Goal: Information Seeking & Learning: Learn about a topic

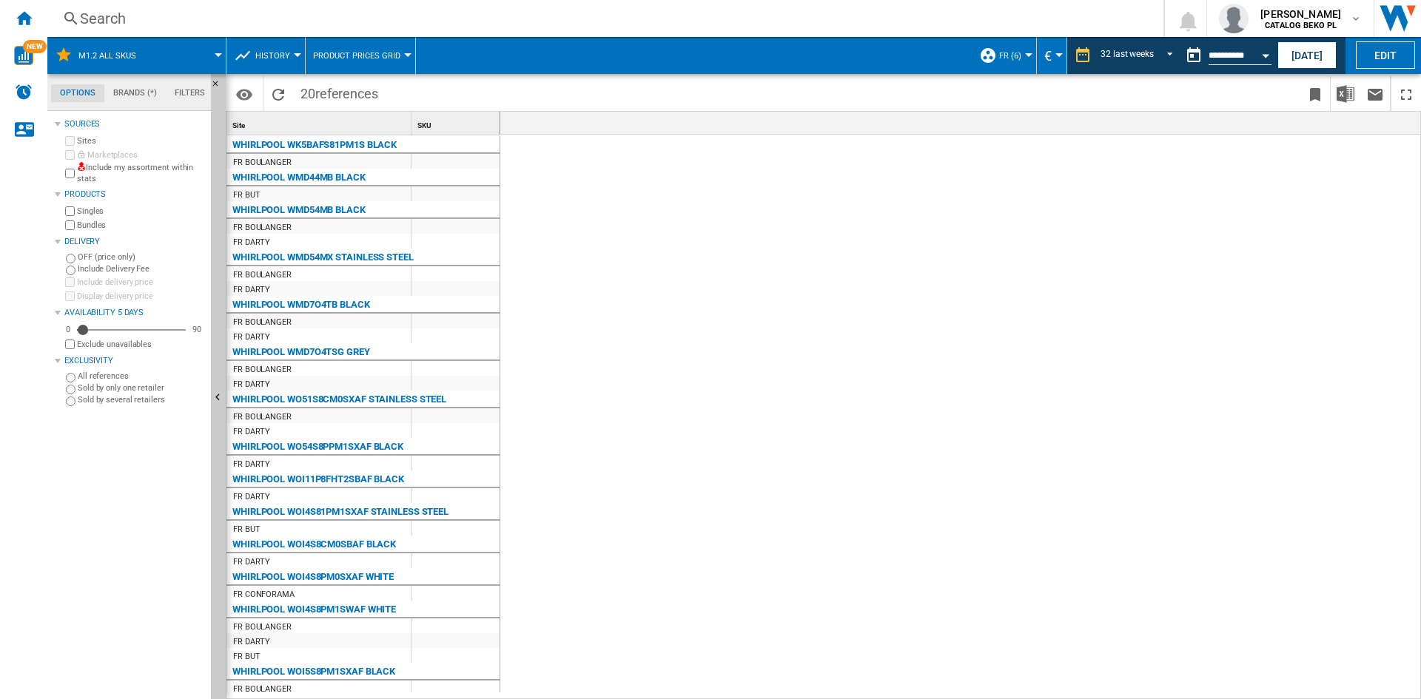
scroll to position [0, 2750]
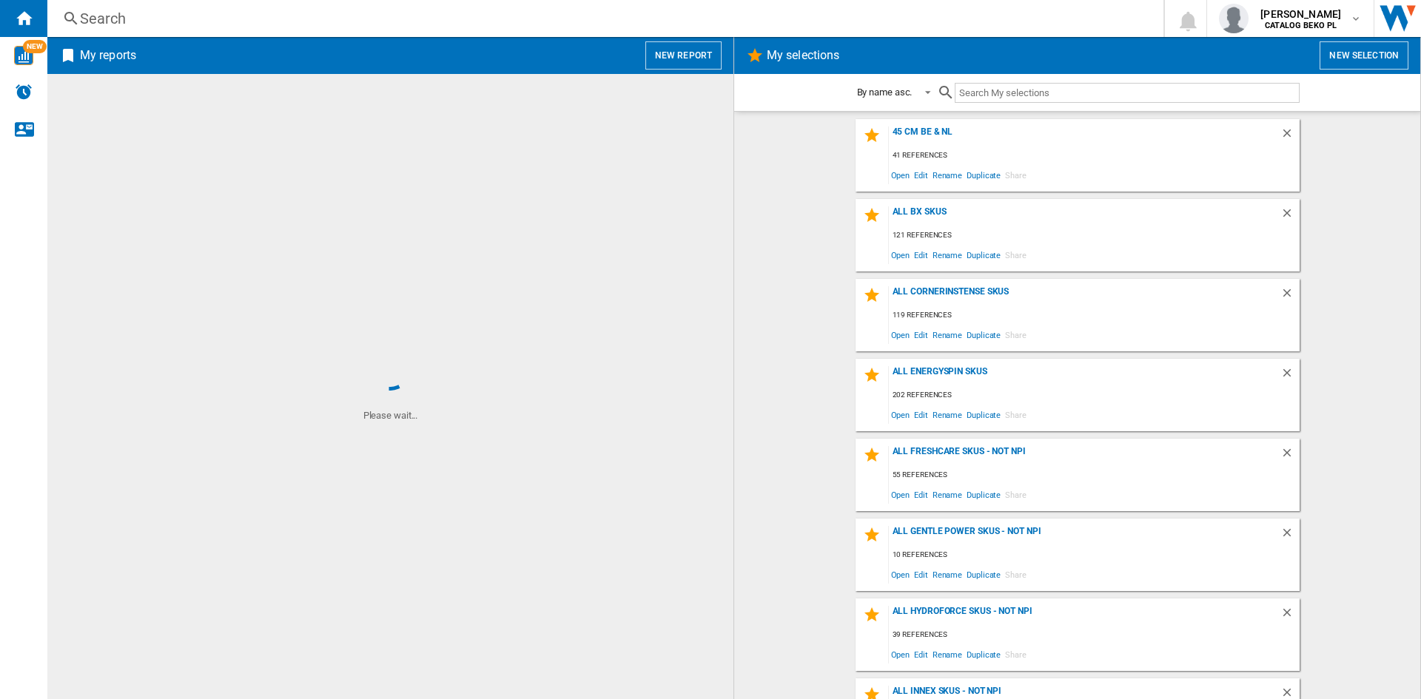
click at [677, 64] on button "New report" at bounding box center [683, 55] width 76 height 28
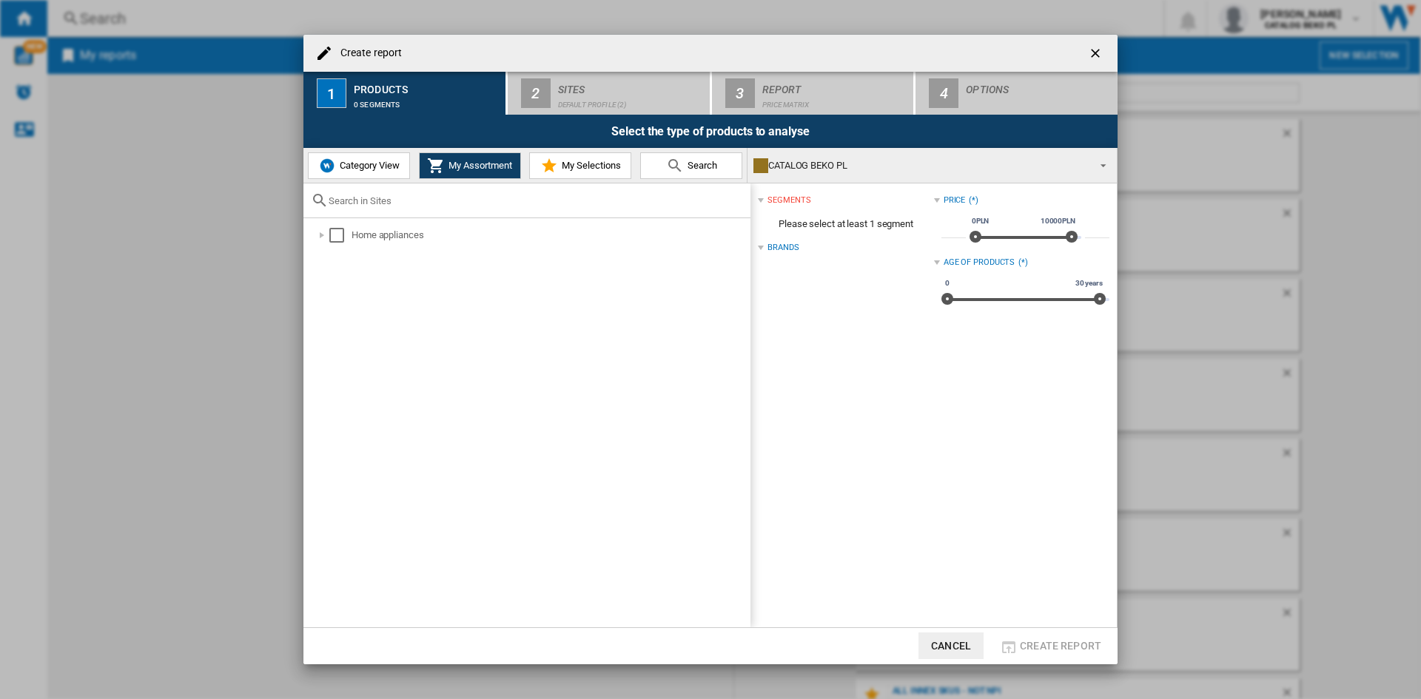
click at [547, 161] on md-icon at bounding box center [549, 166] width 18 height 18
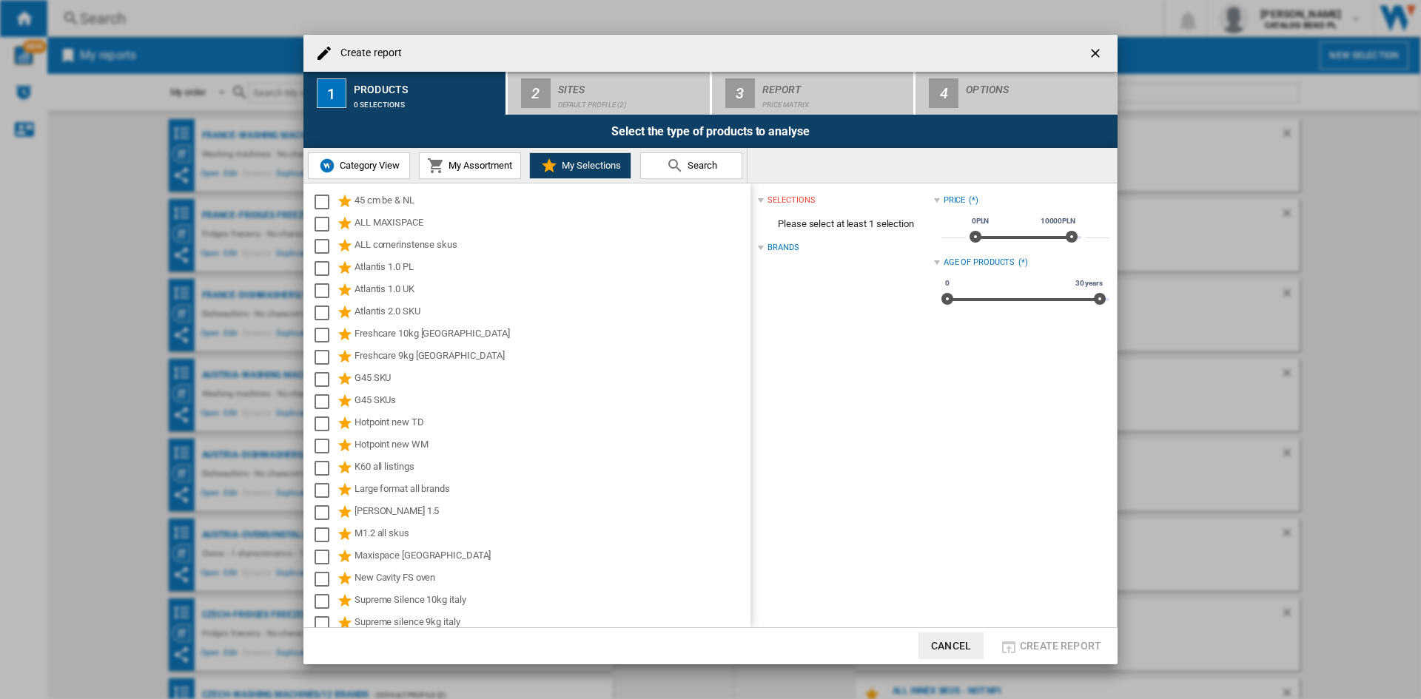
click at [946, 648] on button "Cancel" at bounding box center [950, 646] width 65 height 27
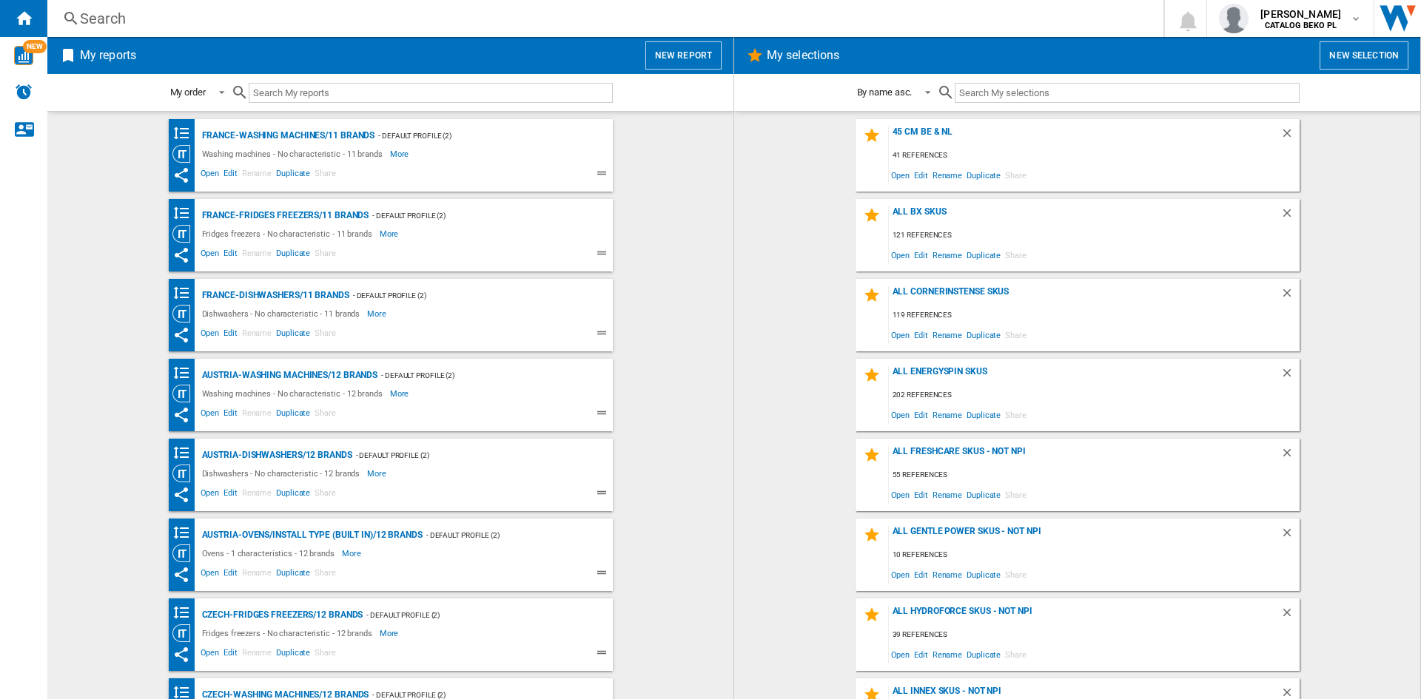
click at [687, 45] on button "New report" at bounding box center [683, 55] width 76 height 28
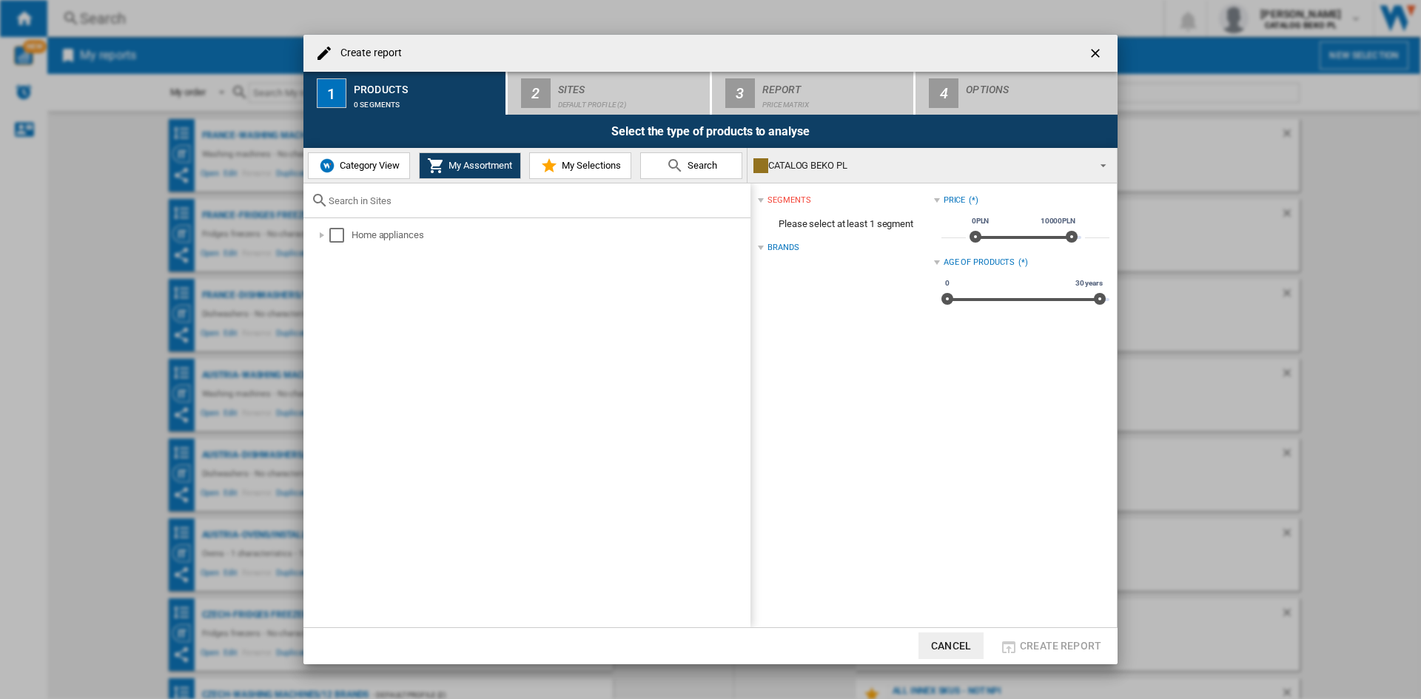
click at [328, 164] on img at bounding box center [327, 166] width 18 height 18
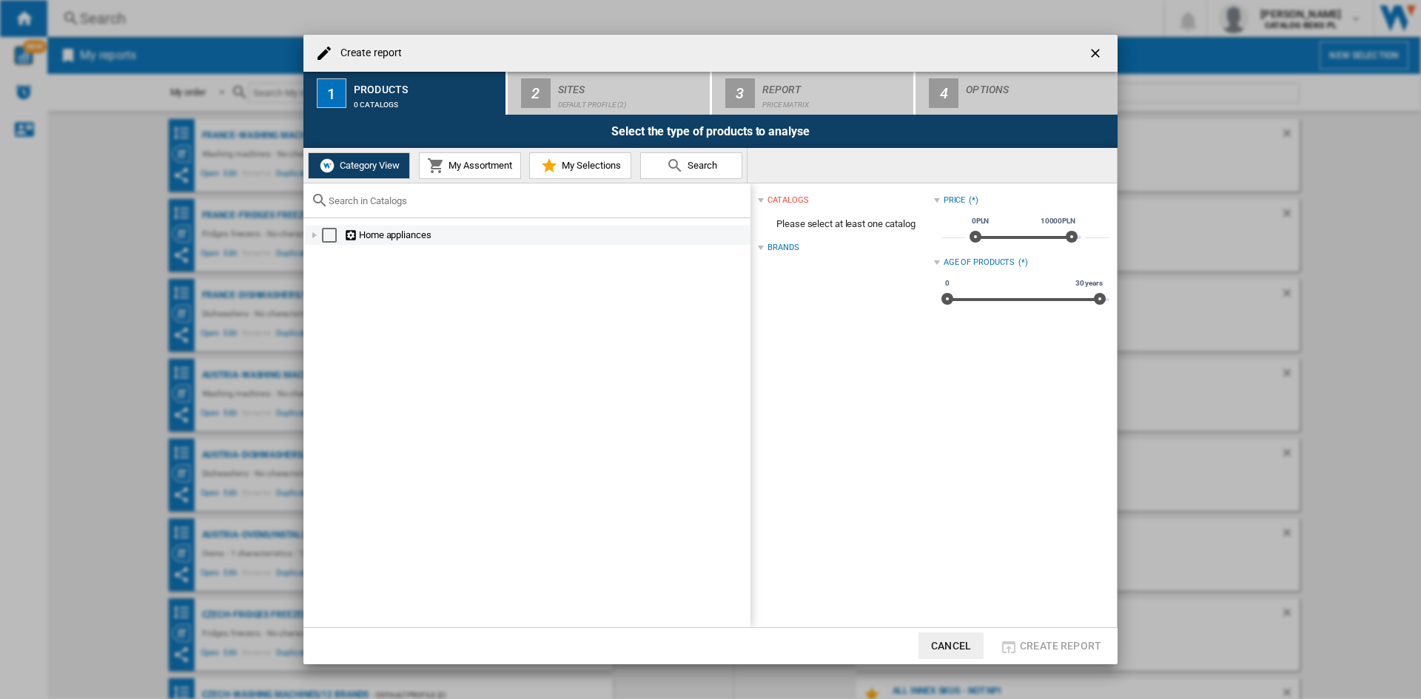
click at [313, 235] on div at bounding box center [314, 235] width 15 height 15
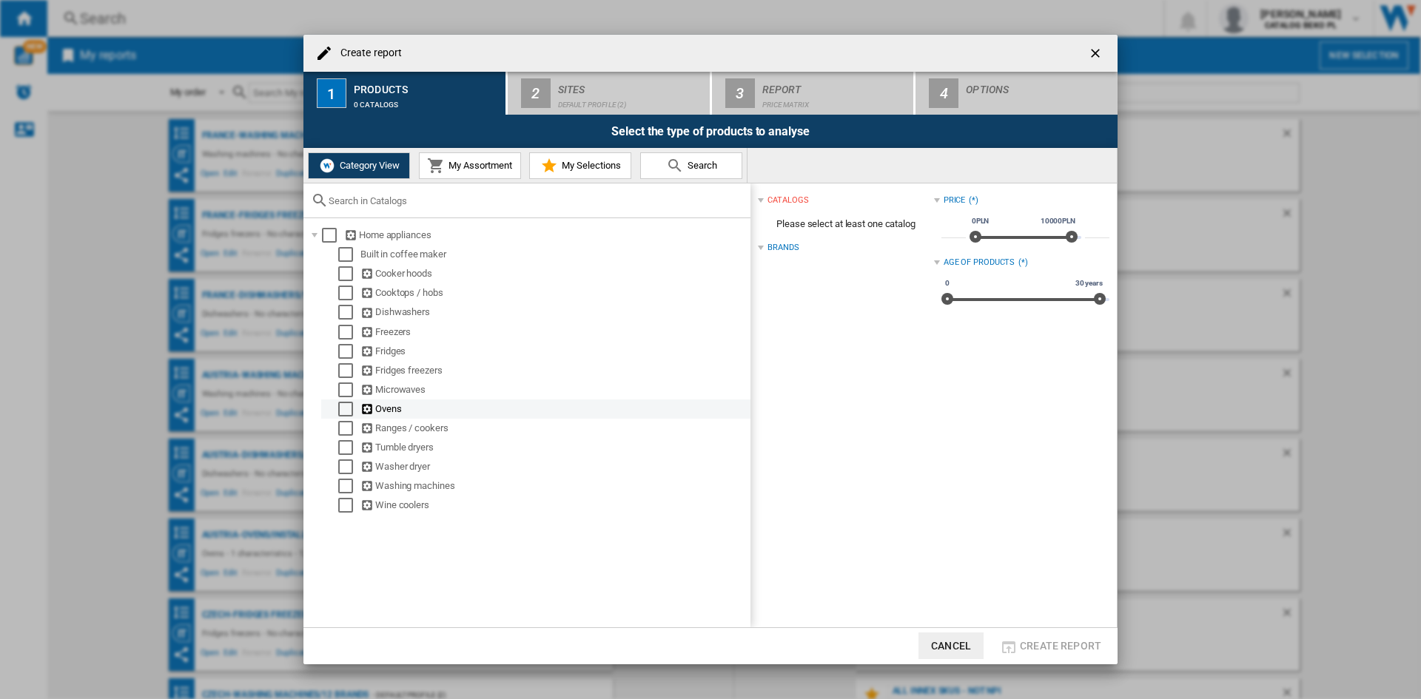
click at [339, 408] on div "Select" at bounding box center [345, 409] width 15 height 15
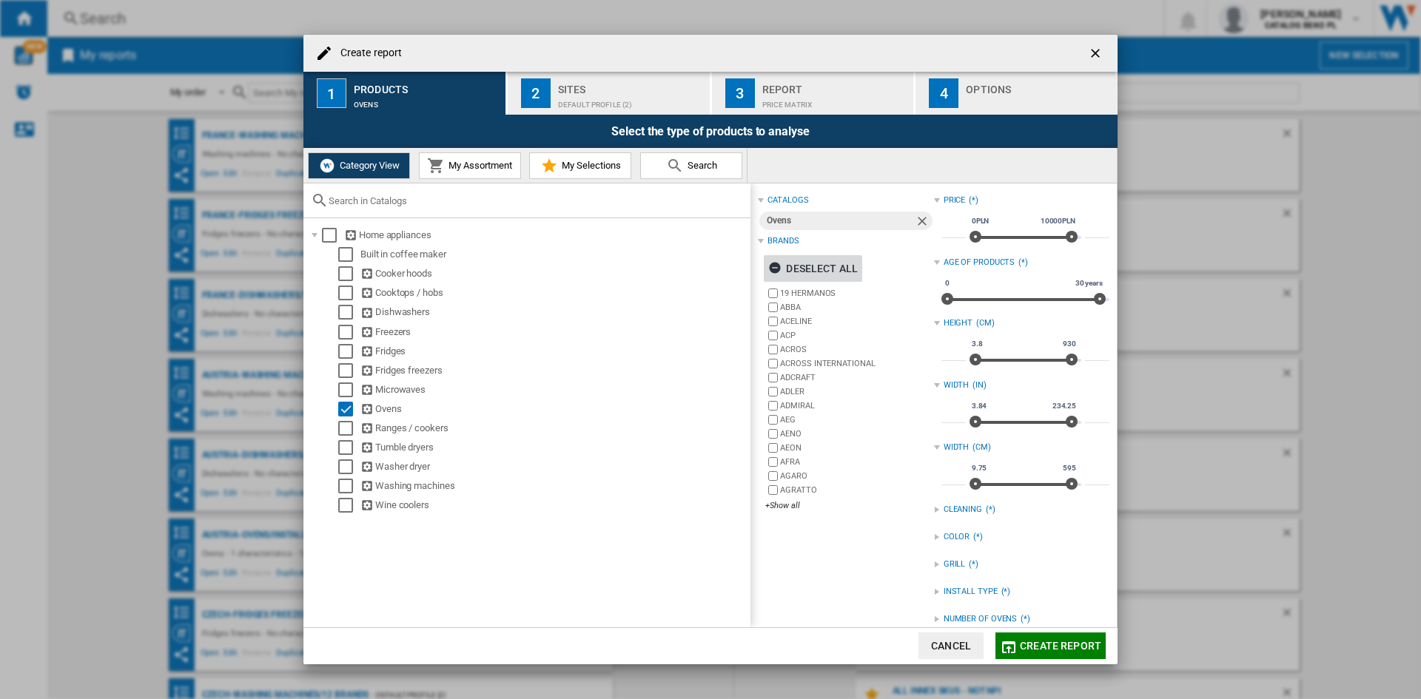
click at [856, 263] on button "Deselect all" at bounding box center [813, 268] width 98 height 27
click at [790, 500] on div "19 HERMANOS ABBA ACELINE ACP ACROS ACROSS INTERNATIONAL ADCRAFT ADLER ADMIRAL A…" at bounding box center [849, 400] width 168 height 228
click at [789, 503] on div "+Show all" at bounding box center [849, 505] width 168 height 11
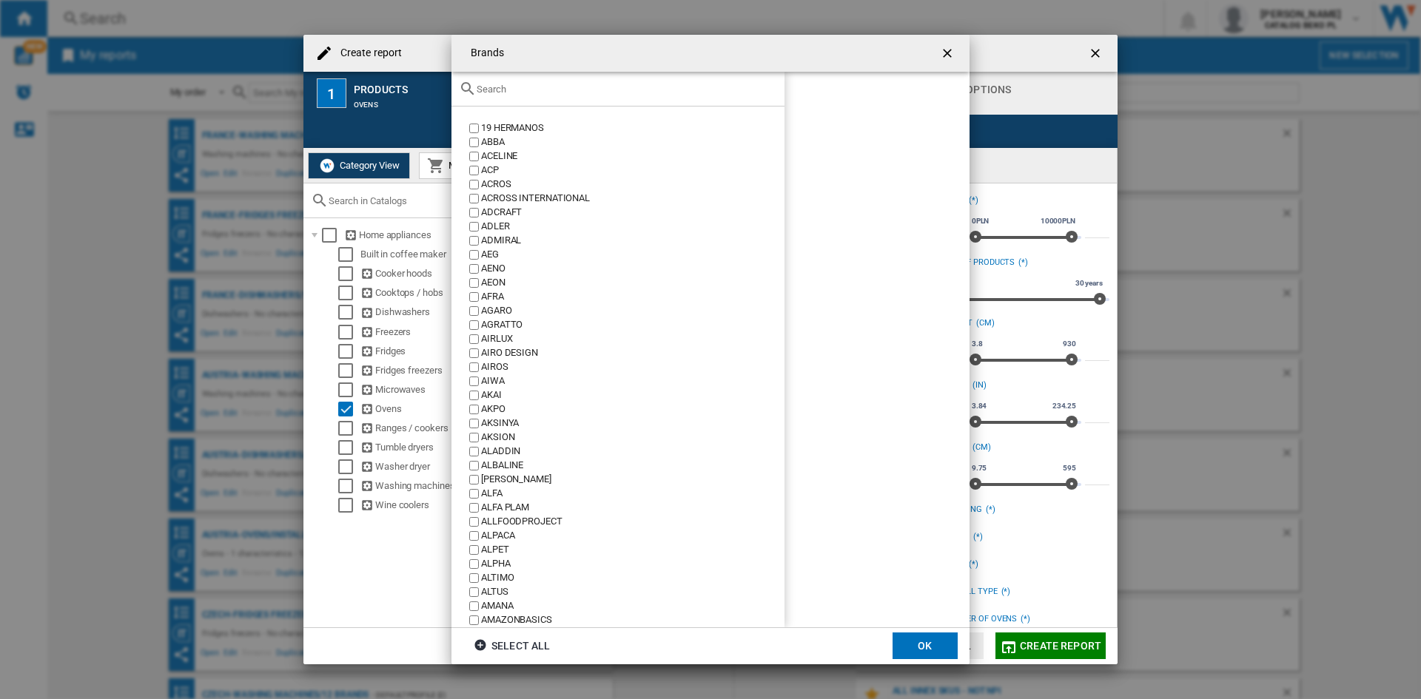
click at [657, 80] on div at bounding box center [617, 89] width 333 height 35
click at [645, 93] on input "text" at bounding box center [627, 89] width 300 height 11
click at [650, 90] on input "text" at bounding box center [627, 89] width 300 height 11
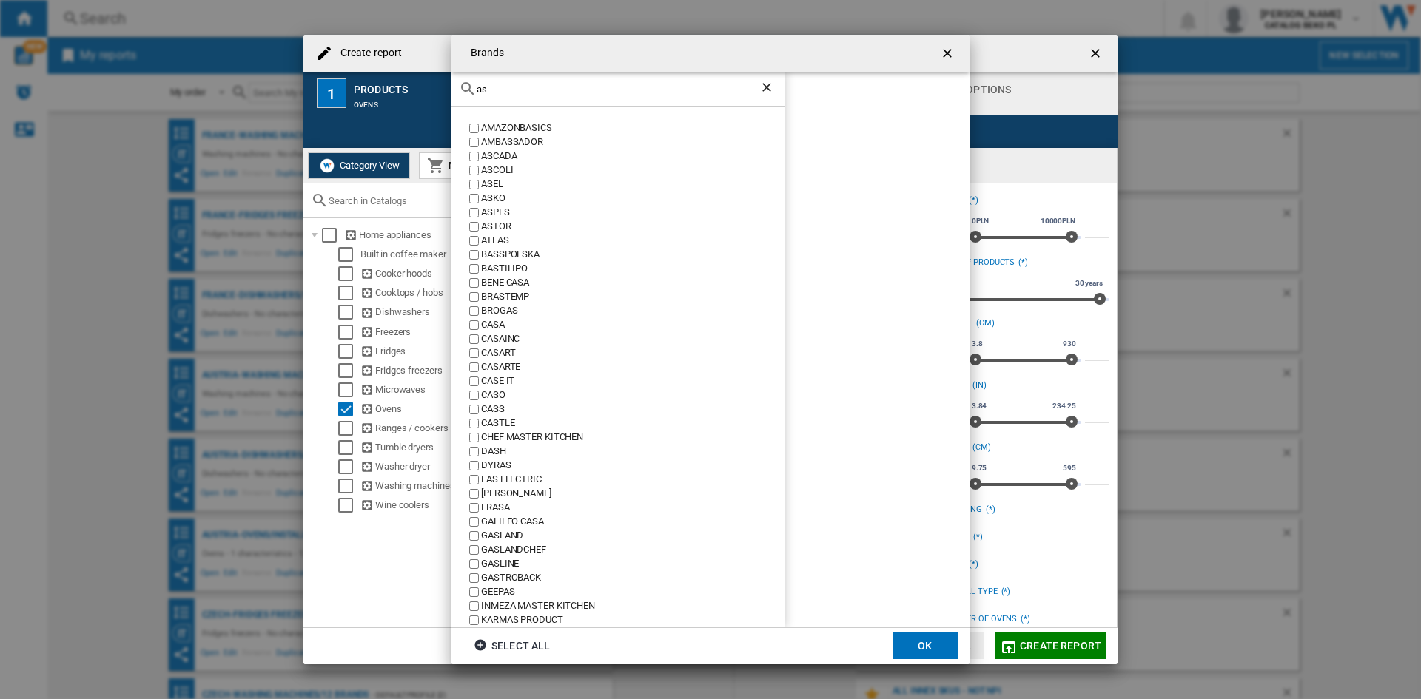
type input "a"
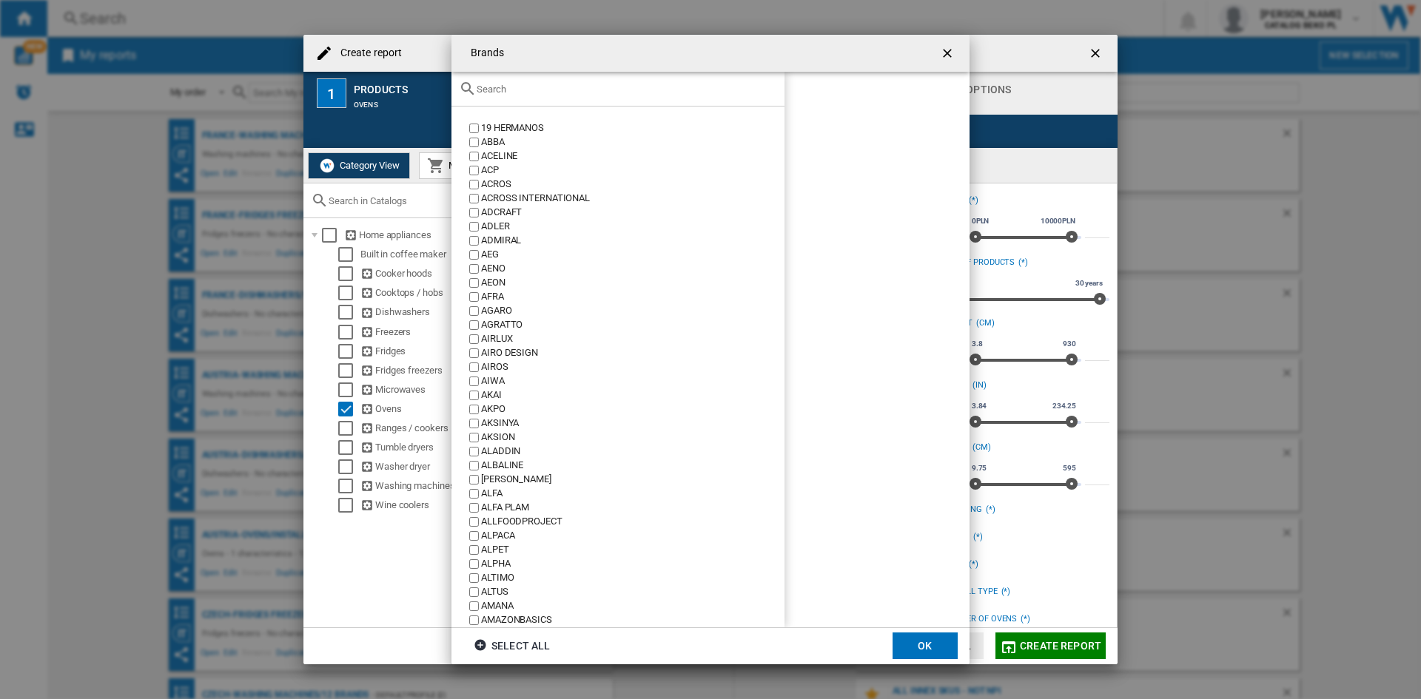
click at [650, 90] on input "text" at bounding box center [627, 89] width 300 height 11
click at [938, 50] on button "button" at bounding box center [949, 53] width 30 height 30
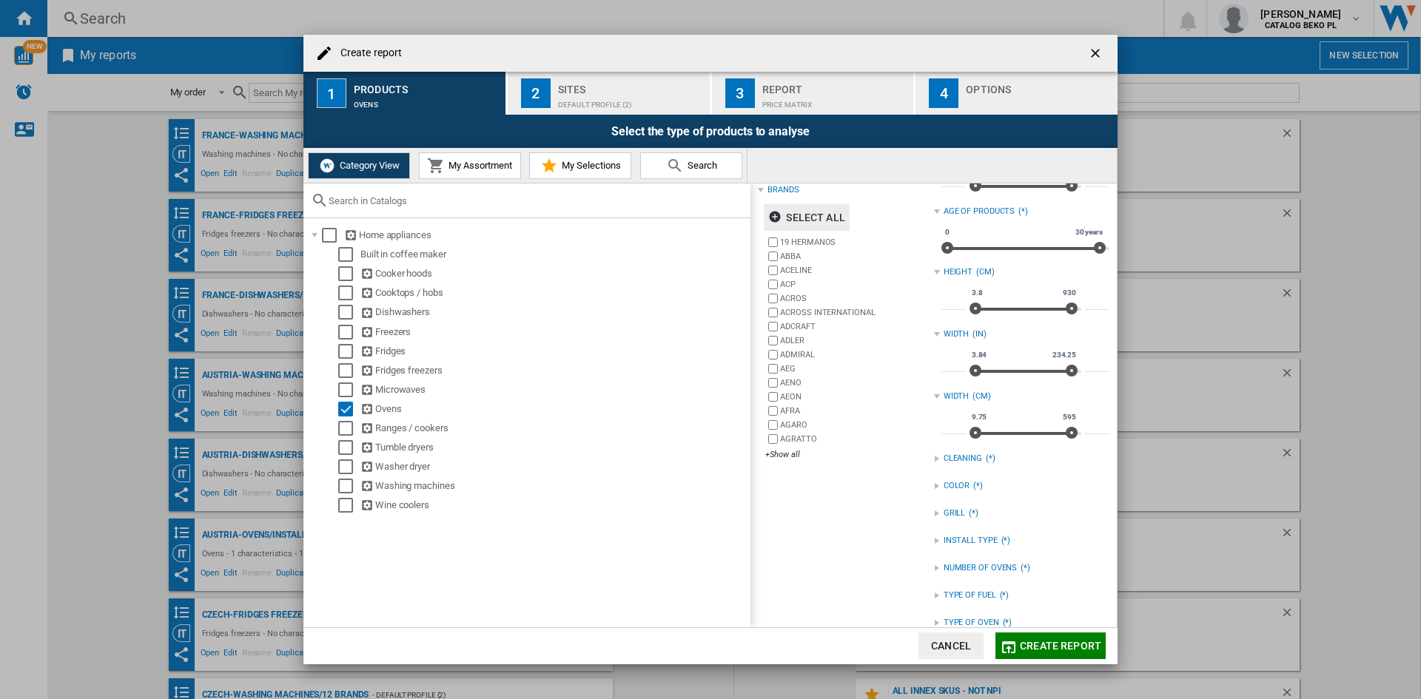
scroll to position [72, 0]
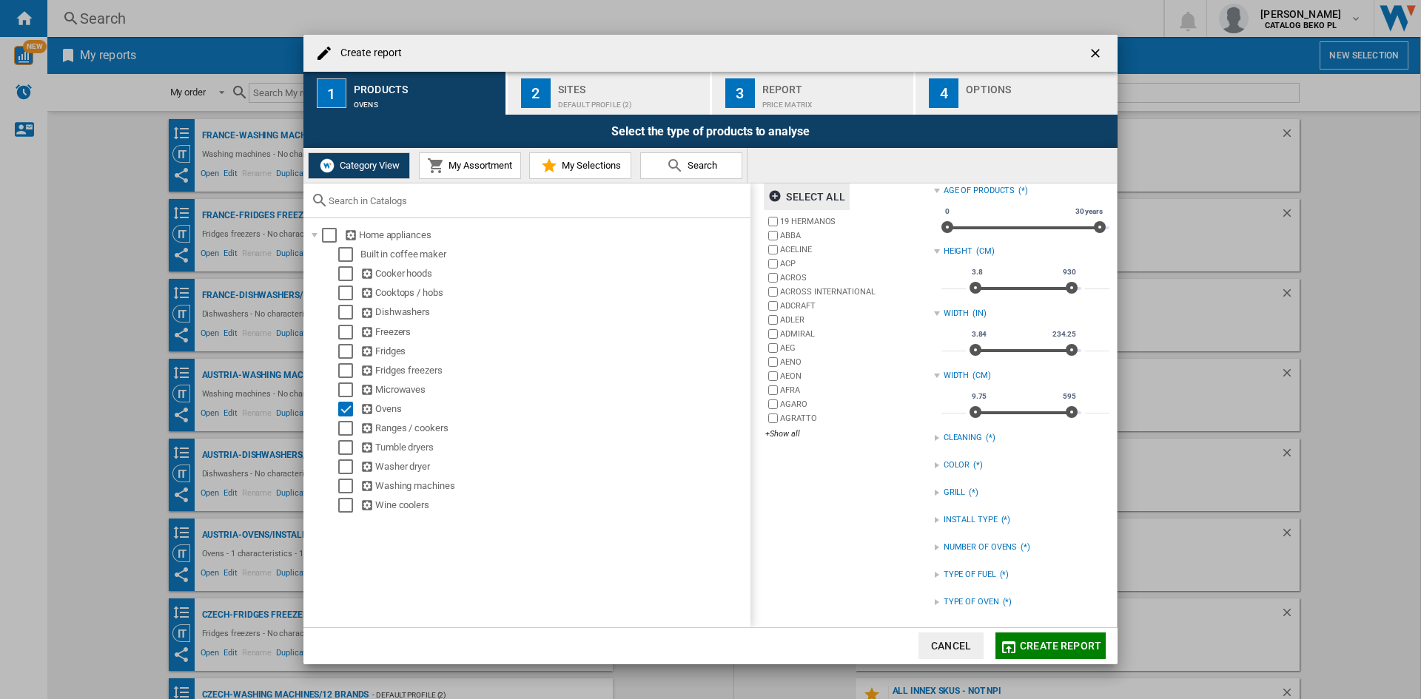
click at [941, 514] on div "INSTALL TYPE (*)" at bounding box center [1021, 520] width 175 height 19
click at [974, 540] on div "BUILT IN" at bounding box center [1032, 537] width 153 height 14
click at [989, 519] on div "INSTALL TYPE" at bounding box center [971, 520] width 54 height 12
click at [989, 511] on div "INSTALL TYPE (1)" at bounding box center [1021, 520] width 175 height 19
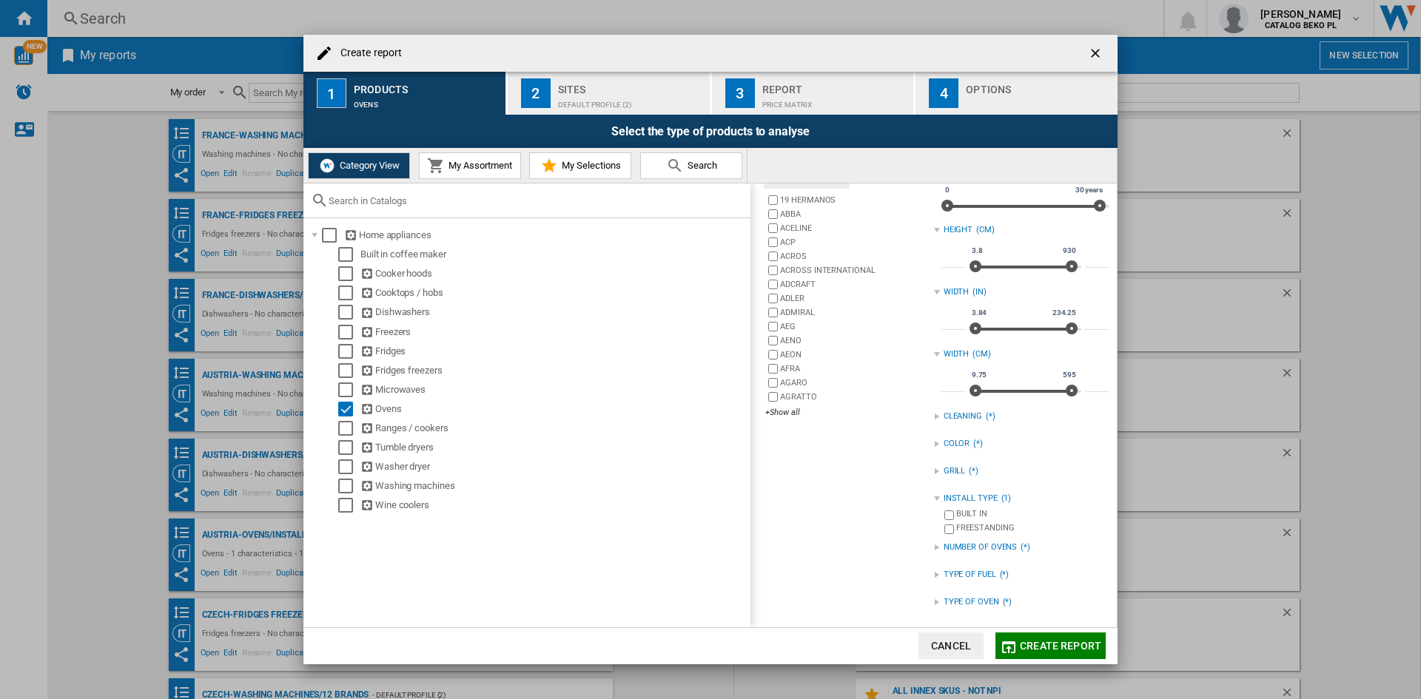
click at [993, 548] on div "NUMBER OF OVENS" at bounding box center [981, 548] width 74 height 12
click at [979, 576] on div "TYPE OF FUEL" at bounding box center [970, 575] width 53 height 12
click at [973, 595] on div "TYPE OF OVEN (*)" at bounding box center [1021, 602] width 175 height 19
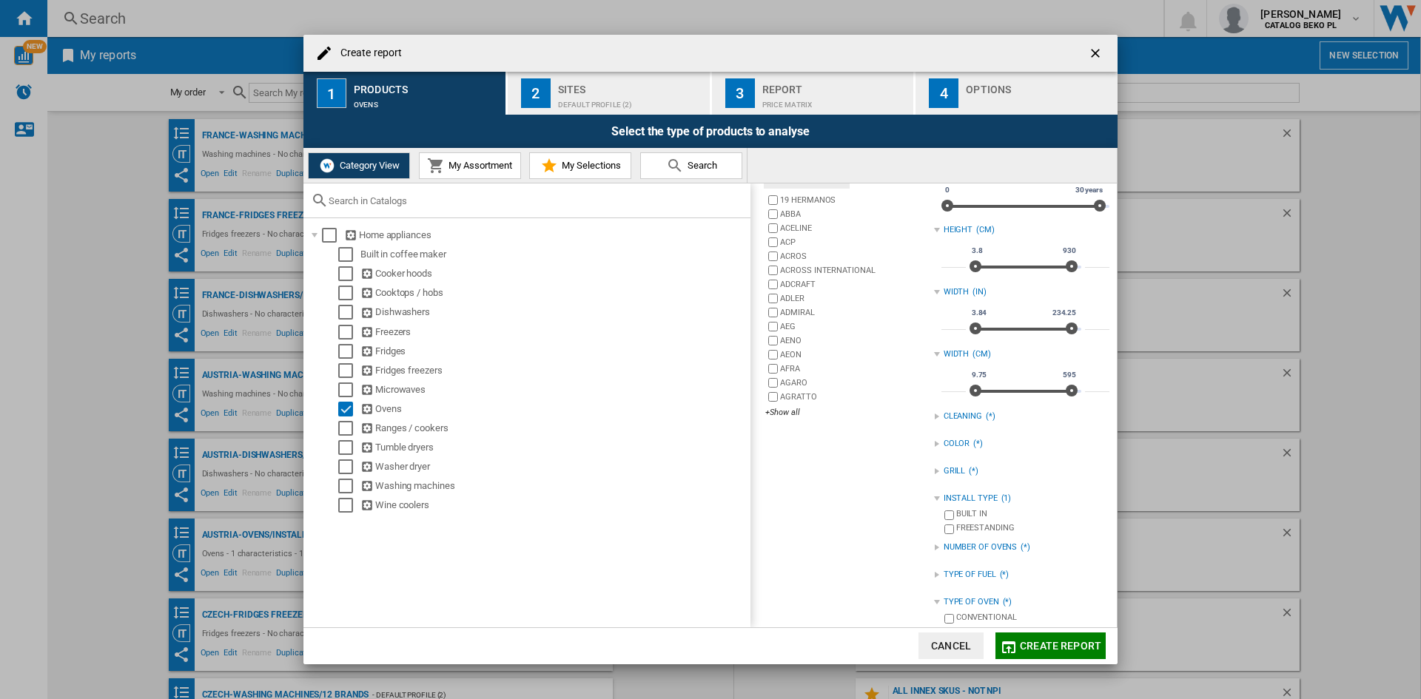
scroll to position [115, 0]
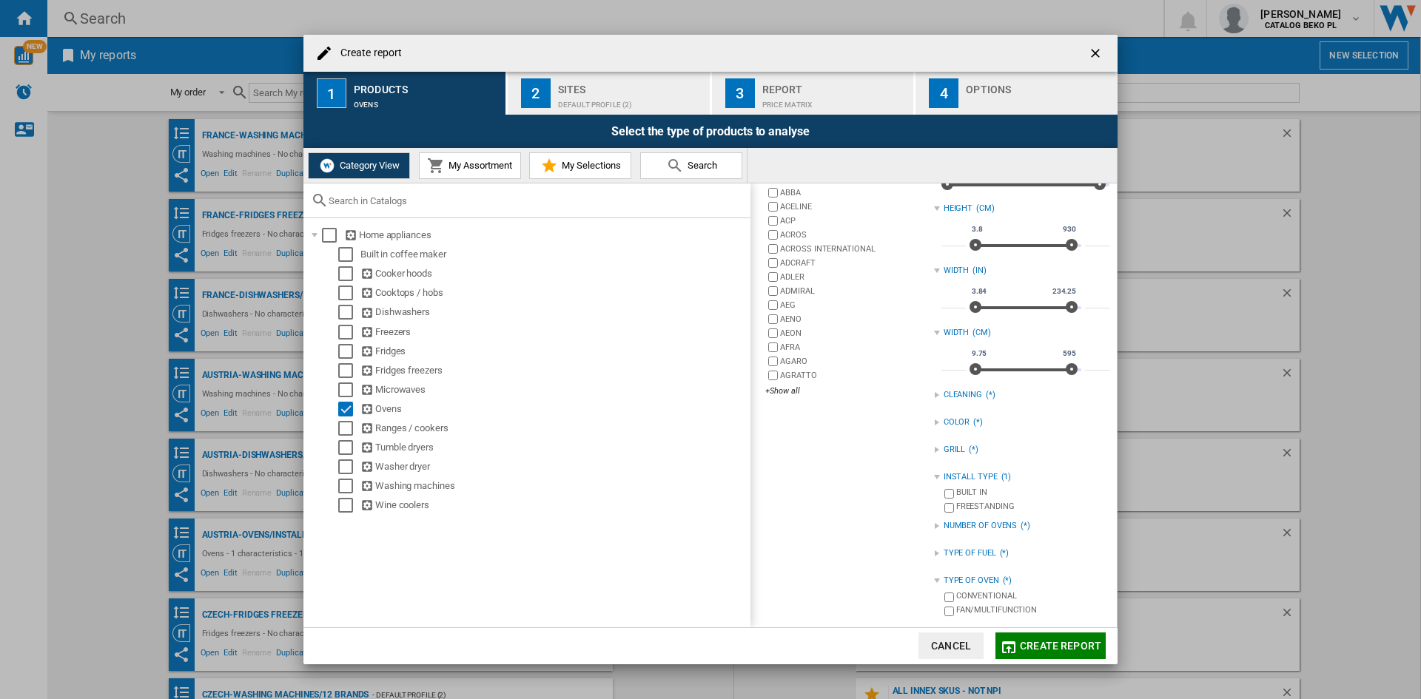
click at [984, 584] on div "TYPE OF OVEN" at bounding box center [972, 581] width 56 height 12
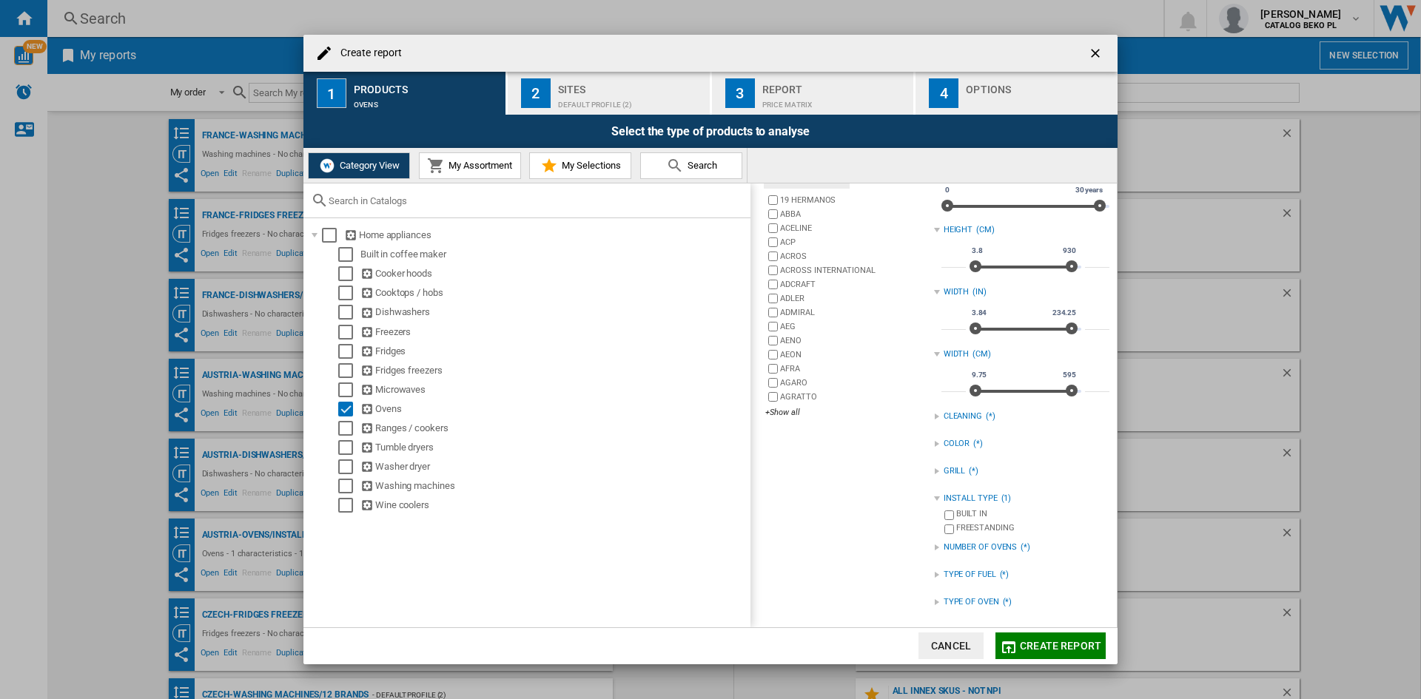
click at [949, 384] on input "****" at bounding box center [953, 384] width 24 height 15
type input "**"
click at [1092, 387] on input "***" at bounding box center [1097, 384] width 24 height 15
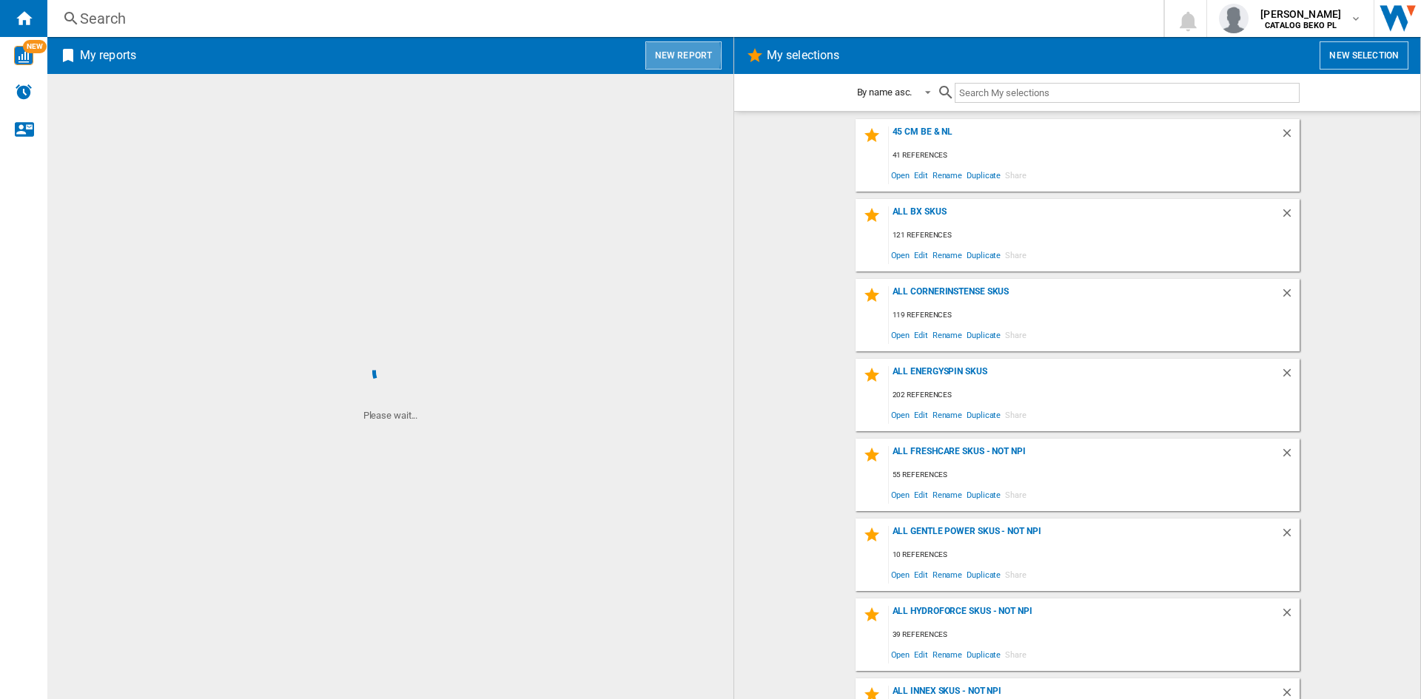
click at [662, 56] on button "New report" at bounding box center [683, 55] width 76 height 28
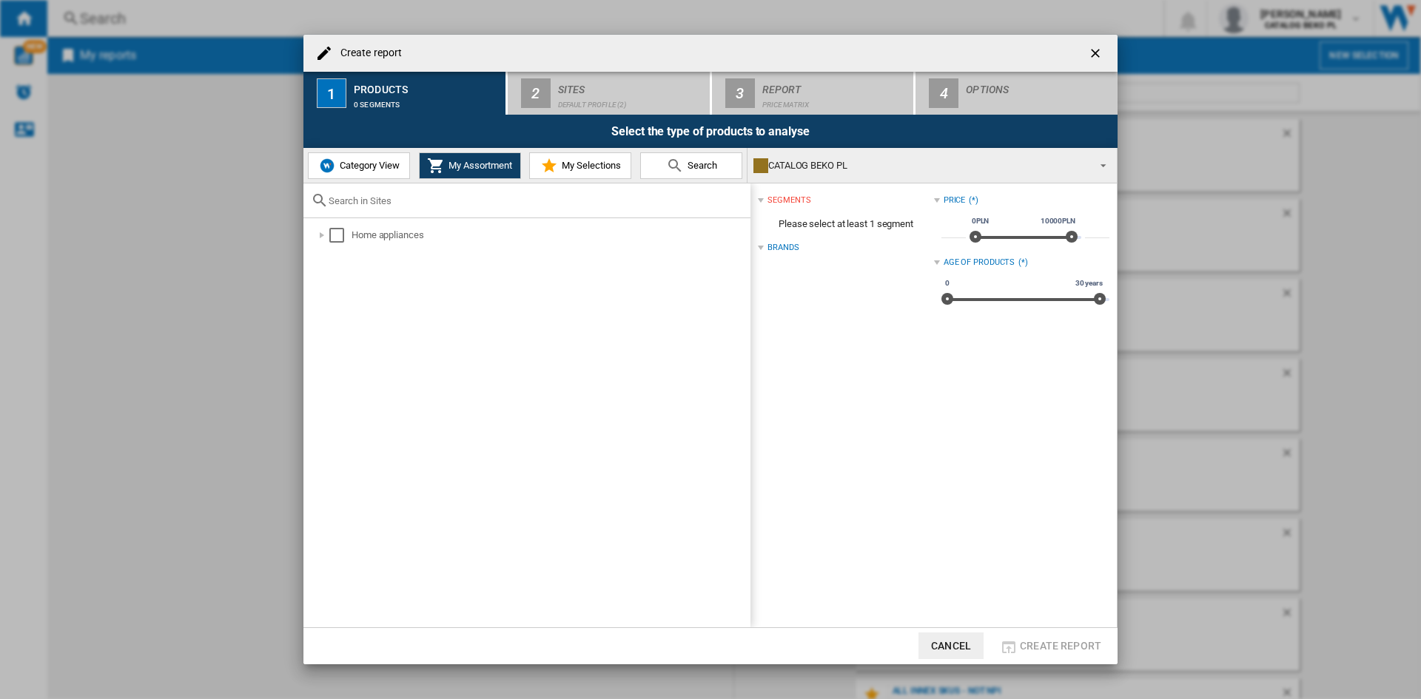
click at [1097, 51] on ng-md-icon "getI18NText('BUTTONS.CLOSE_DIALOG')" at bounding box center [1097, 55] width 18 height 18
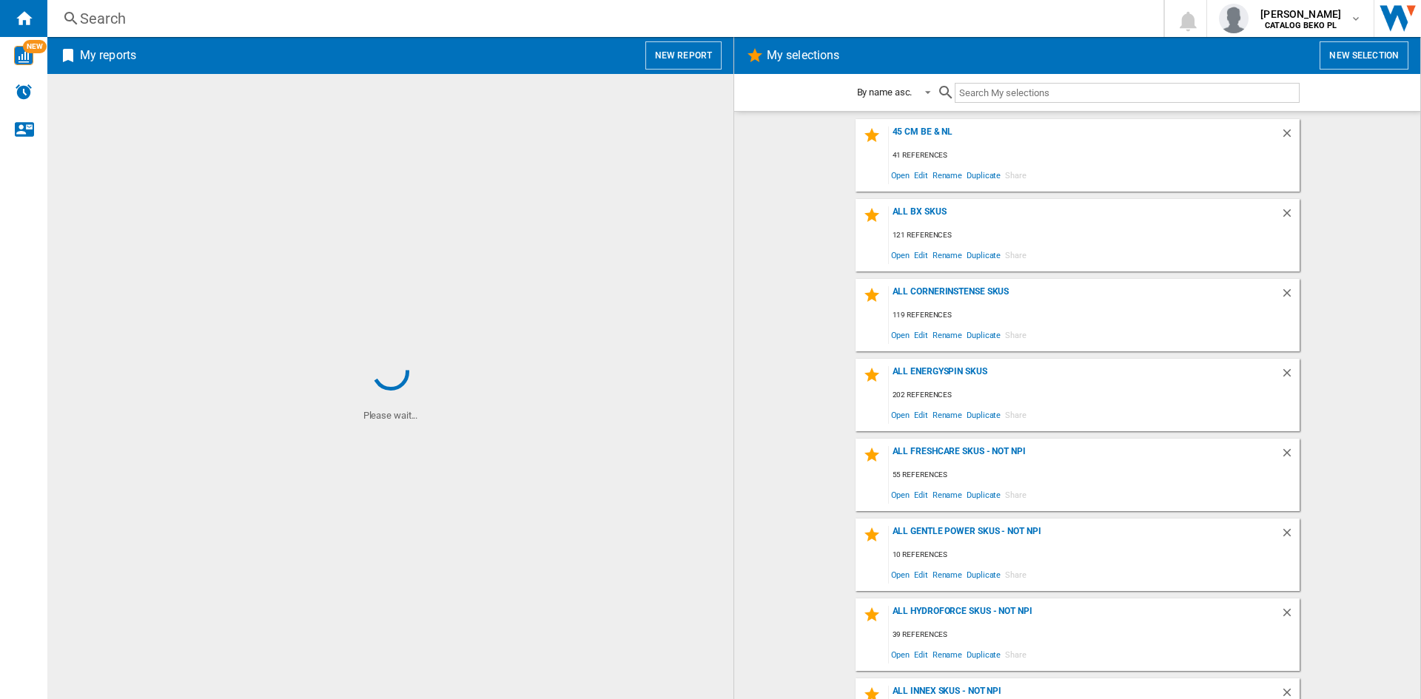
click at [1323, 192] on div "45 cm be & NL 41 references Open Edit Rename Duplicate Share all bx skus 121 re…" at bounding box center [1077, 405] width 656 height 573
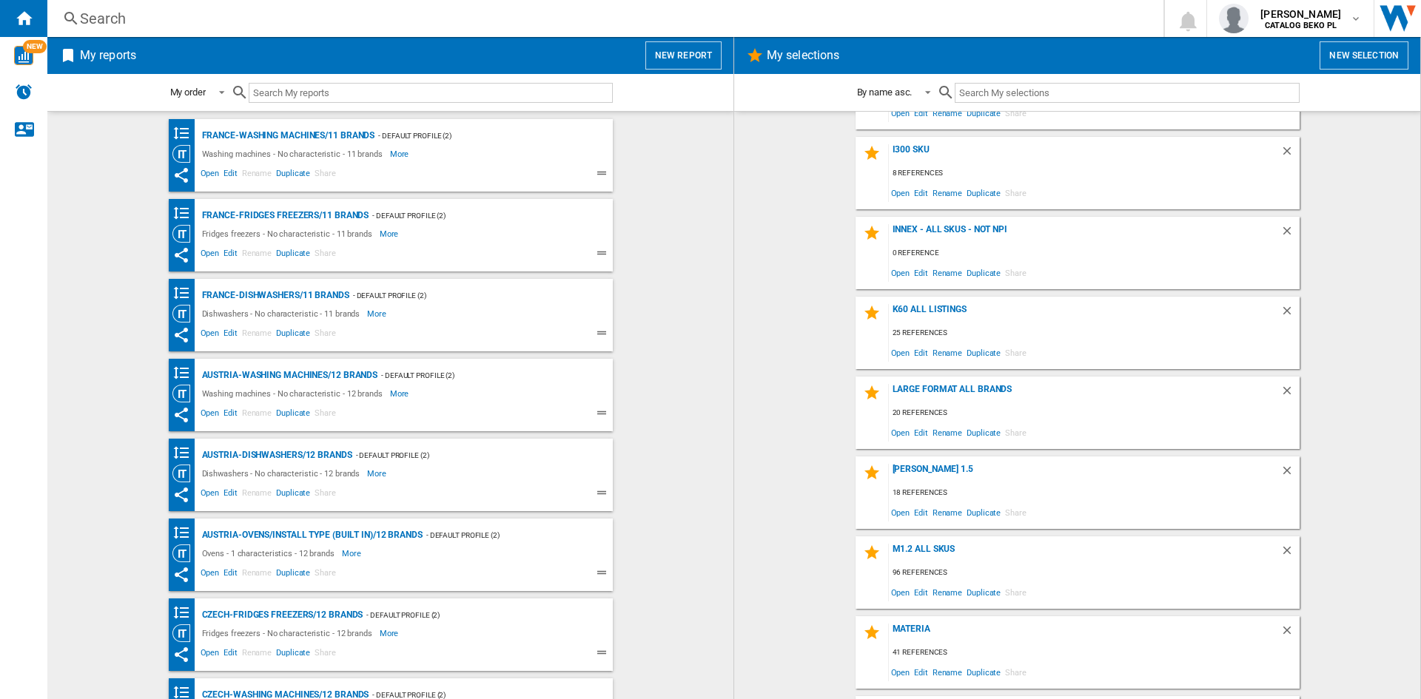
scroll to position [2146, 0]
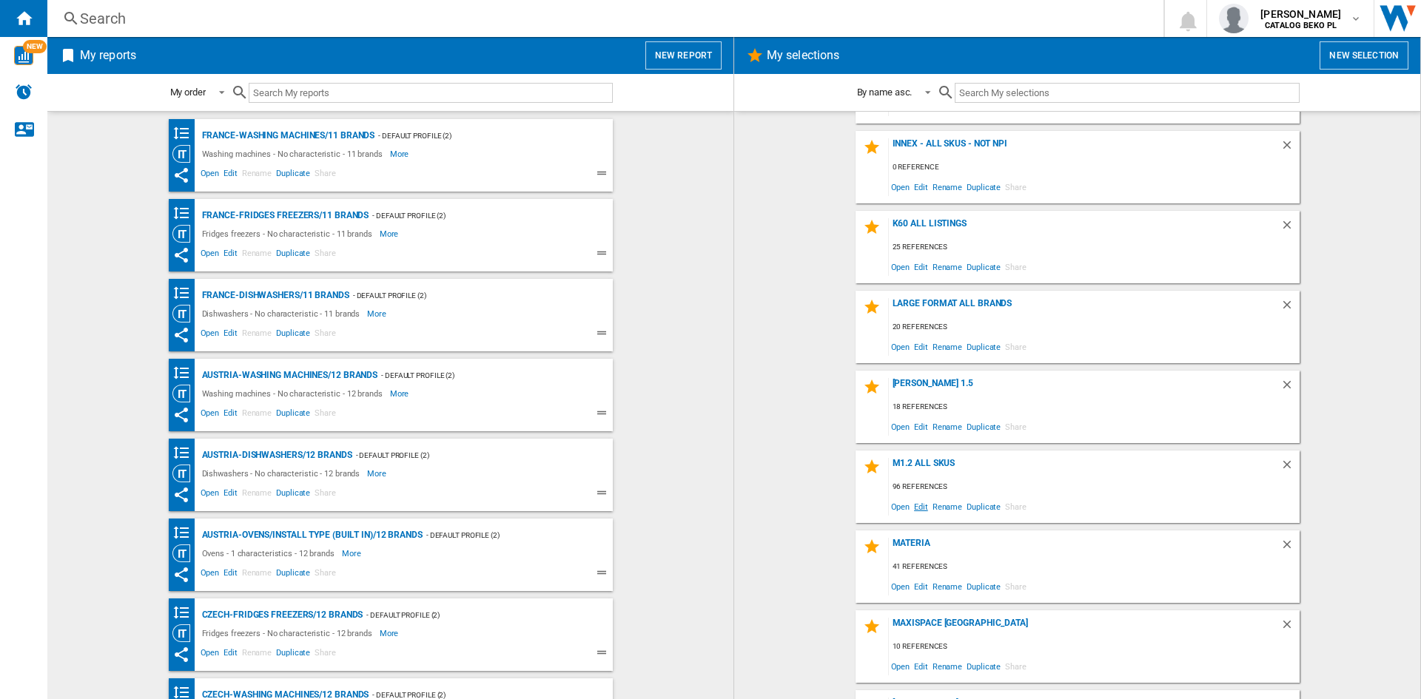
click at [919, 505] on span "Edit" at bounding box center [921, 507] width 19 height 20
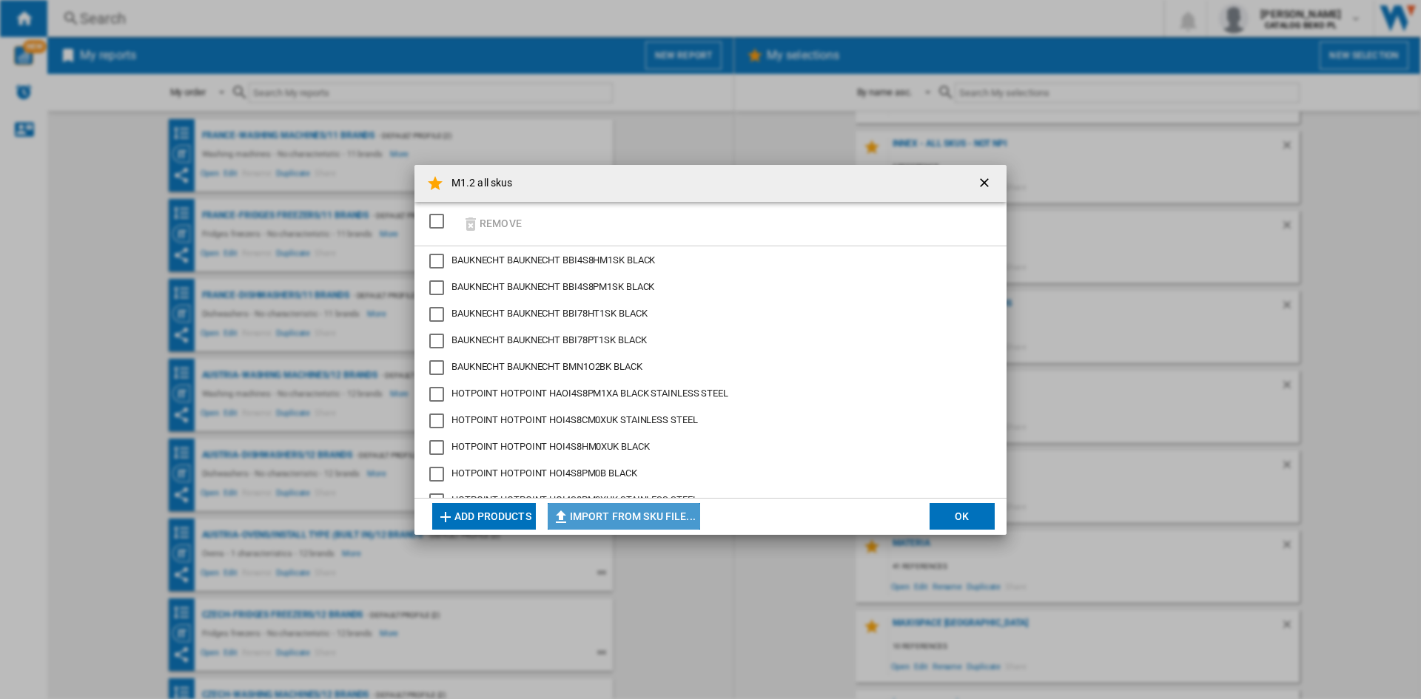
click at [565, 515] on ng-md-icon "button" at bounding box center [561, 517] width 18 height 18
type input "**********"
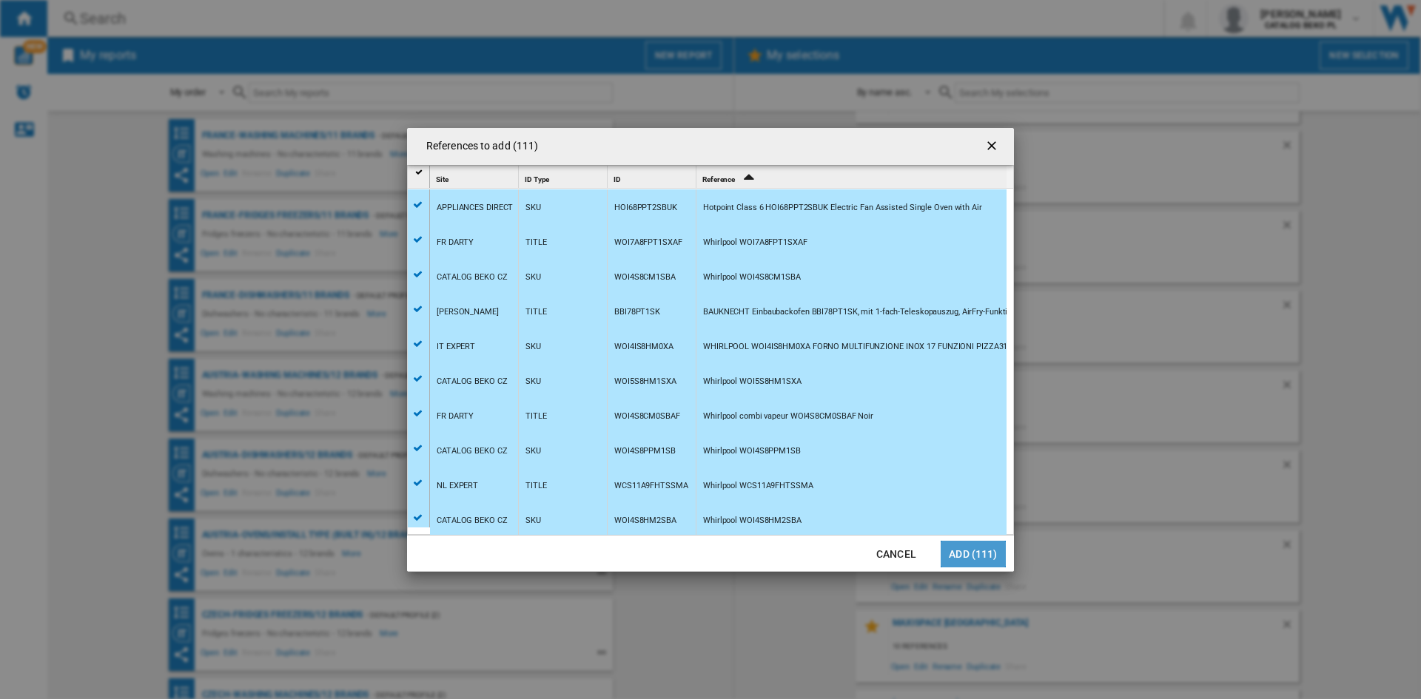
click at [975, 551] on button "Add (111)" at bounding box center [973, 554] width 65 height 27
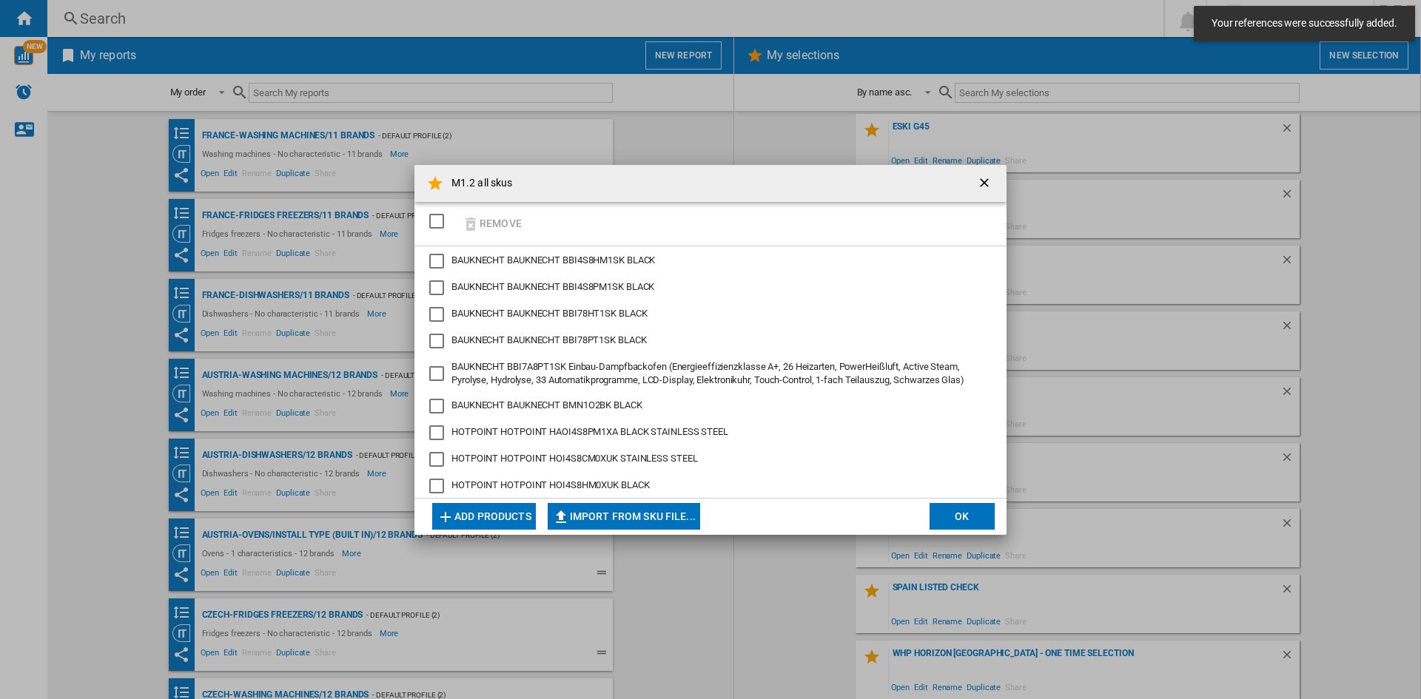
scroll to position [3009, 0]
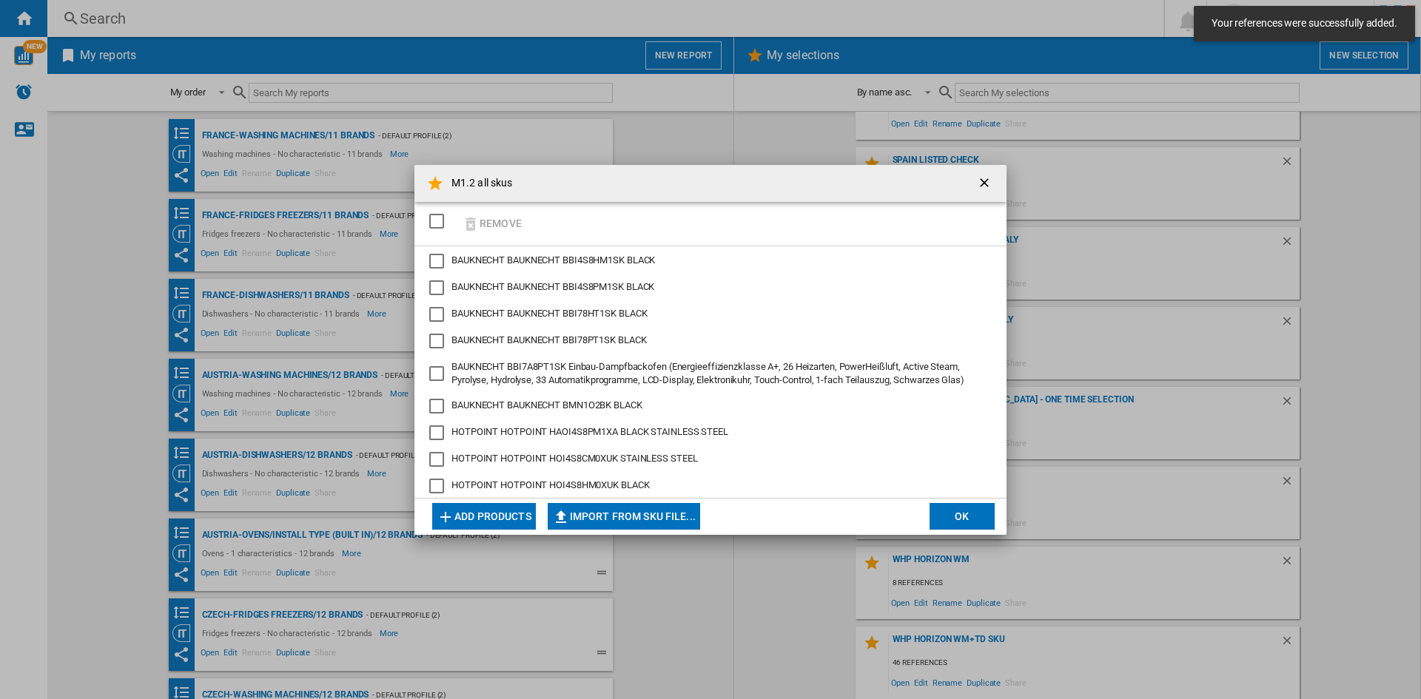
click at [965, 517] on button "OK" at bounding box center [961, 516] width 65 height 27
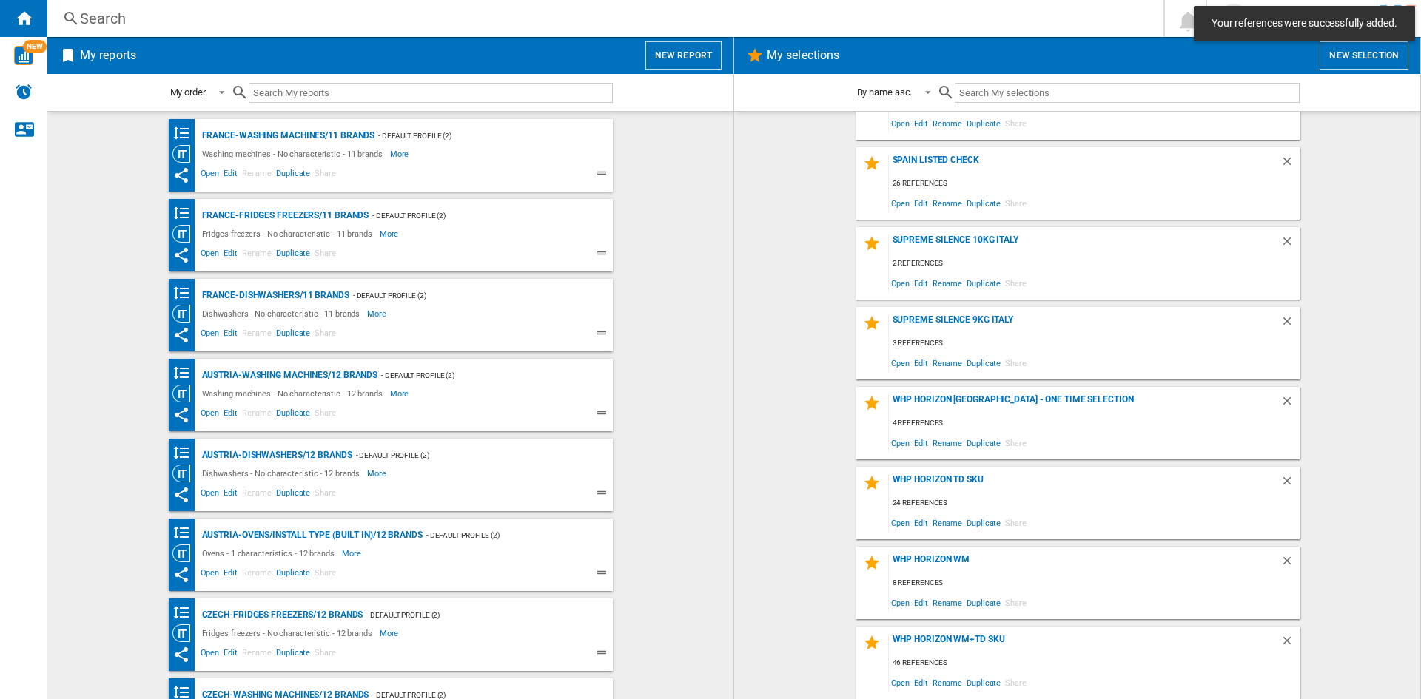
click at [819, 339] on wk-selection "Supreme silence 9kg italy 3 references Open Edit Rename Duplicate Share" at bounding box center [1077, 343] width 656 height 73
click at [656, 42] on button "New report" at bounding box center [683, 55] width 76 height 28
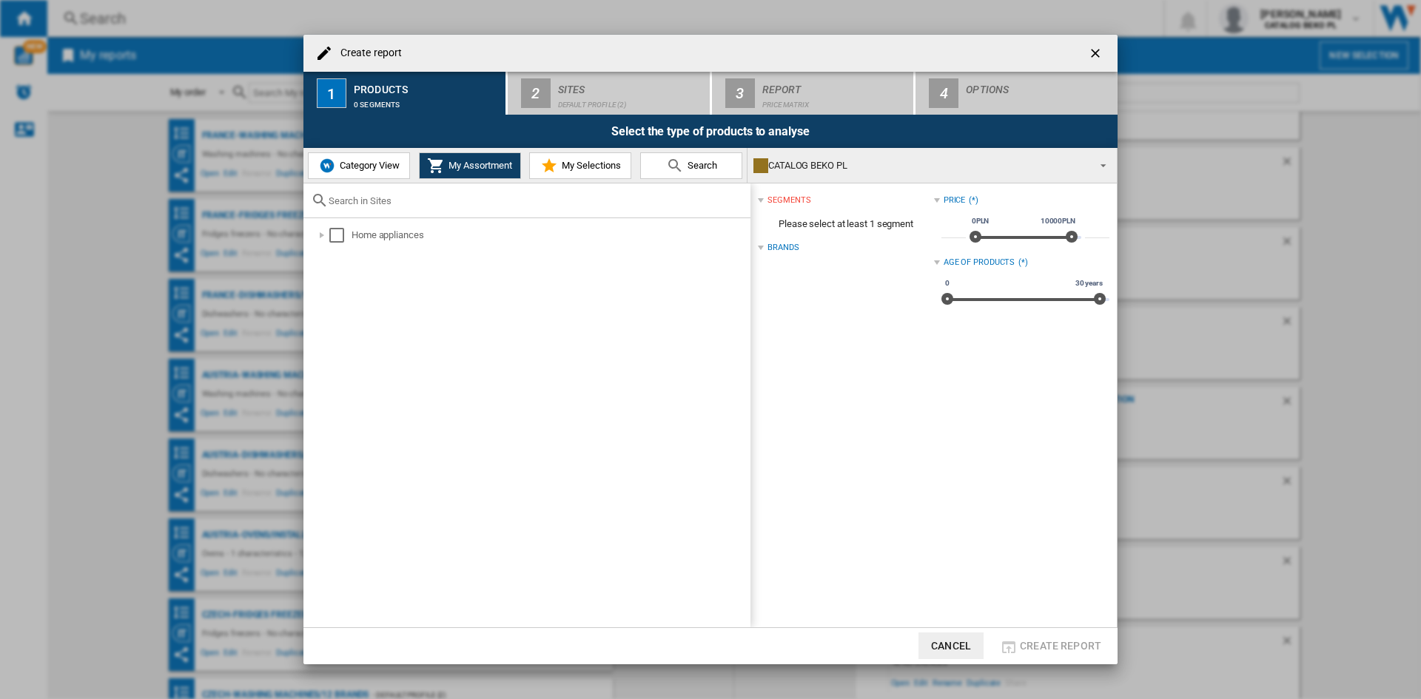
click at [568, 158] on button "My Selections" at bounding box center [580, 165] width 102 height 27
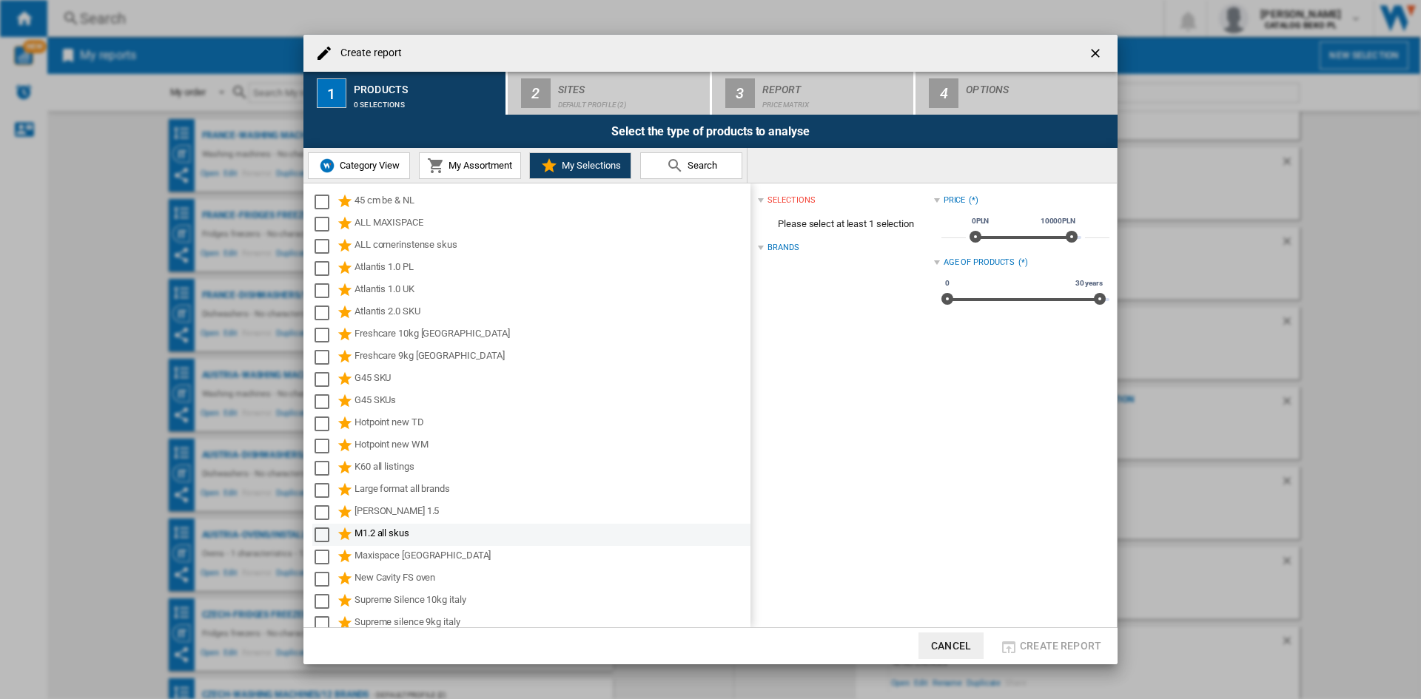
click at [369, 532] on div "M1.2 all skus" at bounding box center [551, 535] width 394 height 18
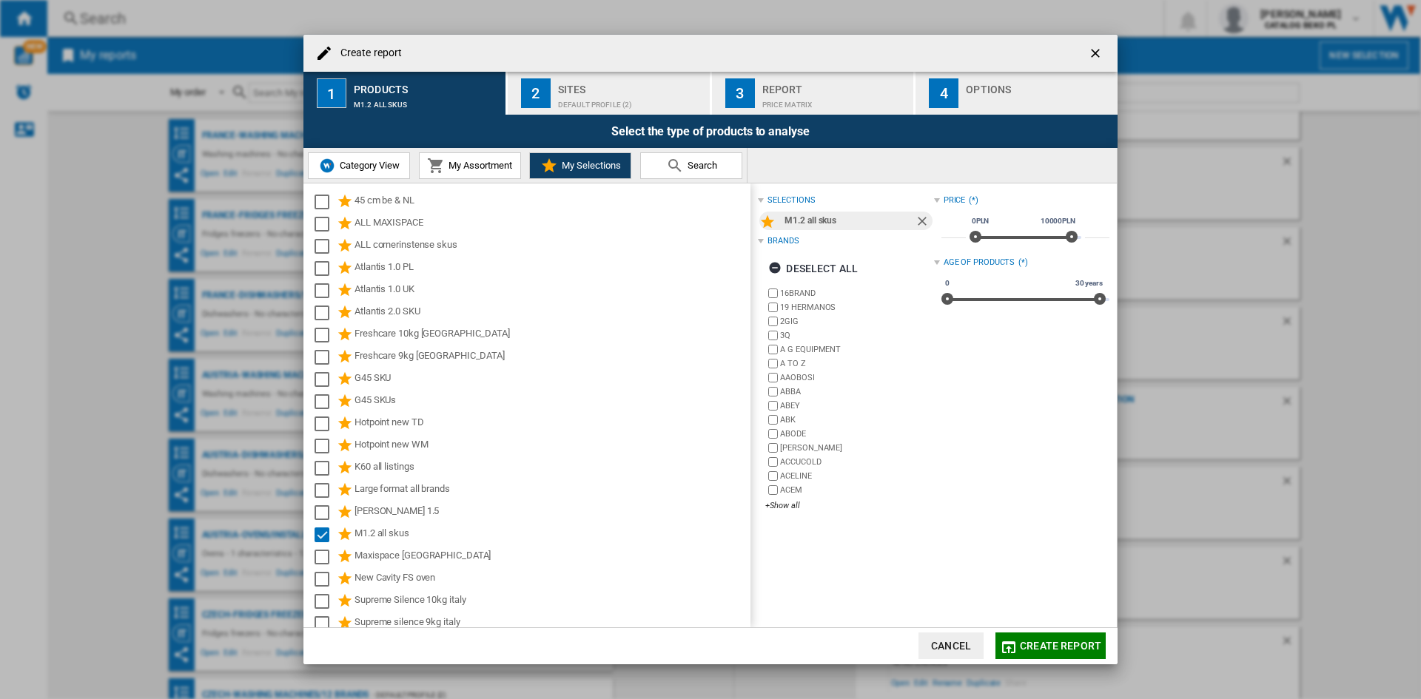
click at [627, 93] on div "Default profile (2)" at bounding box center [631, 101] width 146 height 16
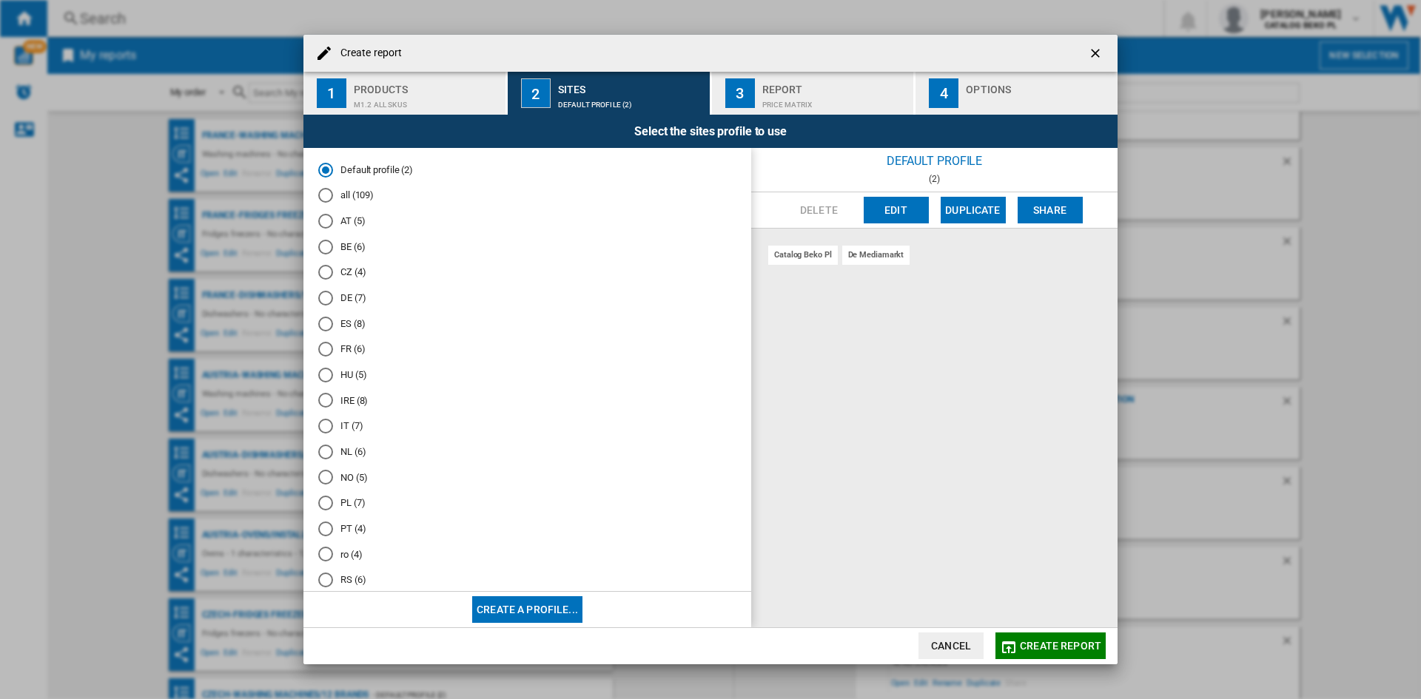
click at [352, 352] on md-radio-button "FR (6)" at bounding box center [527, 350] width 418 height 14
click at [1004, 92] on div "Options" at bounding box center [1039, 86] width 146 height 16
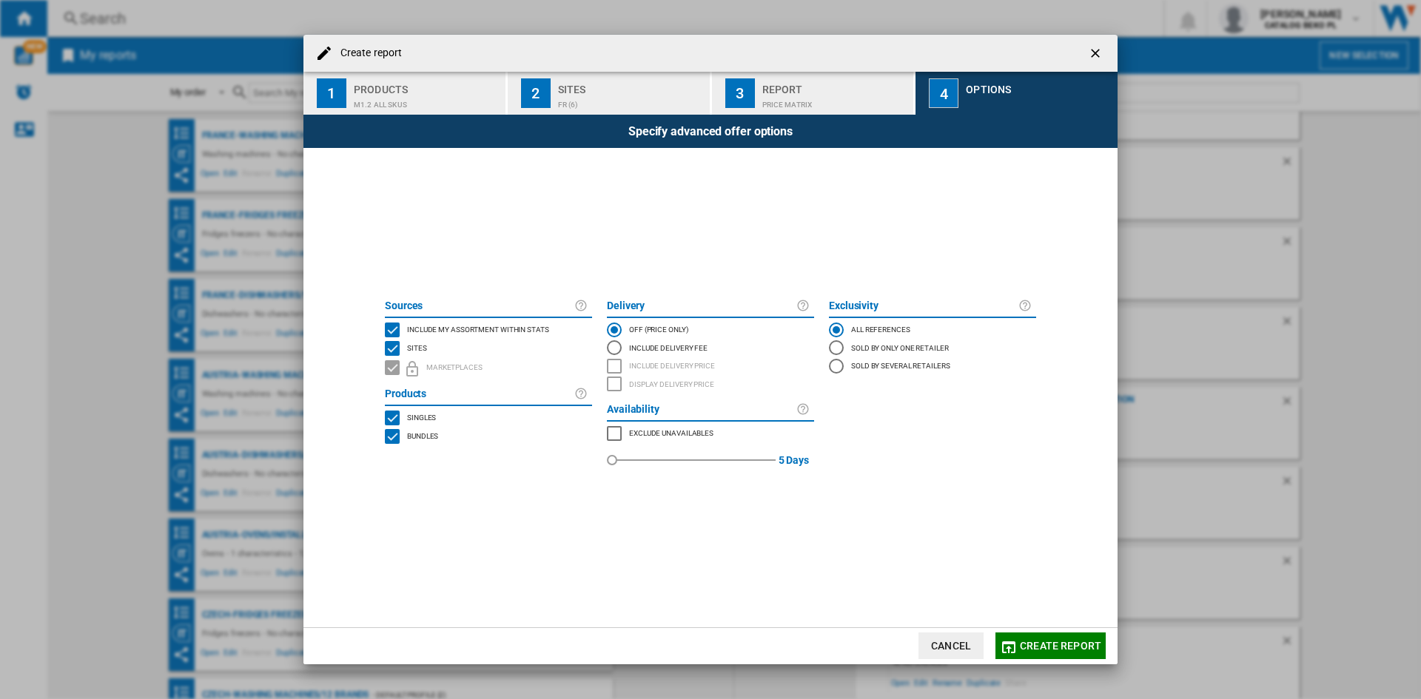
click at [468, 323] on span "Include my assortment within stats" at bounding box center [478, 328] width 142 height 10
click at [1045, 653] on button "Create report" at bounding box center [1050, 646] width 110 height 27
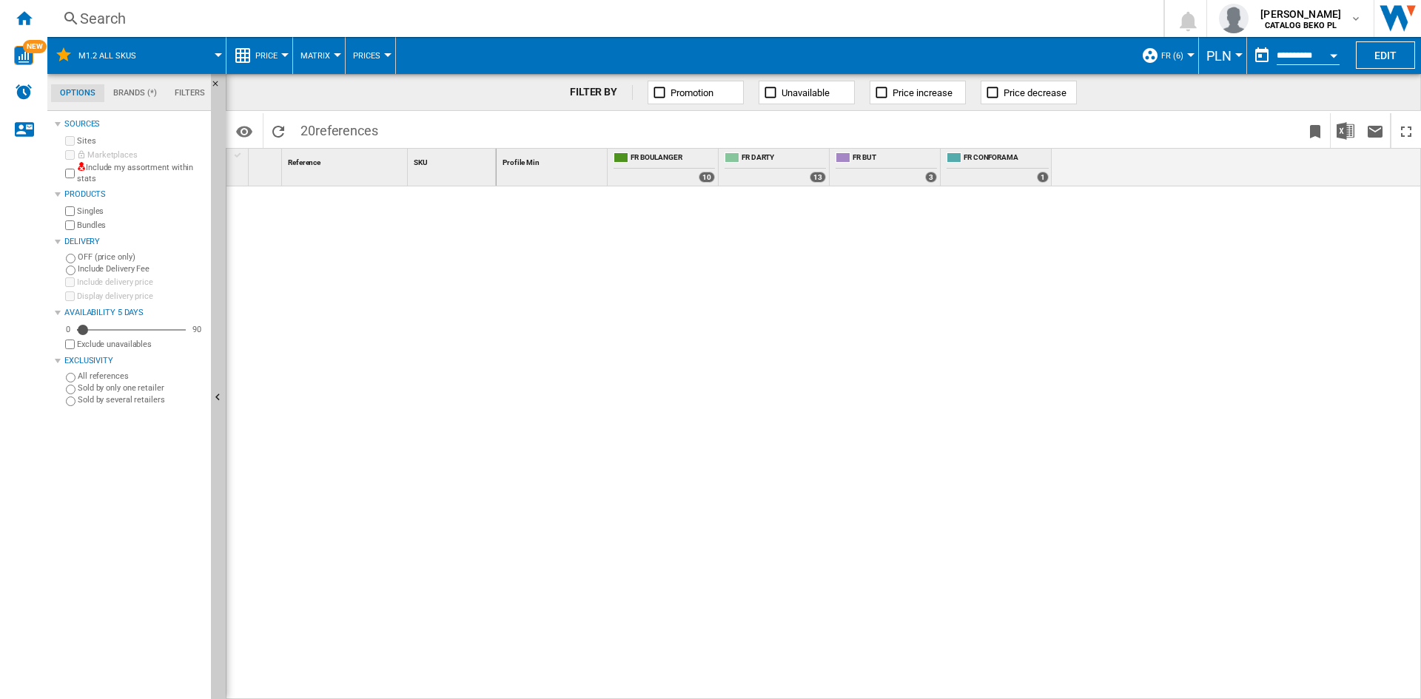
click at [1225, 44] on button "PLN" at bounding box center [1222, 55] width 33 height 37
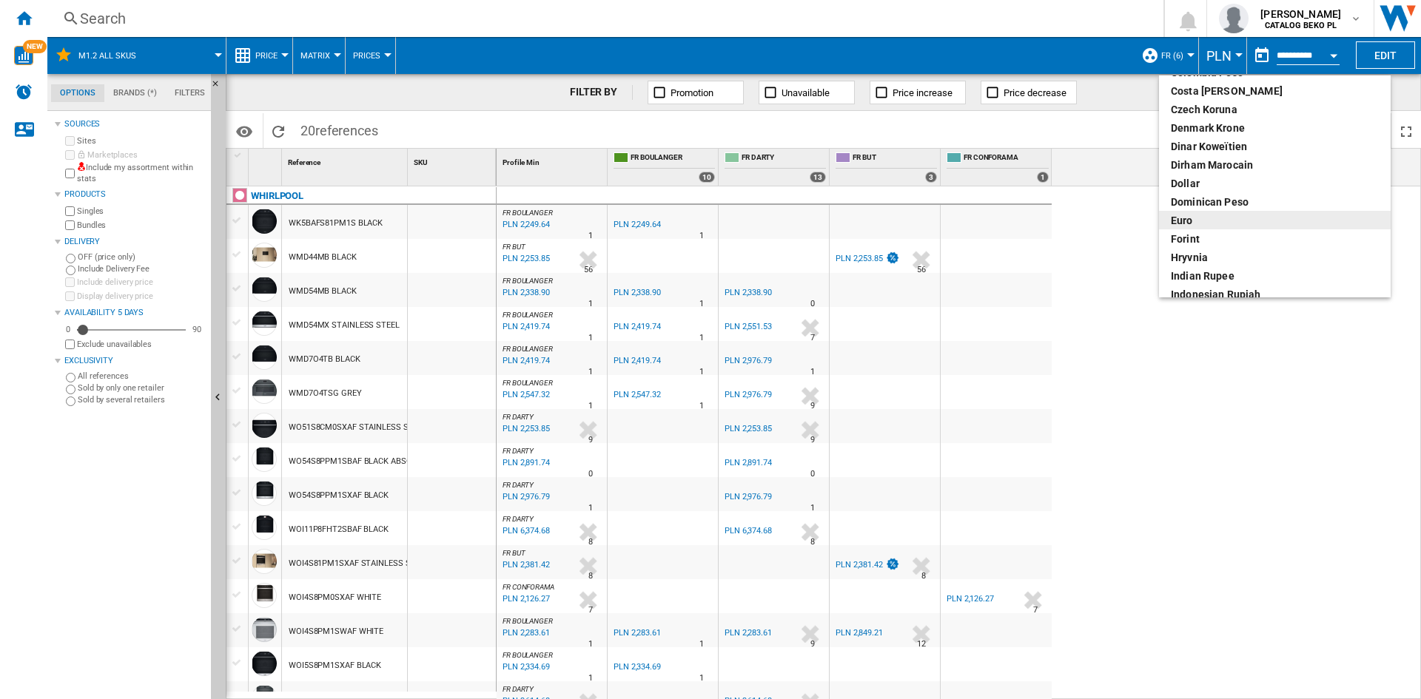
scroll to position [222, 0]
click at [1185, 147] on div "euro" at bounding box center [1275, 146] width 208 height 15
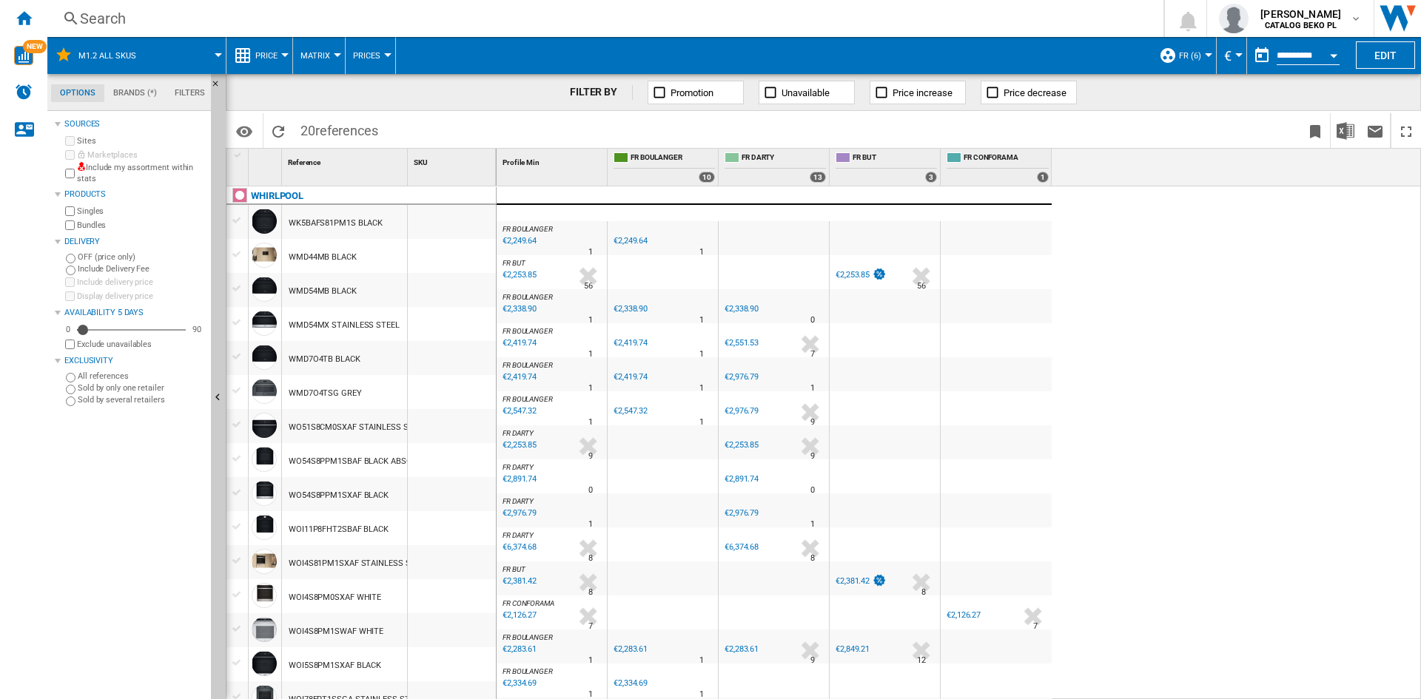
click at [263, 49] on button "Price" at bounding box center [270, 55] width 30 height 37
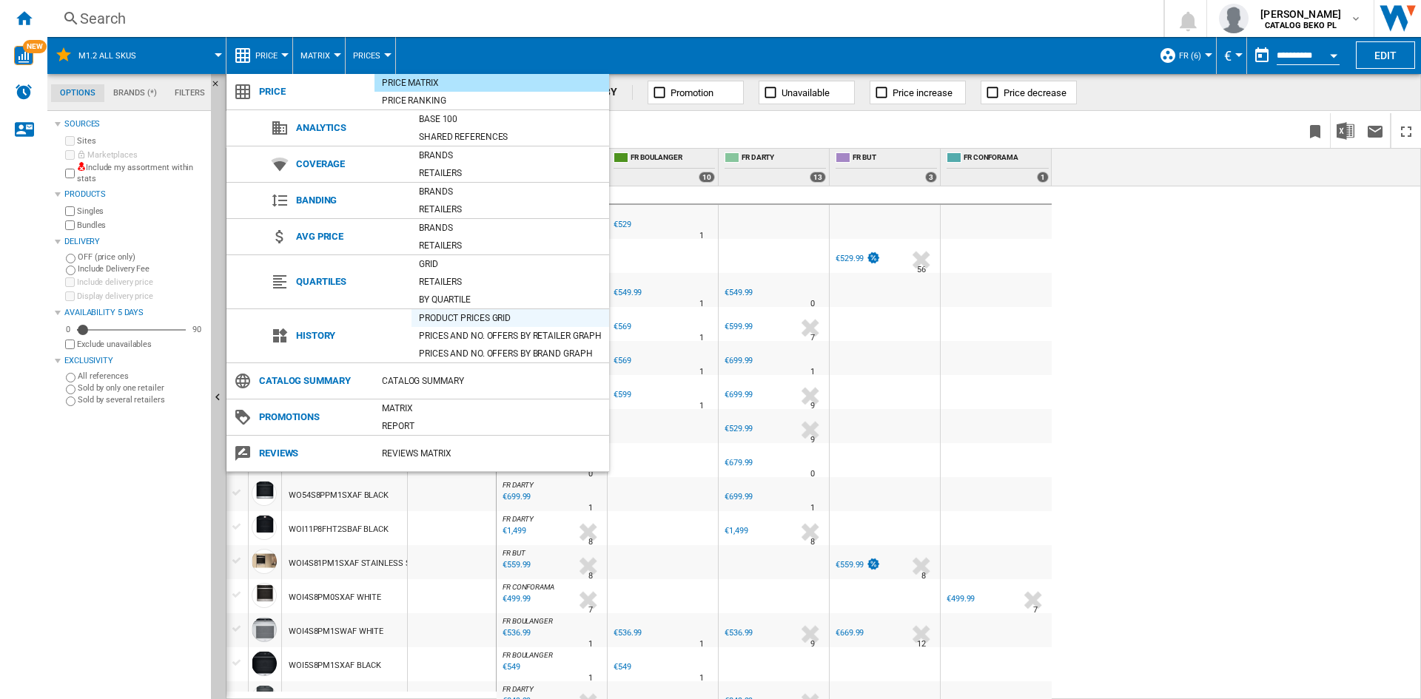
click at [476, 312] on div "Product prices grid" at bounding box center [510, 318] width 198 height 15
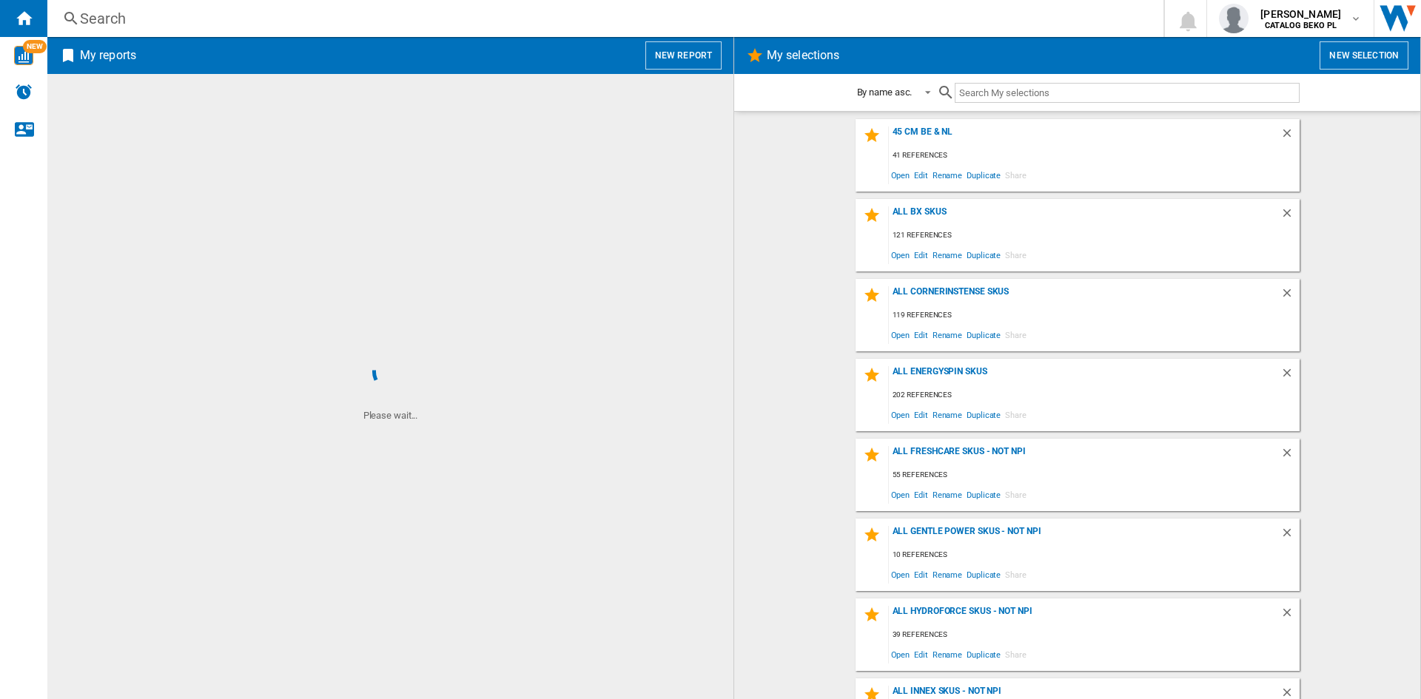
click at [687, 56] on button "New report" at bounding box center [683, 55] width 76 height 28
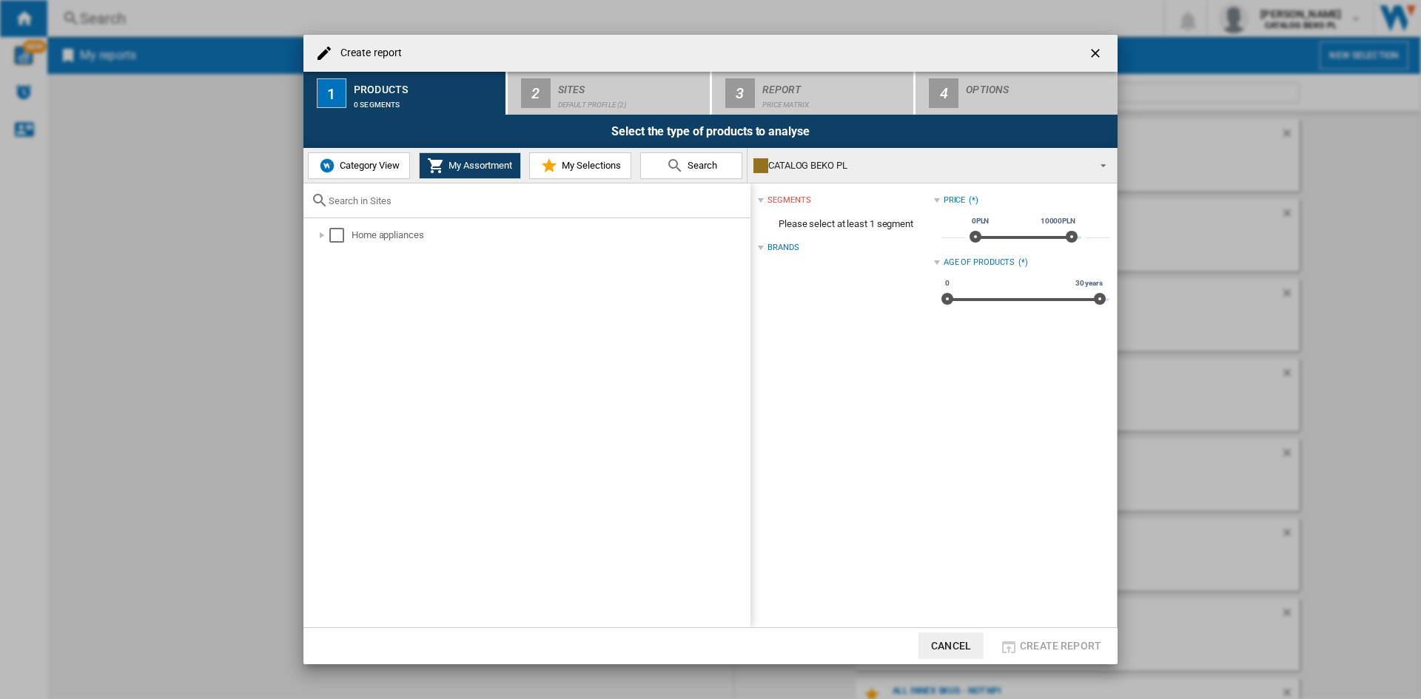
drag, startPoint x: 377, startPoint y: 167, endPoint x: 369, endPoint y: 177, distance: 13.1
click at [377, 167] on span "Category View" at bounding box center [368, 165] width 64 height 11
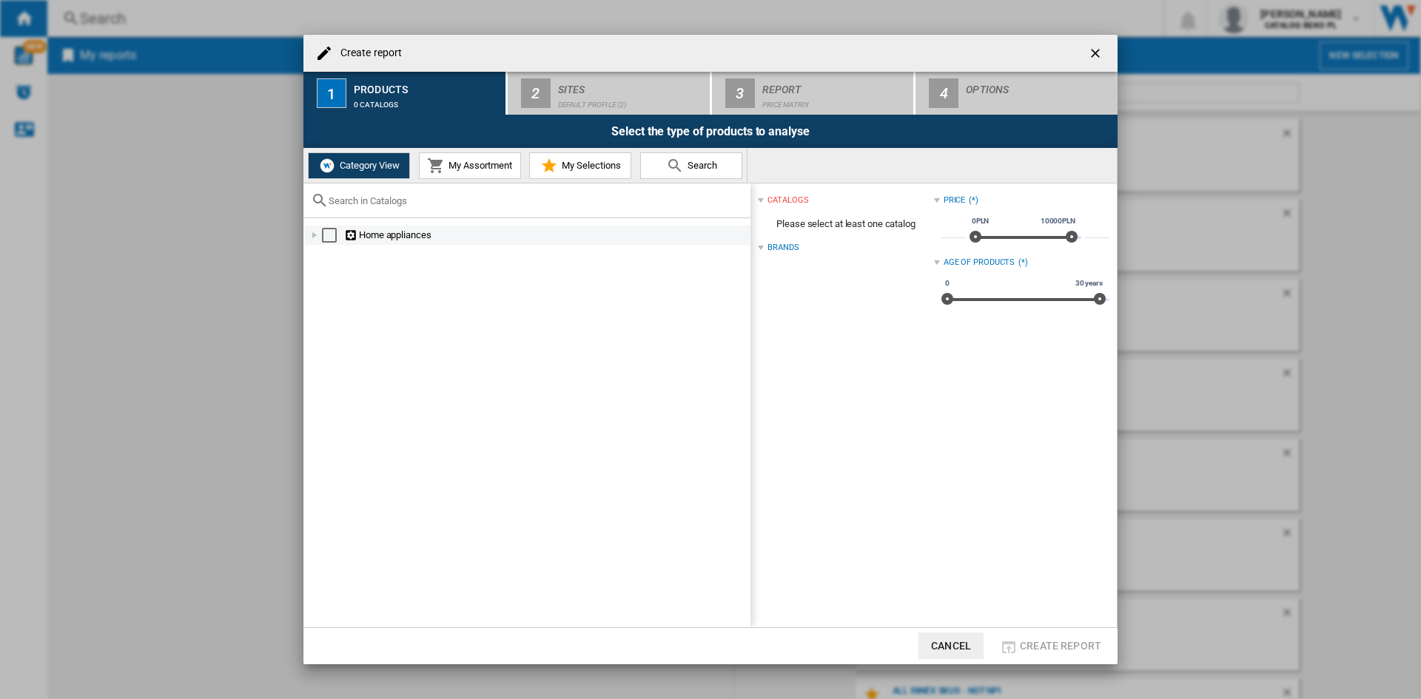
click at [312, 237] on div at bounding box center [314, 235] width 15 height 15
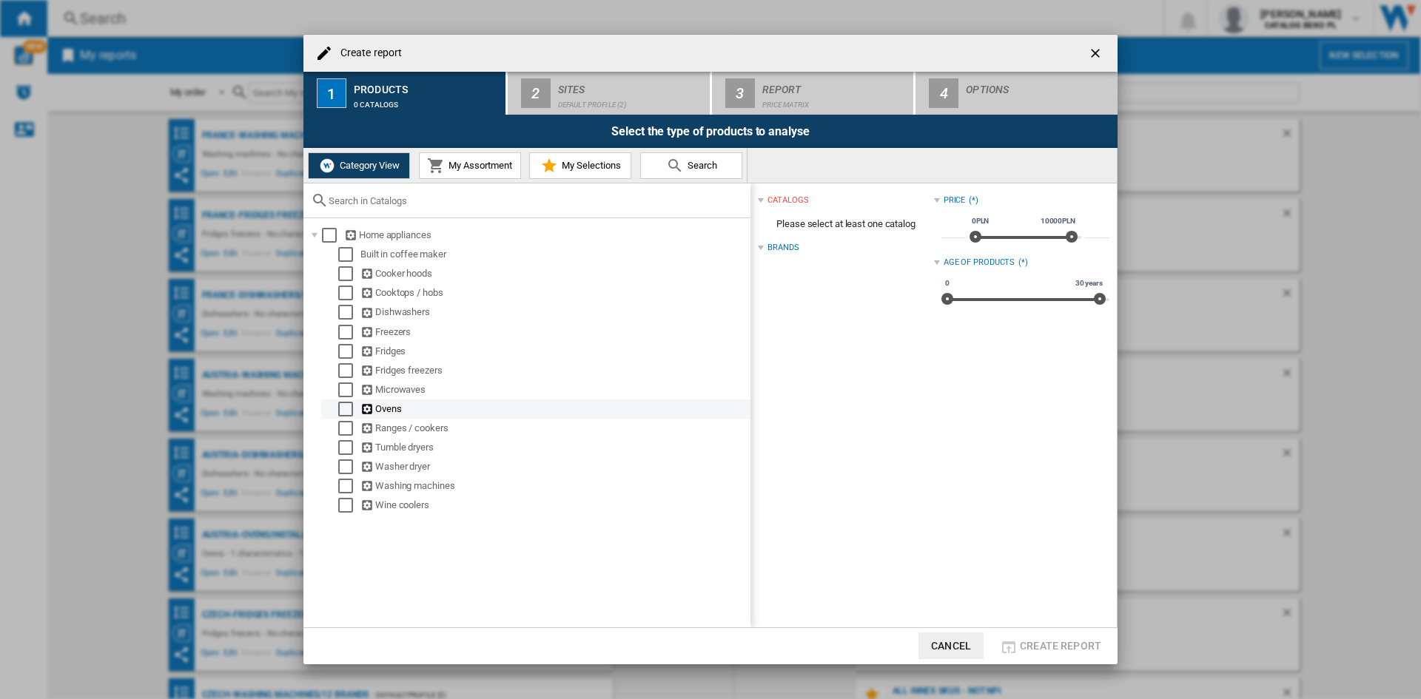
click at [343, 409] on div "Select" at bounding box center [345, 409] width 15 height 15
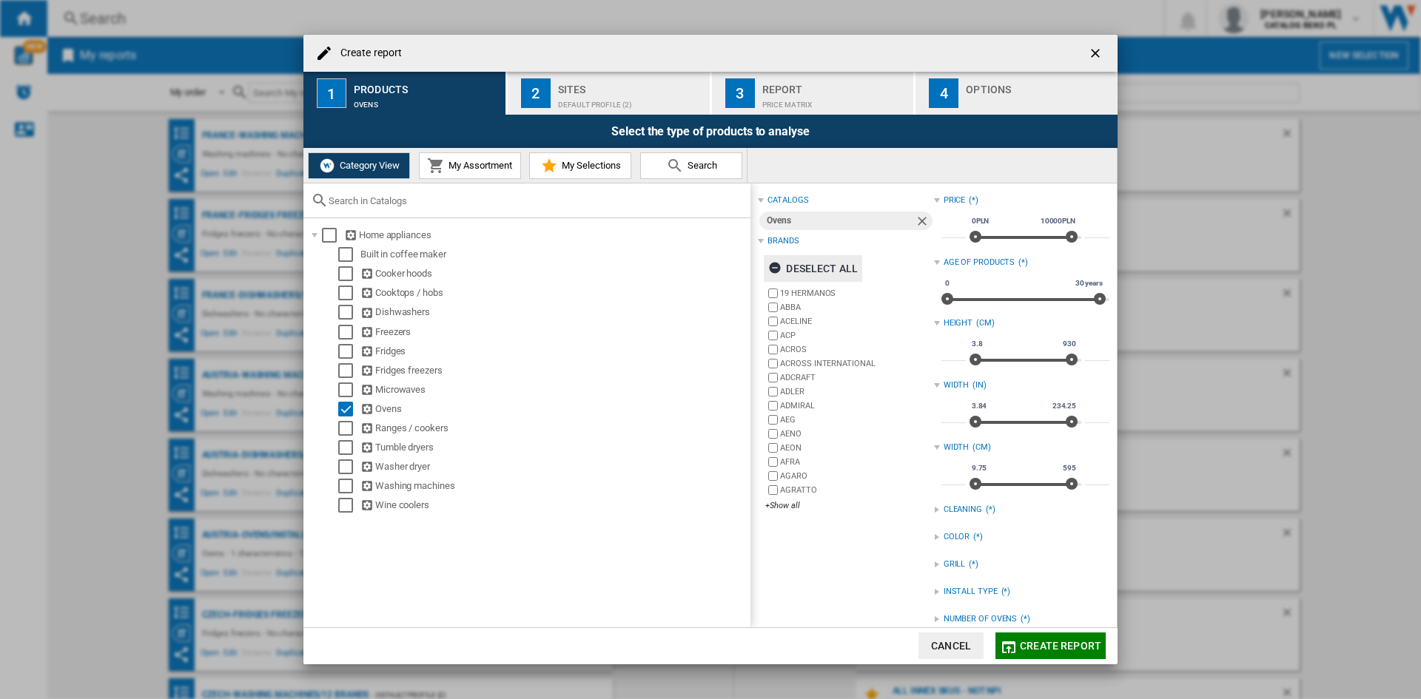
click at [827, 260] on div "Deselect all" at bounding box center [813, 268] width 90 height 27
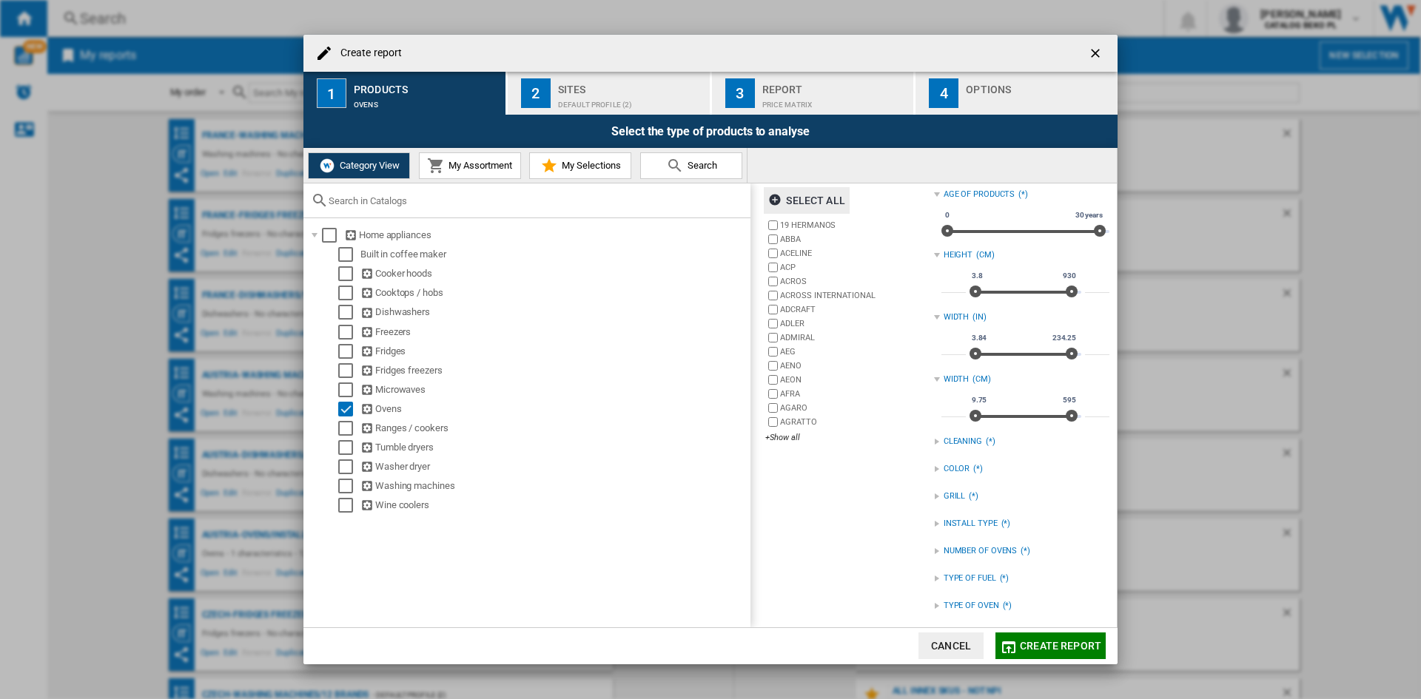
scroll to position [72, 0]
click at [962, 518] on div "INSTALL TYPE" at bounding box center [971, 520] width 54 height 12
click at [962, 537] on div "BUILT IN" at bounding box center [1032, 537] width 153 height 14
click at [848, 545] on div "catalogs Ovens Brands Select all 19 HERMANOS ABBA ACELINE ACP ACROS ACROSS INTE…" at bounding box center [845, 380] width 175 height 522
click at [954, 399] on input "****" at bounding box center [953, 406] width 24 height 15
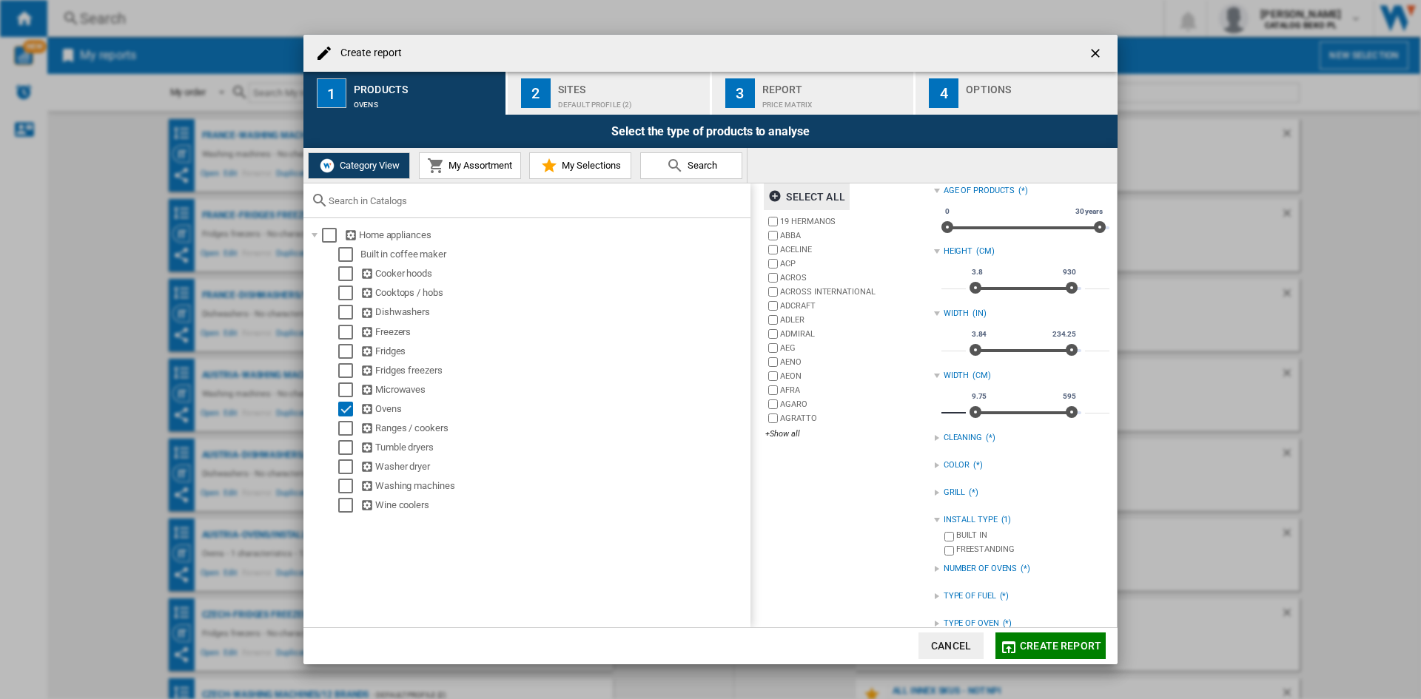
type input "**"
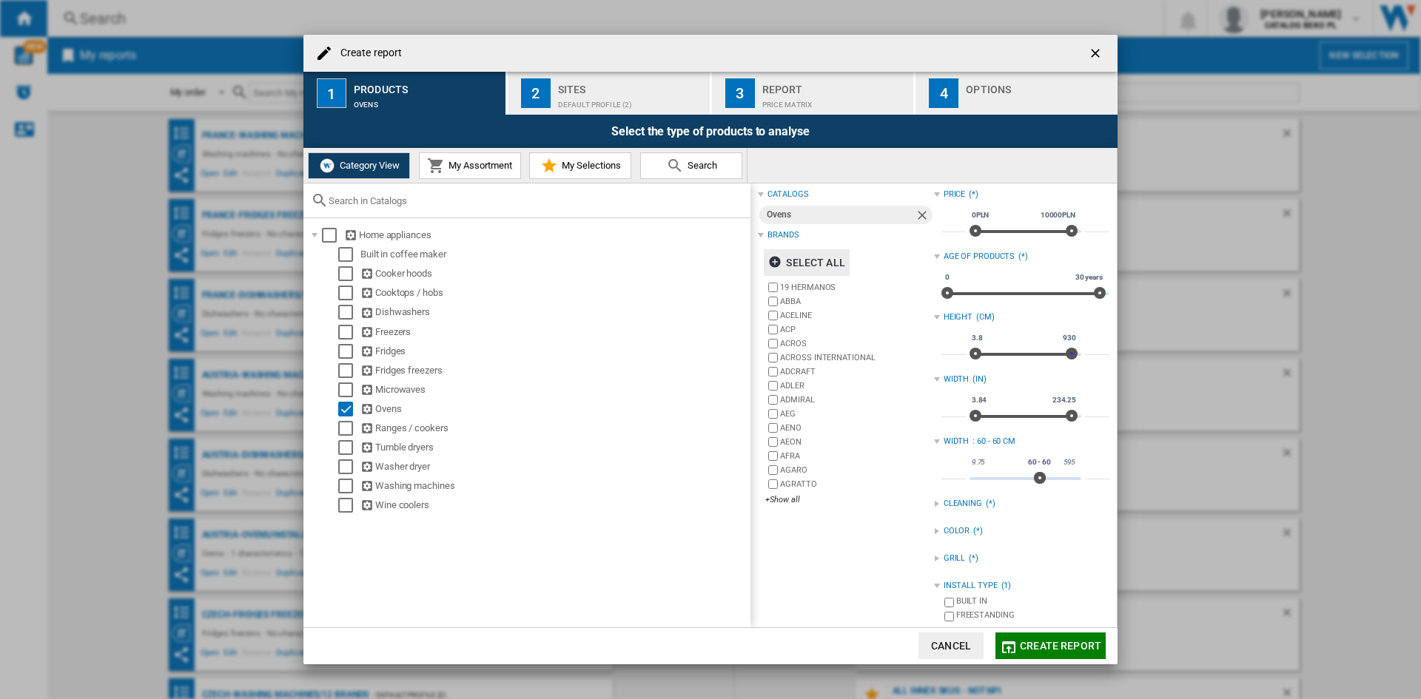
scroll to position [0, 0]
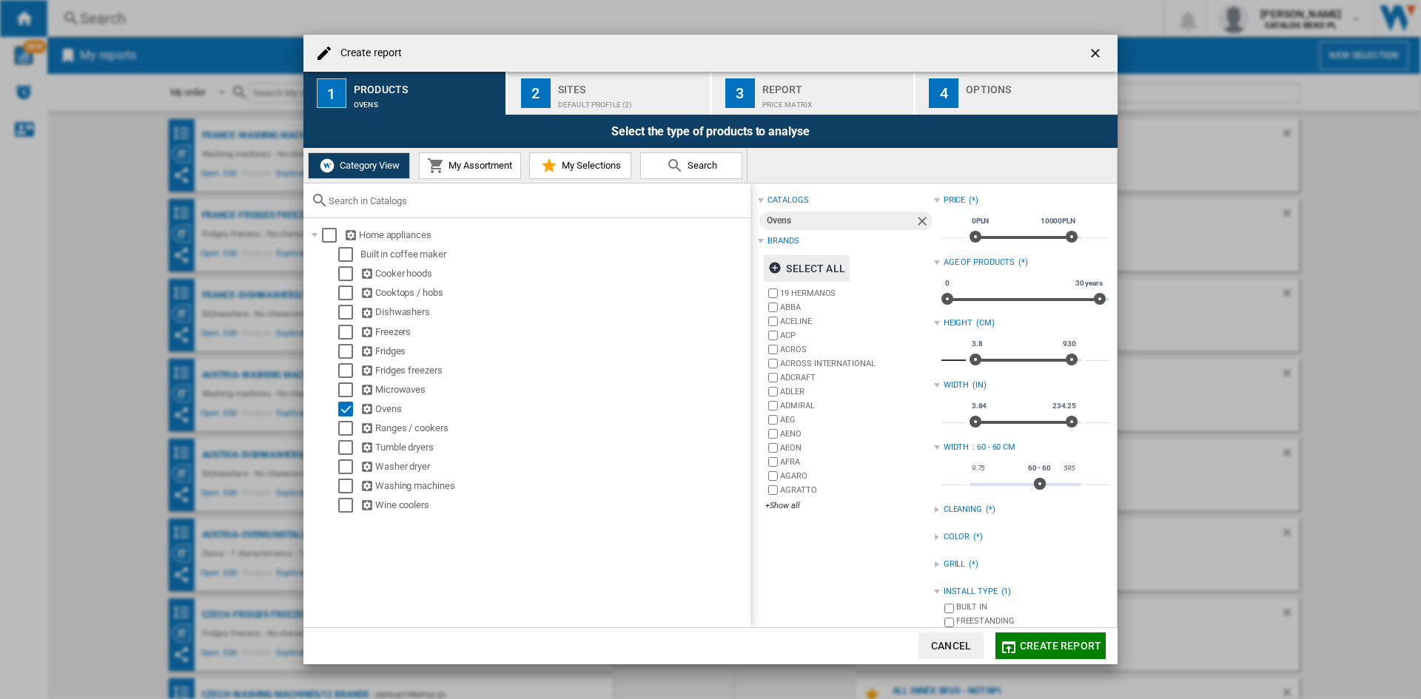
click at [949, 351] on input "***" at bounding box center [953, 353] width 24 height 15
type input "**"
click at [833, 582] on div "catalogs Ovens Brands Select all 19 HERMANOS ABBA ACELINE ACP ACROS ACROSS INTE…" at bounding box center [845, 452] width 175 height 522
click at [776, 501] on div "+Show all" at bounding box center [849, 505] width 168 height 11
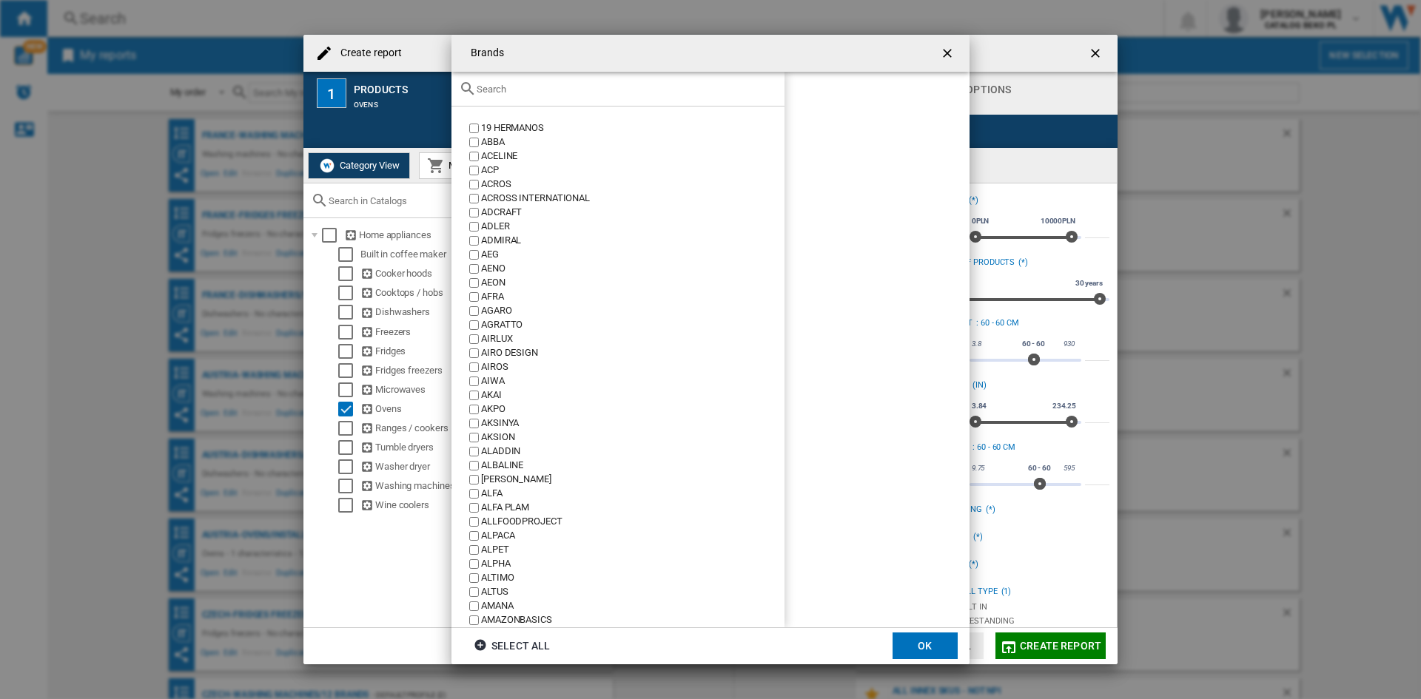
click at [591, 79] on div at bounding box center [617, 89] width 333 height 35
click at [590, 88] on input "text" at bounding box center [627, 89] width 300 height 11
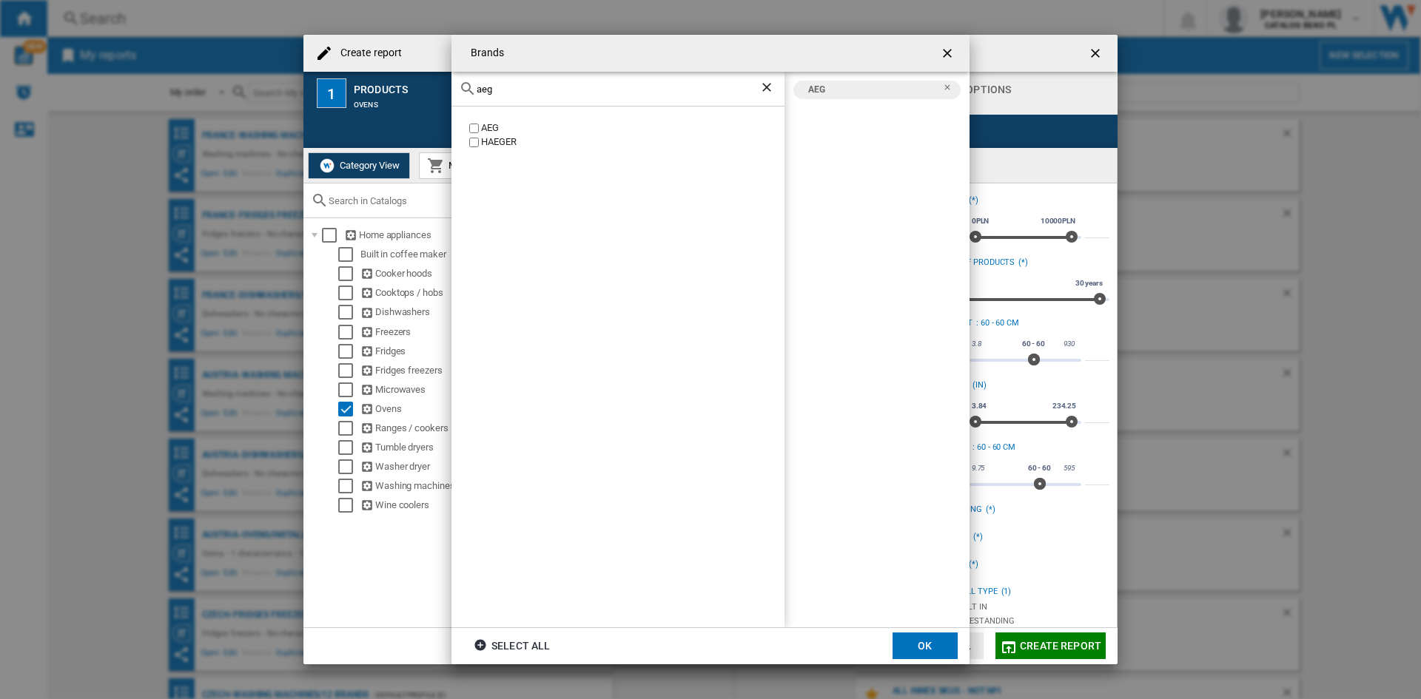
click at [515, 95] on div "aeg" at bounding box center [617, 89] width 333 height 35
click at [518, 90] on input "aeg" at bounding box center [618, 89] width 283 height 11
type input "n"
type input "beko"
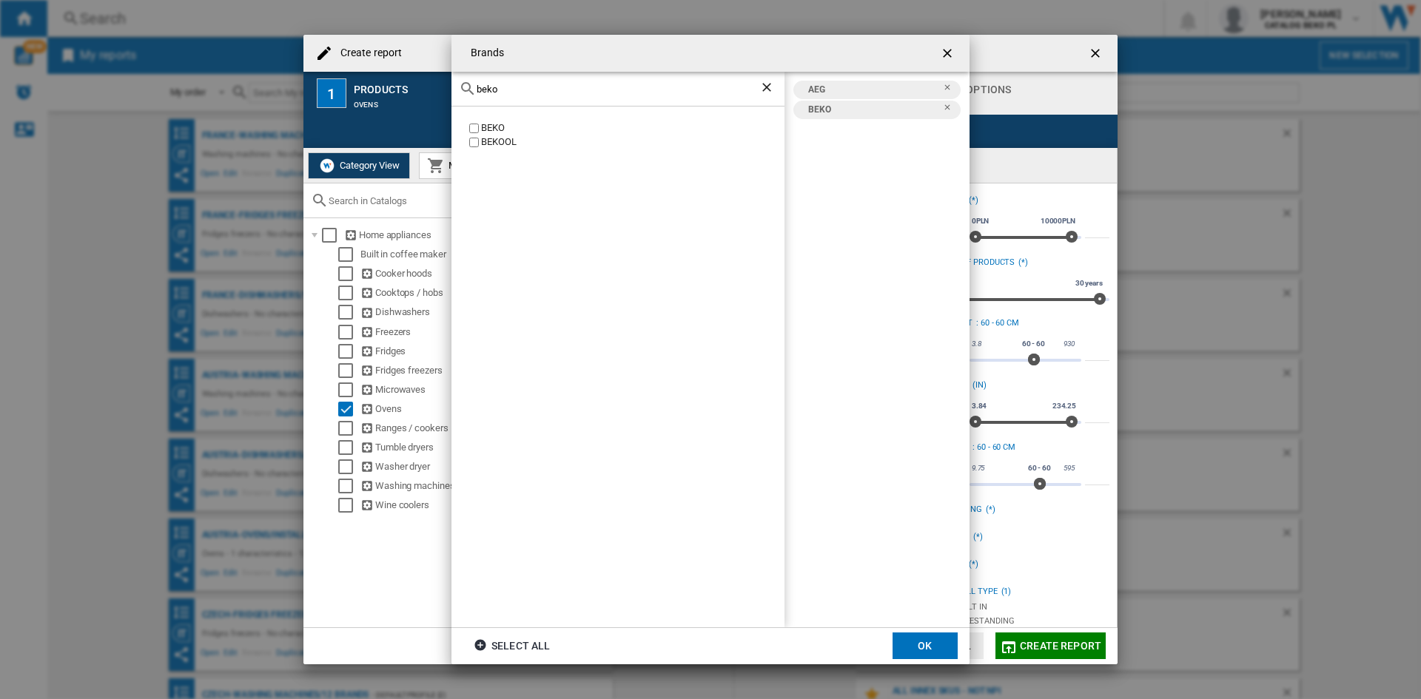
click at [537, 92] on input "beko" at bounding box center [618, 89] width 283 height 11
click at [497, 125] on div "BOSCH" at bounding box center [632, 128] width 303 height 14
click at [531, 84] on input "bosc" at bounding box center [618, 89] width 283 height 11
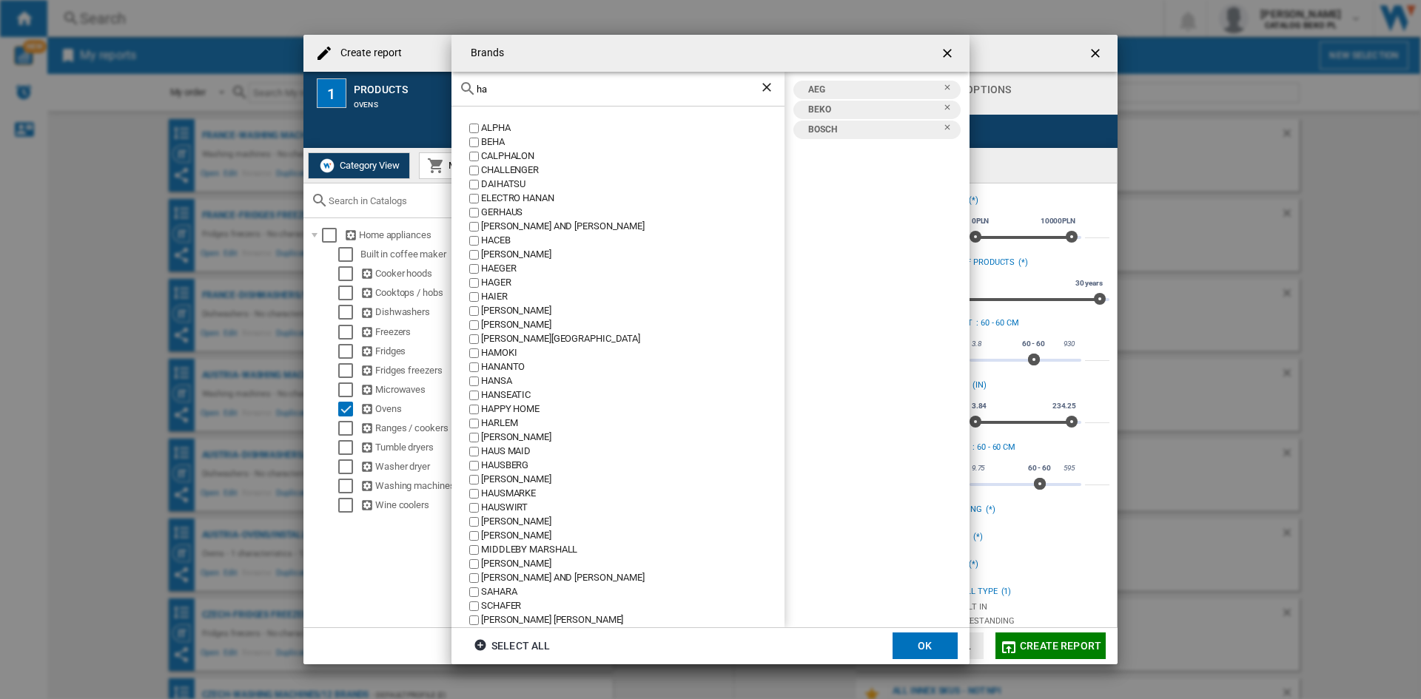
type input "h"
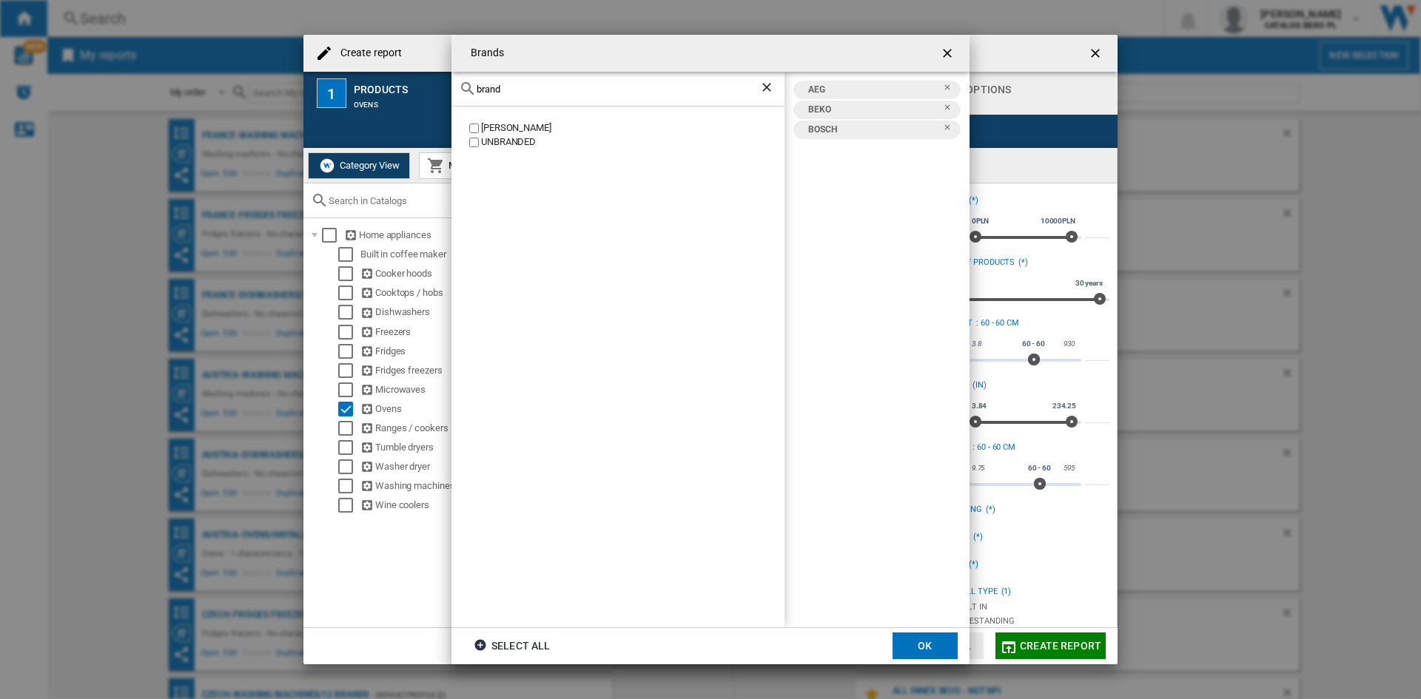
type input "brand"
click at [489, 126] on div "BRANDT" at bounding box center [632, 128] width 303 height 14
click at [542, 84] on div "brand" at bounding box center [617, 89] width 333 height 35
click at [539, 87] on input "brand" at bounding box center [618, 89] width 283 height 11
click at [539, 90] on input "brand" at bounding box center [618, 89] width 283 height 11
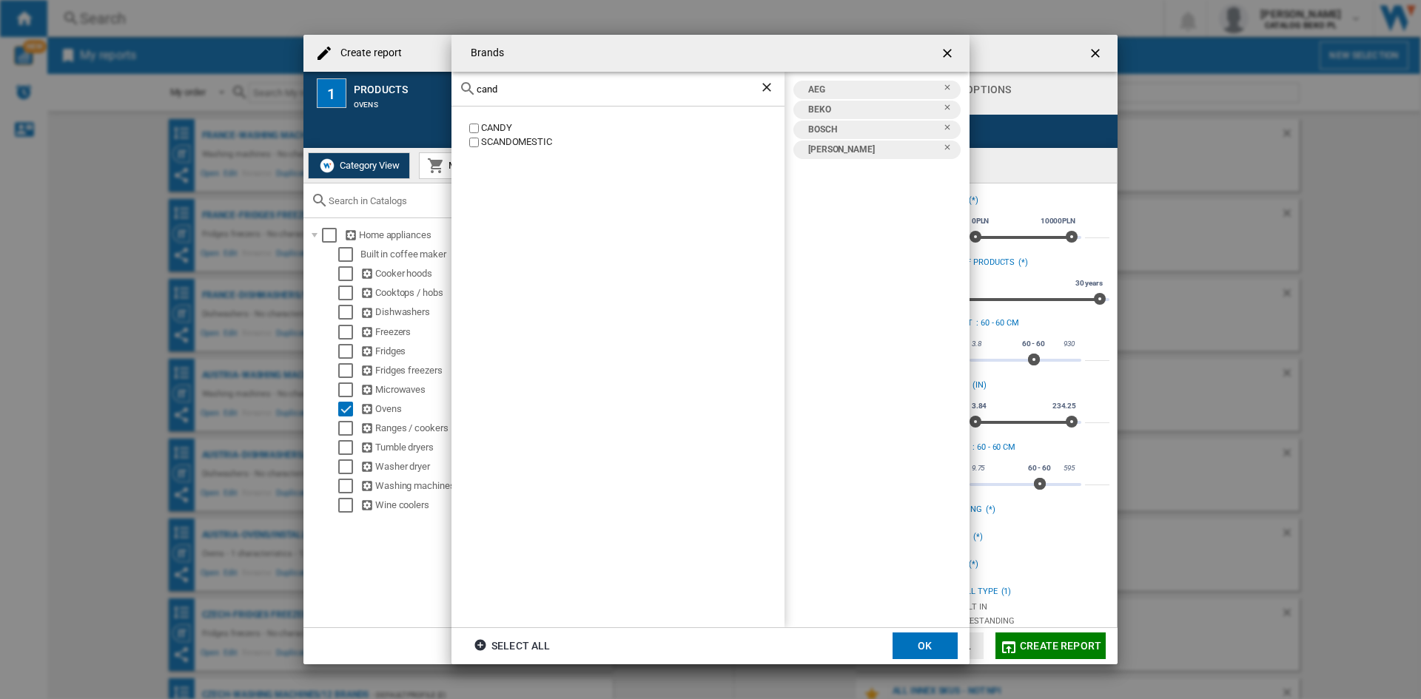
type input "cand"
click at [495, 123] on div "CANDY" at bounding box center [632, 128] width 303 height 14
click at [517, 88] on input "cand" at bounding box center [618, 89] width 283 height 11
click at [492, 172] on div "ELECTROLUX" at bounding box center [632, 171] width 303 height 14
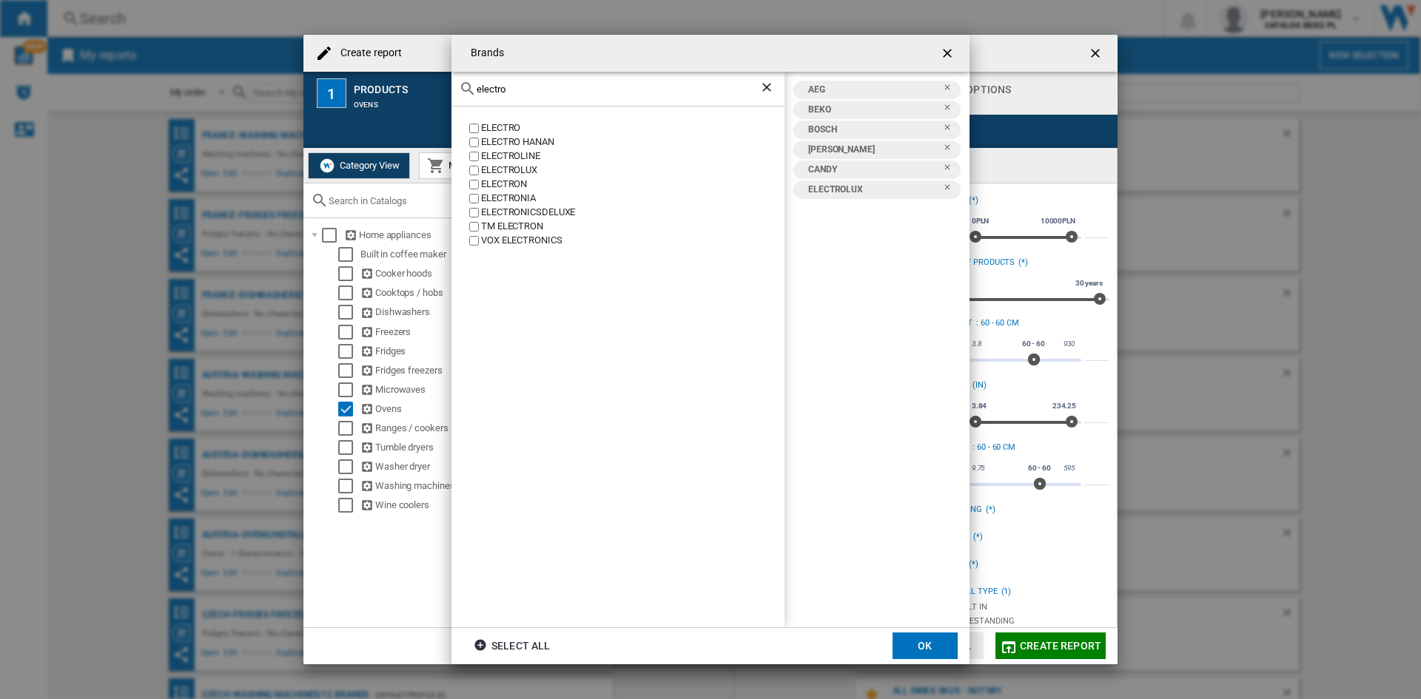
click at [533, 87] on input "electro" at bounding box center [618, 89] width 283 height 11
click at [493, 127] on div "HISENSE" at bounding box center [632, 128] width 303 height 14
click at [514, 91] on input "hise" at bounding box center [618, 89] width 283 height 11
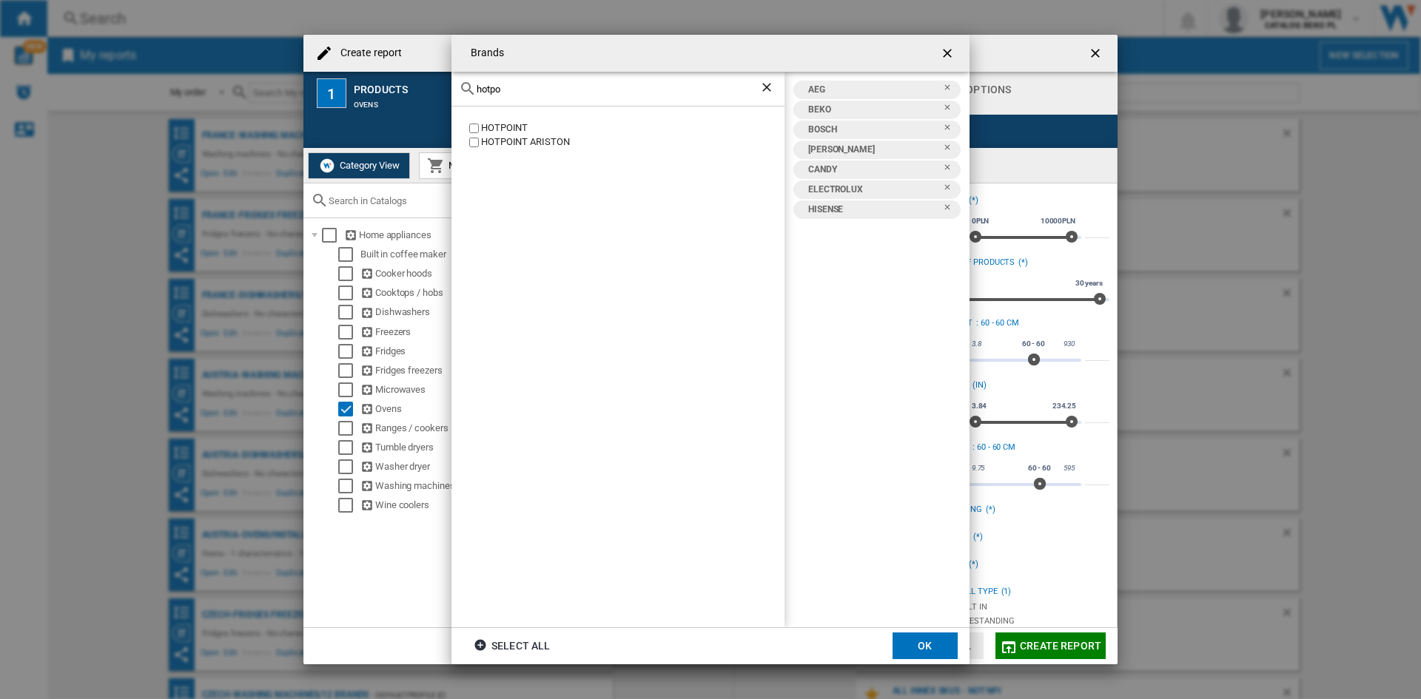
click at [510, 125] on div "HOTPOINT" at bounding box center [632, 128] width 303 height 14
click at [509, 142] on div "HOTPOINT ARISTON" at bounding box center [632, 142] width 303 height 14
click at [524, 87] on input "hotpo" at bounding box center [618, 89] width 283 height 11
type input "indesi"
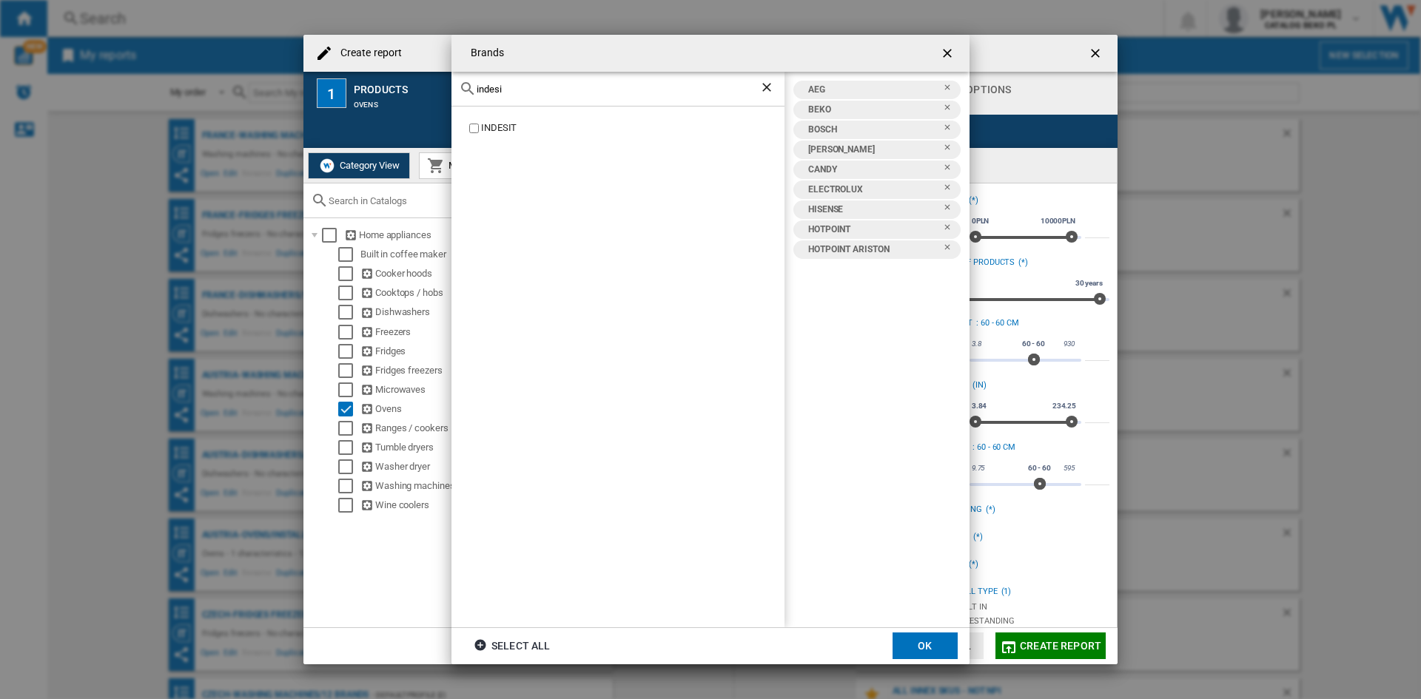
click at [497, 124] on div "INDESIT" at bounding box center [632, 128] width 303 height 14
click at [556, 90] on input "indesi" at bounding box center [618, 89] width 283 height 11
click at [491, 127] on div "SIEMENS" at bounding box center [632, 128] width 303 height 14
click at [520, 92] on input "siem" at bounding box center [618, 89] width 283 height 11
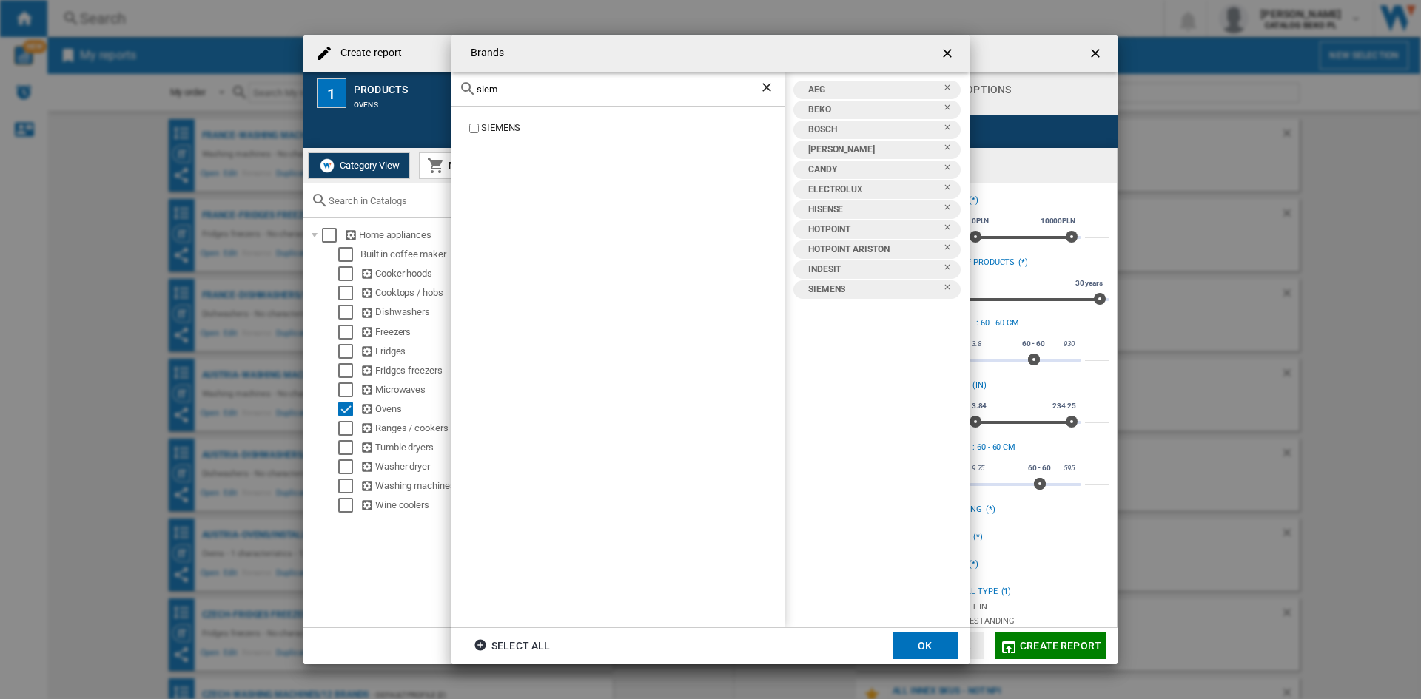
click at [520, 92] on input "siem" at bounding box center [618, 89] width 283 height 11
click at [501, 125] on div "SAMSUNG" at bounding box center [632, 128] width 303 height 14
click at [519, 86] on input "sams" at bounding box center [618, 89] width 283 height 11
type input "whir"
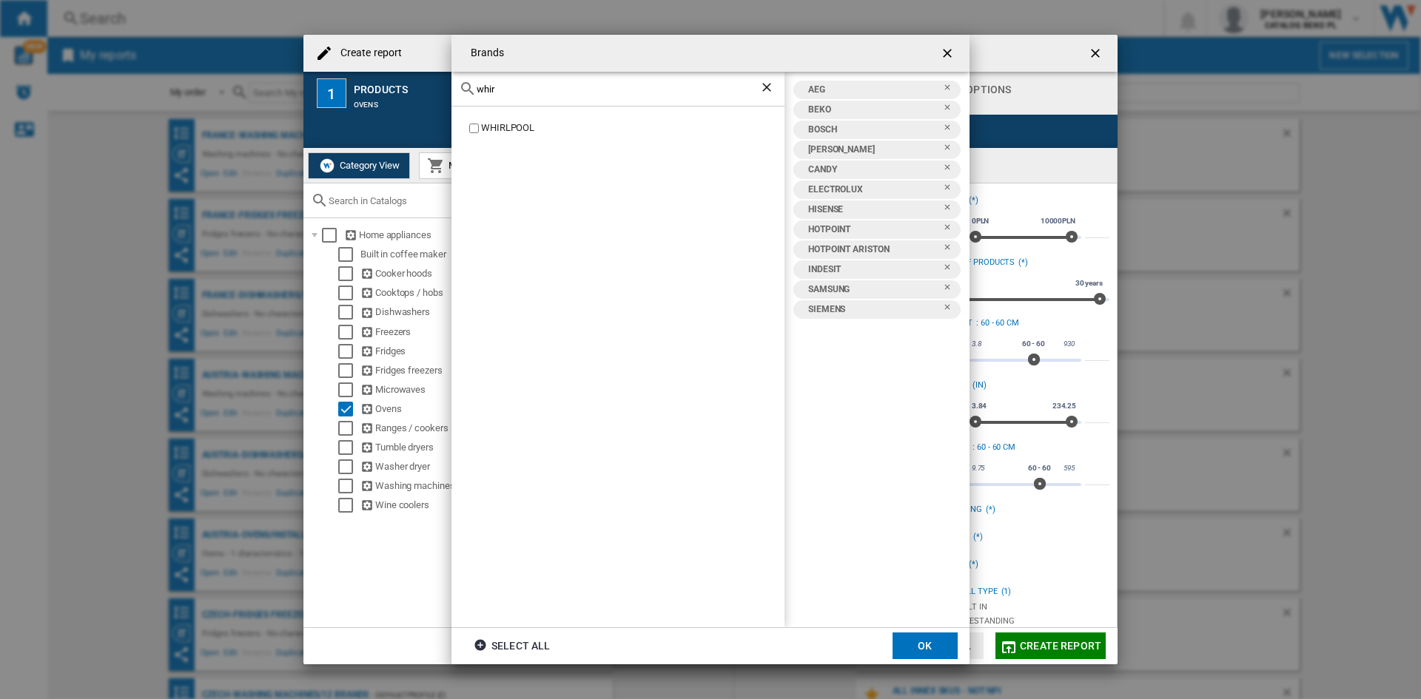
click at [515, 129] on div "WHIRLPOOL" at bounding box center [632, 128] width 303 height 14
click at [935, 642] on button "OK" at bounding box center [924, 646] width 65 height 27
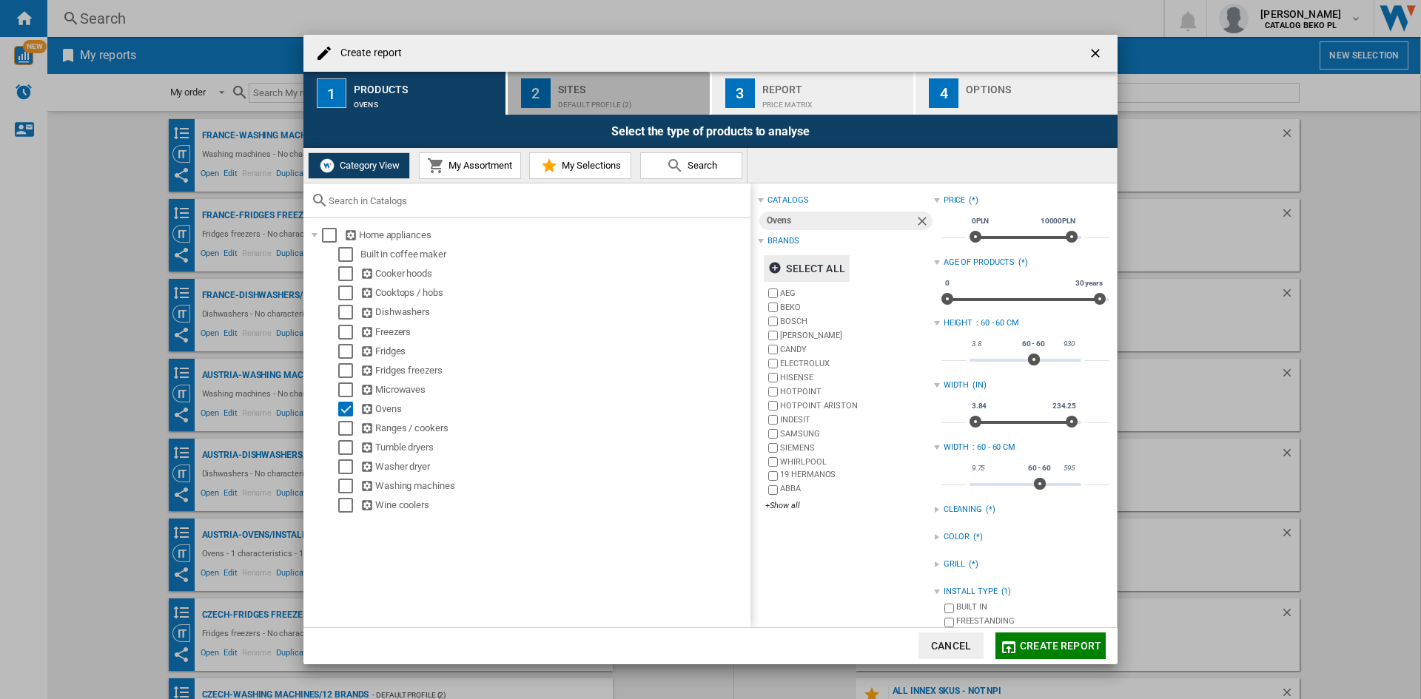
click at [588, 114] on button "2 Sites Default profile (2)" at bounding box center [610, 93] width 204 height 43
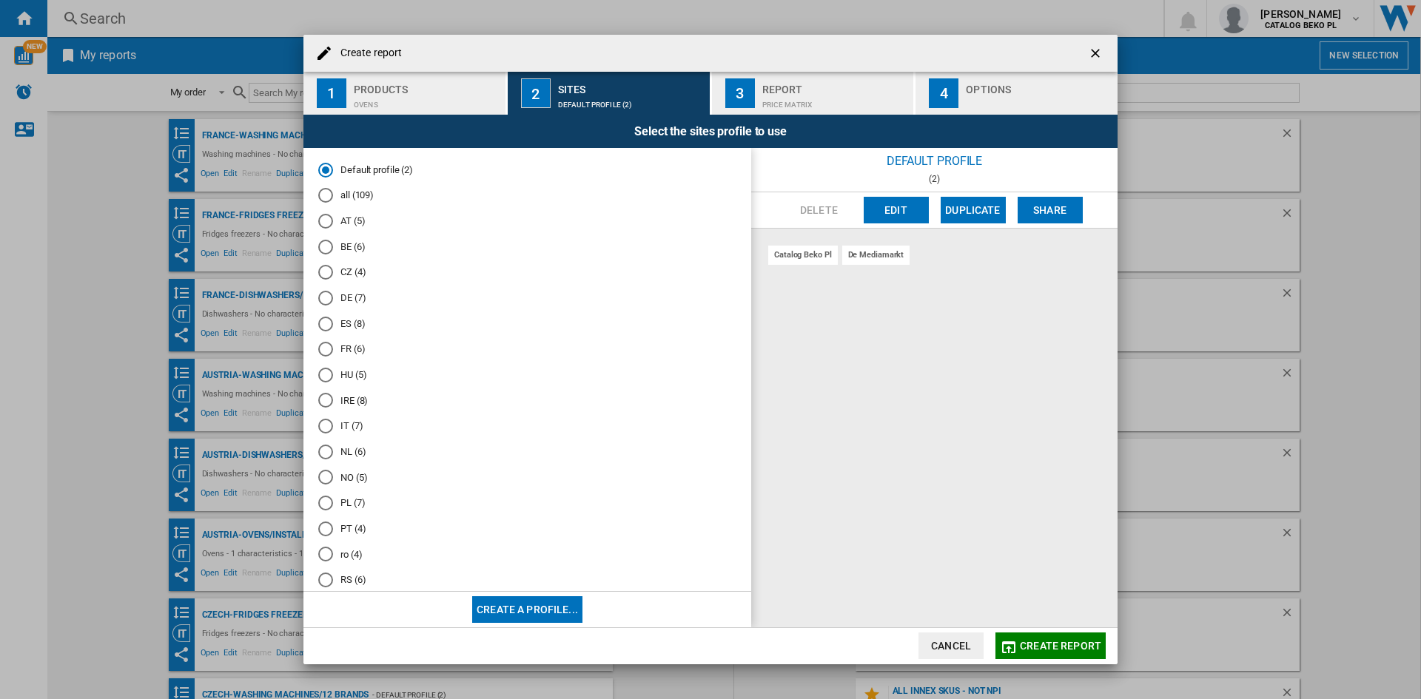
click at [344, 351] on md-radio-button "FR (6)" at bounding box center [527, 350] width 418 height 14
click at [1039, 90] on div "Options" at bounding box center [1039, 86] width 146 height 16
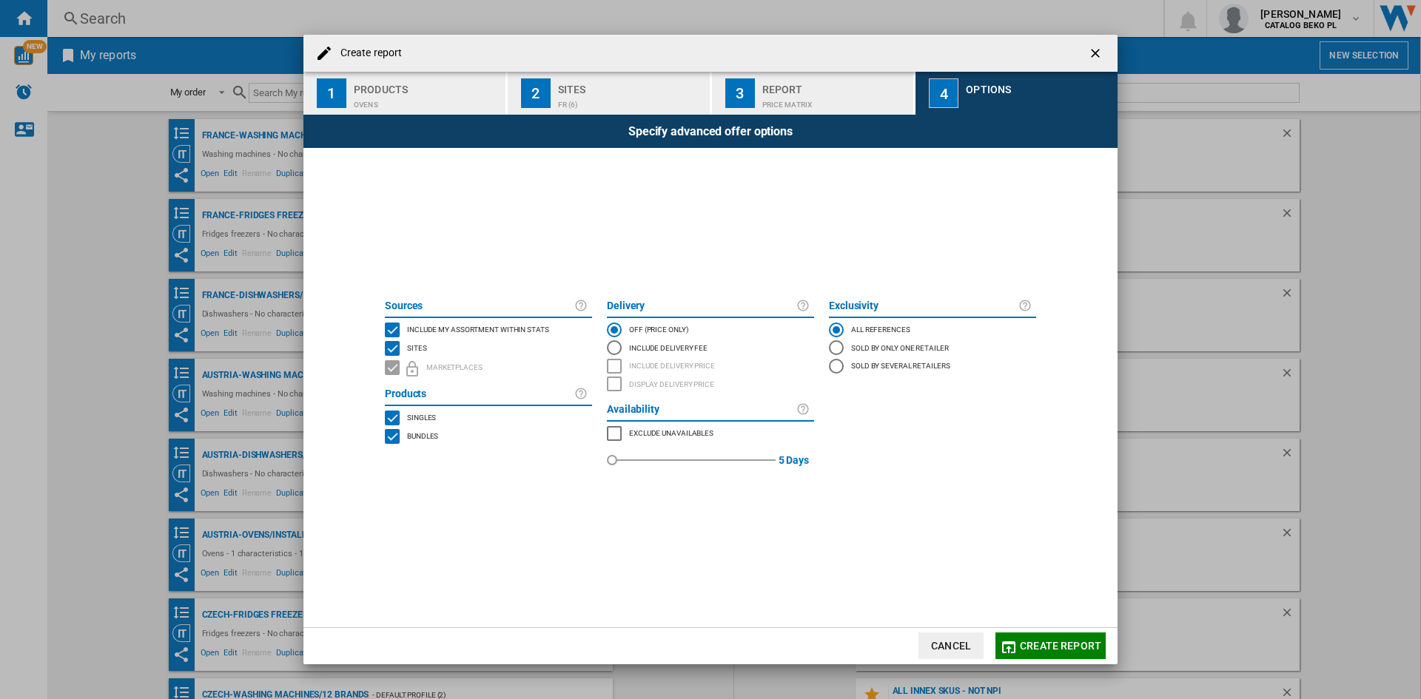
click at [501, 325] on span "Include my assortment within stats" at bounding box center [478, 328] width 142 height 10
click at [1061, 636] on button "Create report" at bounding box center [1050, 646] width 110 height 27
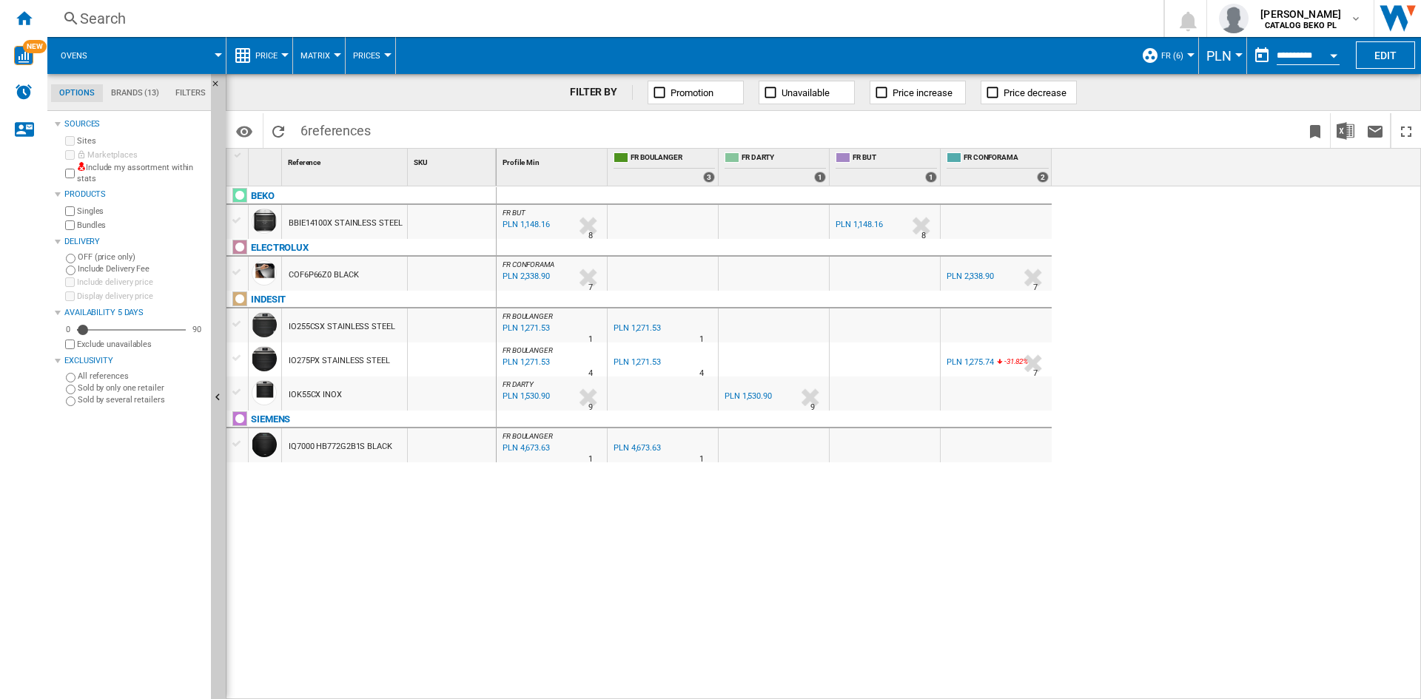
click at [1235, 49] on button "PLN" at bounding box center [1222, 55] width 33 height 37
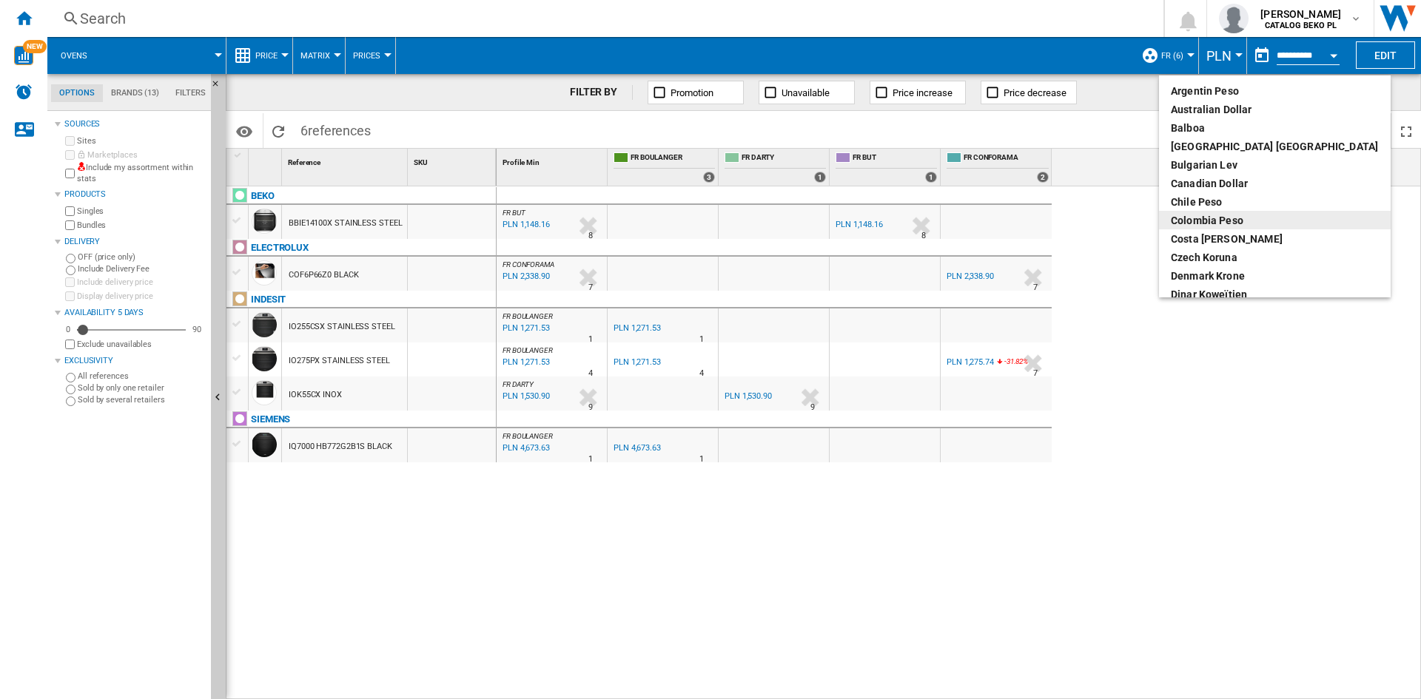
scroll to position [148, 0]
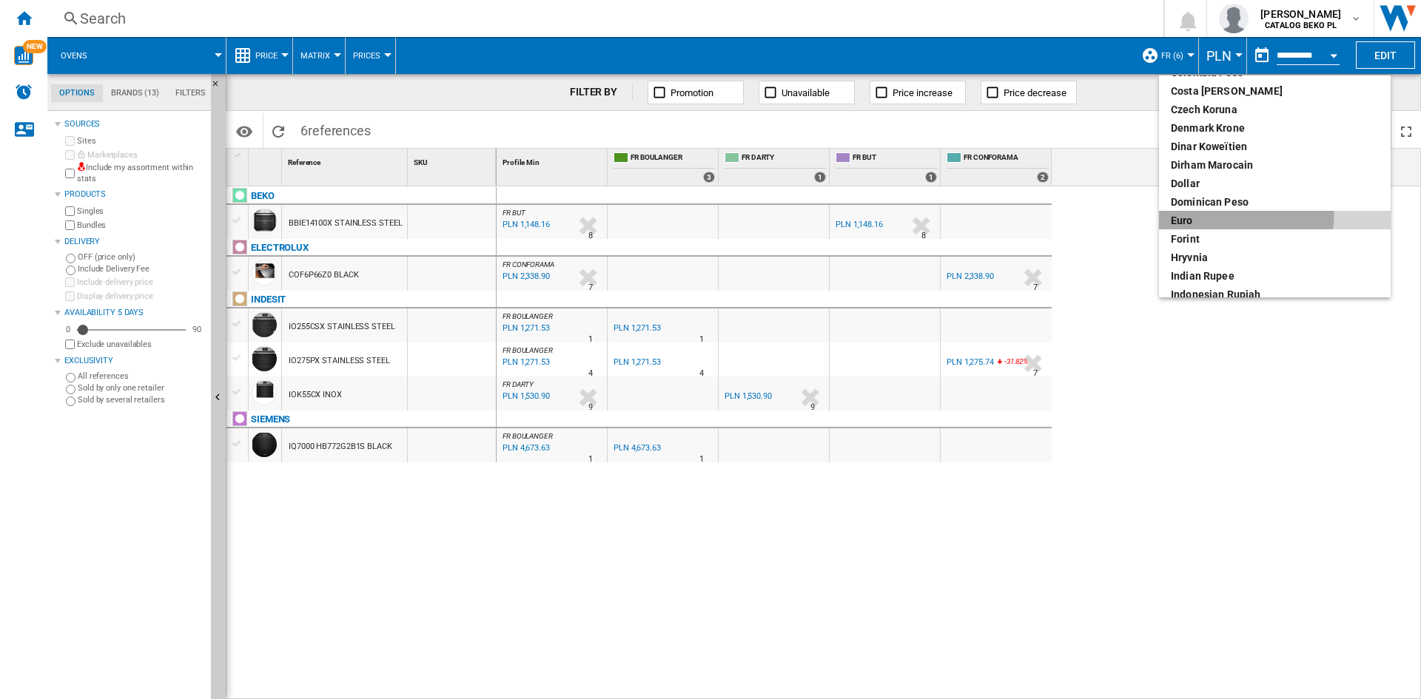
click at [1225, 213] on div "euro" at bounding box center [1275, 220] width 208 height 15
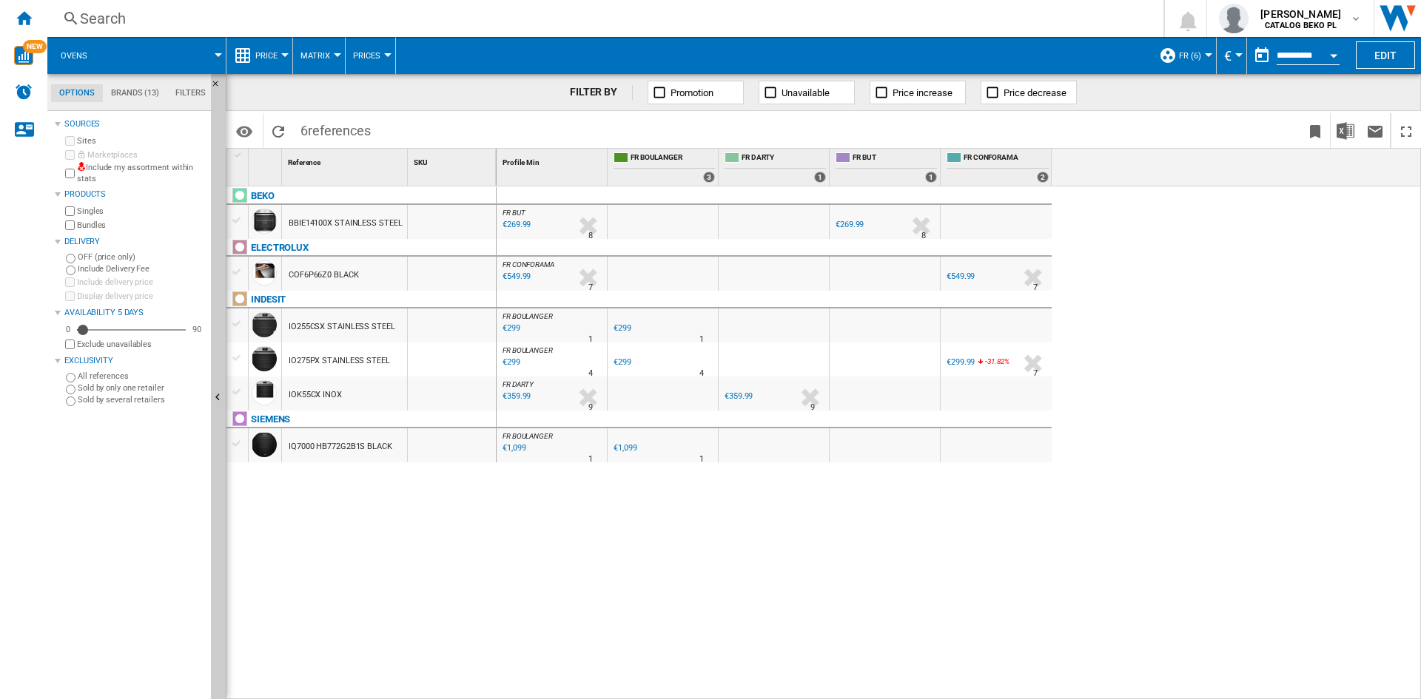
click at [268, 51] on span "Price" at bounding box center [266, 56] width 22 height 10
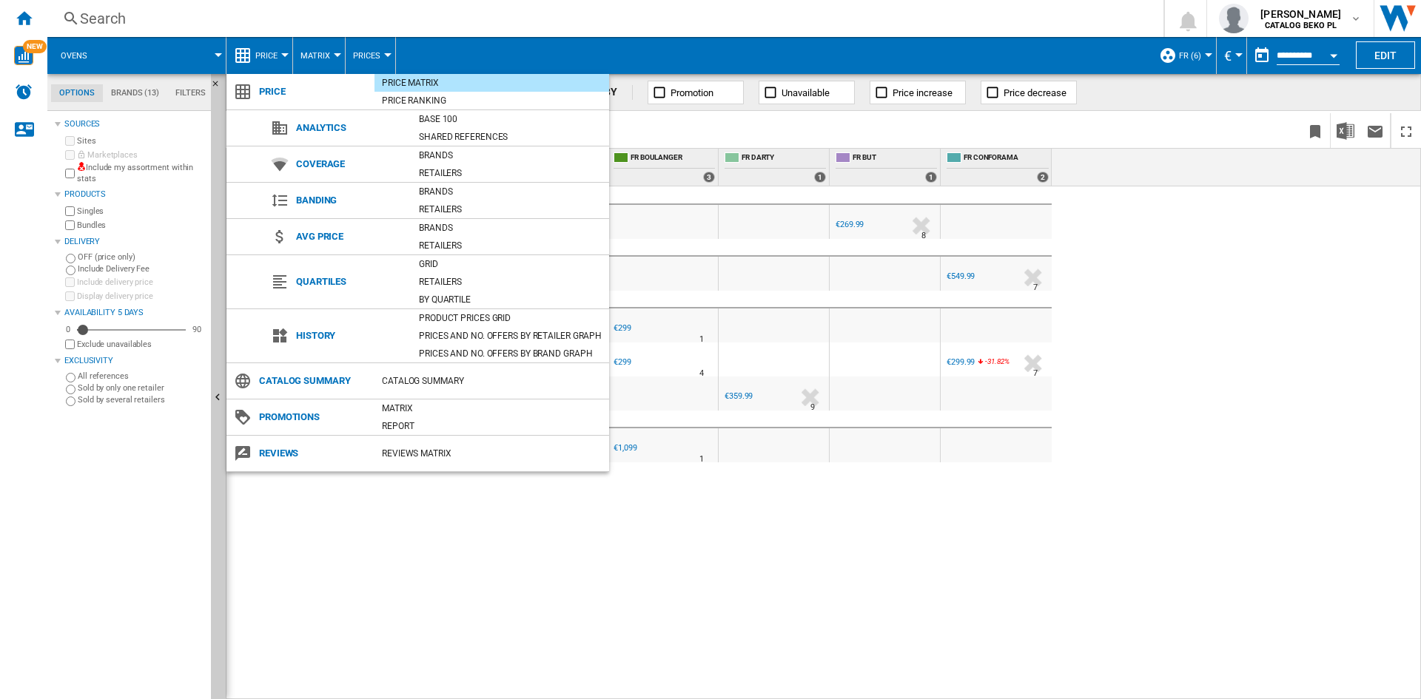
drag, startPoint x: 475, startPoint y: 315, endPoint x: 509, endPoint y: 303, distance: 36.0
click at [475, 314] on div "Product prices grid" at bounding box center [510, 318] width 198 height 15
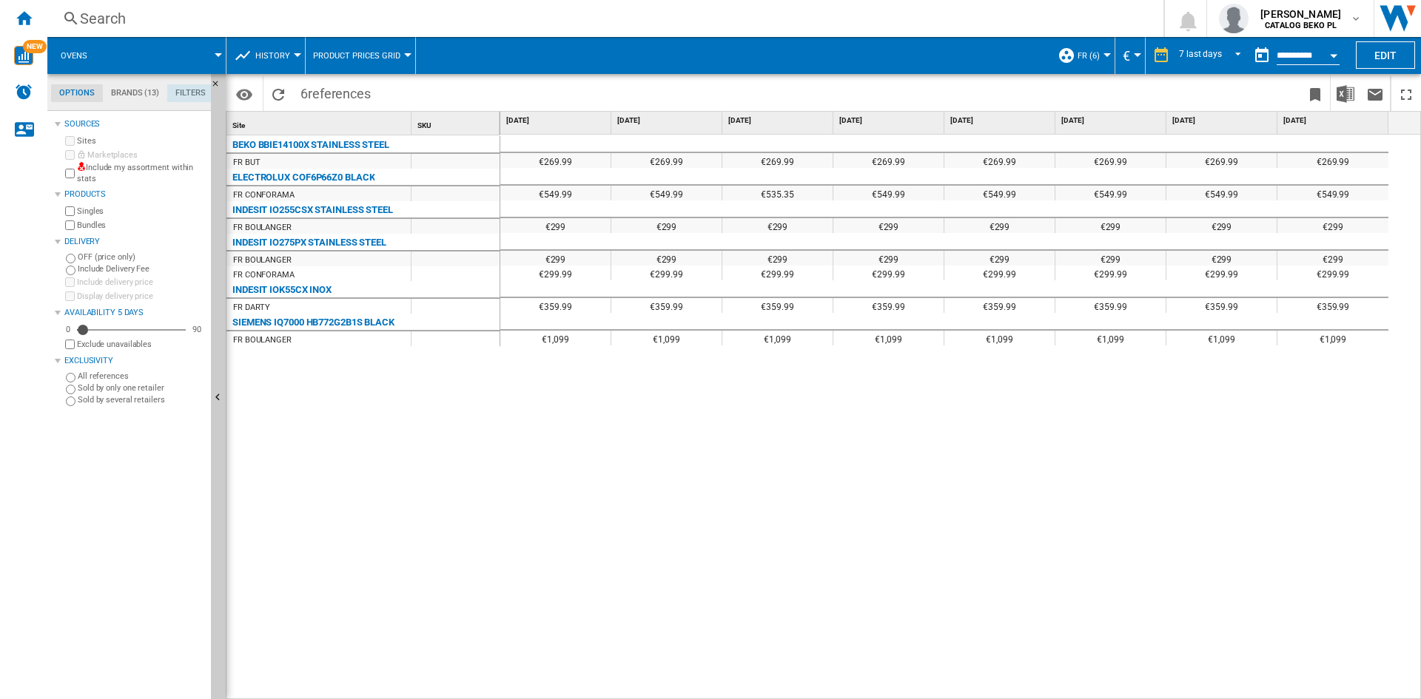
click at [177, 85] on md-tab-item "Filters" at bounding box center [190, 93] width 47 height 18
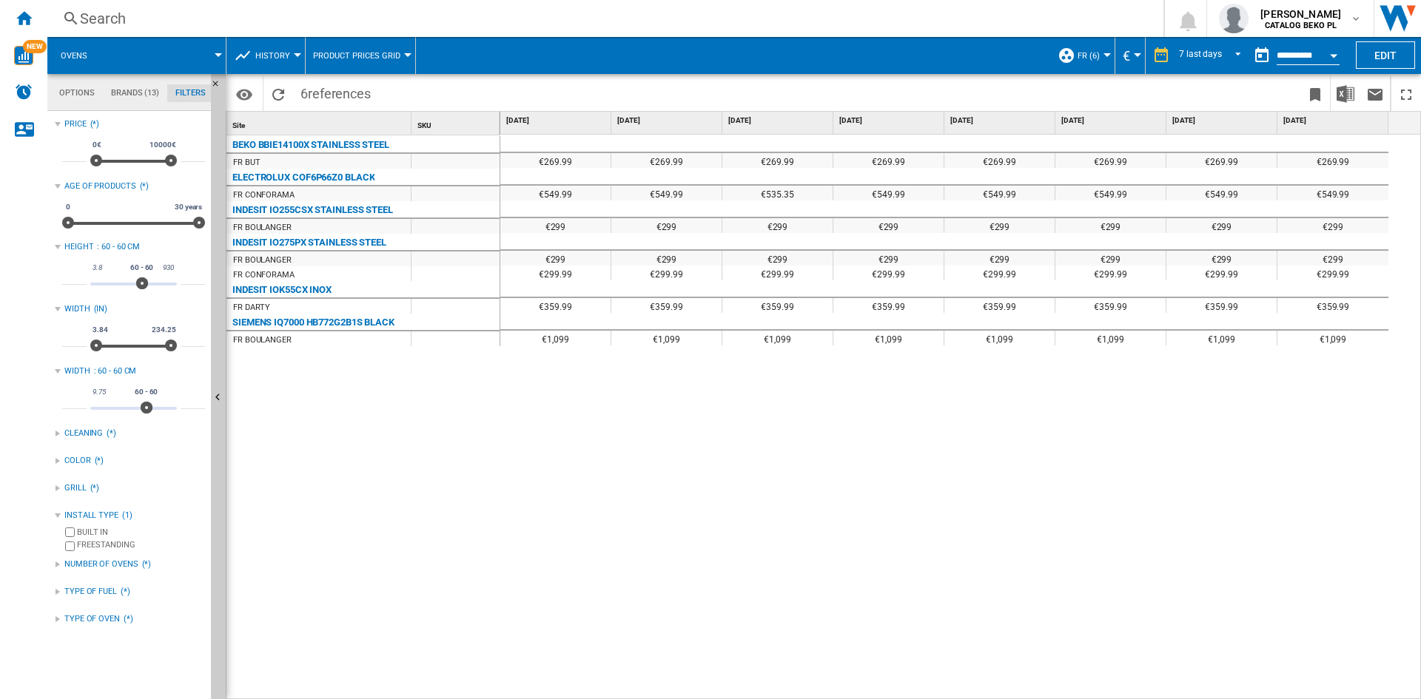
scroll to position [96, 0]
drag, startPoint x: 84, startPoint y: 399, endPoint x: 57, endPoint y: 394, distance: 27.0
click at [57, 394] on div "WIDTH : 60 - 60 CM ** 9.75 595 60 60 60 - 60 **" at bounding box center [130, 392] width 150 height 61
drag, startPoint x: 80, startPoint y: 274, endPoint x: 60, endPoint y: 275, distance: 20.0
click at [60, 275] on div "HEIGHT : 60 - 60 CM ** 3.8 930 60 60 60 - 60 **" at bounding box center [130, 268] width 150 height 61
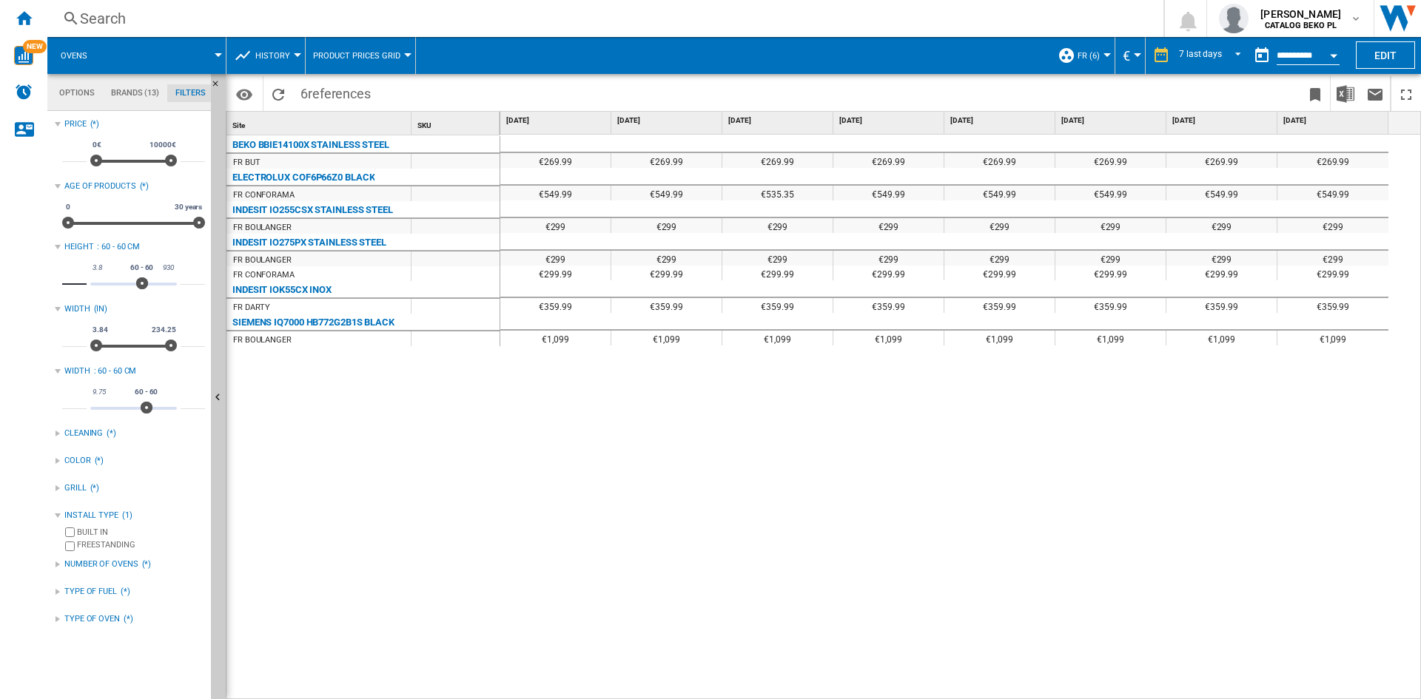
type input "***"
drag, startPoint x: 197, startPoint y: 277, endPoint x: 180, endPoint y: 279, distance: 17.2
click at [181, 279] on input "**" at bounding box center [193, 277] width 24 height 15
type input "***"
click at [389, 487] on div "BEKO BBIE14100X STAINLESS STEEL FR BUT ELECTROLUX COF6P66Z0 BLACK FR CONFORAMA …" at bounding box center [363, 413] width 274 height 557
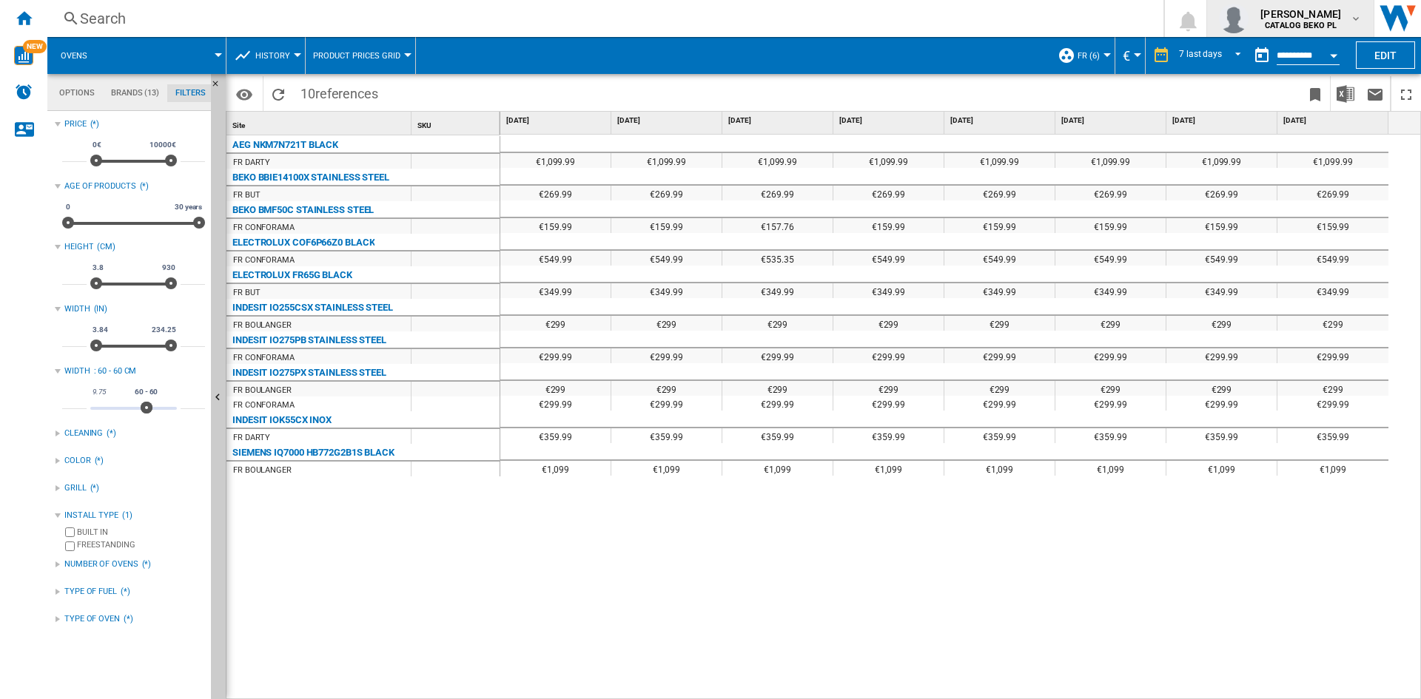
click at [192, 402] on input "**" at bounding box center [193, 401] width 24 height 15
click at [73, 403] on input "**" at bounding box center [74, 401] width 24 height 15
type input "***"
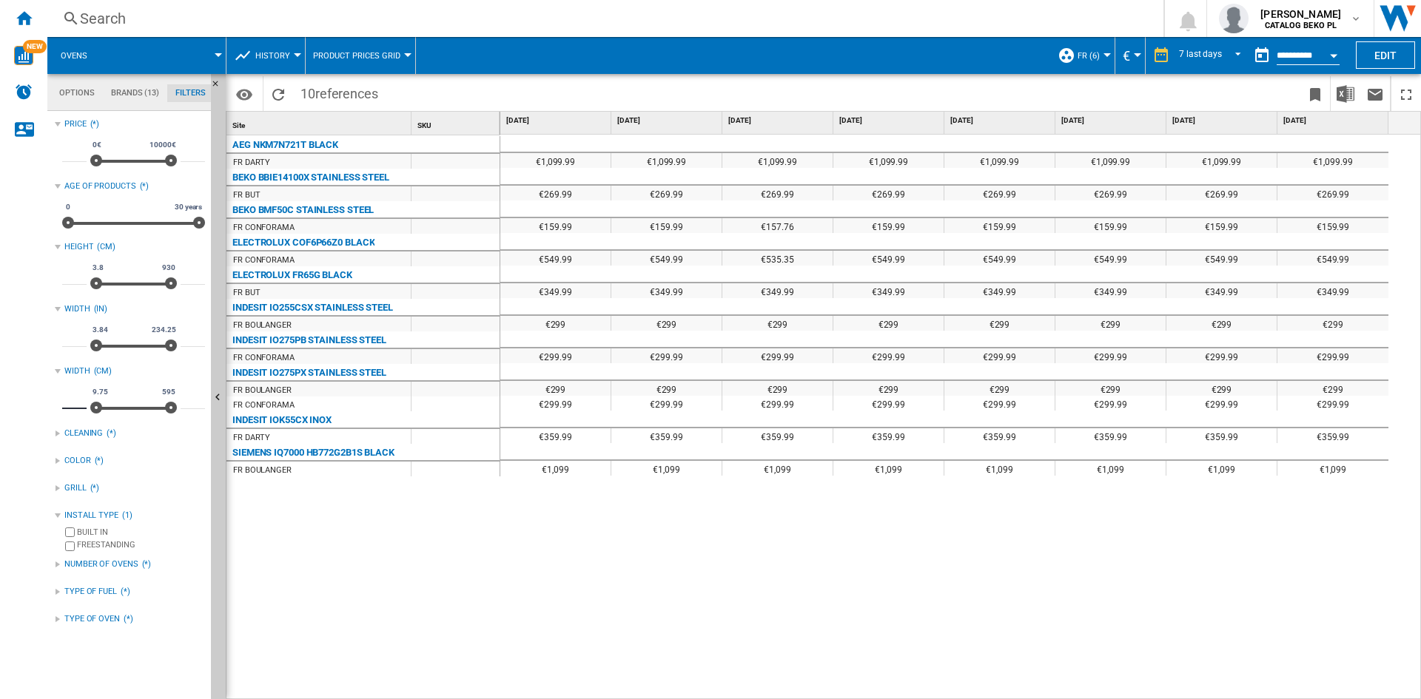
type input "****"
click at [387, 534] on div "AEG NKM7N721T BLACK FR DARTY BEKO BBIE14100X STAINLESS STEEL FR BUT BEKO BMF50C…" at bounding box center [363, 413] width 274 height 557
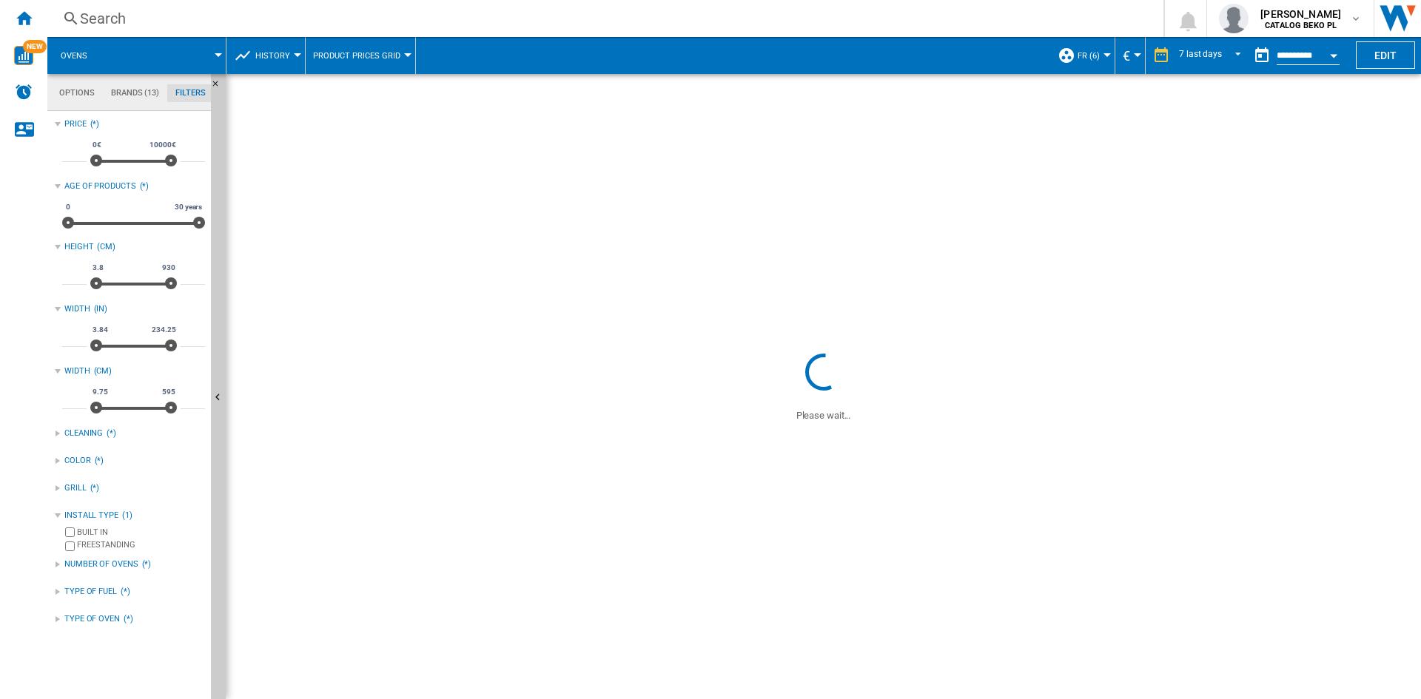
click at [153, 93] on md-tab-item "Brands (13)" at bounding box center [135, 93] width 64 height 18
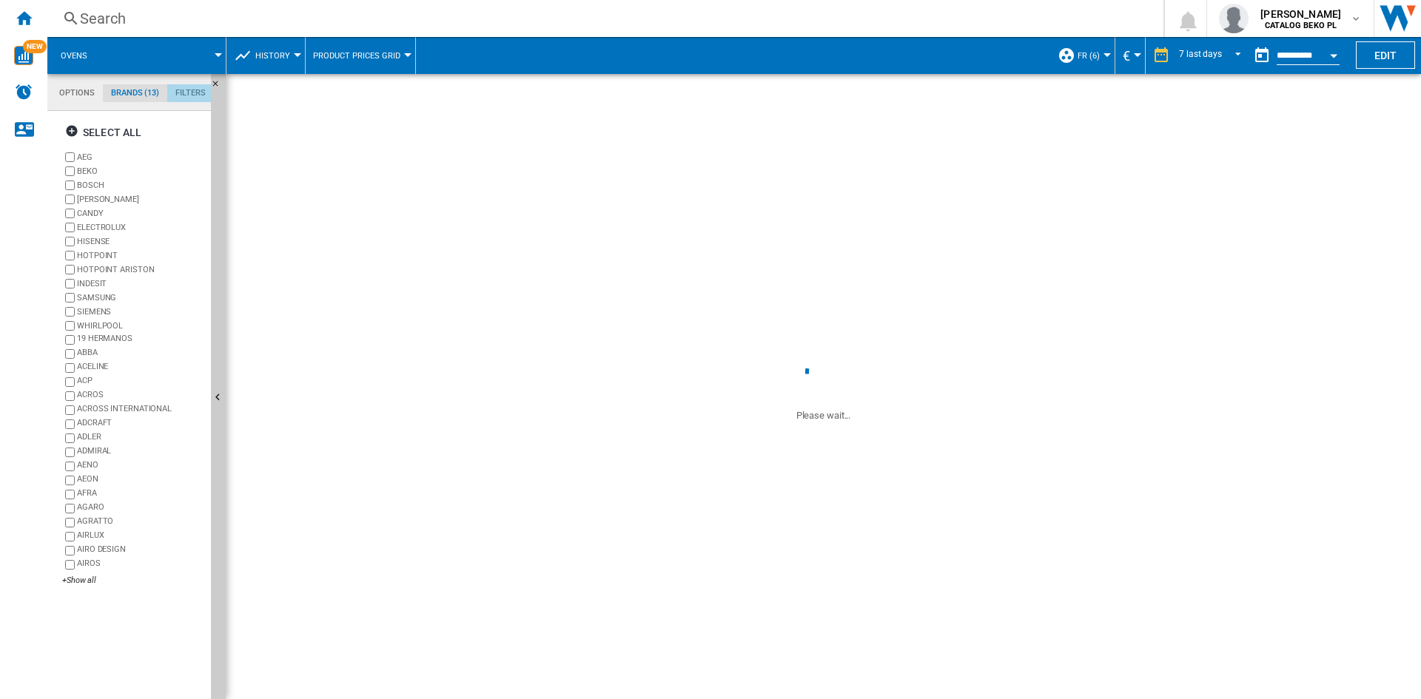
click at [179, 94] on md-tab-item "Filters" at bounding box center [190, 93] width 47 height 18
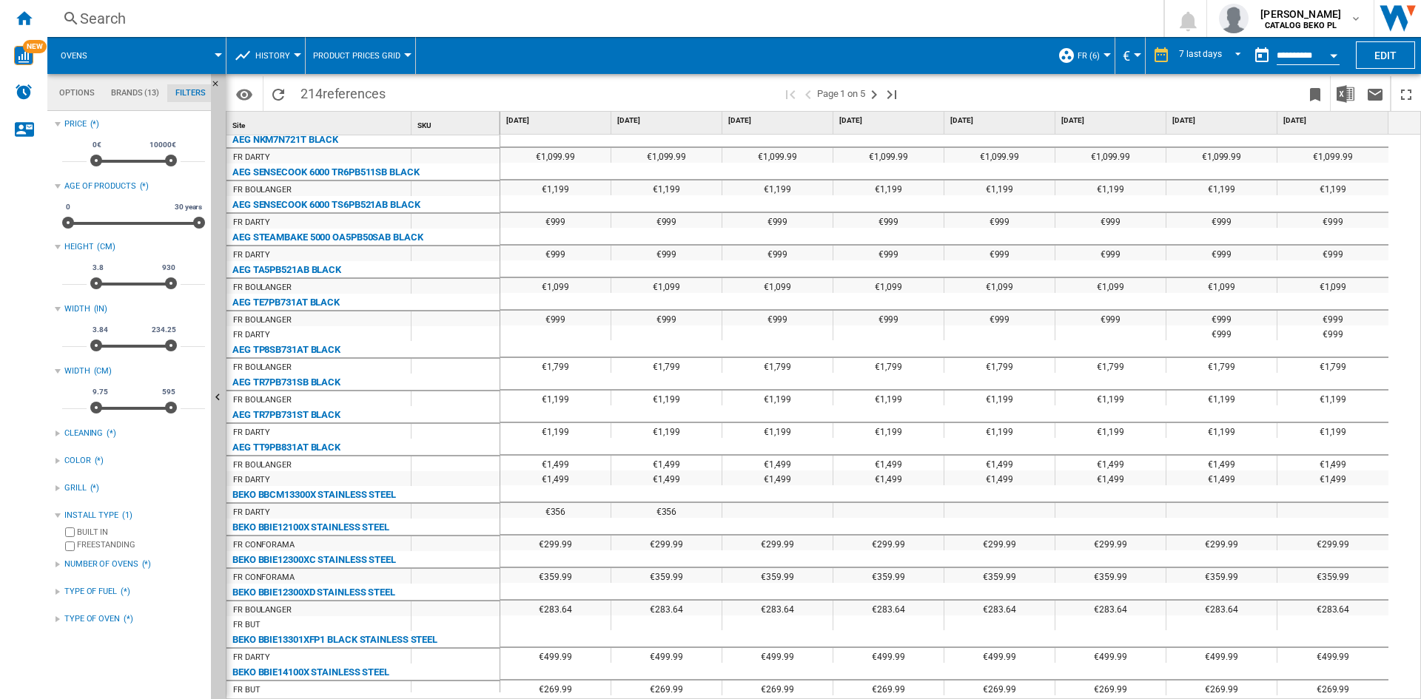
scroll to position [0, 0]
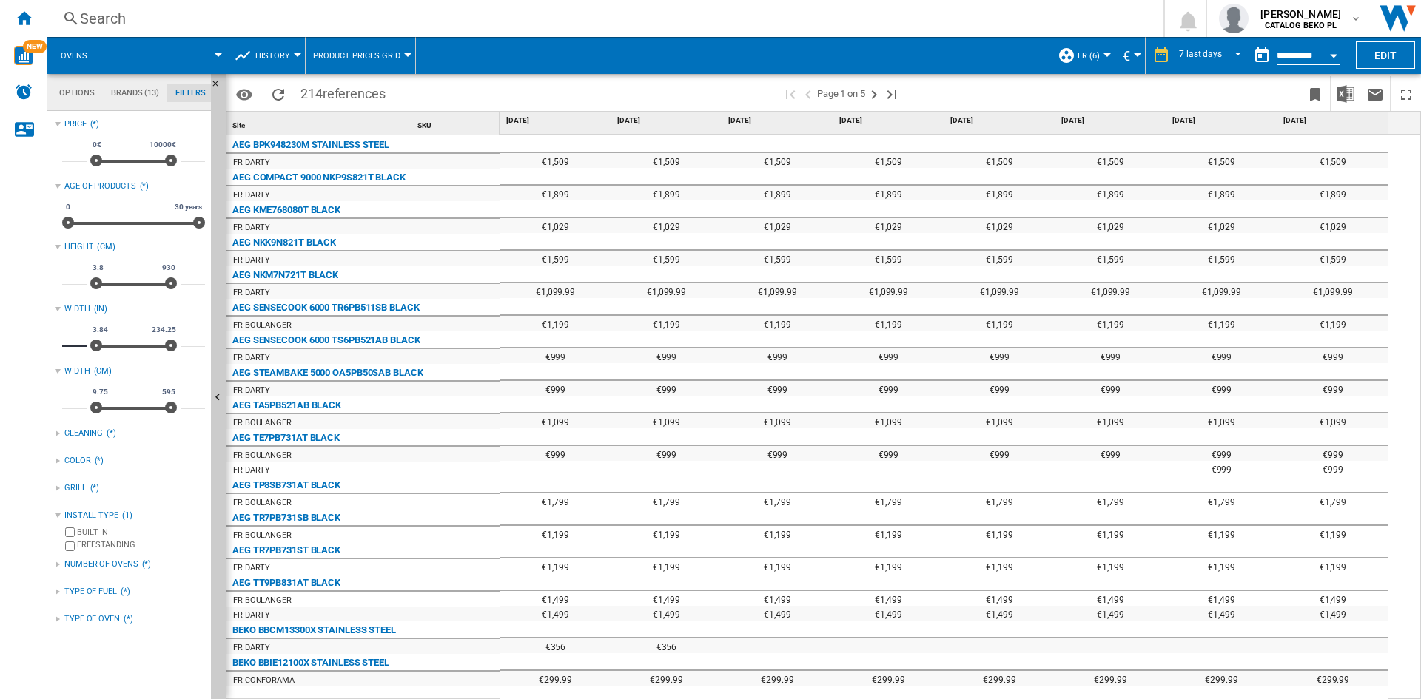
click at [74, 341] on input "****" at bounding box center [74, 339] width 24 height 15
click at [76, 278] on input "***" at bounding box center [74, 277] width 24 height 15
type input "**"
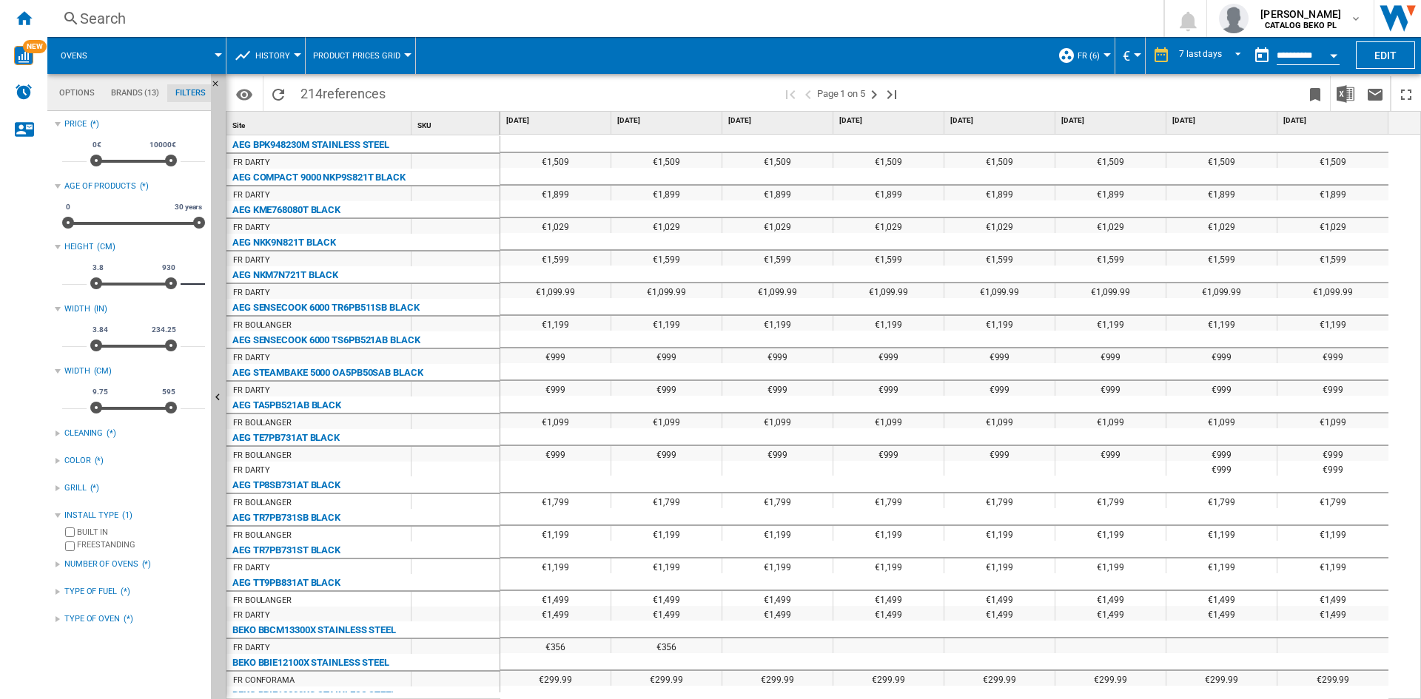
click at [192, 275] on input "***" at bounding box center [193, 277] width 24 height 15
type input "**"
click at [624, 93] on span at bounding box center [587, 93] width 389 height 35
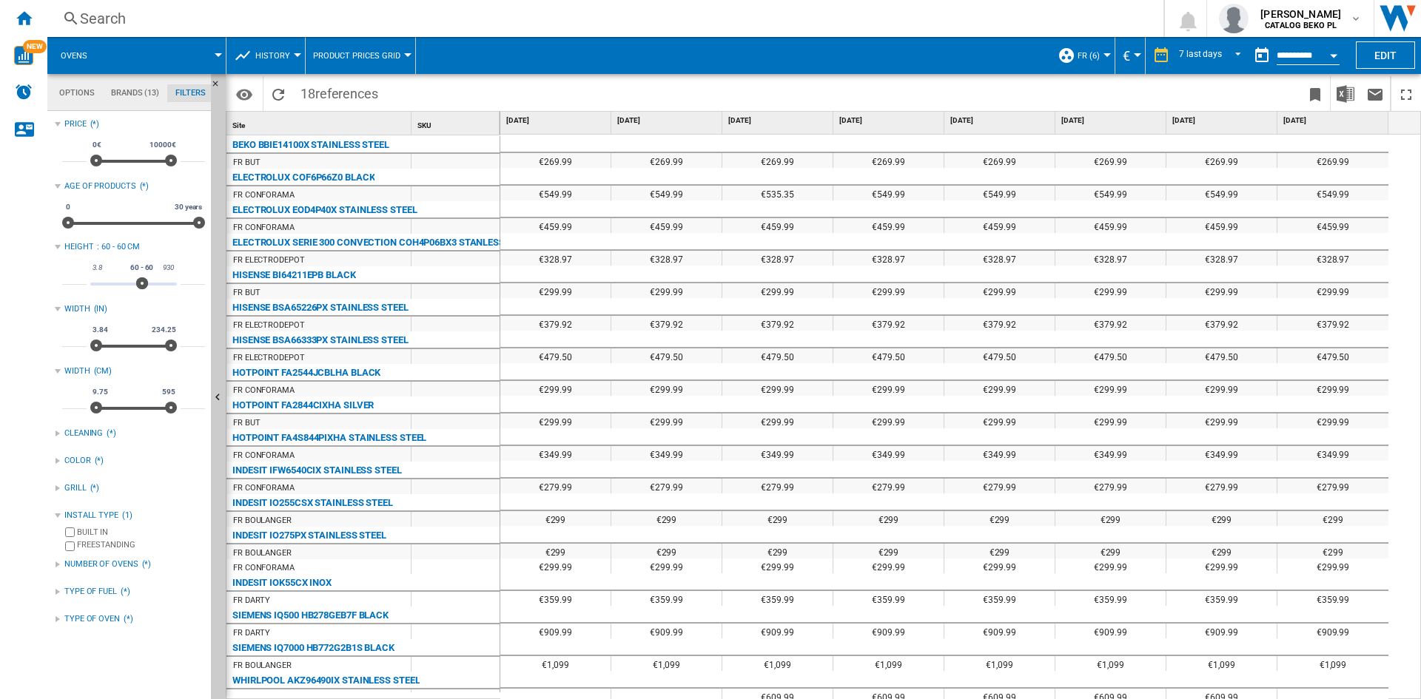
click at [257, 43] on button "History" at bounding box center [276, 55] width 42 height 37
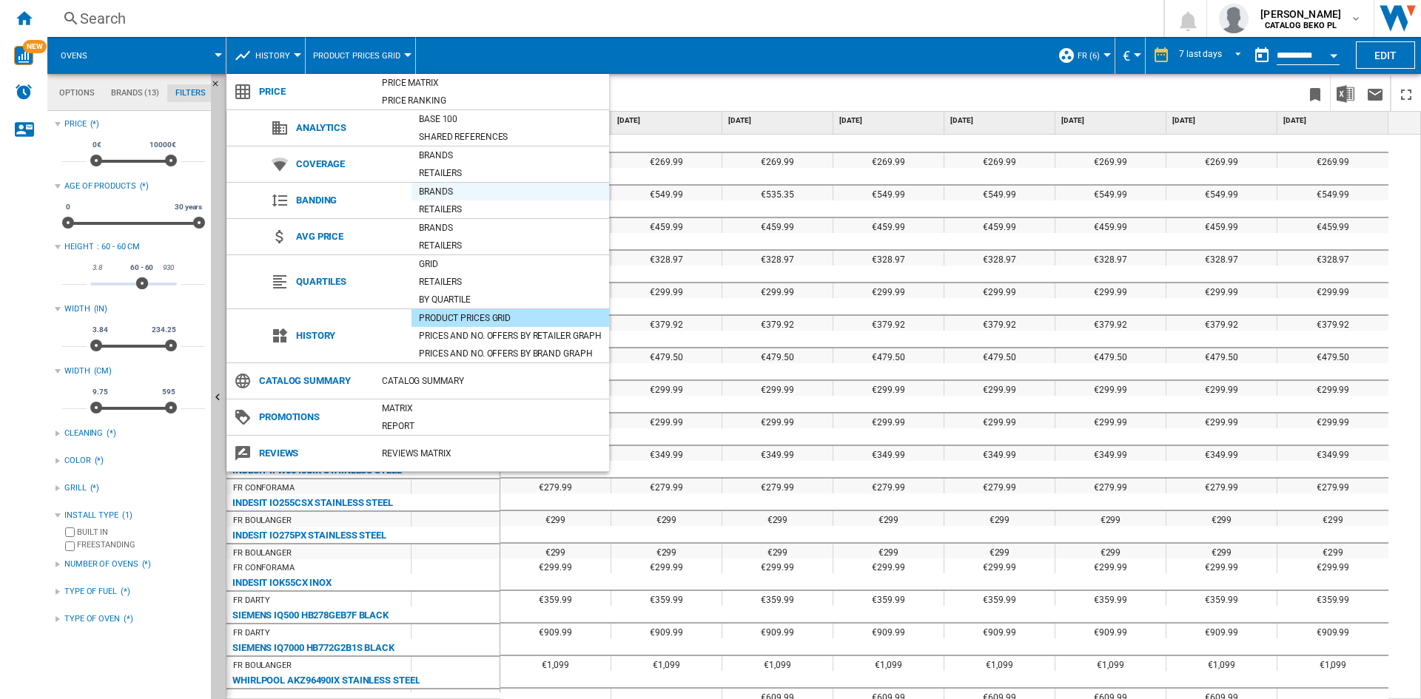
click at [471, 196] on div "Brands" at bounding box center [510, 191] width 198 height 15
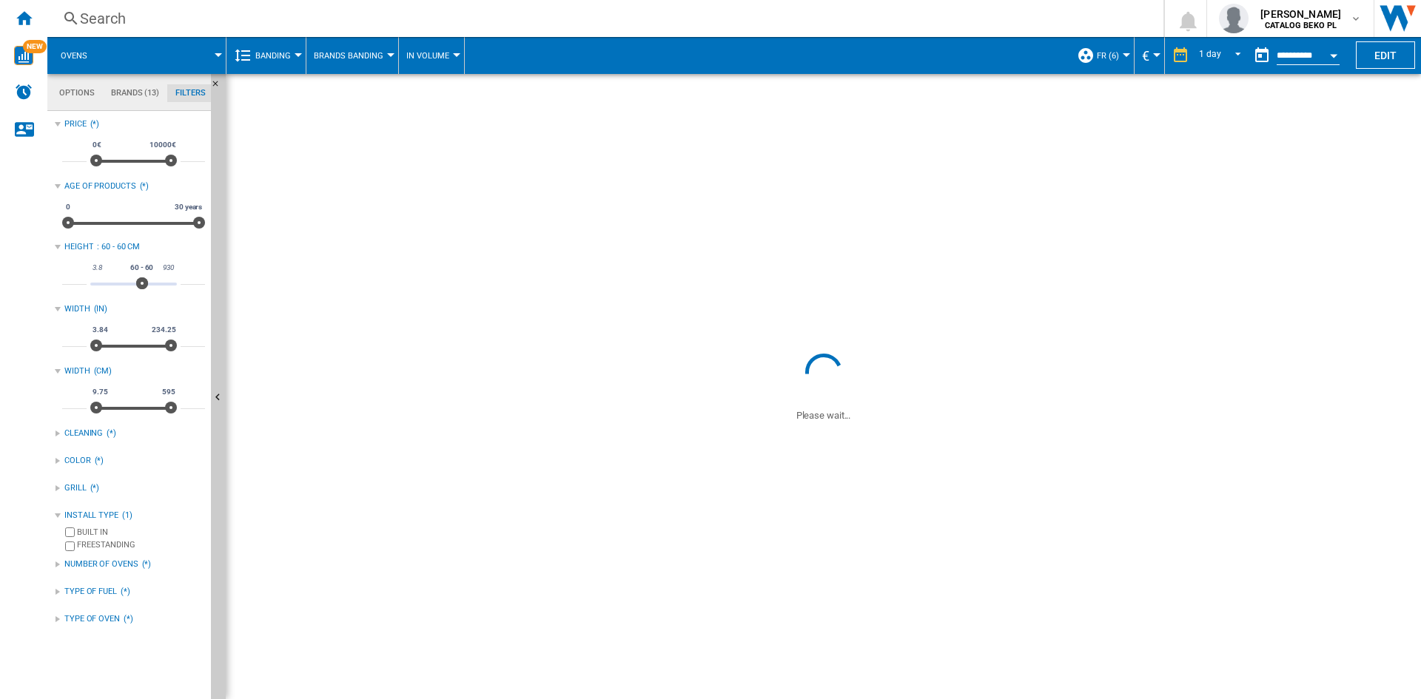
click at [356, 60] on button "Brands Banding" at bounding box center [352, 55] width 77 height 37
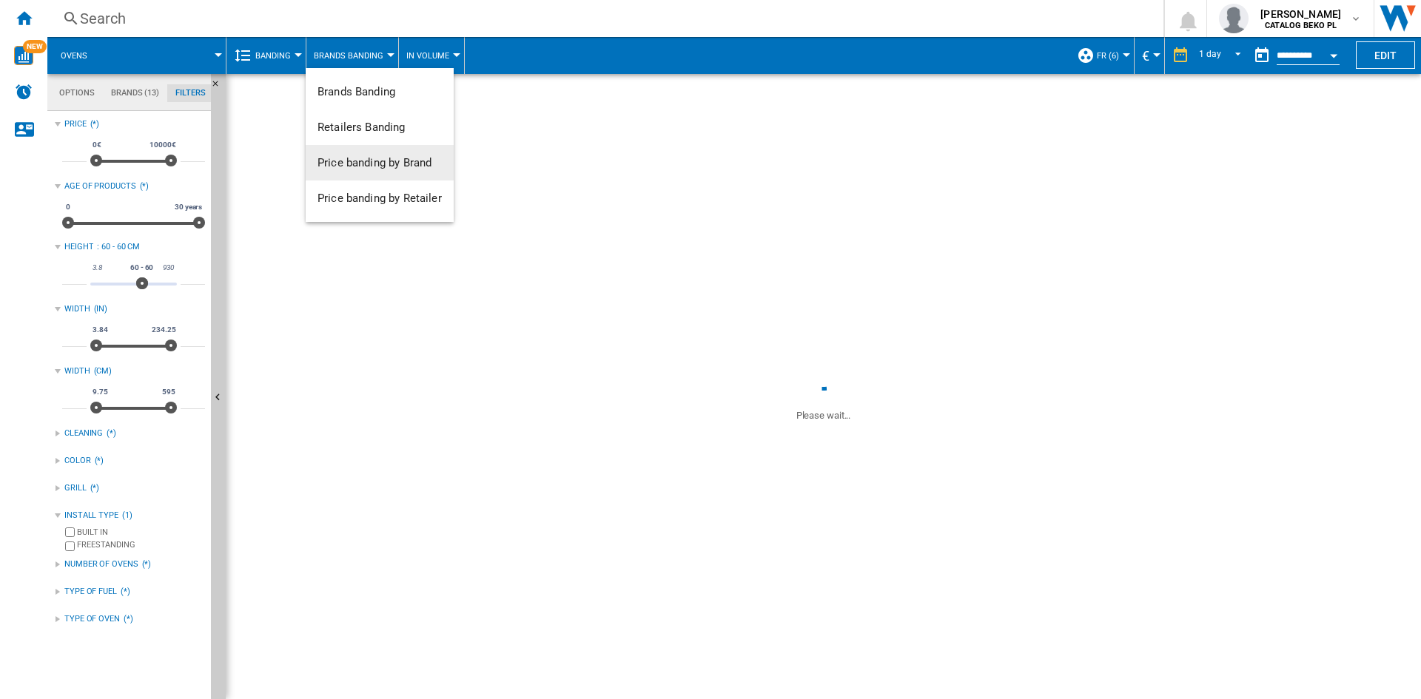
click at [398, 156] on span "Price banding by Brand" at bounding box center [374, 162] width 114 height 13
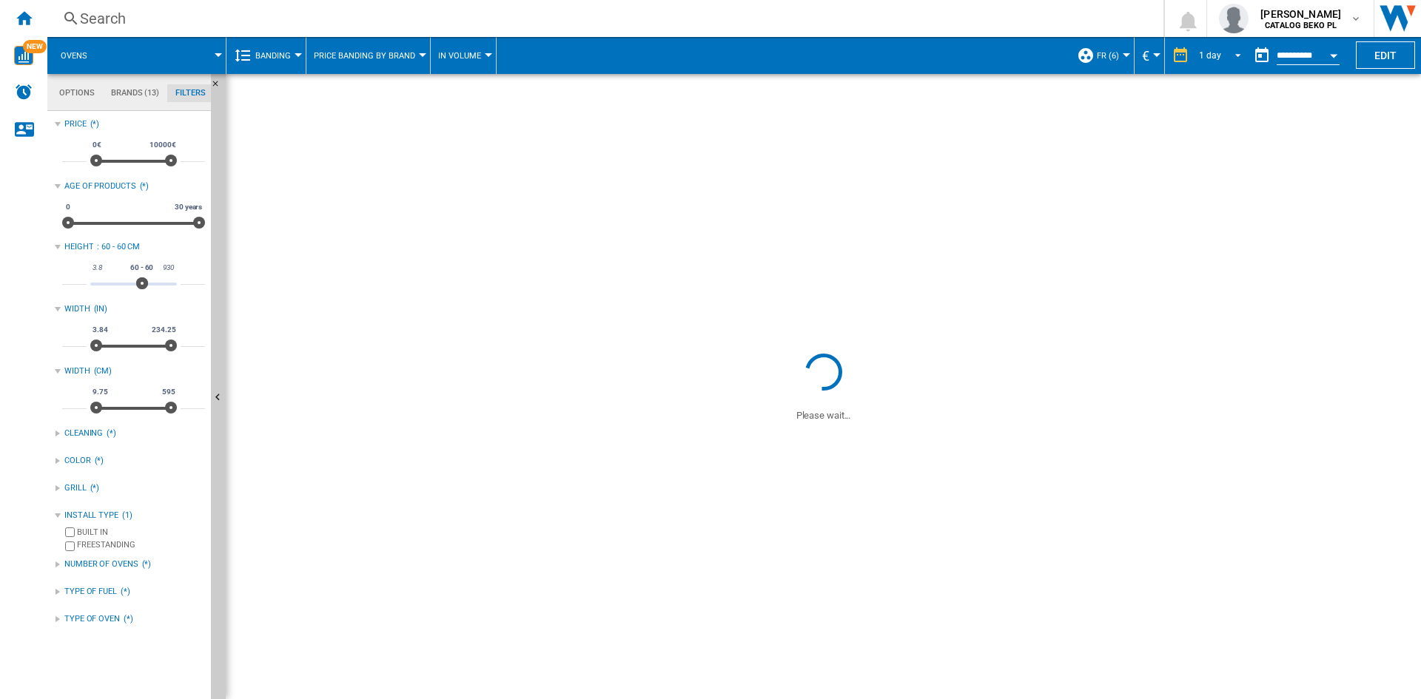
click at [1214, 65] on md-select-value "1 day" at bounding box center [1222, 55] width 50 height 22
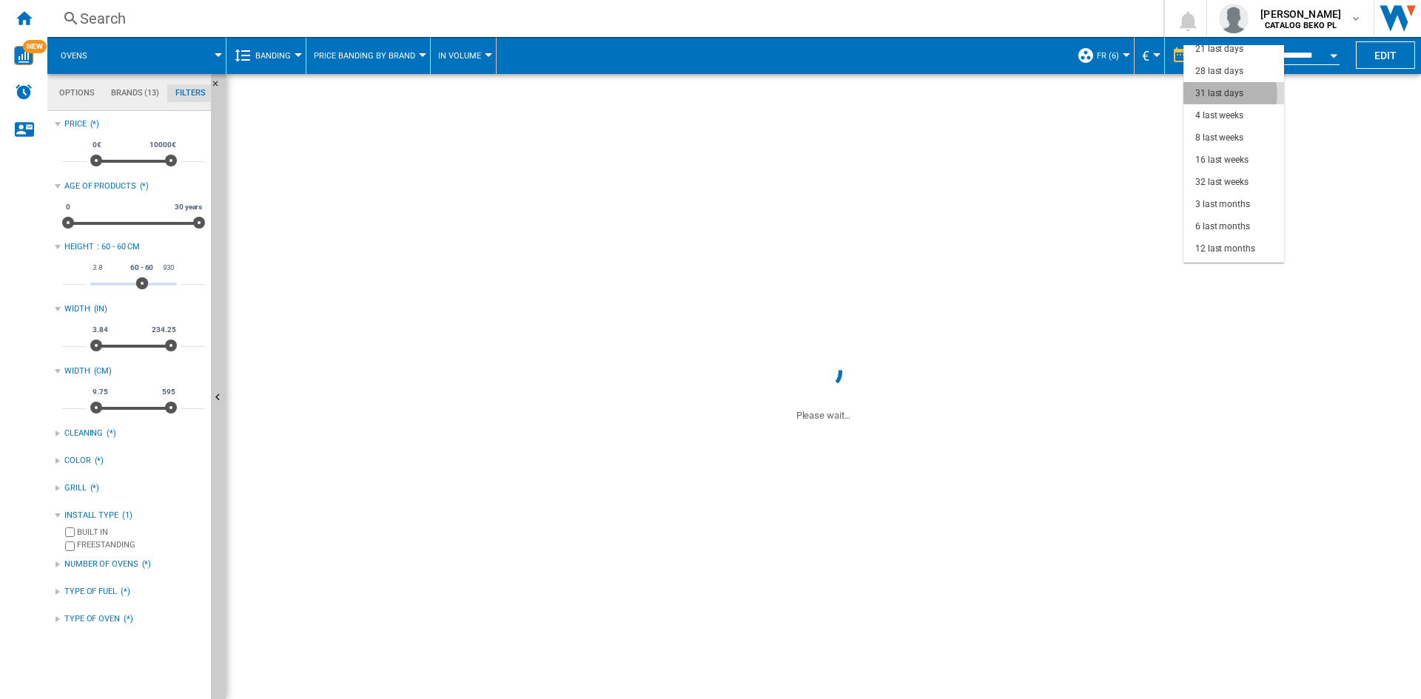
click at [1210, 94] on div "31 last days" at bounding box center [1219, 93] width 48 height 13
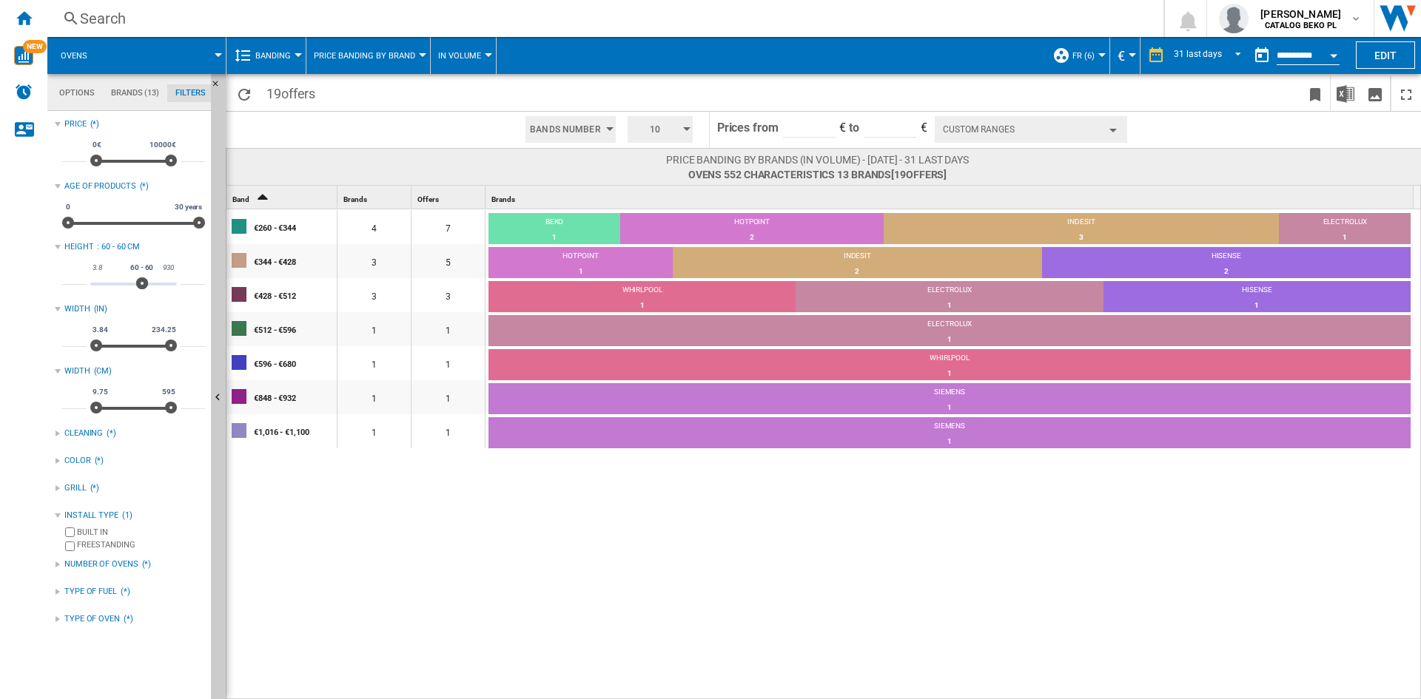
click at [778, 607] on div "€260 - €344 4 7 BEKO 1 14.29% HOTPOINT 2 28.57% INDESIT 3 42.86% ELECTROLUX 1 1…" at bounding box center [823, 454] width 1195 height 491
click at [73, 275] on input "**" at bounding box center [74, 277] width 24 height 15
click at [192, 277] on input "**" at bounding box center [193, 277] width 24 height 15
type input "***"
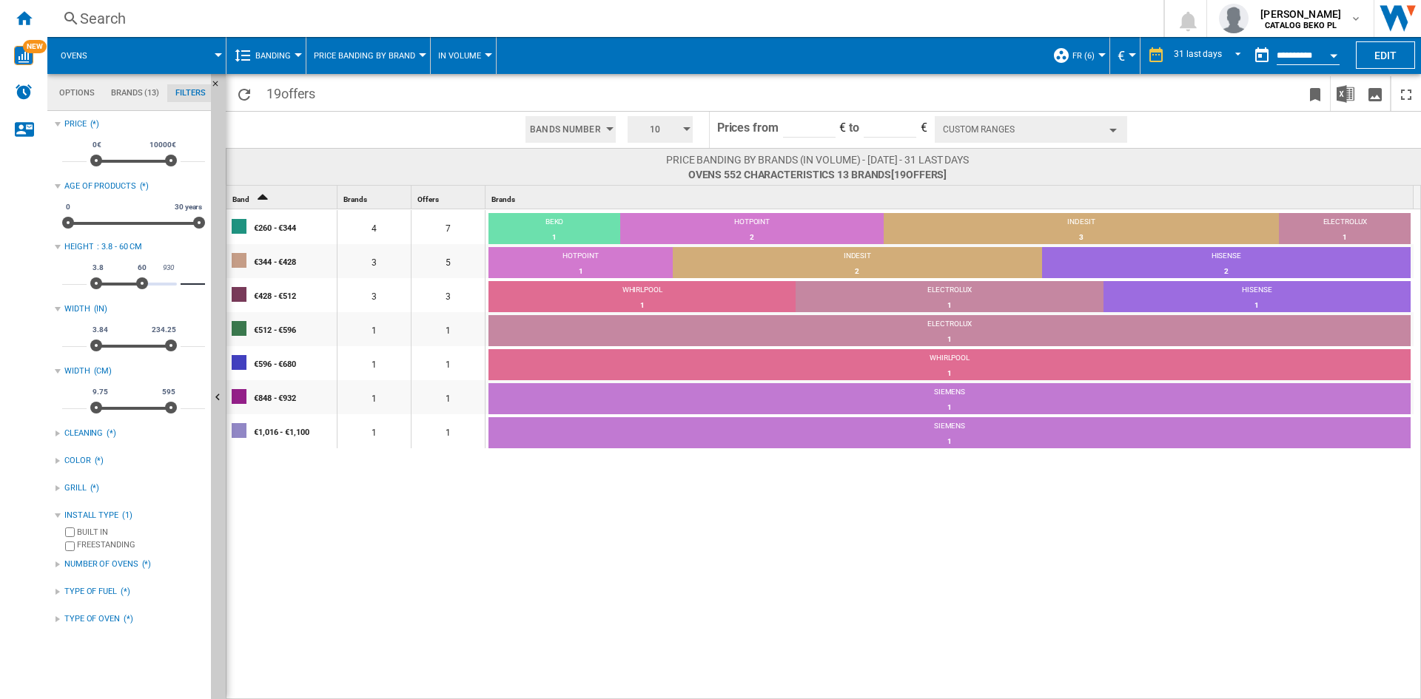
click at [335, 525] on div "€260 - €344 4 7 BEKO 1 14.29% HOTPOINT 2 28.57% INDESIT 3 42.86% ELECTROLUX 1 1…" at bounding box center [823, 454] width 1195 height 491
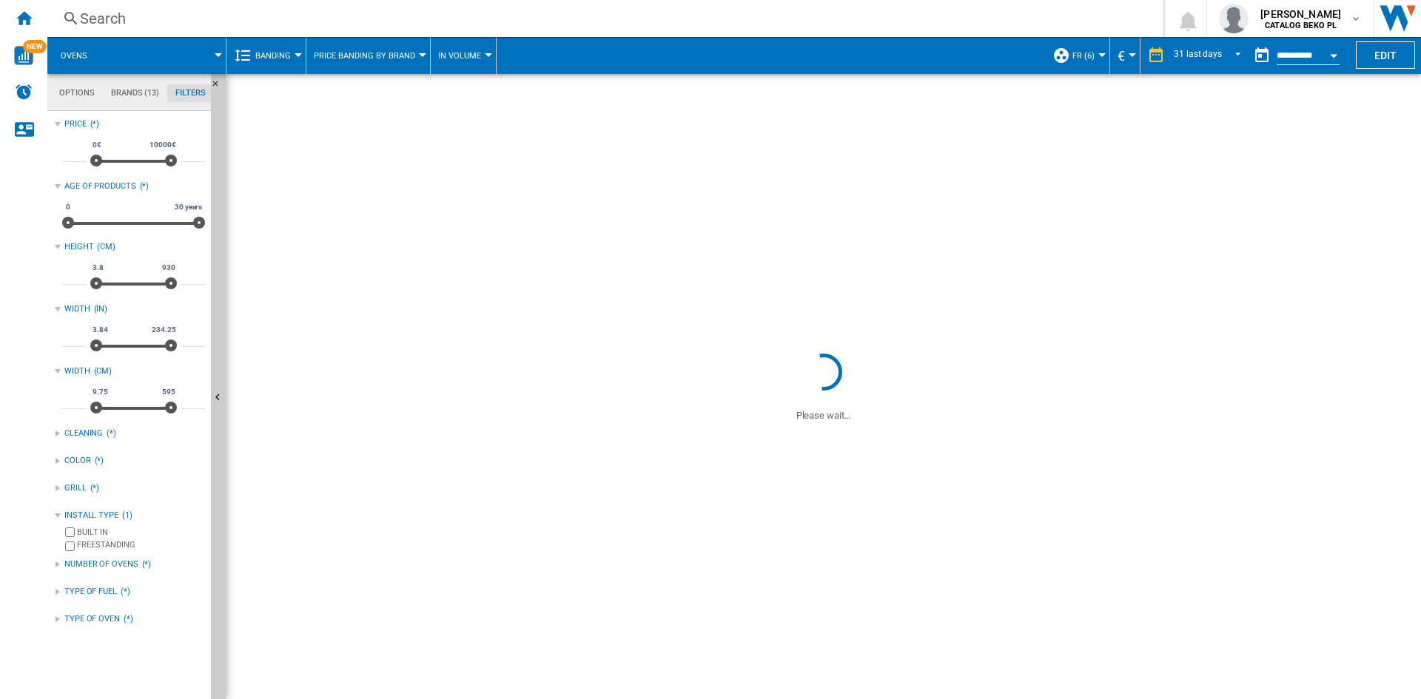
click at [117, 565] on div "NUMBER OF OVENS" at bounding box center [101, 565] width 74 height 12
click at [90, 608] on div "SINGLE" at bounding box center [141, 609] width 128 height 14
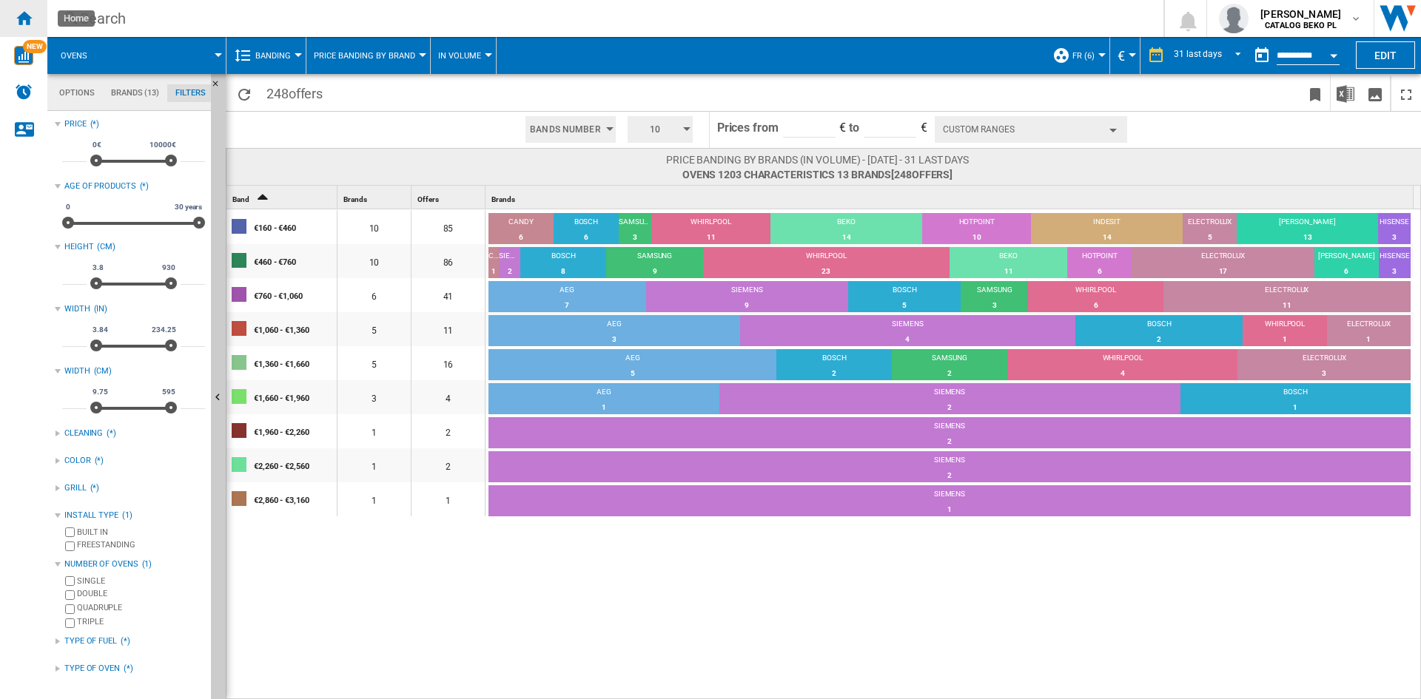
click at [25, 13] on ng-md-icon "Home" at bounding box center [24, 18] width 18 height 18
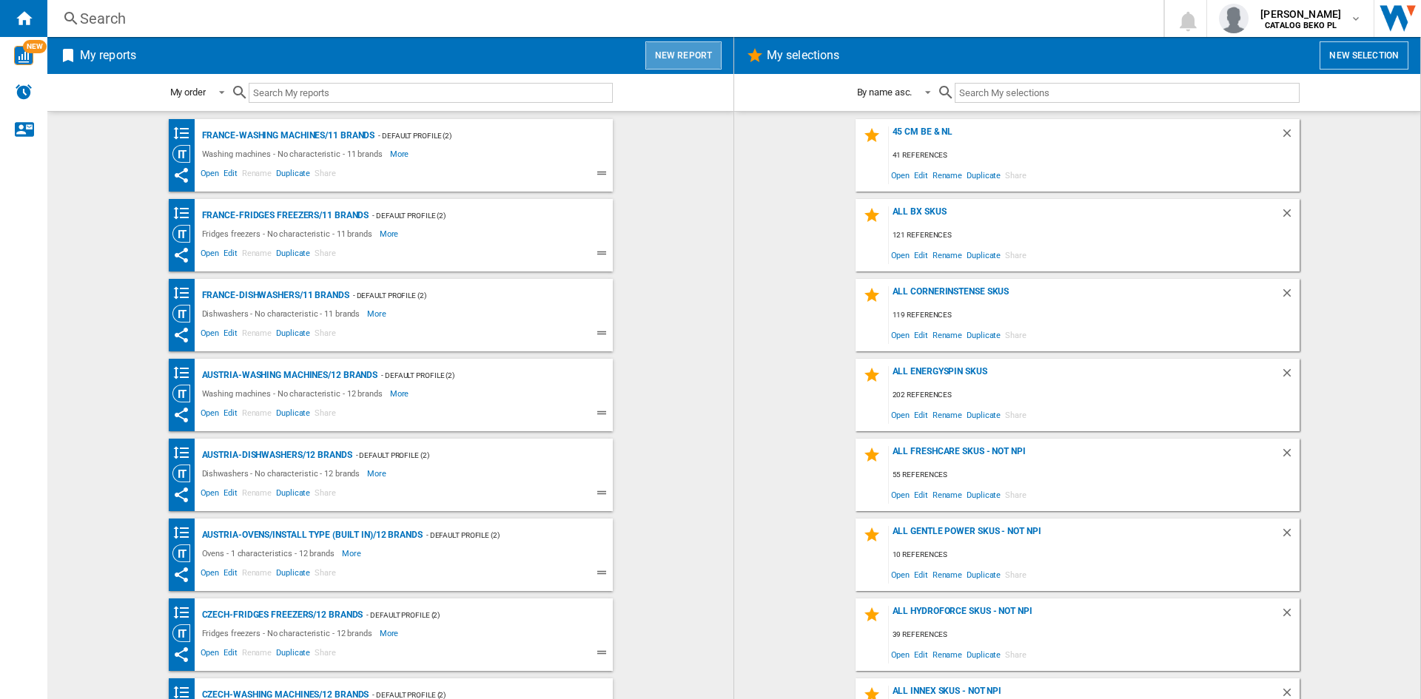
click at [689, 54] on button "New report" at bounding box center [683, 55] width 76 height 28
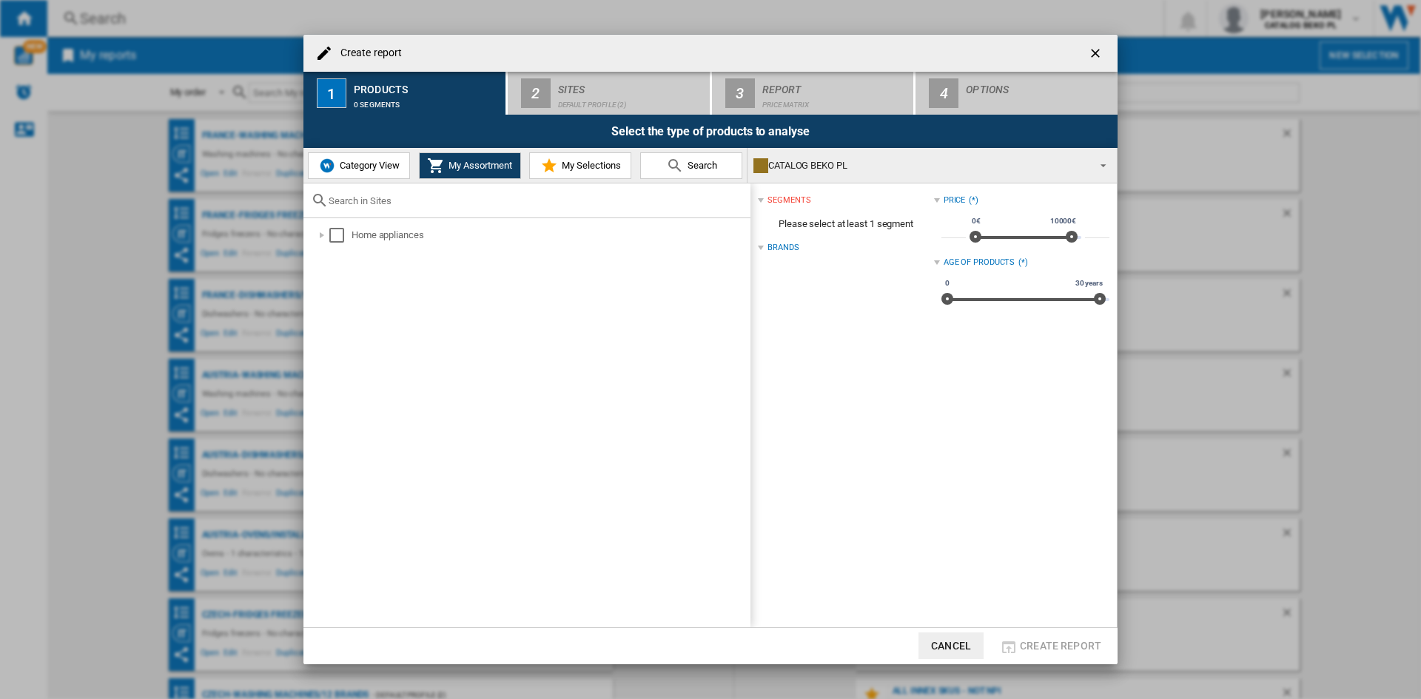
click at [576, 169] on span "My Selections" at bounding box center [589, 165] width 63 height 11
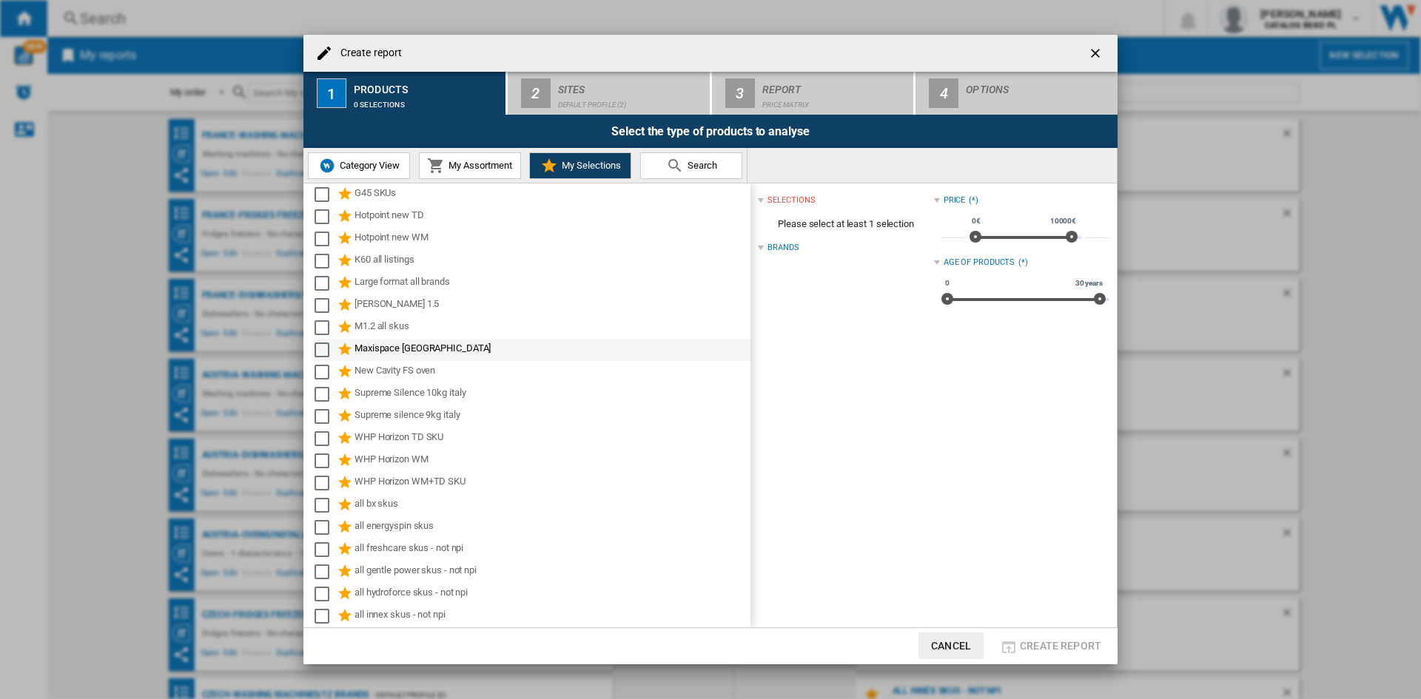
scroll to position [192, 0]
click at [398, 342] on div "M1.2 all skus" at bounding box center [551, 343] width 394 height 18
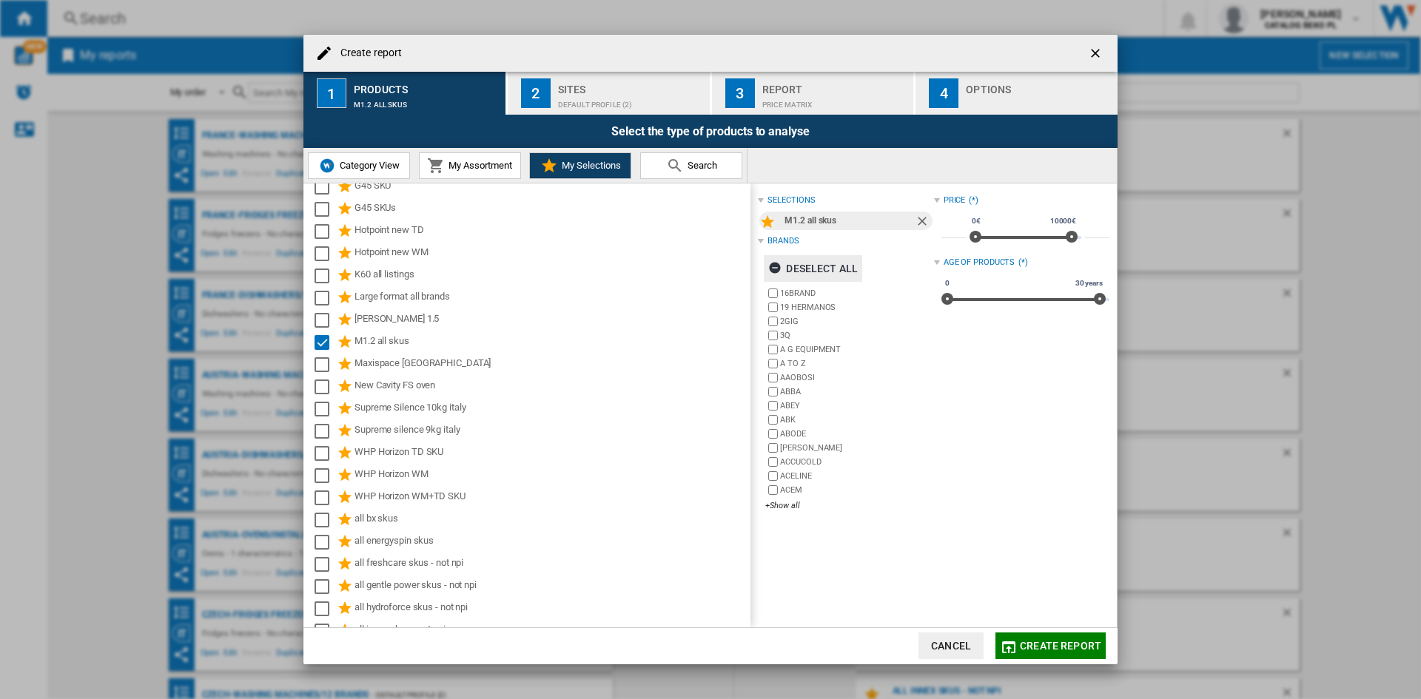
click at [799, 262] on div "Deselect all" at bounding box center [813, 268] width 90 height 27
click at [785, 506] on div "+Show all" at bounding box center [849, 505] width 168 height 11
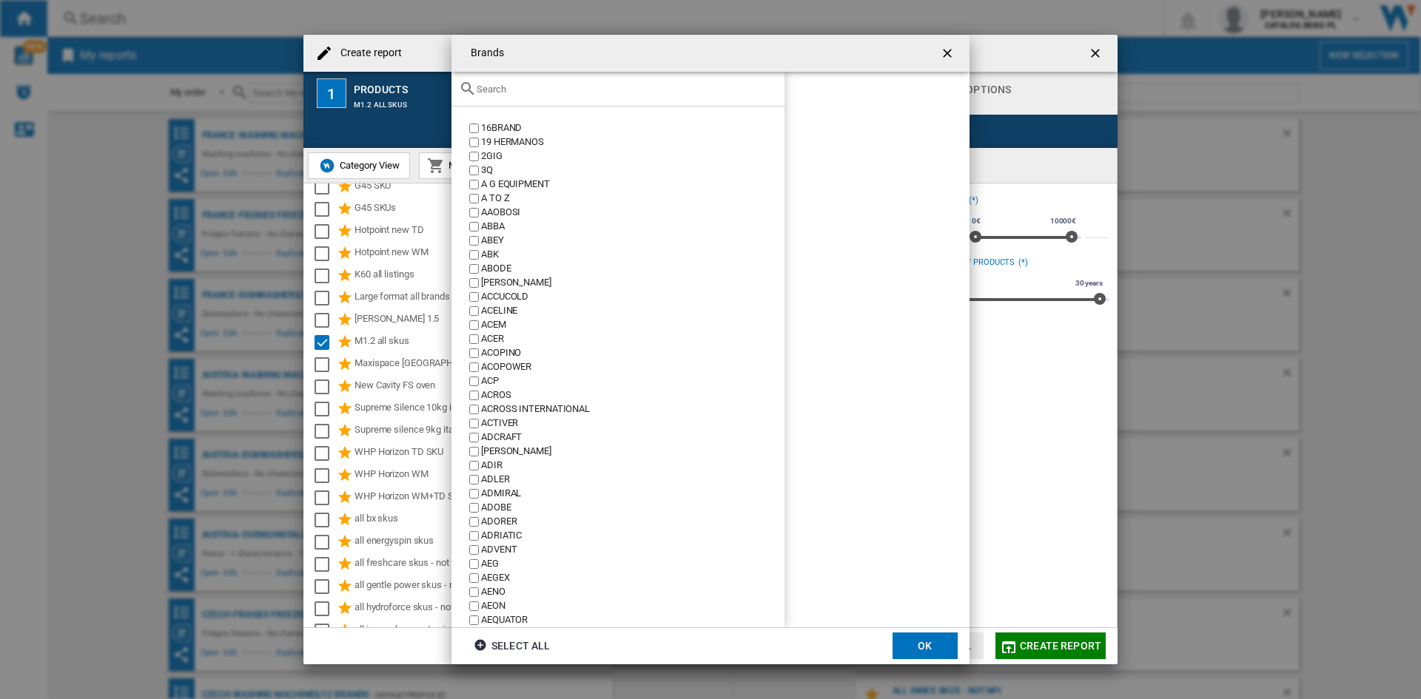
click at [607, 100] on div "Brands 16BRAND ..." at bounding box center [617, 89] width 333 height 35
click at [610, 95] on div "Brands 16BRAND ..." at bounding box center [617, 89] width 333 height 35
click at [630, 84] on input "Brands 16BRAND ..." at bounding box center [627, 89] width 300 height 11
type input "b"
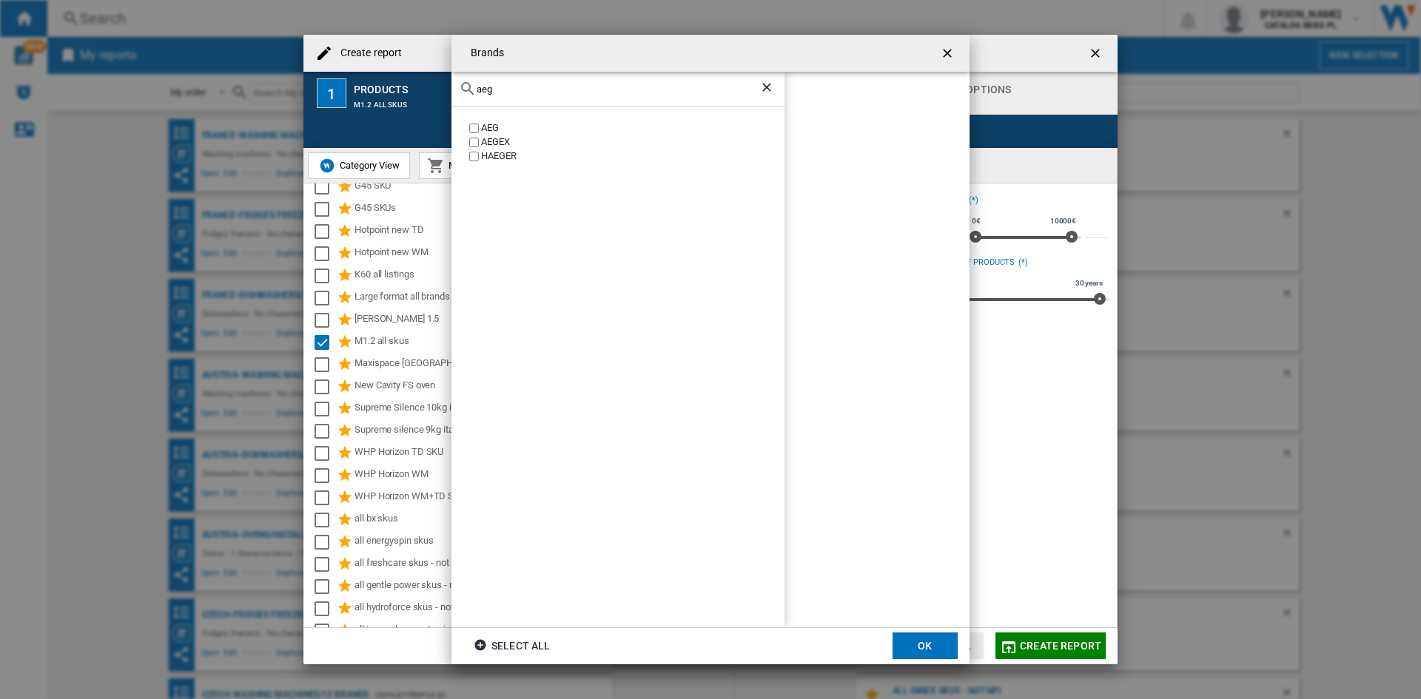
click at [498, 124] on div "AEG" at bounding box center [632, 128] width 303 height 14
click at [530, 86] on input "aeg" at bounding box center [618, 89] width 283 height 11
type input "beko"
click at [494, 127] on div "BEKO" at bounding box center [632, 128] width 303 height 14
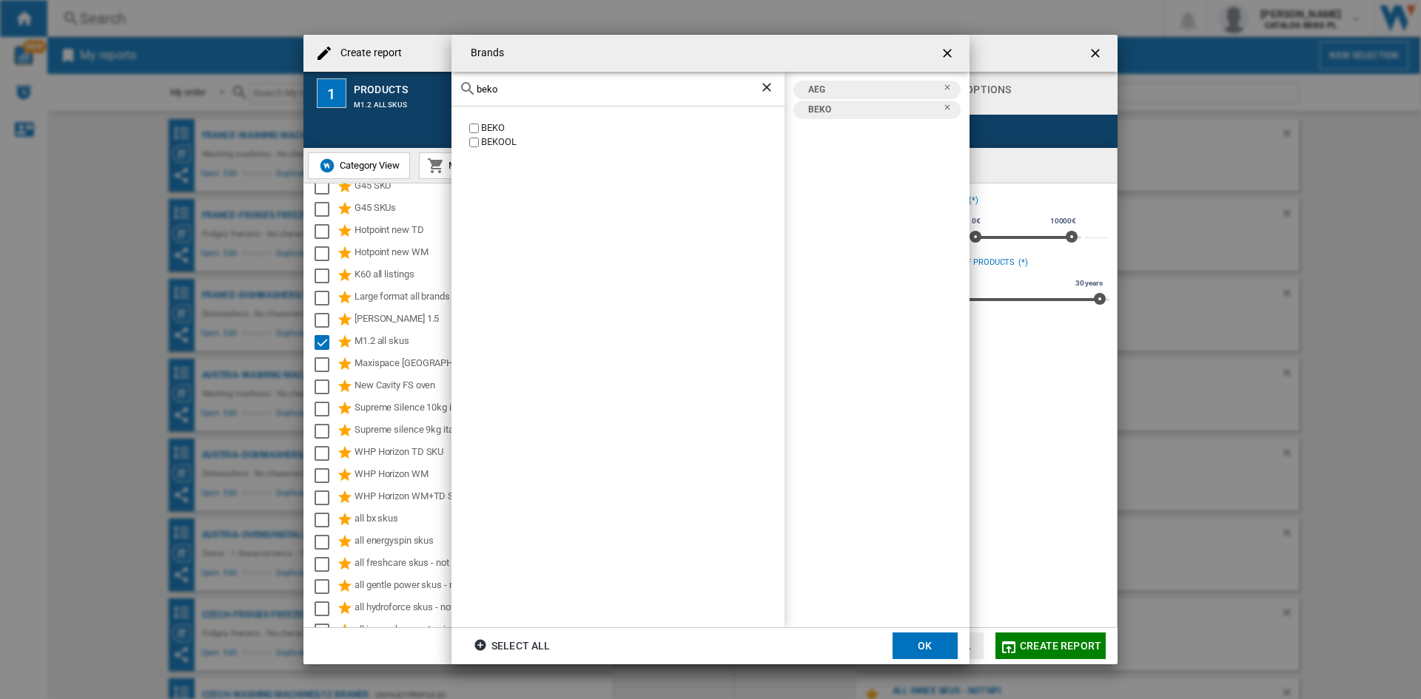
click at [514, 91] on input "beko" at bounding box center [618, 89] width 283 height 11
type input "bosc"
click at [520, 97] on div "bosc" at bounding box center [617, 89] width 333 height 35
click at [523, 95] on div "bosc" at bounding box center [617, 89] width 333 height 35
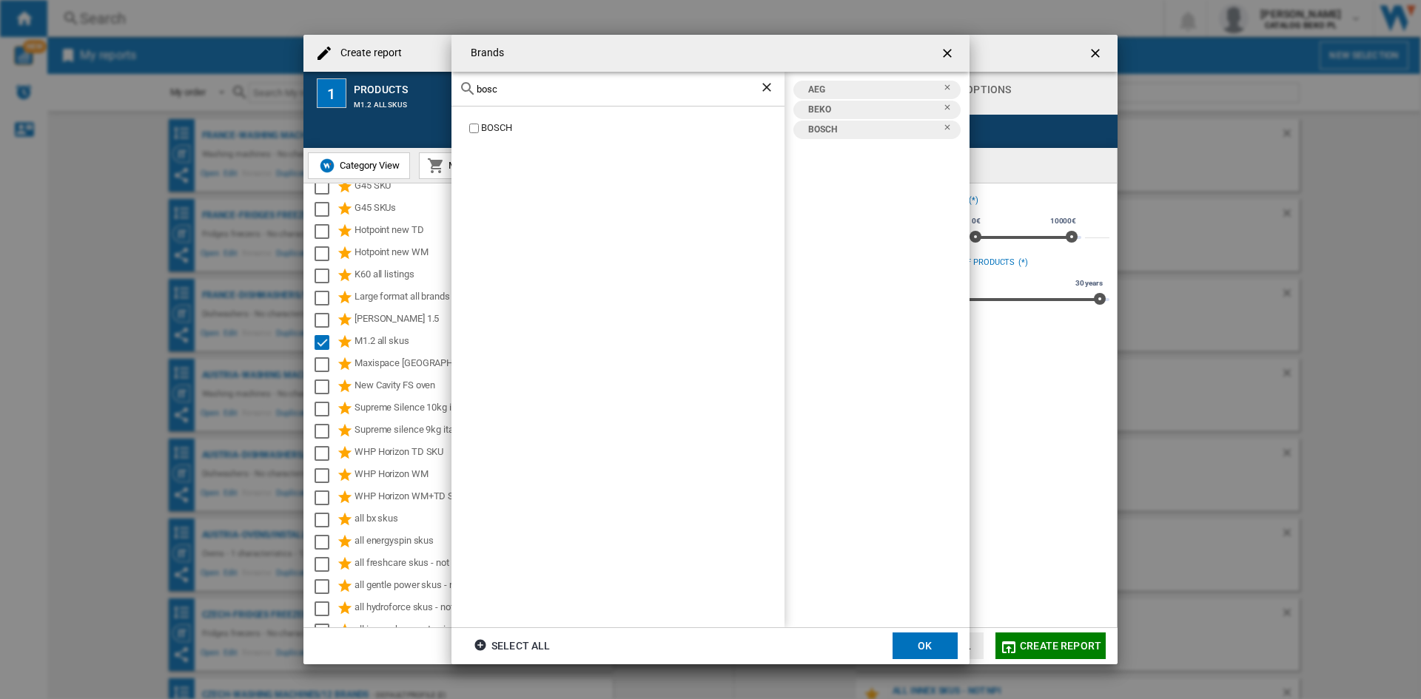
click at [523, 95] on div "bosc" at bounding box center [617, 89] width 333 height 35
click at [527, 89] on input "bosc" at bounding box center [618, 89] width 283 height 11
type input "brand"
click at [483, 145] on div "BRANDT" at bounding box center [632, 142] width 303 height 14
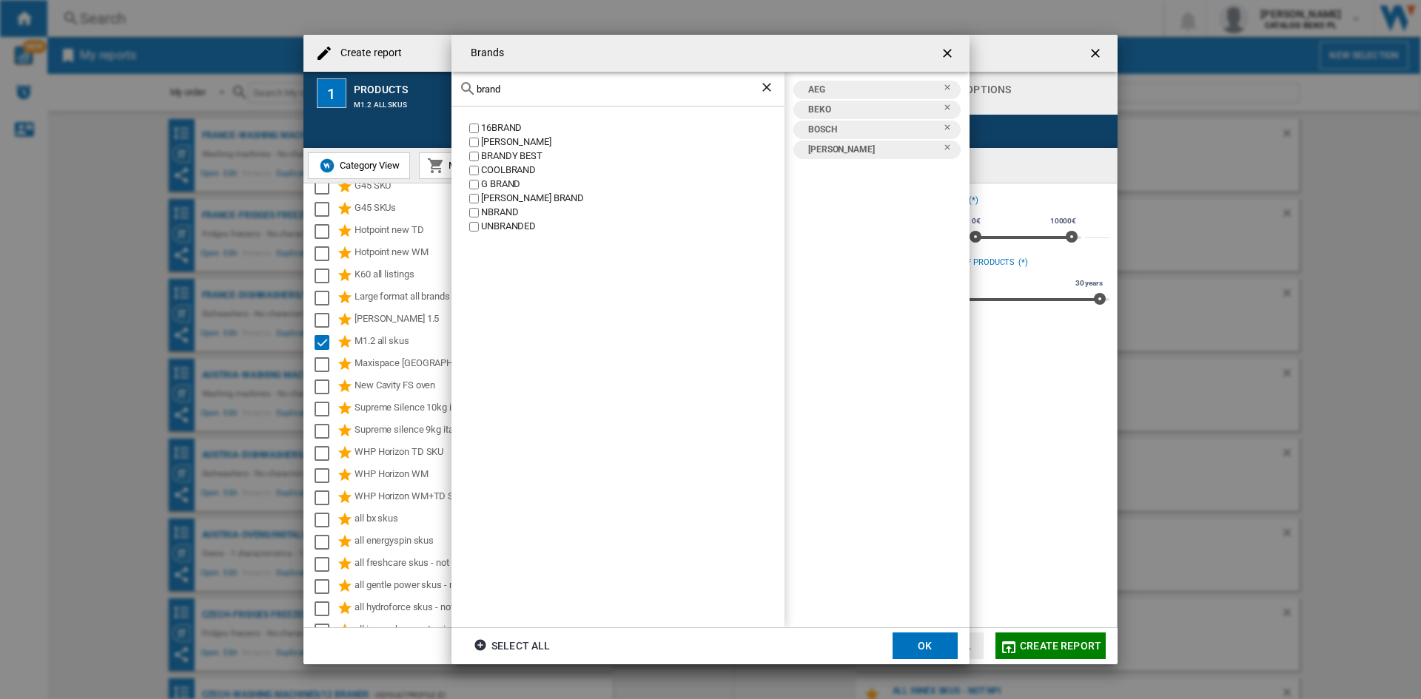
click at [520, 93] on input "brand" at bounding box center [618, 89] width 283 height 11
type input "cand"
click at [500, 128] on div "CANDY" at bounding box center [632, 128] width 303 height 14
click at [520, 95] on div "cand" at bounding box center [617, 89] width 333 height 35
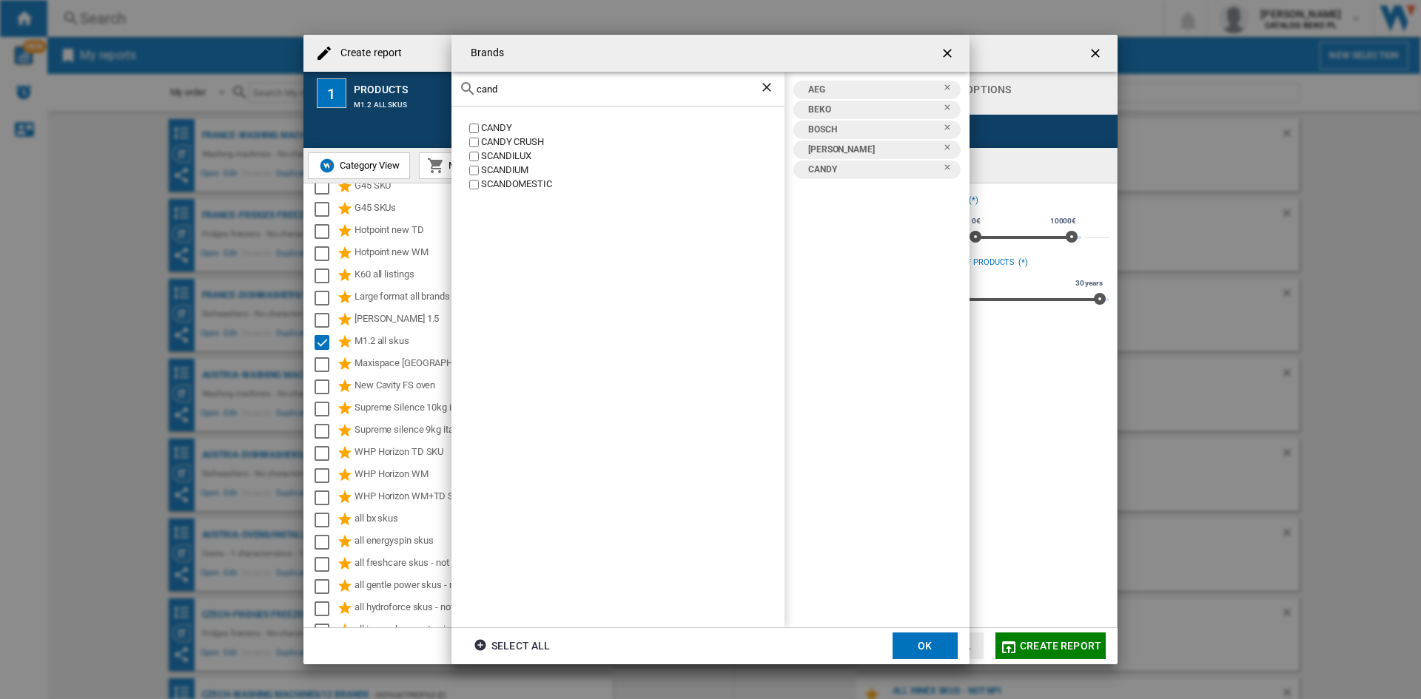
click at [520, 95] on div "cand" at bounding box center [617, 89] width 333 height 35
click at [529, 93] on input "cand" at bounding box center [618, 89] width 283 height 11
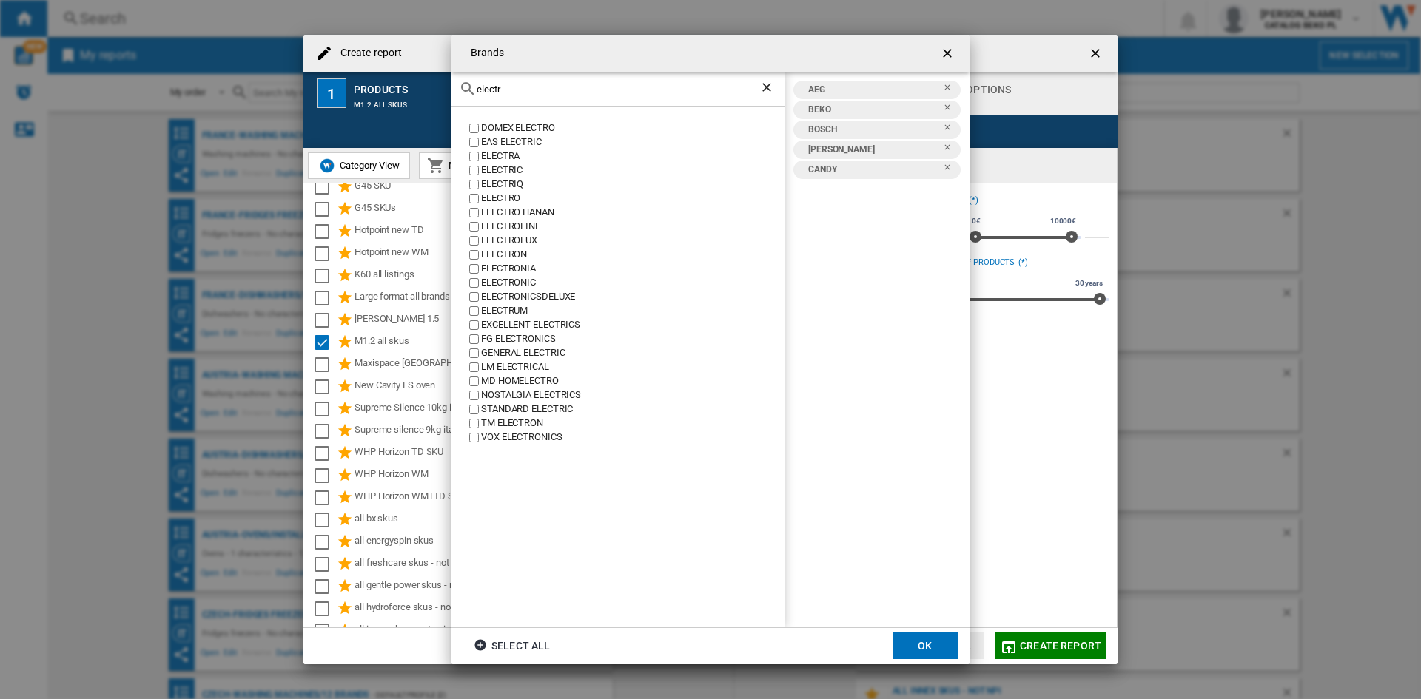
type input "electr"
click at [531, 242] on div "ELECTROLUX" at bounding box center [632, 241] width 303 height 14
click at [537, 90] on input "electr" at bounding box center [618, 89] width 283 height 11
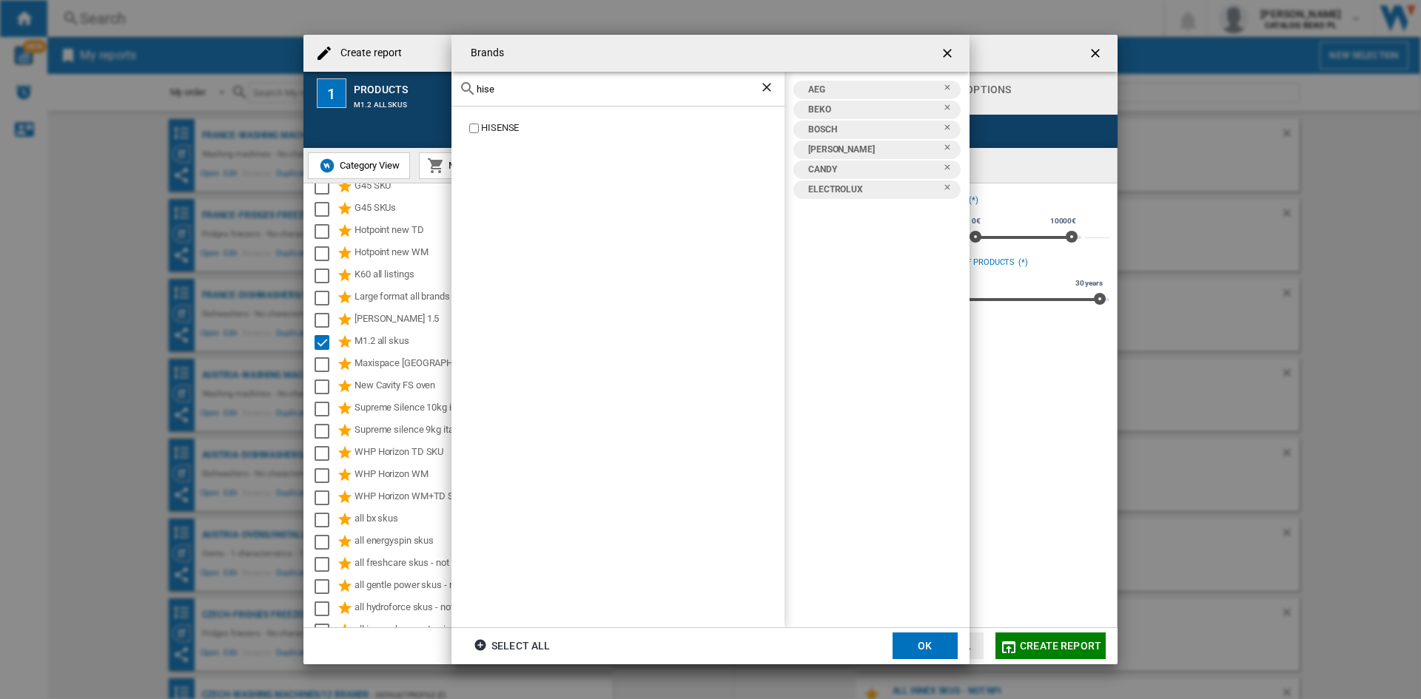
click at [508, 124] on div "HISENSE" at bounding box center [632, 128] width 303 height 14
click at [517, 87] on input "hise" at bounding box center [618, 89] width 283 height 11
type input "hotp"
click at [497, 130] on div "HOTPOINT" at bounding box center [632, 128] width 303 height 14
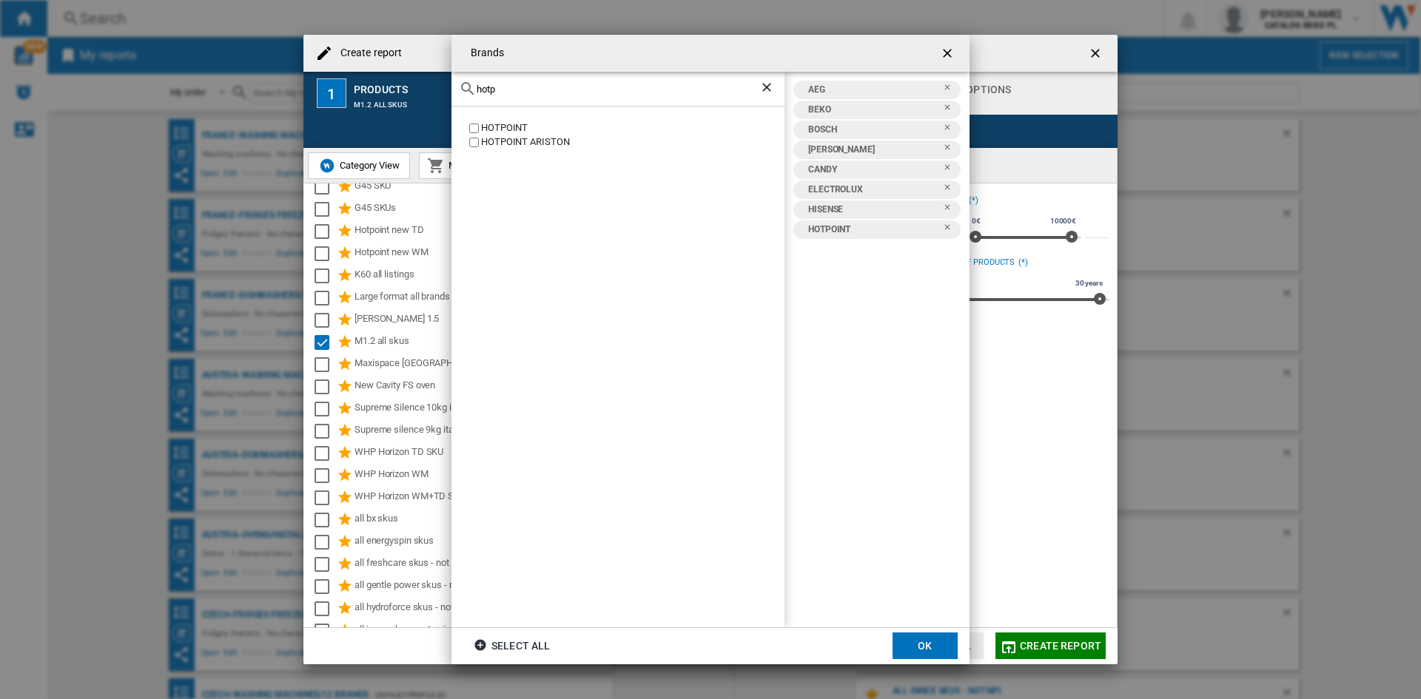
click at [497, 144] on div "HOTPOINT ARISTON" at bounding box center [632, 142] width 303 height 14
click at [519, 90] on input "hotp" at bounding box center [618, 89] width 283 height 11
type input "indes"
click at [481, 121] on div "INDESIT" at bounding box center [632, 128] width 303 height 14
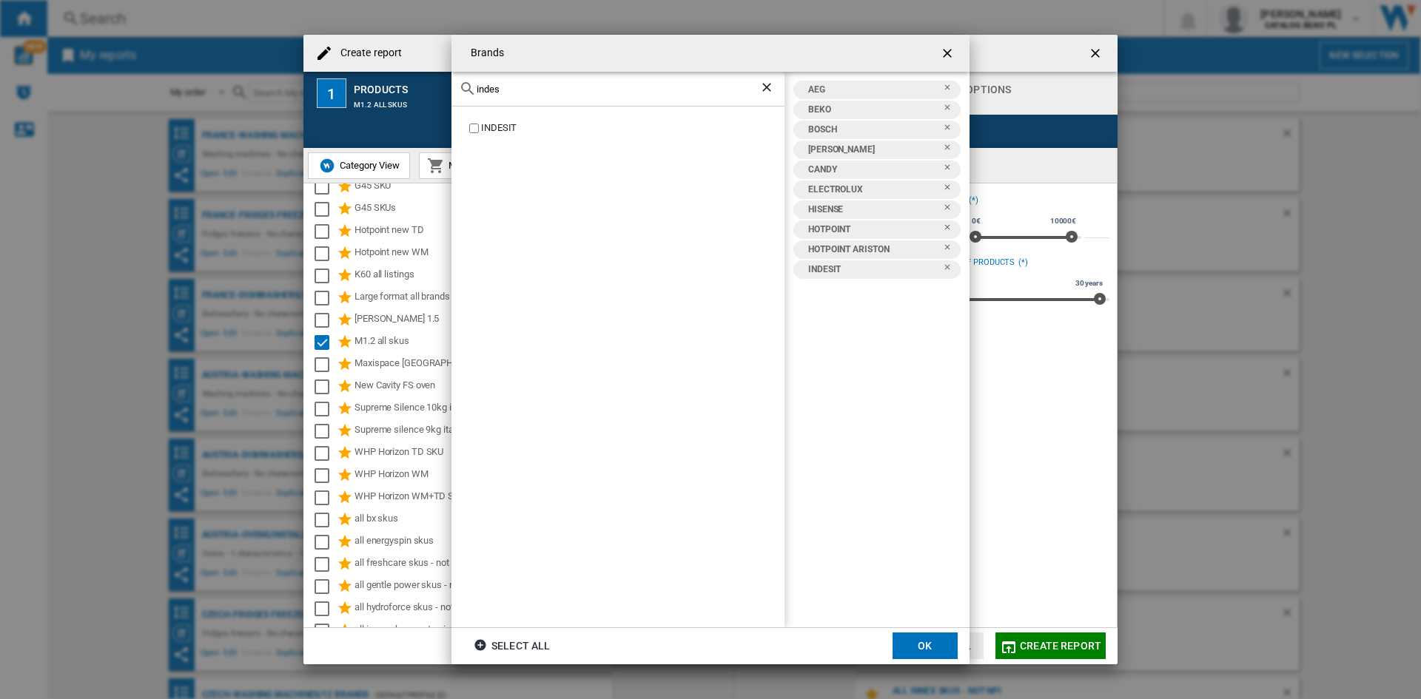
click at [515, 98] on div "indes" at bounding box center [617, 89] width 333 height 35
click at [519, 88] on input "indes" at bounding box center [618, 89] width 283 height 11
click at [511, 86] on input "sams" at bounding box center [618, 89] width 283 height 11
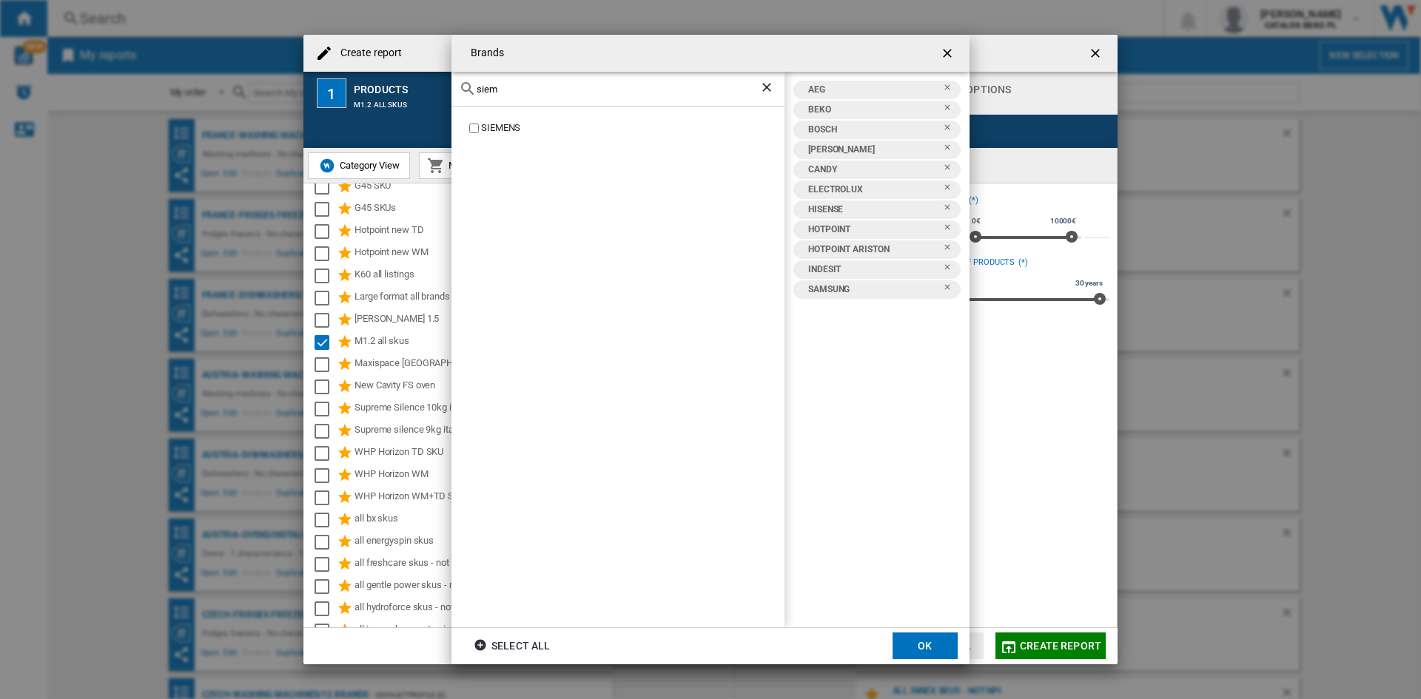
click at [511, 127] on div "SIEMENS" at bounding box center [632, 128] width 303 height 14
click at [537, 81] on div "siem" at bounding box center [617, 89] width 333 height 35
click at [529, 90] on input "siem" at bounding box center [618, 89] width 283 height 11
type input "whir"
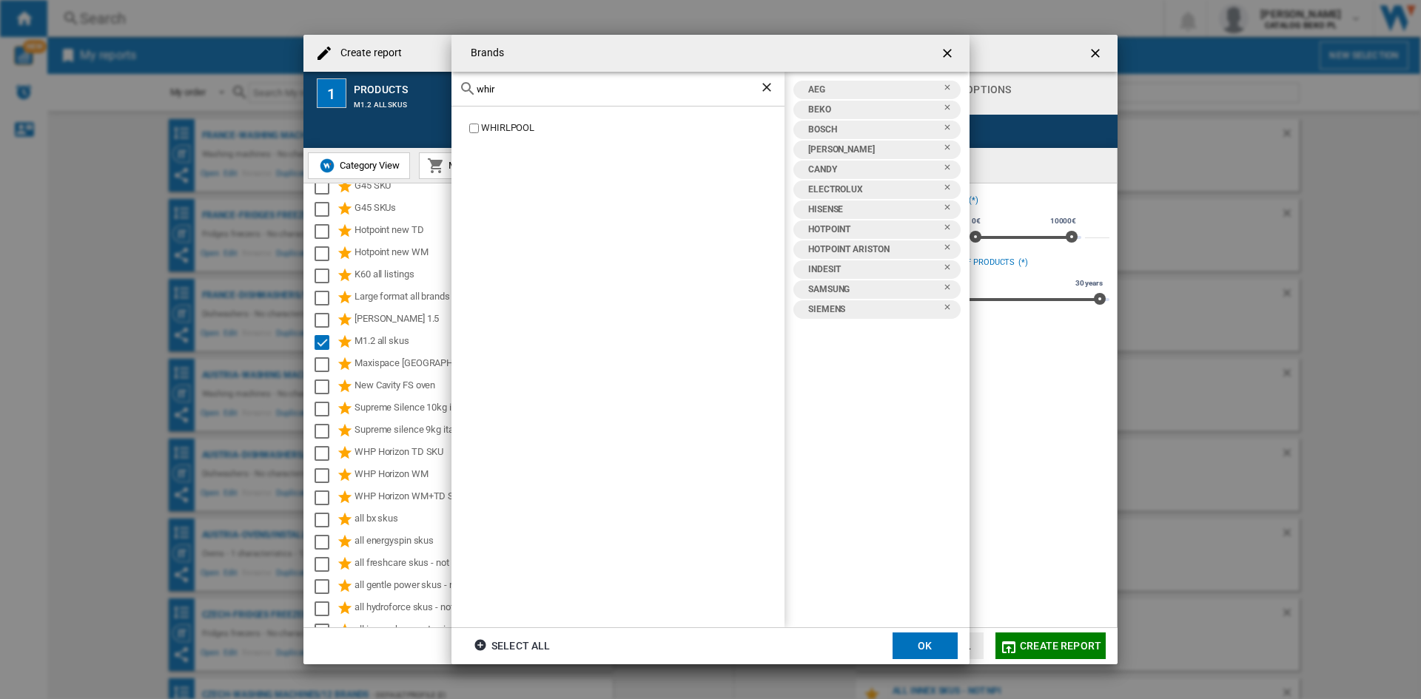
click at [503, 127] on div "WHIRLPOOL" at bounding box center [632, 128] width 303 height 14
click at [923, 637] on button "OK" at bounding box center [924, 646] width 65 height 27
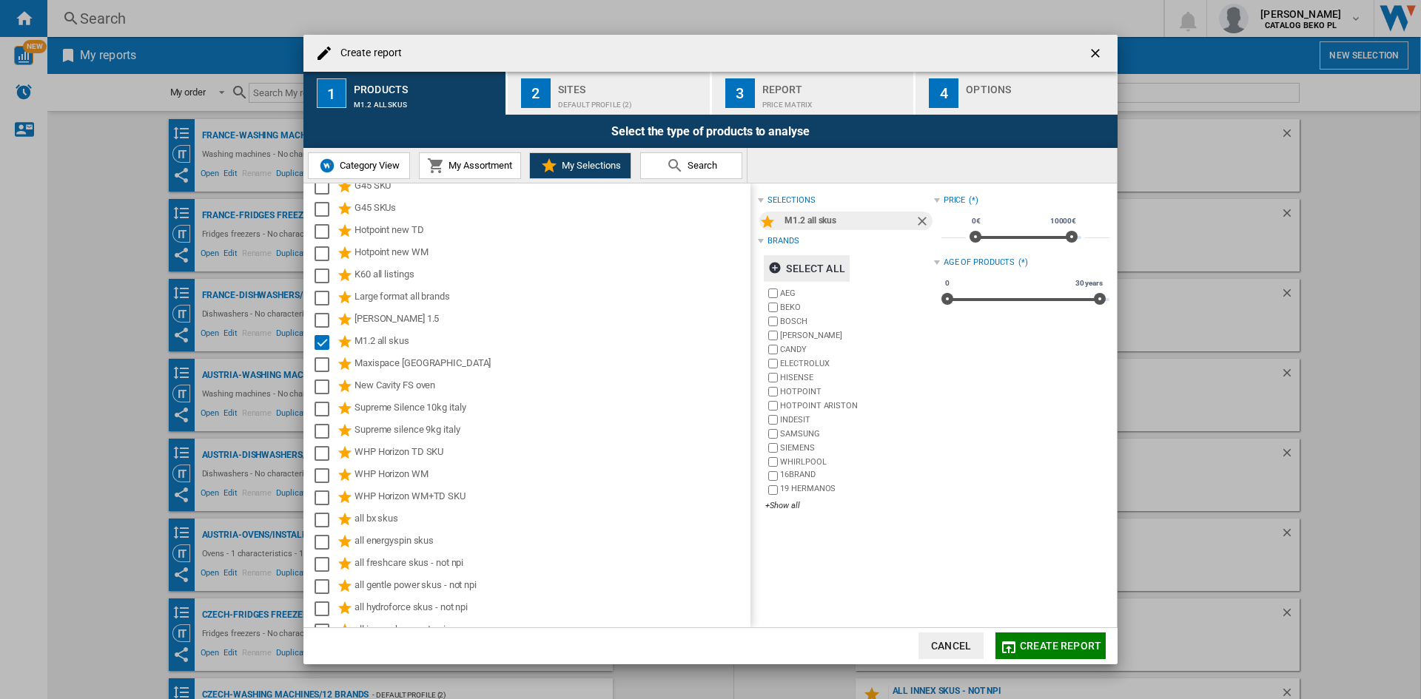
click at [634, 91] on div "Sites" at bounding box center [631, 86] width 146 height 16
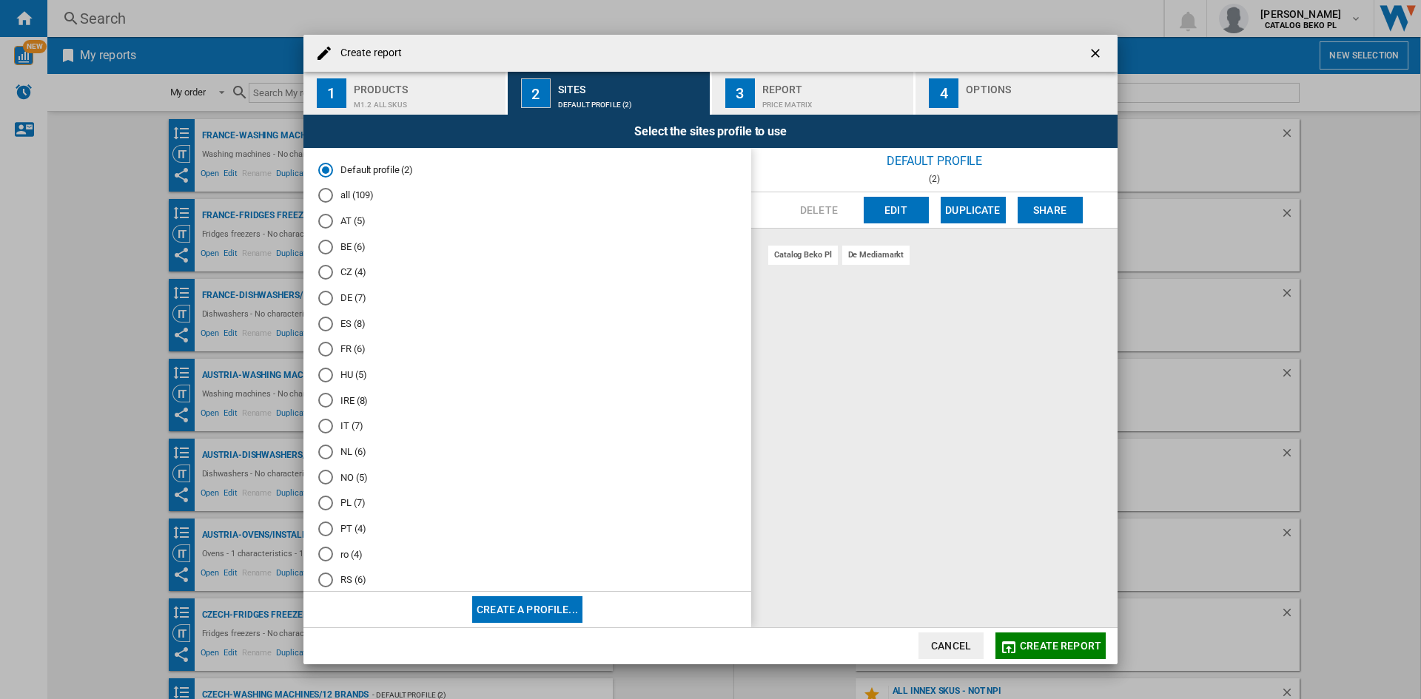
click at [360, 345] on md-radio-button "FR (6)" at bounding box center [527, 350] width 418 height 14
click at [971, 90] on div "Options" at bounding box center [1039, 86] width 146 height 16
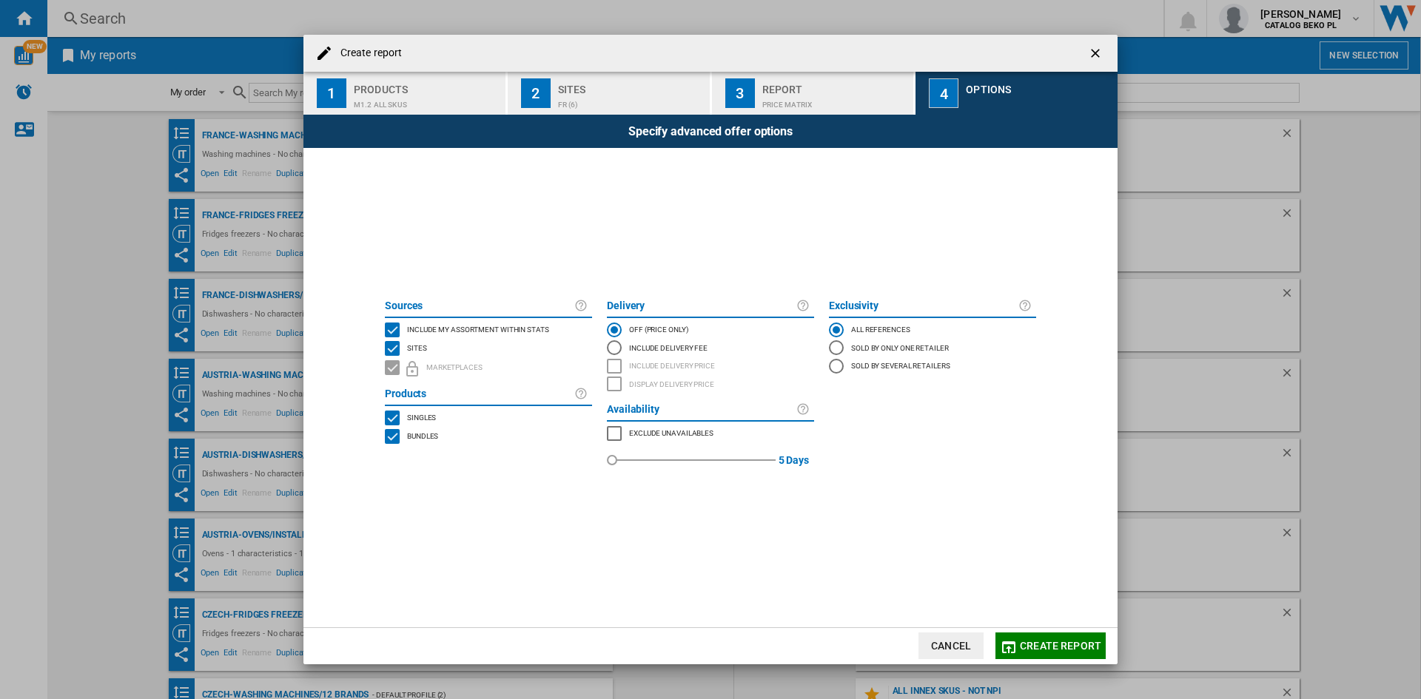
click at [503, 325] on span "Include my assortment within stats" at bounding box center [478, 328] width 142 height 10
click at [1057, 636] on button "Create report" at bounding box center [1050, 646] width 110 height 27
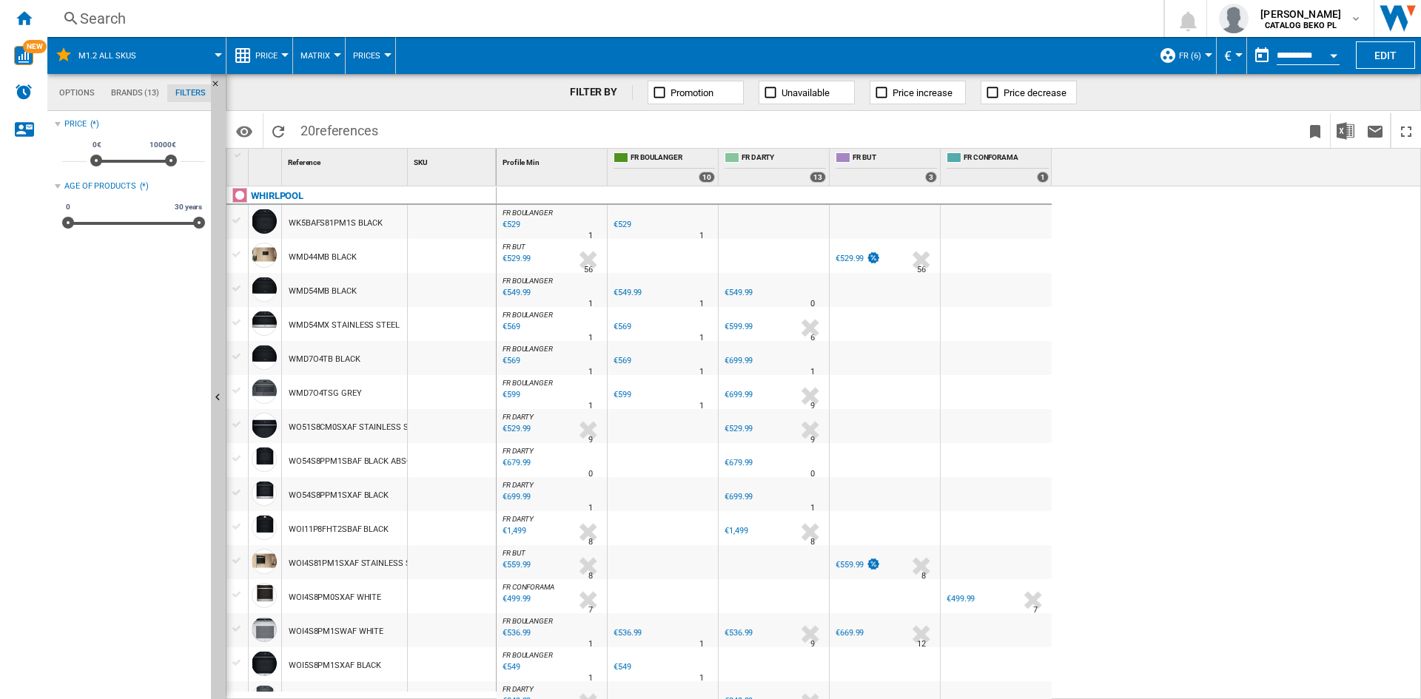
click at [270, 44] on button "Price" at bounding box center [270, 55] width 30 height 37
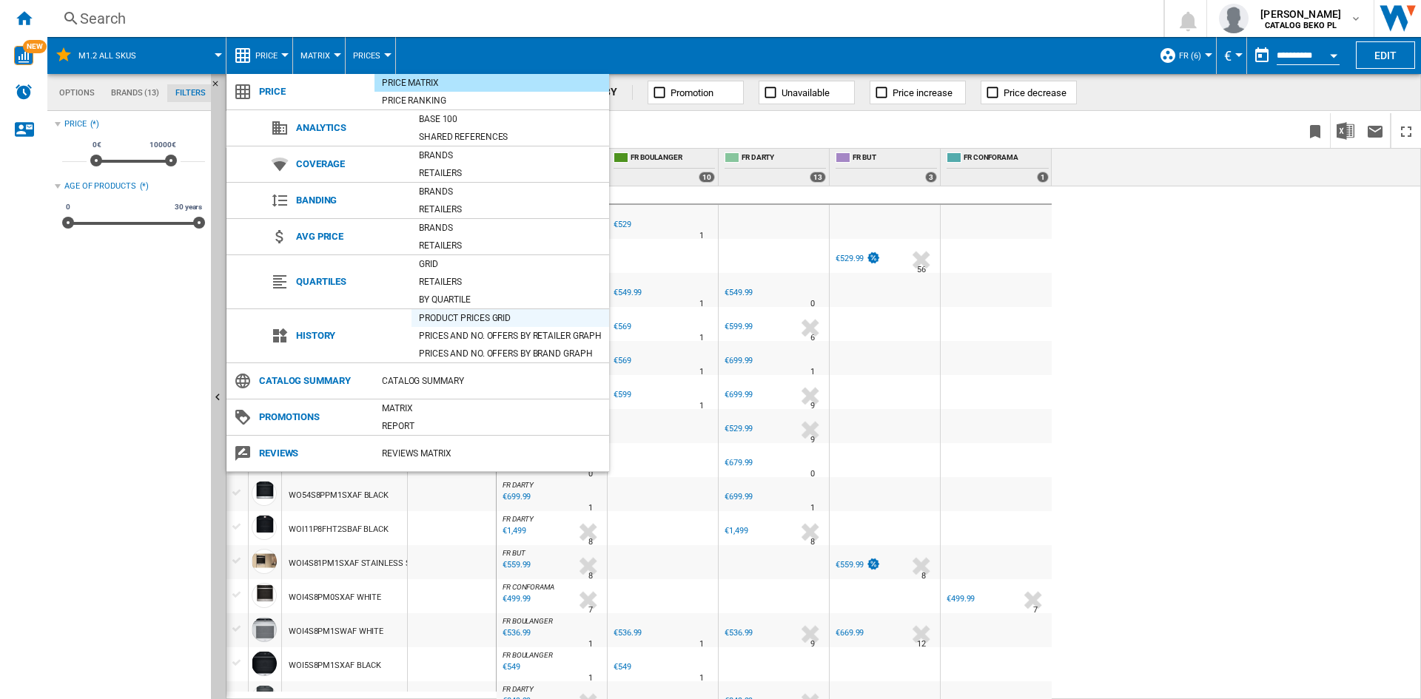
click at [463, 319] on div "Product prices grid" at bounding box center [510, 318] width 198 height 15
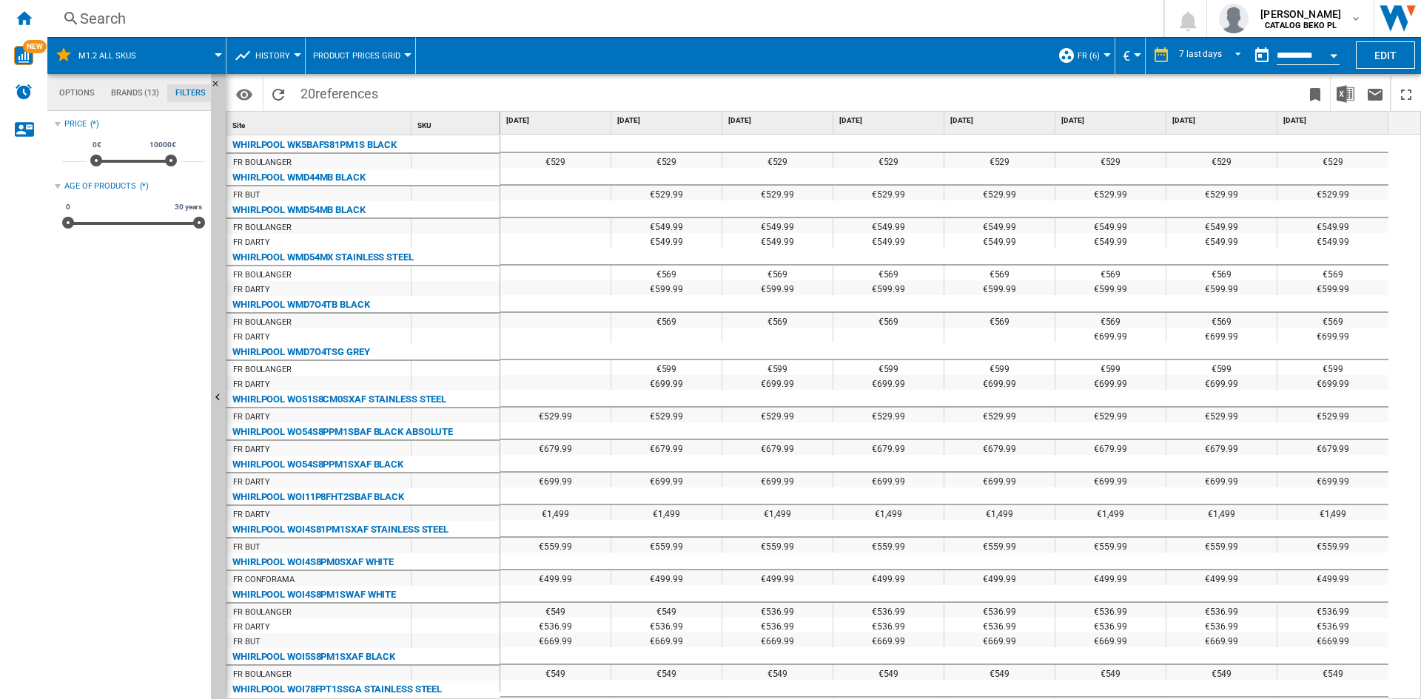
click at [283, 47] on button "History" at bounding box center [276, 55] width 42 height 37
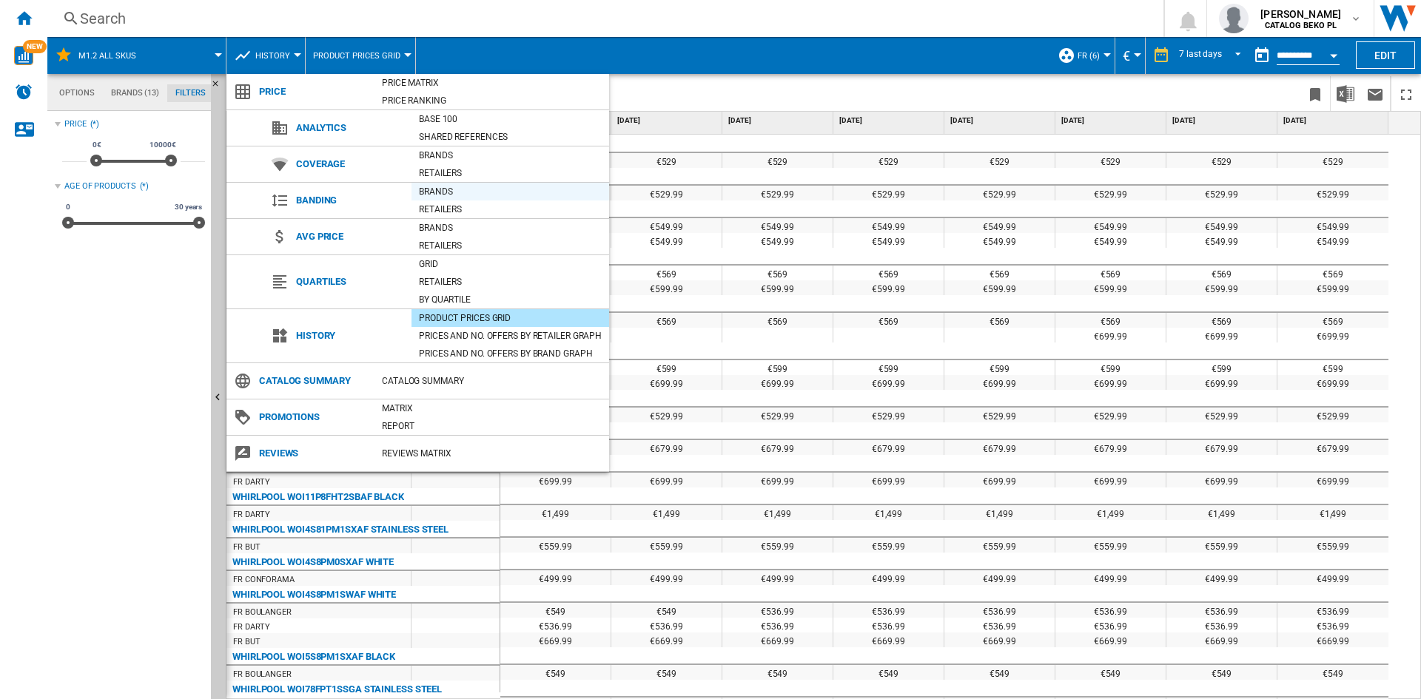
click at [463, 192] on div "Brands" at bounding box center [510, 191] width 198 height 15
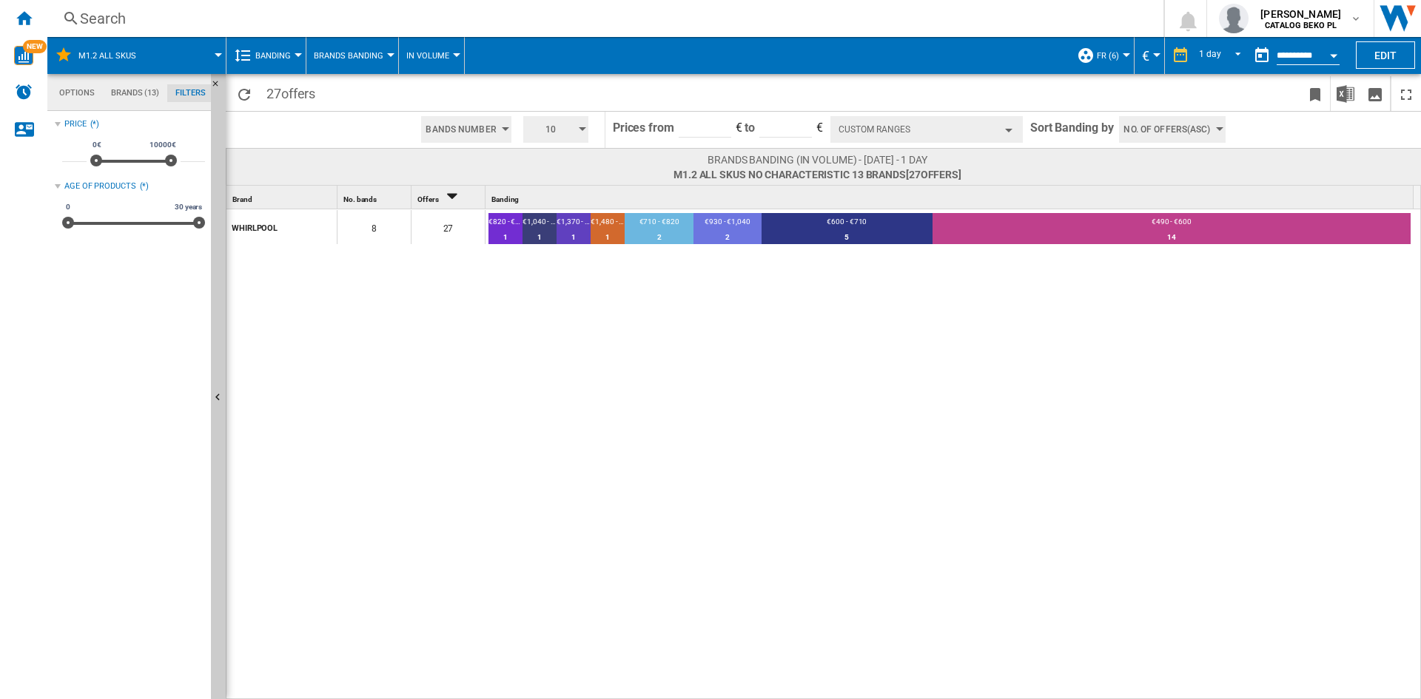
click at [377, 57] on span "Brands Banding" at bounding box center [349, 56] width 70 height 10
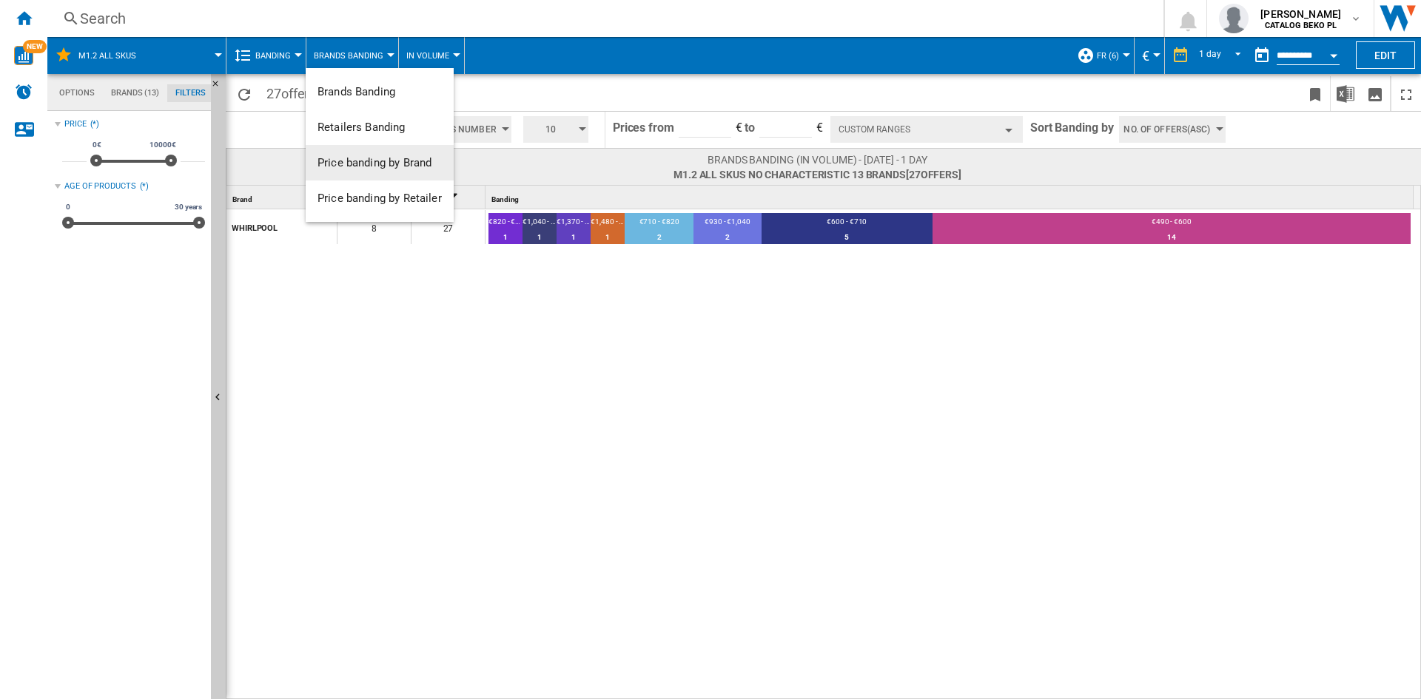
click at [415, 149] on button "Price banding by Brand" at bounding box center [380, 163] width 148 height 36
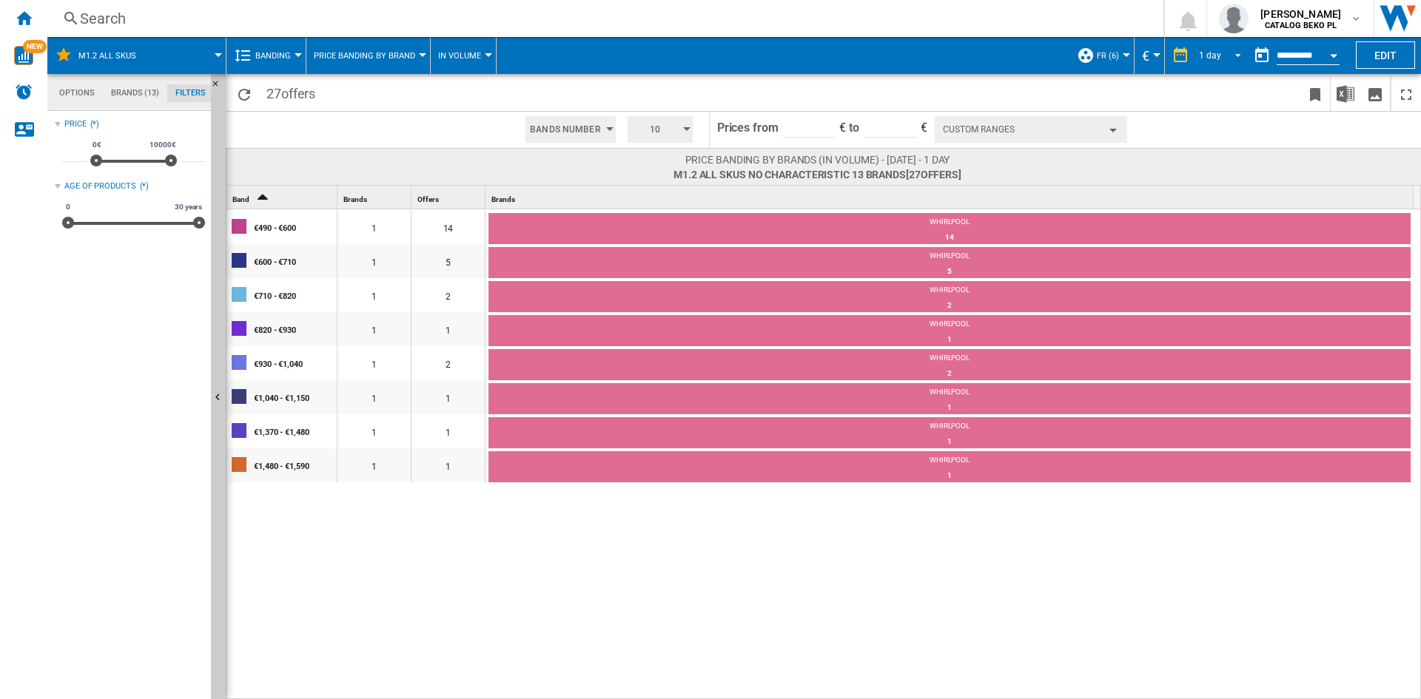
click at [1208, 61] on md-select-value "1 day" at bounding box center [1222, 55] width 50 height 22
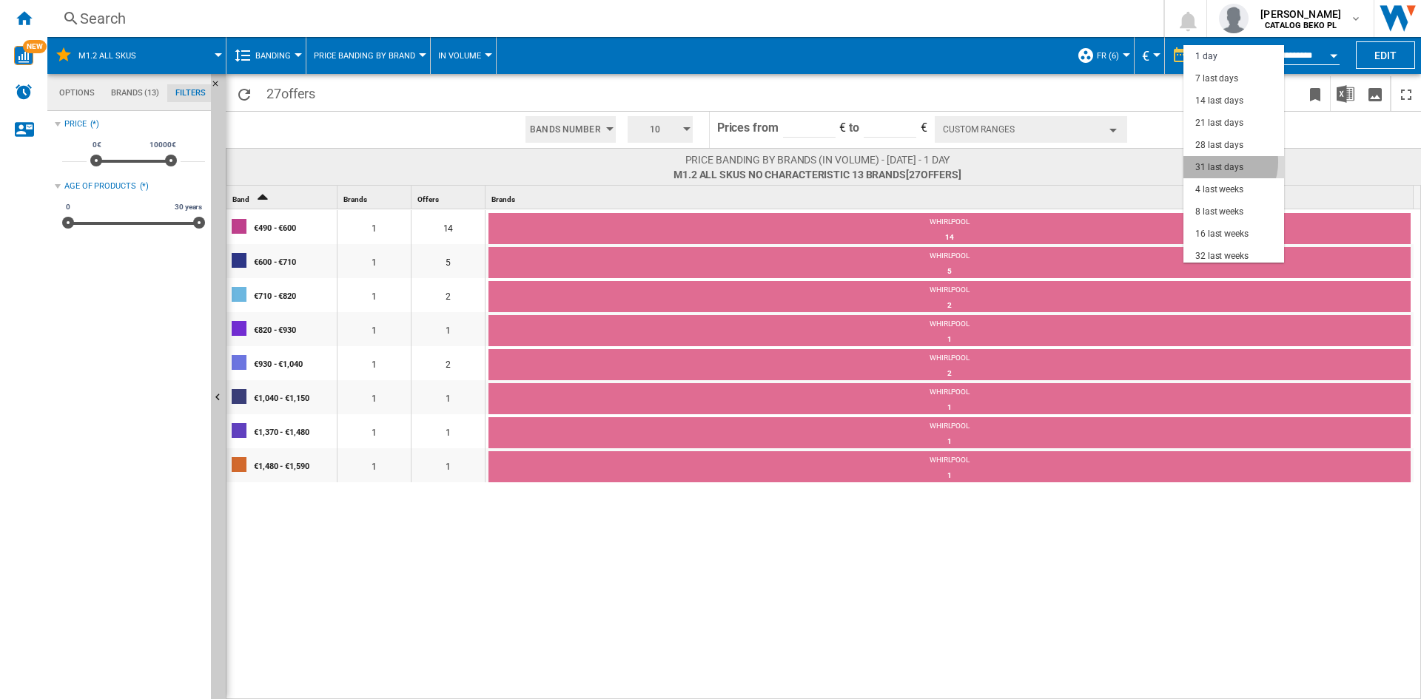
click at [1217, 162] on div "31 last days" at bounding box center [1219, 167] width 48 height 13
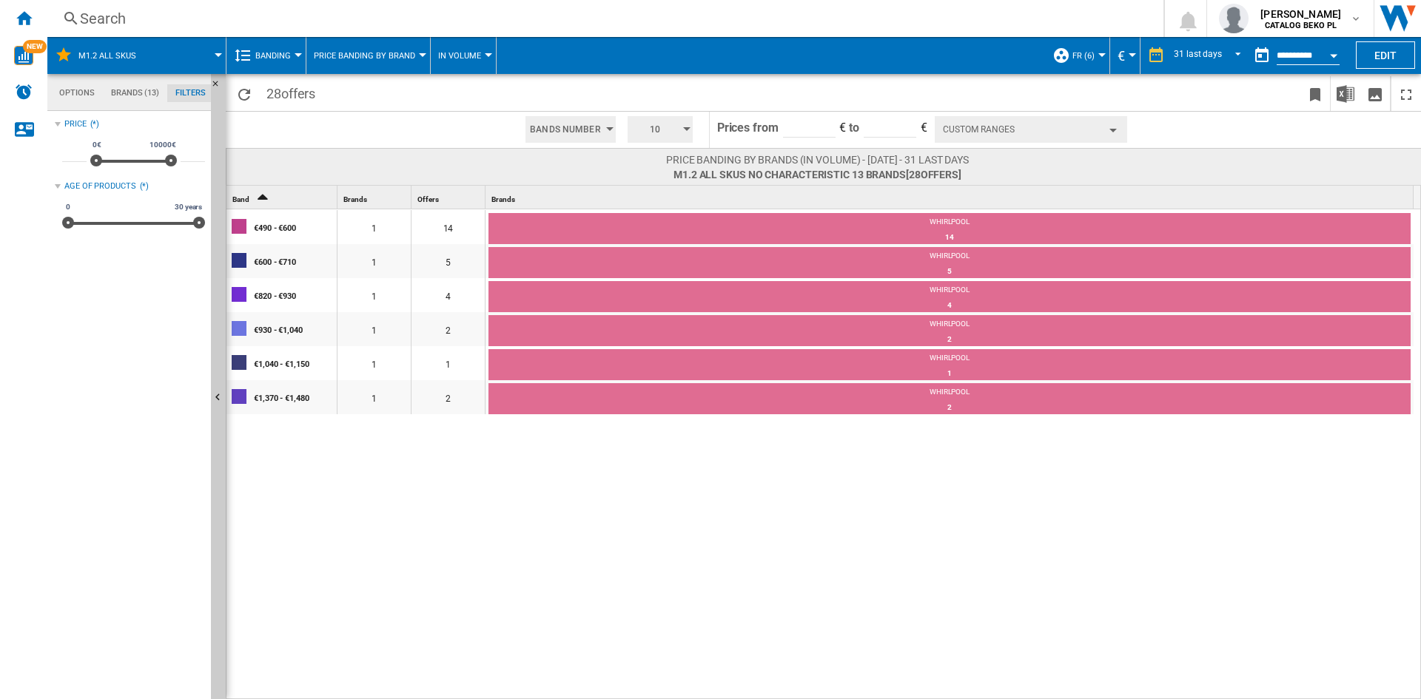
click at [145, 82] on md-tabs-canvas "Options Brands (13) Filters Options Brands (13) Filters" at bounding box center [136, 92] width 178 height 37
click at [142, 84] on md-tab-item "Brands (13)" at bounding box center [135, 93] width 64 height 18
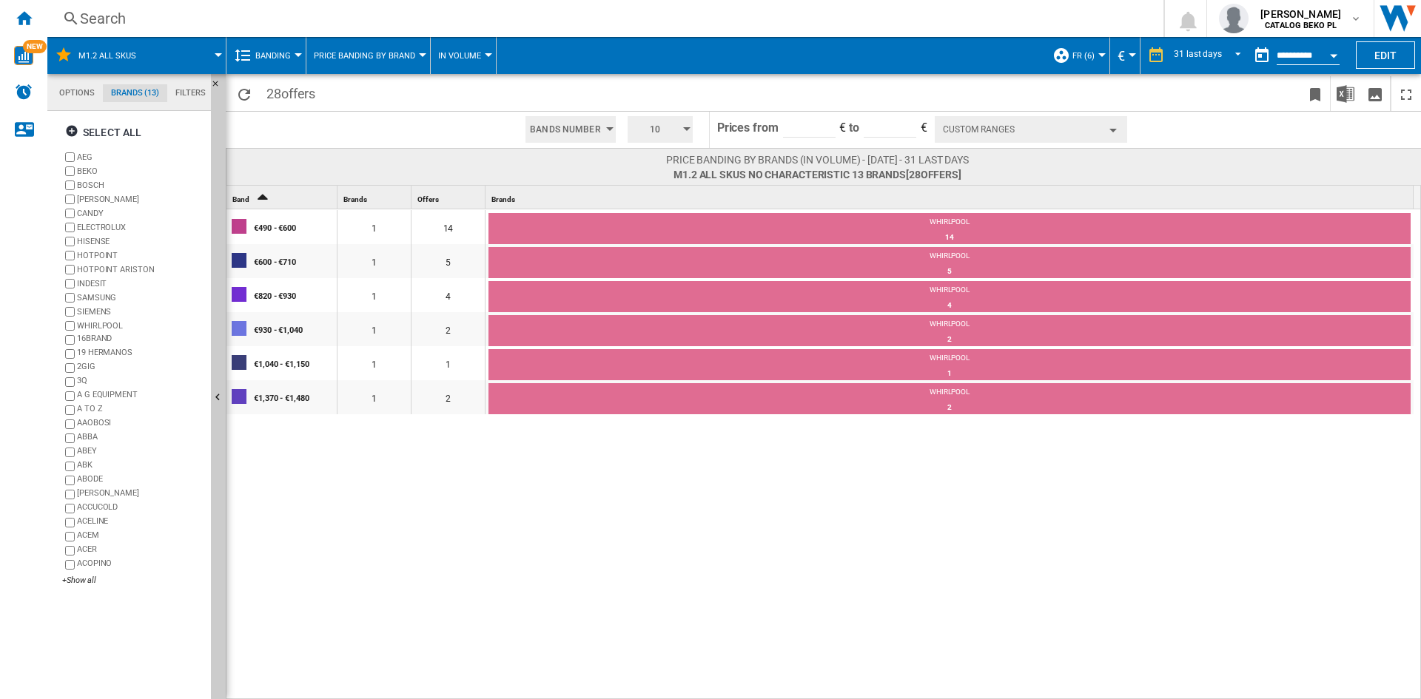
scroll to position [57, 0]
click at [188, 93] on md-tab-item "Filters" at bounding box center [190, 93] width 47 height 18
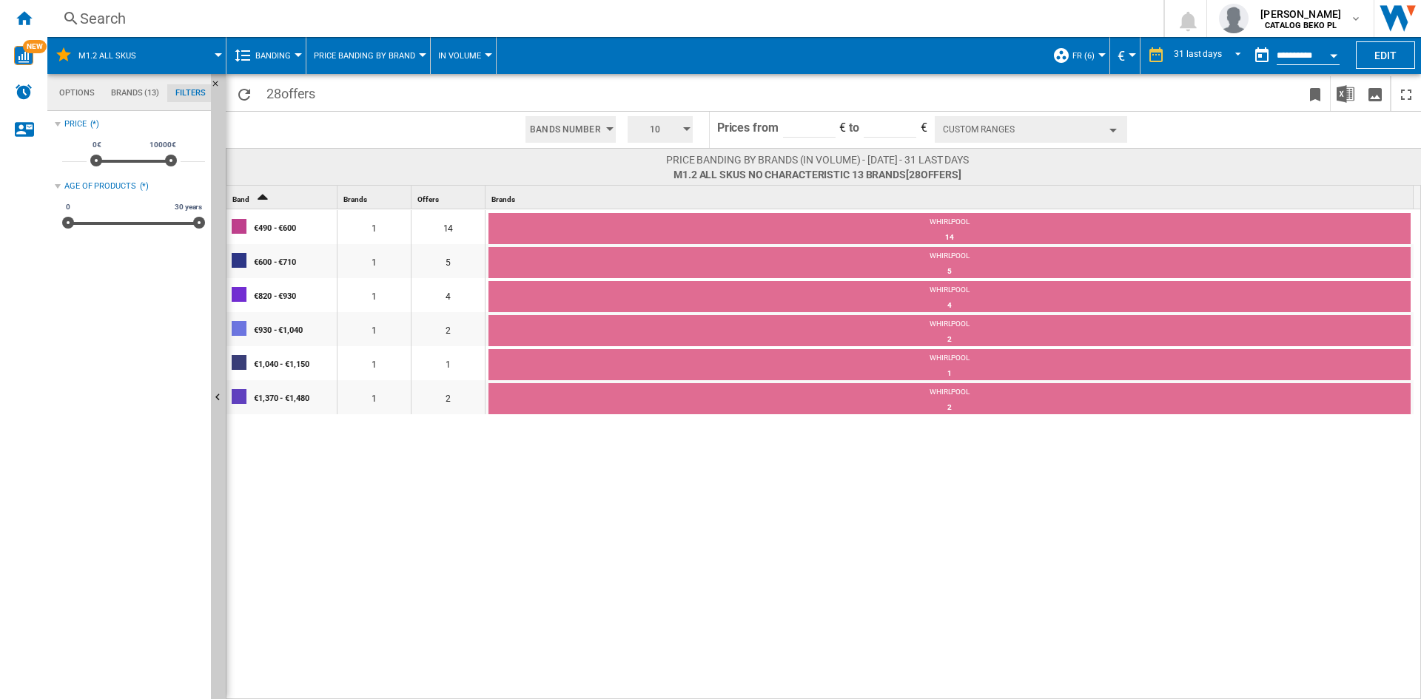
click at [110, 91] on md-tab-item "Brands (13)" at bounding box center [135, 93] width 64 height 18
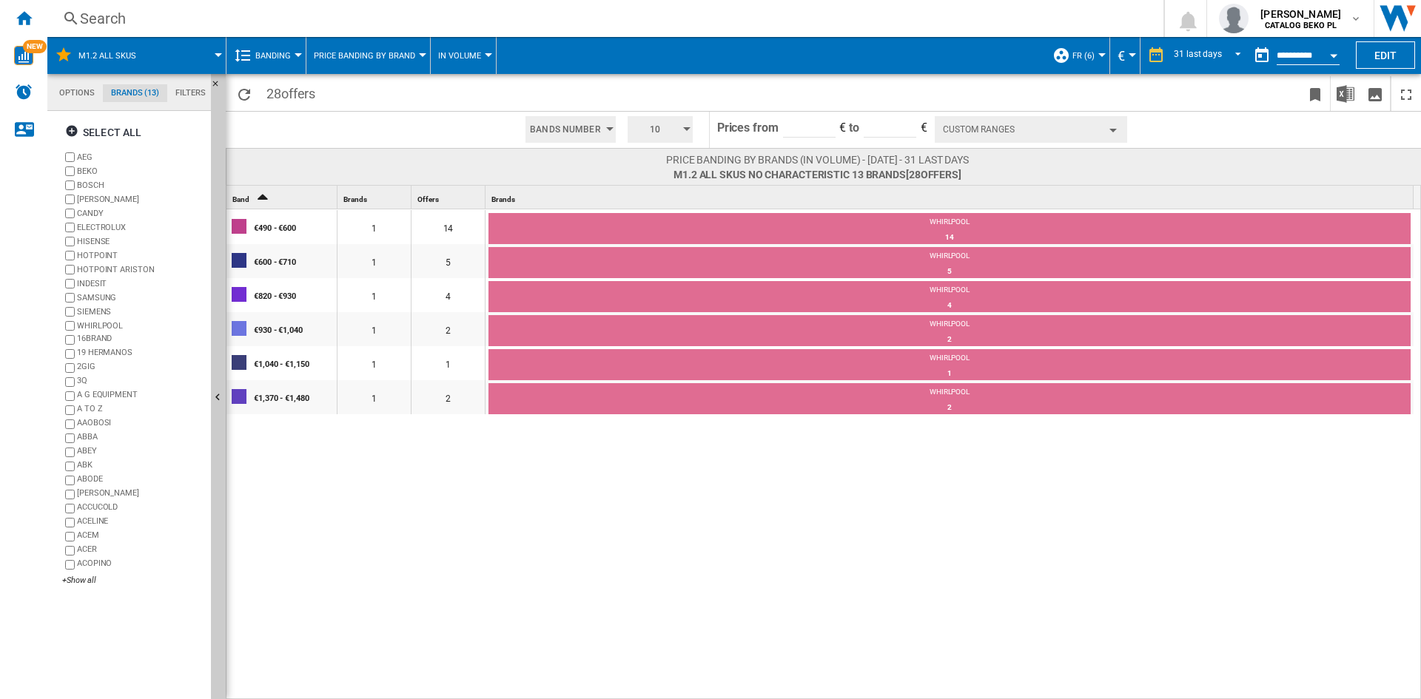
scroll to position [57, 0]
click at [33, 13] on div "Home" at bounding box center [23, 18] width 47 height 37
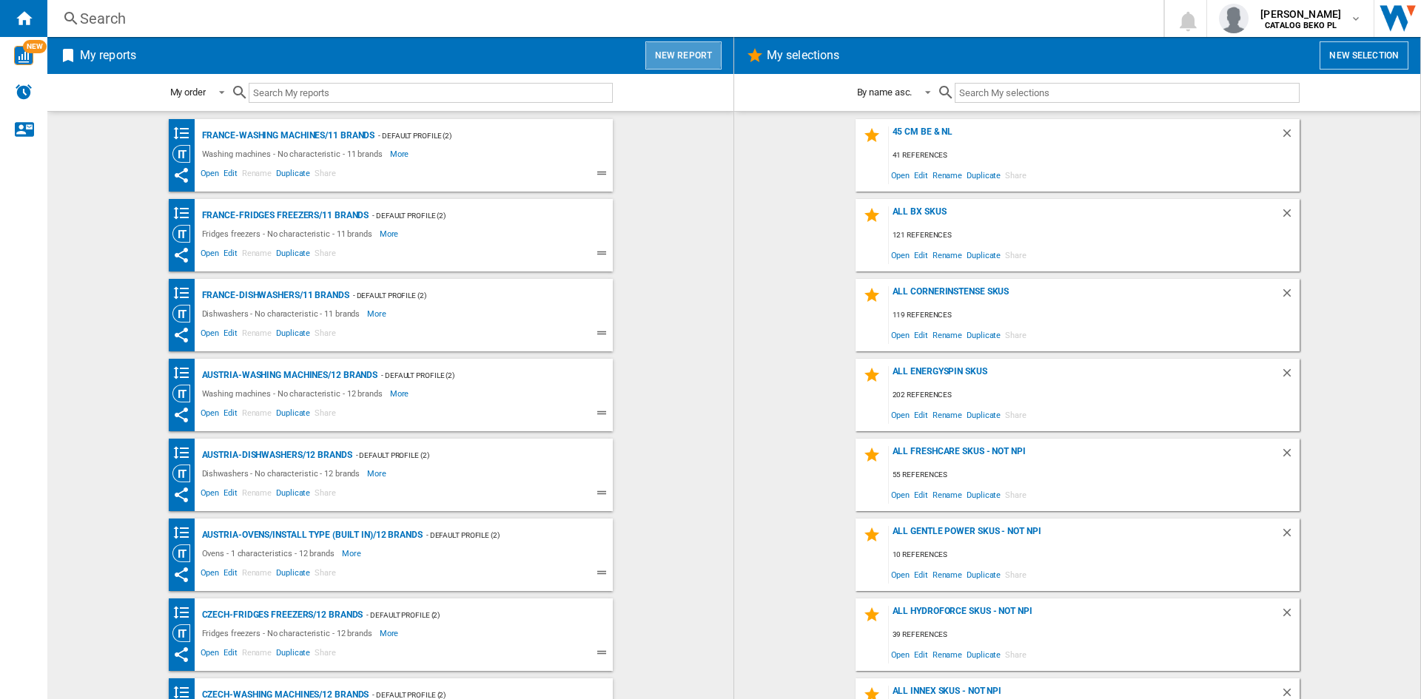
click at [685, 56] on button "New report" at bounding box center [683, 55] width 76 height 28
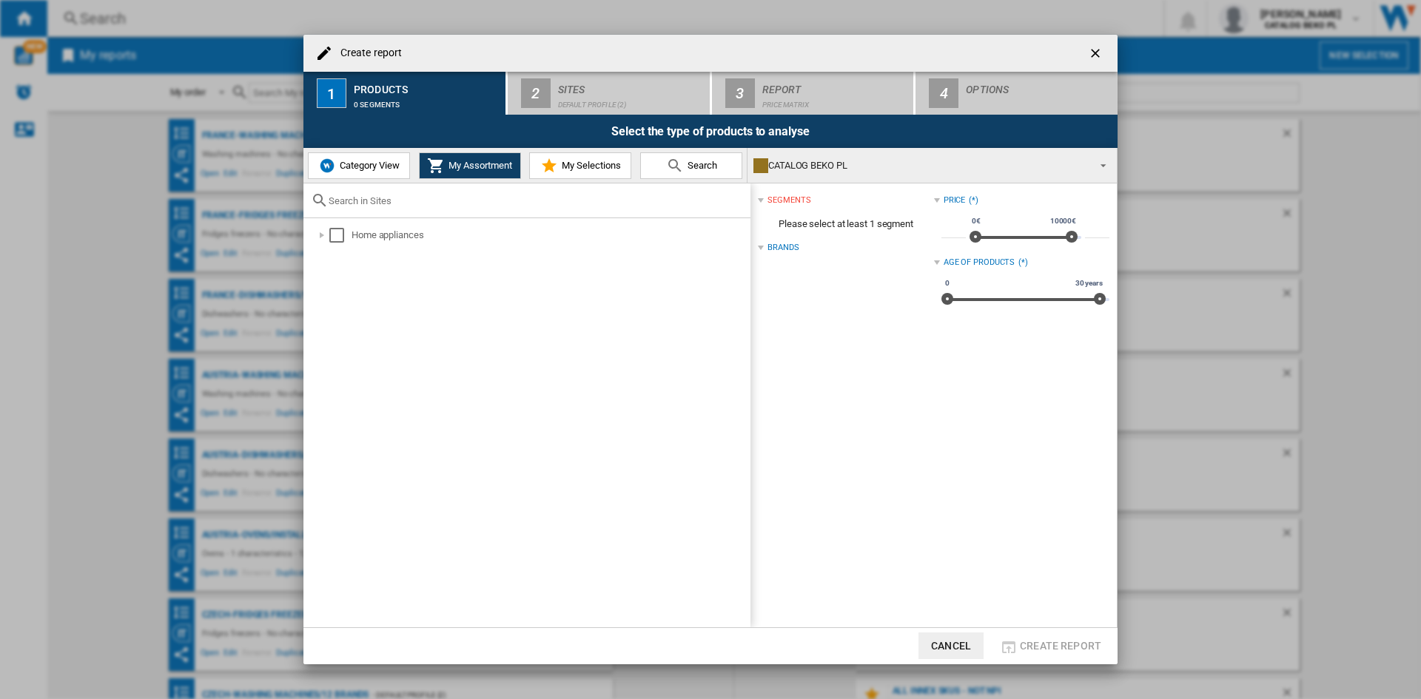
click at [394, 166] on span "Category View" at bounding box center [368, 165] width 64 height 11
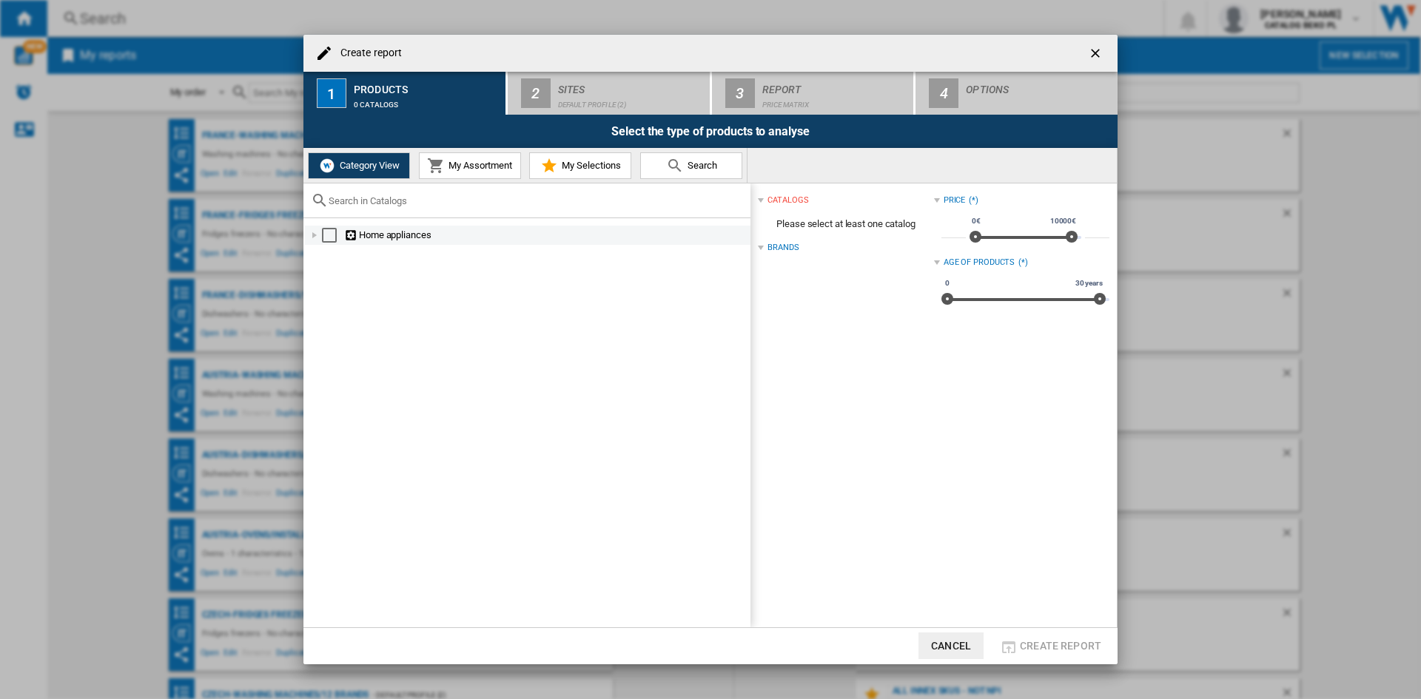
click at [315, 238] on div "Create report ..." at bounding box center [314, 235] width 15 height 15
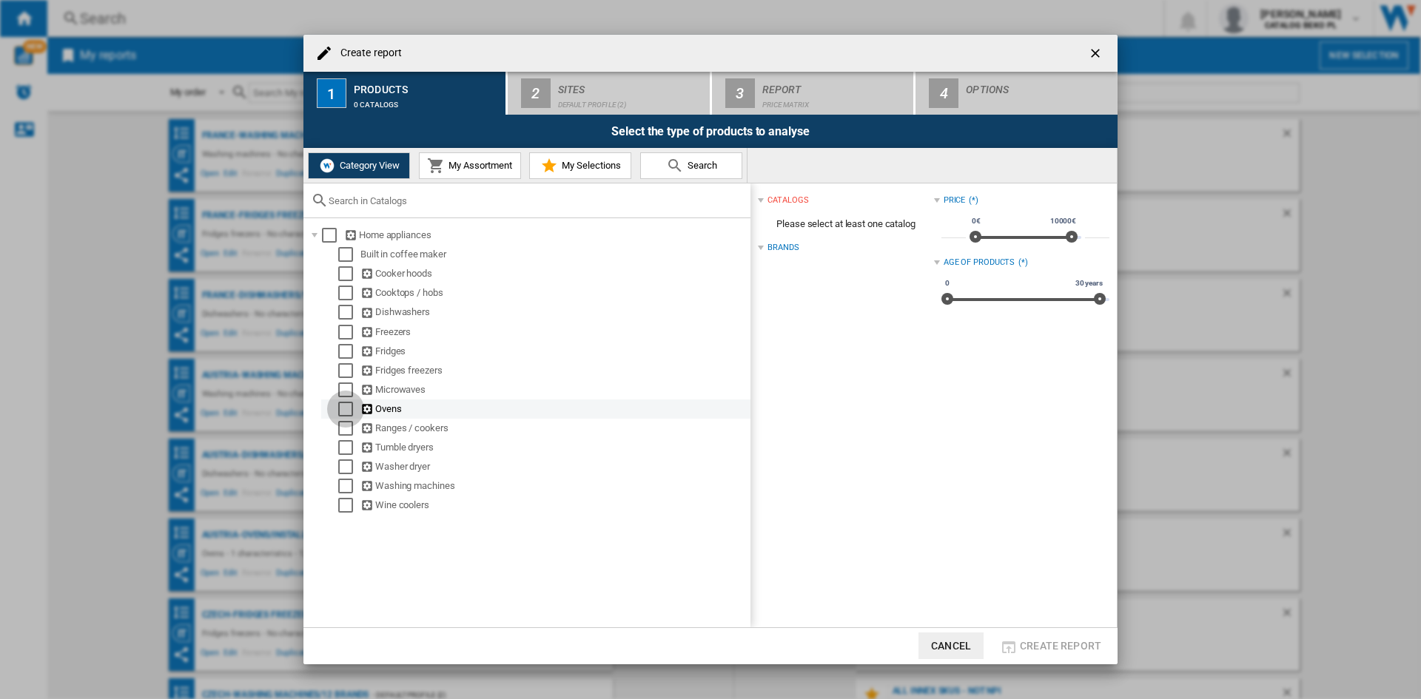
click at [346, 406] on div "Select" at bounding box center [345, 409] width 15 height 15
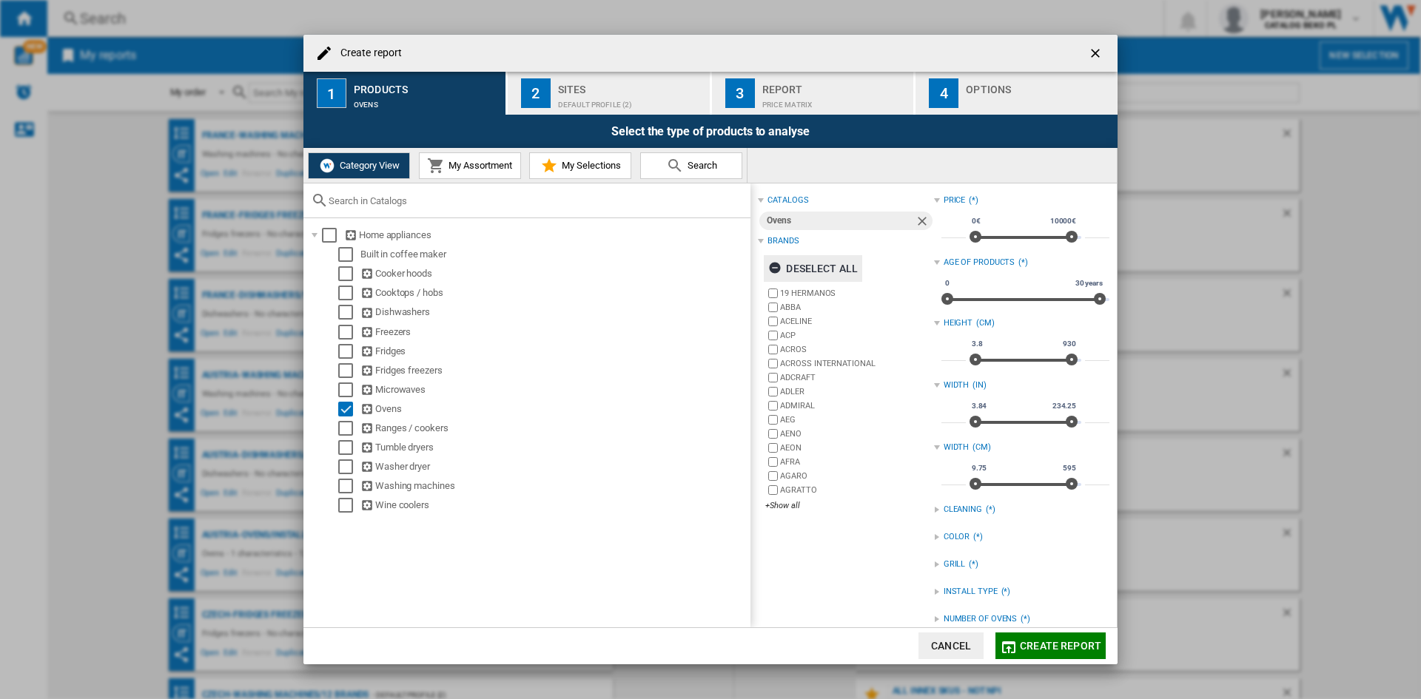
click at [833, 264] on div "Deselect all" at bounding box center [813, 268] width 90 height 27
click at [792, 505] on div "+Show all" at bounding box center [849, 505] width 168 height 11
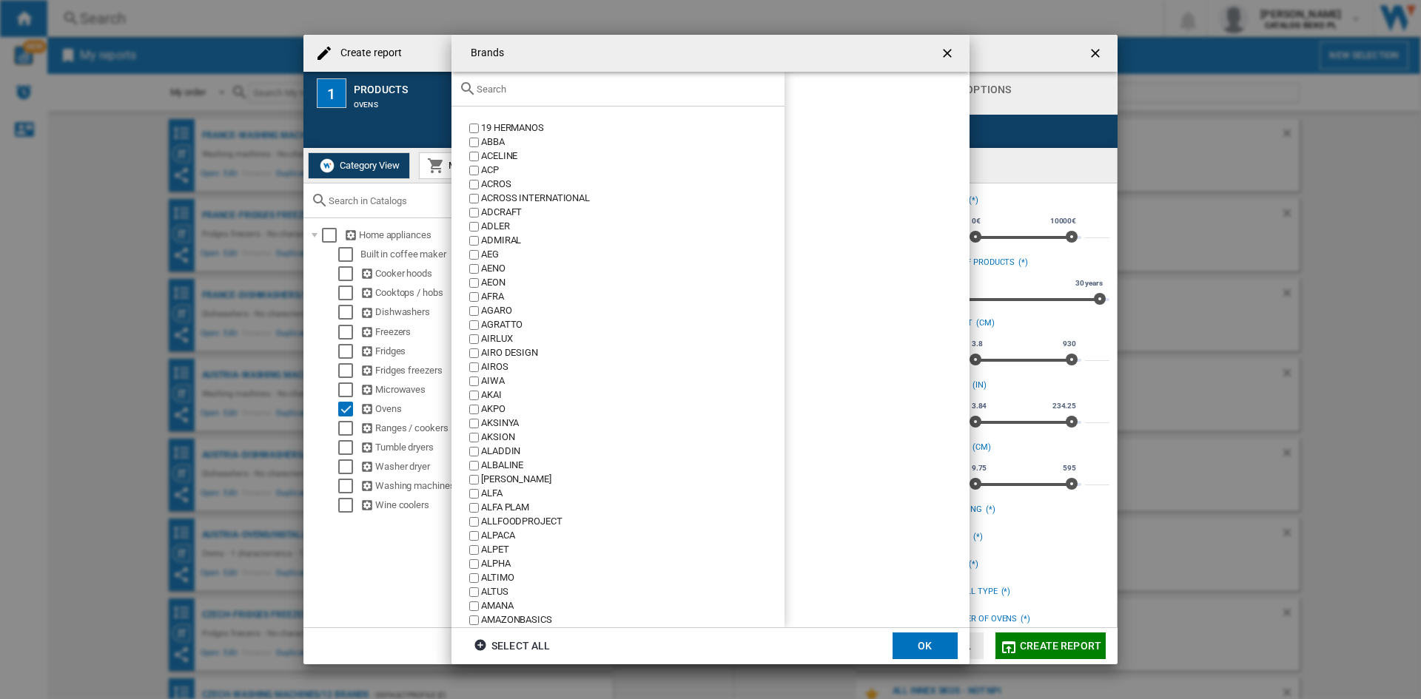
click at [607, 84] on input "Brands 19 ..." at bounding box center [627, 89] width 300 height 11
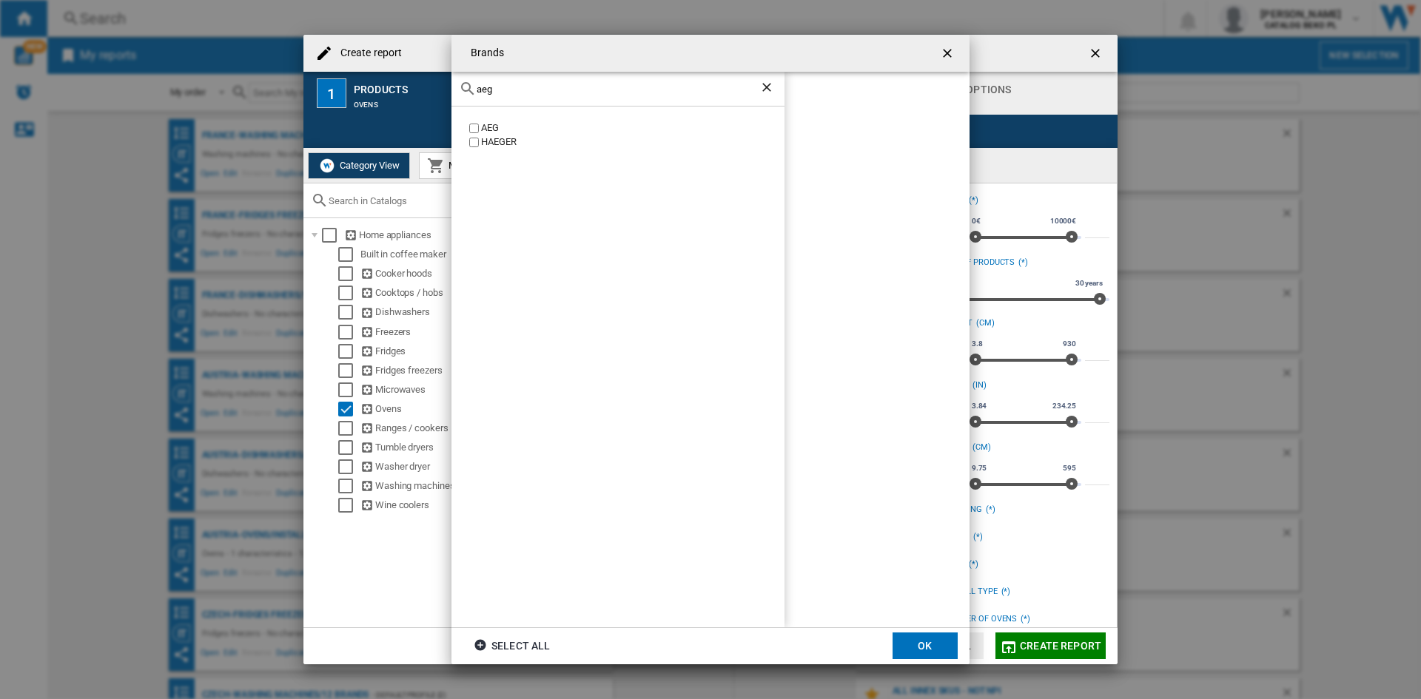
click at [491, 123] on div "AEG" at bounding box center [632, 128] width 303 height 14
click at [519, 93] on input "aeg" at bounding box center [618, 89] width 283 height 11
click at [483, 127] on div "BEKO" at bounding box center [632, 128] width 303 height 14
click at [527, 86] on input "beko" at bounding box center [618, 89] width 283 height 11
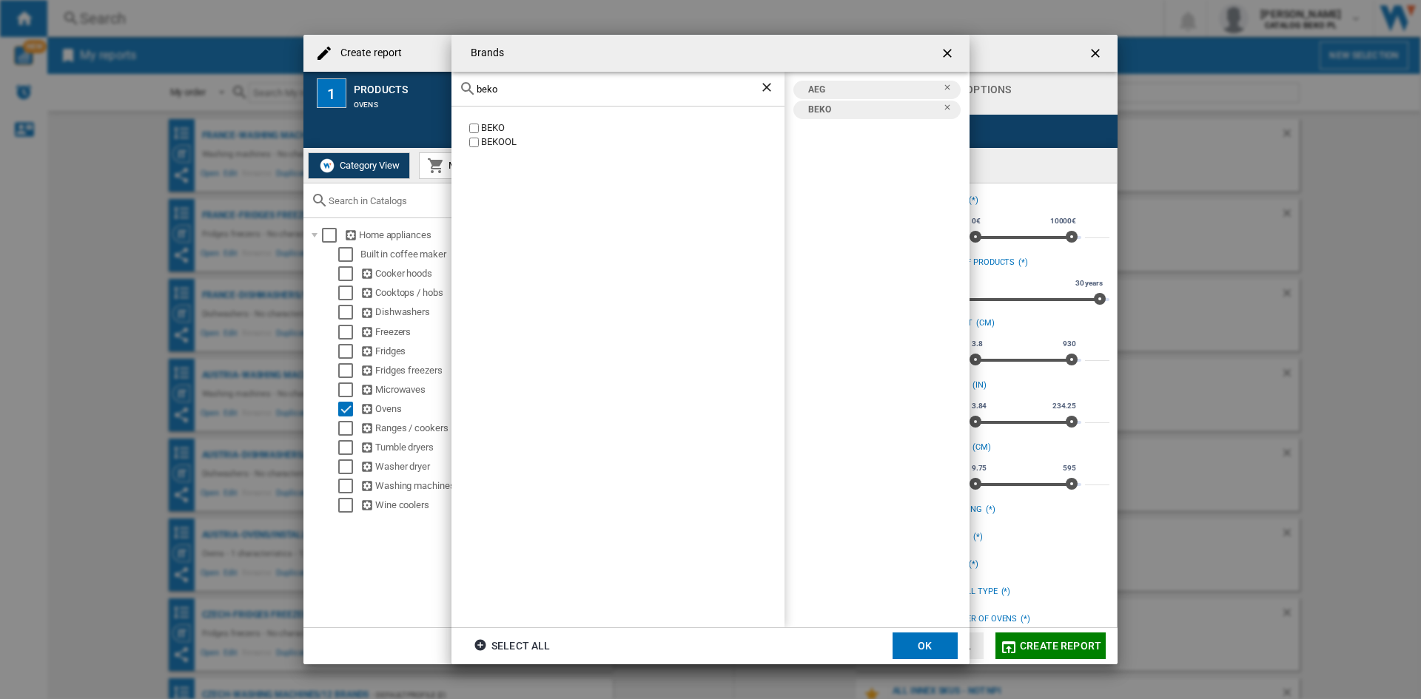
click at [527, 84] on input "beko" at bounding box center [618, 89] width 283 height 11
type input "bosc"
click at [485, 138] on div "BOSCH" at bounding box center [617, 367] width 333 height 521
click at [488, 132] on div "BOSCH" at bounding box center [632, 128] width 303 height 14
click at [510, 102] on div "bosc" at bounding box center [617, 89] width 333 height 35
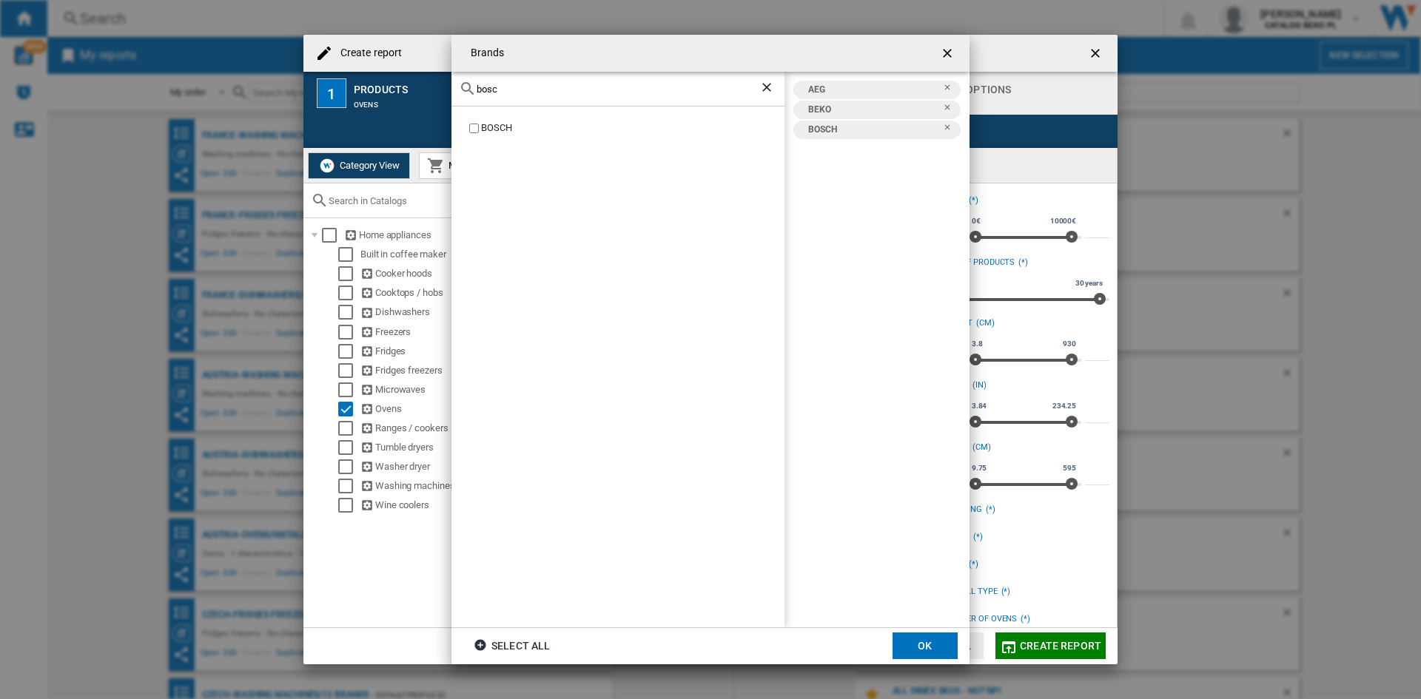
click at [516, 95] on div "bosc" at bounding box center [617, 89] width 333 height 35
click at [518, 91] on input "bosc" at bounding box center [618, 89] width 283 height 11
type input "brand"
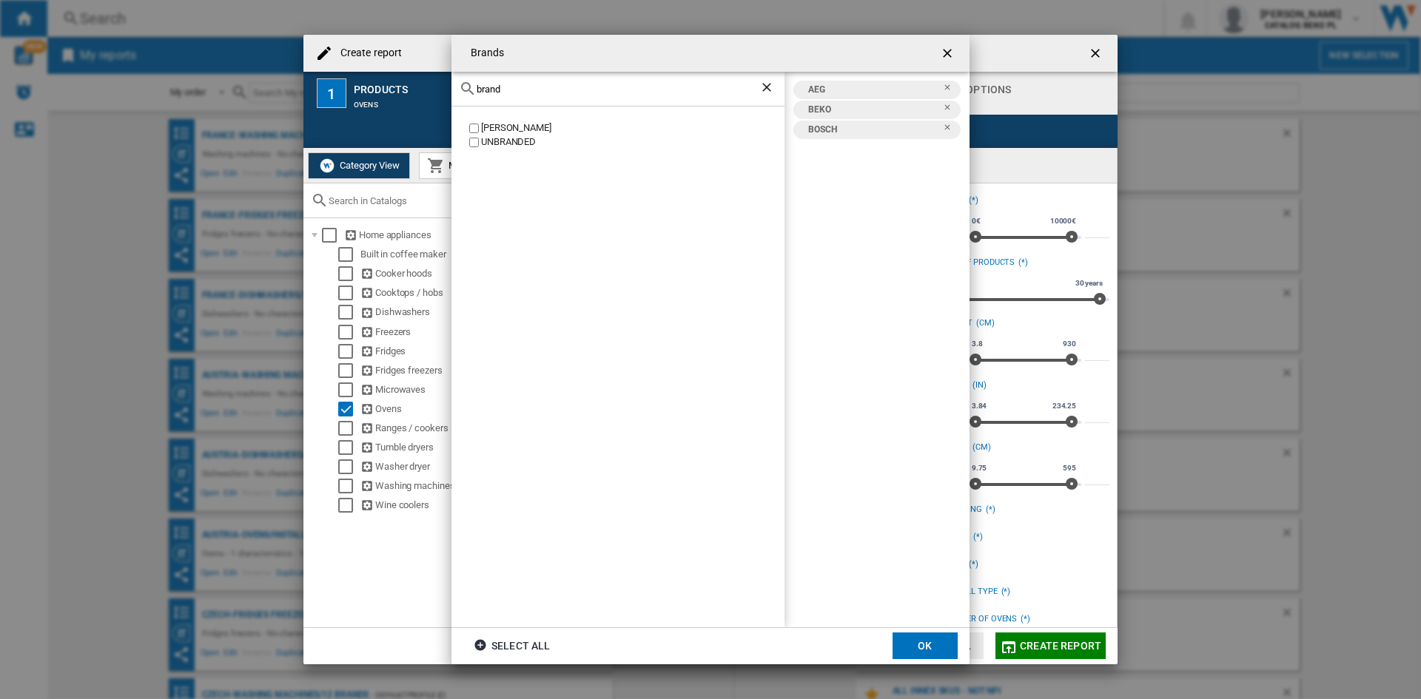
click at [495, 133] on div "BRANDT" at bounding box center [632, 128] width 303 height 14
click at [528, 95] on div "brand" at bounding box center [617, 89] width 333 height 35
click at [531, 85] on input "brand" at bounding box center [618, 89] width 283 height 11
type input "cand"
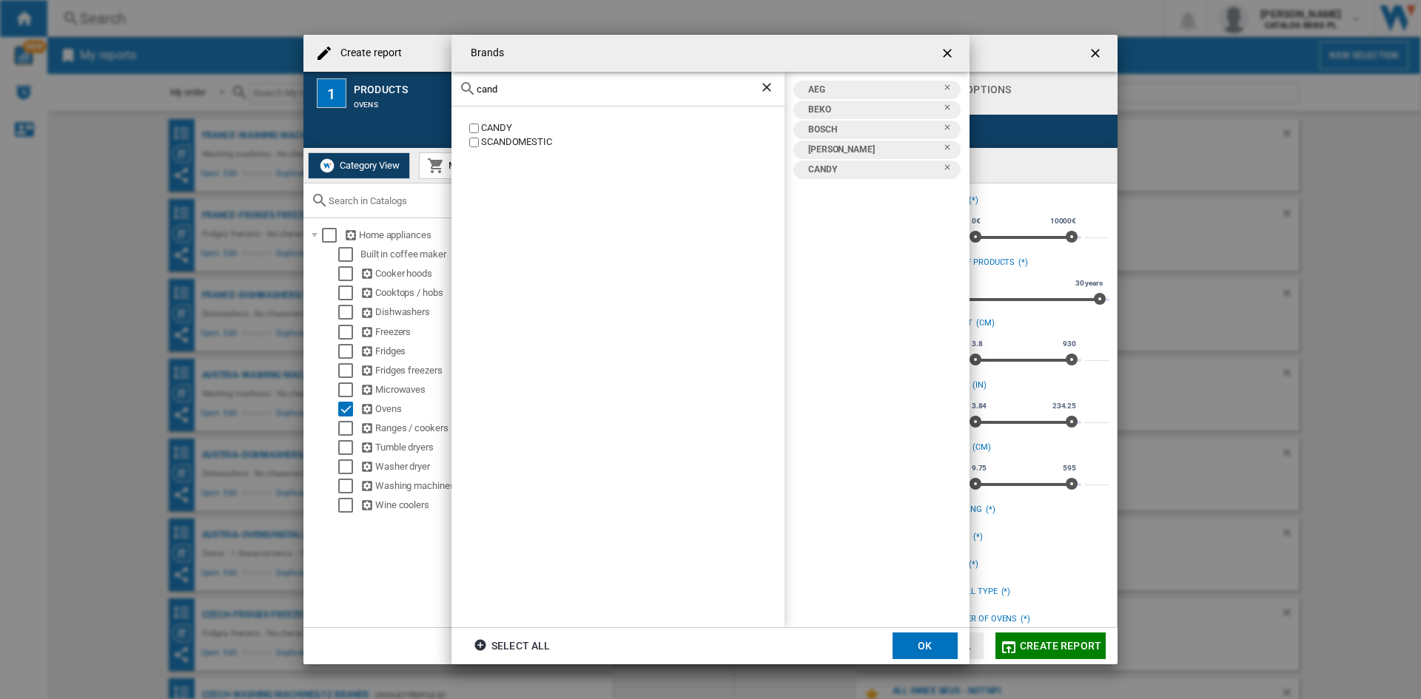
click at [535, 87] on input "cand" at bounding box center [618, 89] width 283 height 11
drag, startPoint x: 535, startPoint y: 87, endPoint x: 541, endPoint y: 82, distance: 7.9
click at [534, 87] on input "cand" at bounding box center [618, 89] width 283 height 11
type input "electro"
click at [505, 168] on div "ELECTROLUX" at bounding box center [632, 171] width 303 height 14
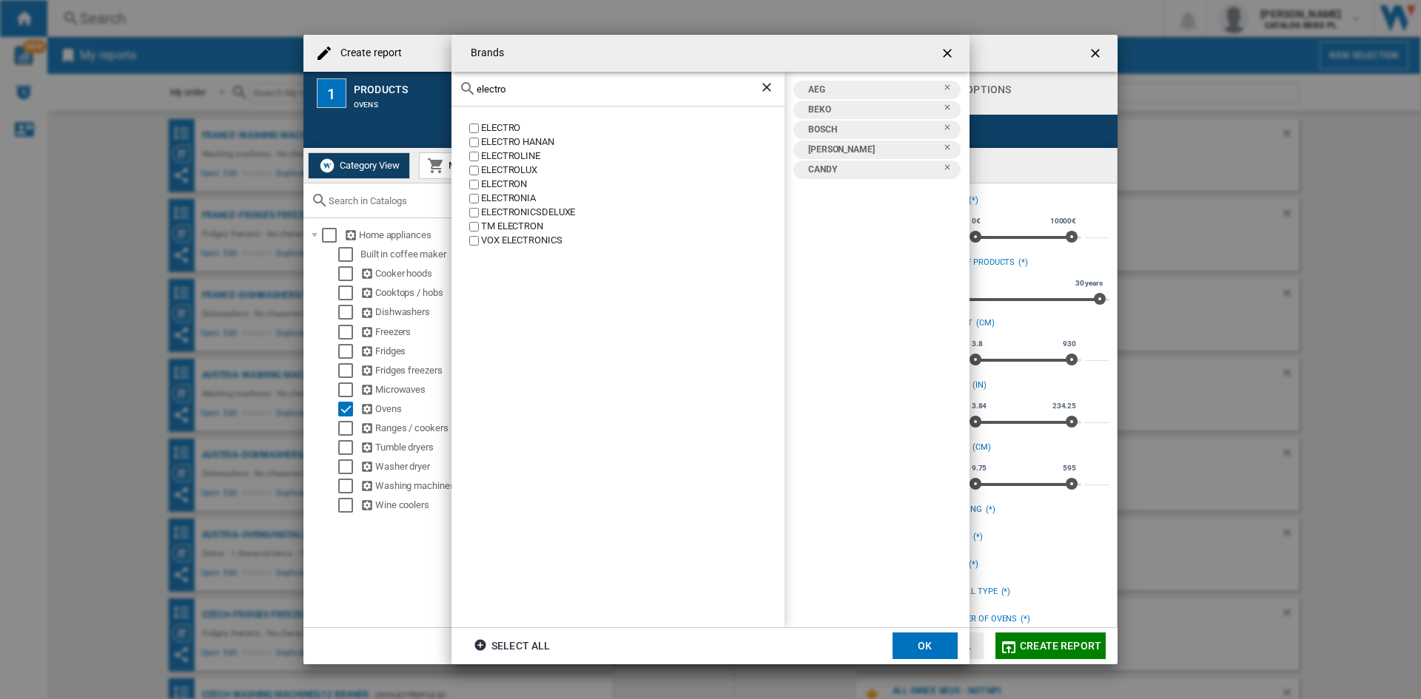
click at [495, 167] on div "ELECTROLUX" at bounding box center [632, 171] width 303 height 14
click at [532, 88] on input "electro" at bounding box center [618, 89] width 283 height 11
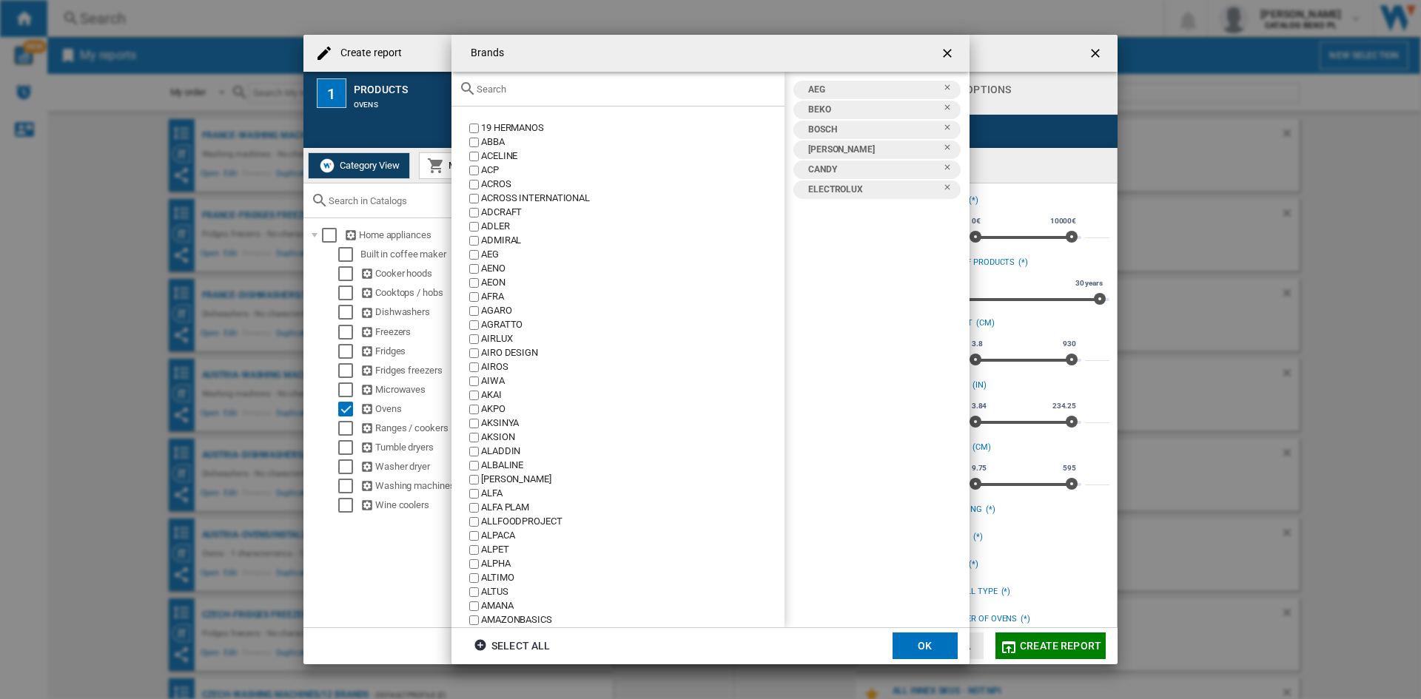
type input "g"
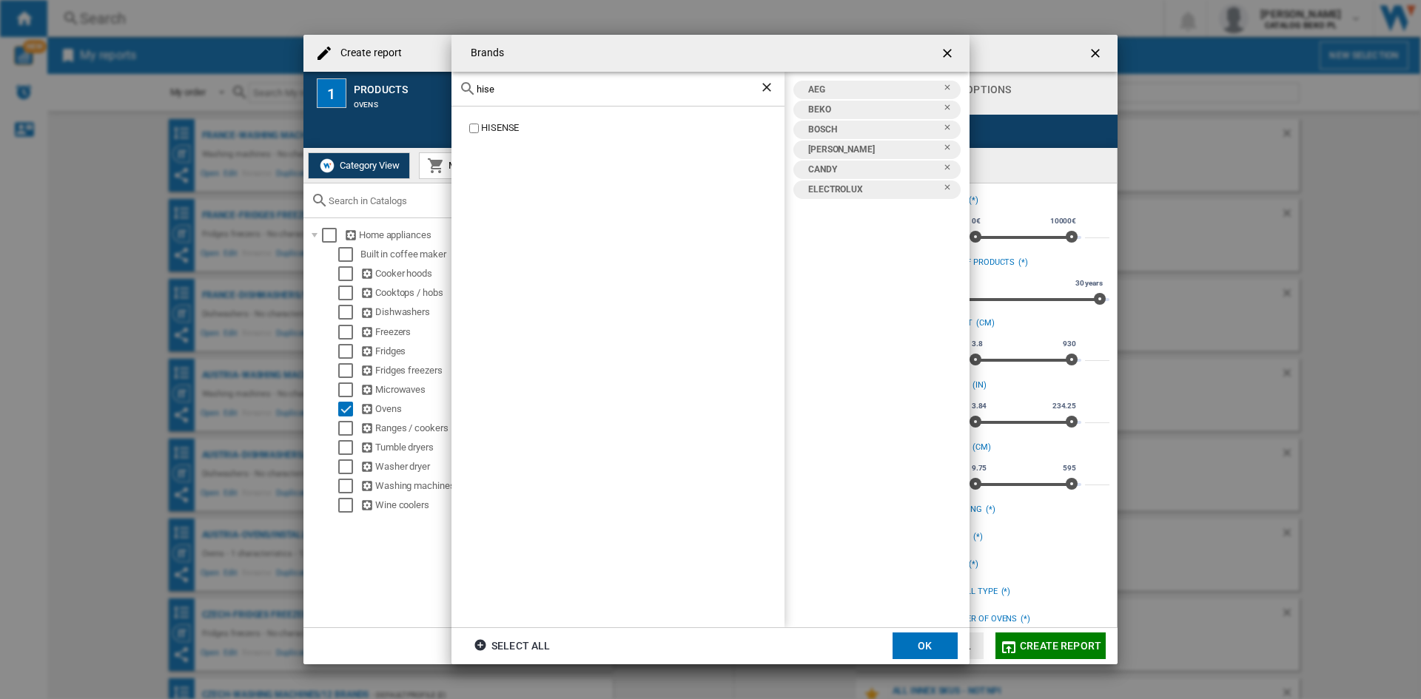
type input "hise"
click at [513, 121] on div "HISENSE" at bounding box center [617, 367] width 333 height 521
click at [508, 124] on div "HISENSE" at bounding box center [632, 128] width 303 height 14
click at [519, 84] on input "hise" at bounding box center [618, 89] width 283 height 11
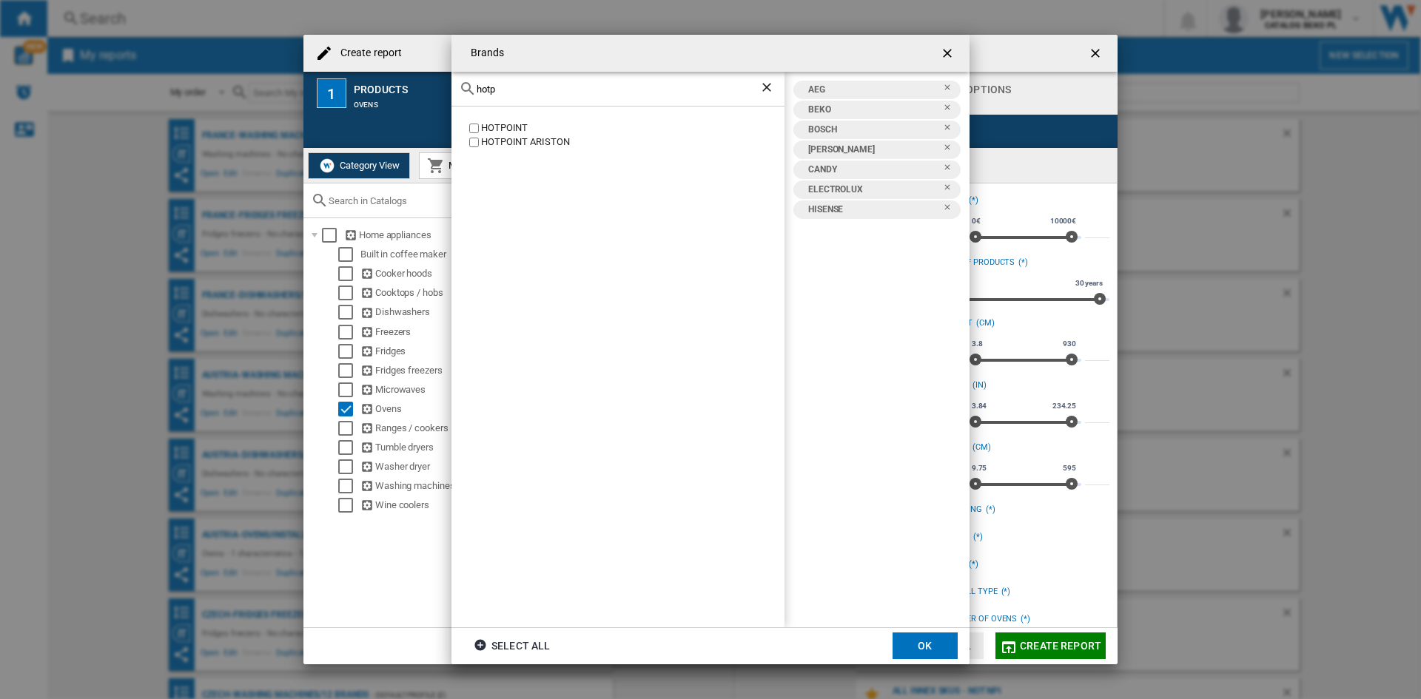
type input "hotp"
click at [497, 118] on div "HOTPOINT HOTPOINT ARISTON" at bounding box center [617, 367] width 333 height 521
click at [497, 128] on div "HOTPOINT" at bounding box center [632, 128] width 303 height 14
click at [494, 143] on div "HOTPOINT ARISTON" at bounding box center [632, 142] width 303 height 14
click at [507, 90] on input "hotp" at bounding box center [618, 89] width 283 height 11
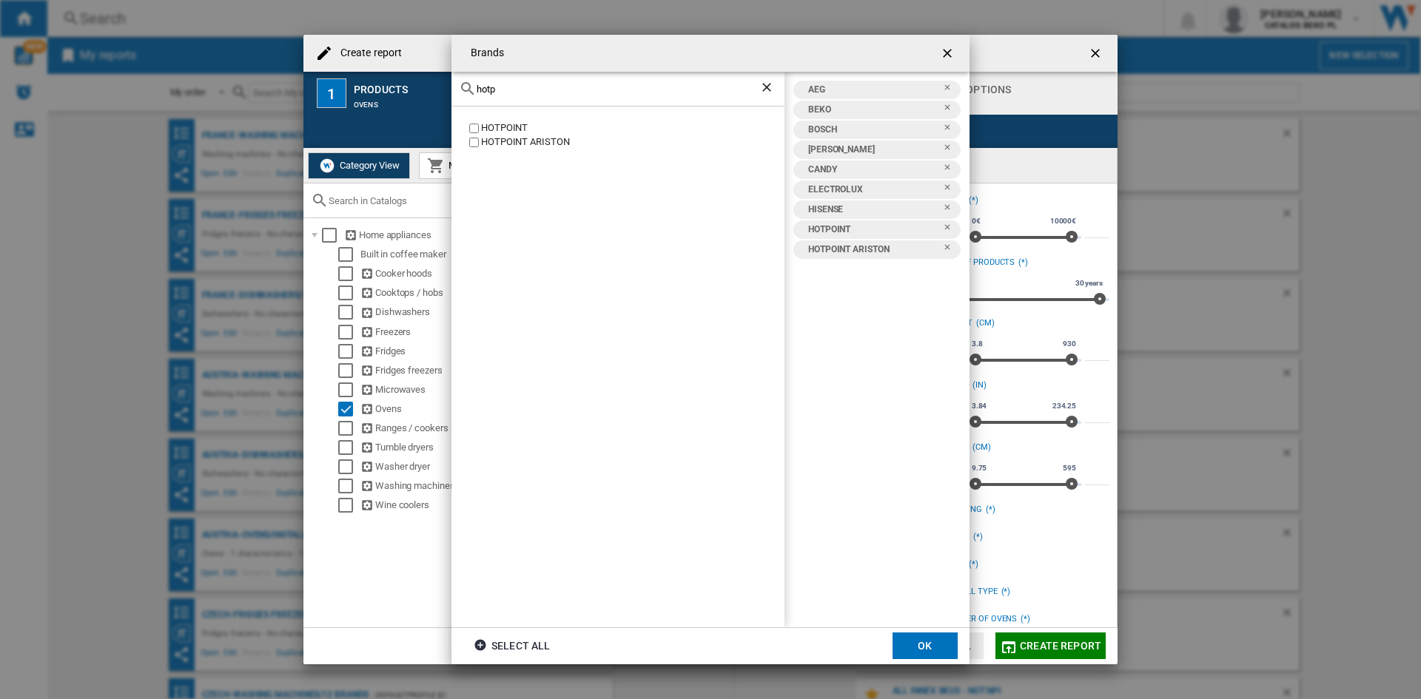
click at [507, 90] on input "hotp" at bounding box center [618, 89] width 283 height 11
type input "inde"
click at [492, 121] on div "INDESIT SINDELEN" at bounding box center [617, 367] width 333 height 521
click at [497, 127] on div "INDESIT" at bounding box center [632, 128] width 303 height 14
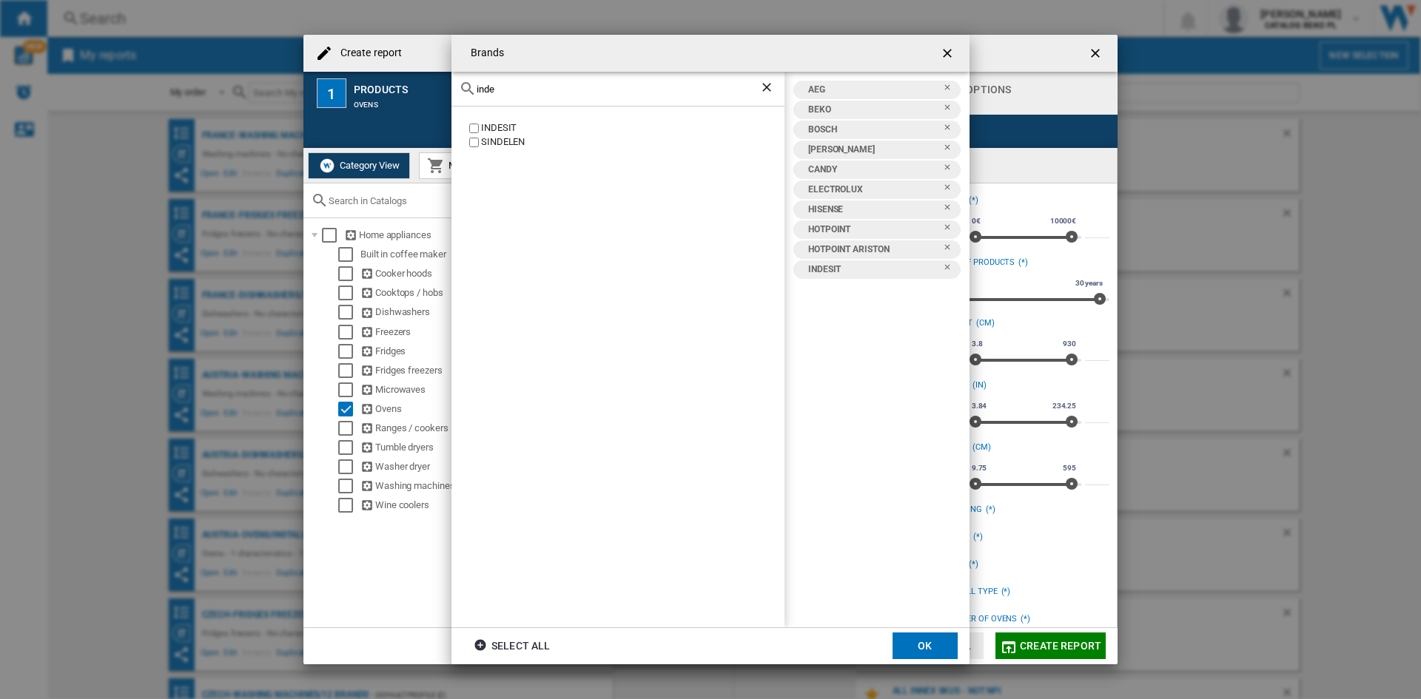
click at [518, 95] on div "inde" at bounding box center [617, 89] width 333 height 35
click at [522, 87] on input "inde" at bounding box center [618, 89] width 283 height 11
click at [556, 84] on input "inde" at bounding box center [618, 89] width 283 height 11
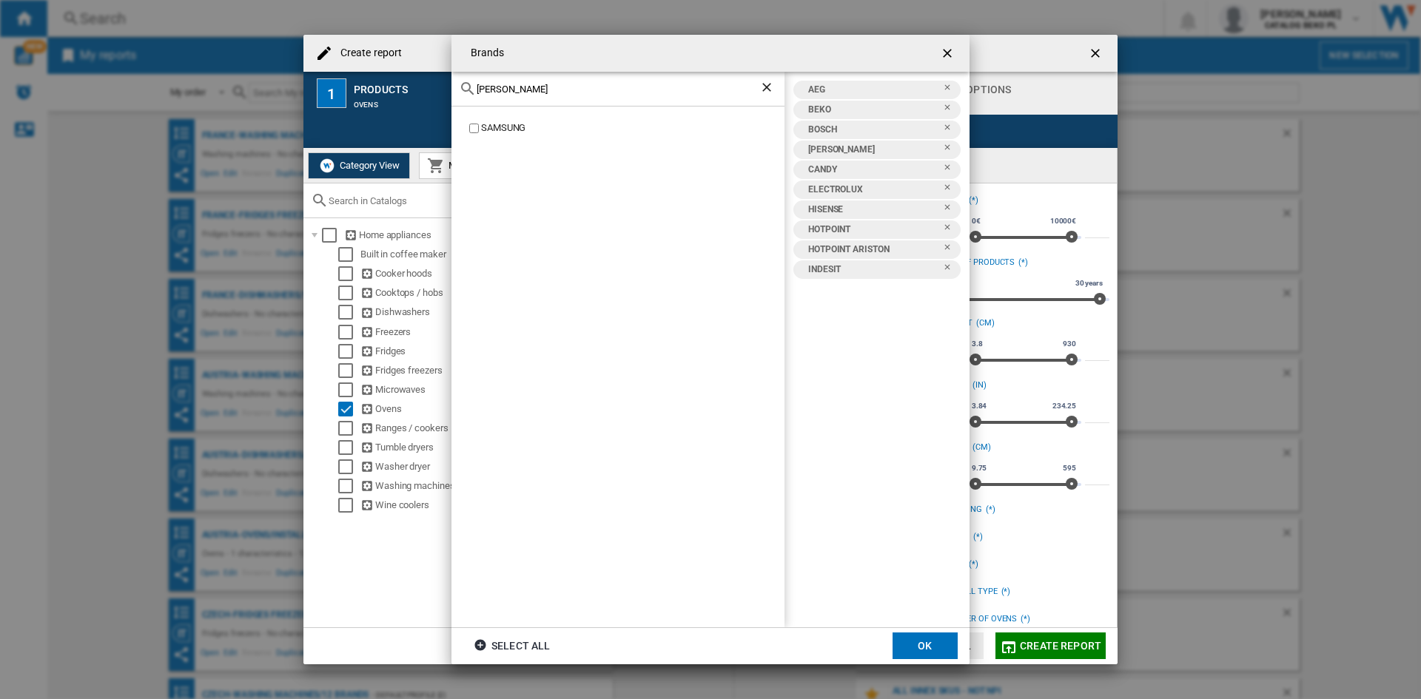
click at [510, 131] on div "SAMSUNG" at bounding box center [632, 128] width 303 height 14
click at [522, 93] on input "sams" at bounding box center [618, 89] width 283 height 11
click at [497, 128] on div "SIEMENS" at bounding box center [632, 128] width 303 height 14
click at [526, 88] on input "sieme" at bounding box center [618, 89] width 283 height 11
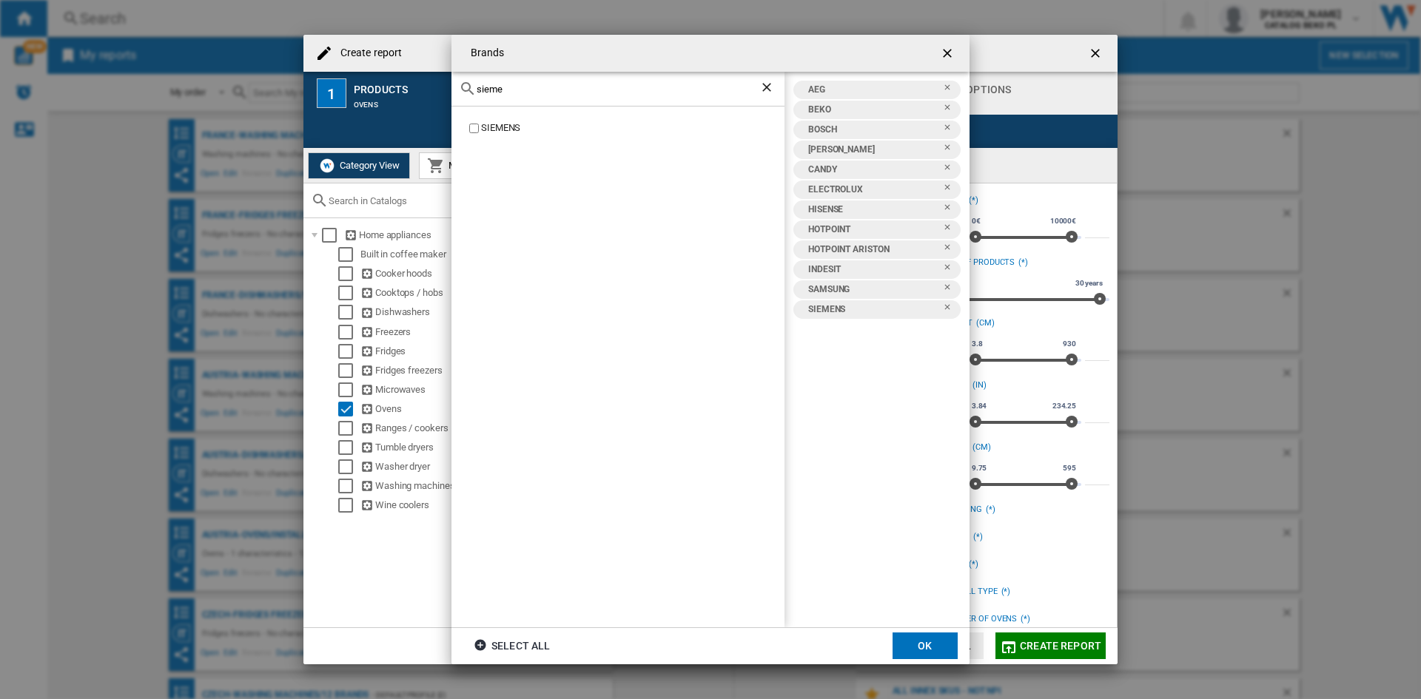
click at [526, 88] on input "sieme" at bounding box center [618, 89] width 283 height 11
type input "whir"
click at [498, 126] on div "WHIRLPOOL" at bounding box center [632, 128] width 303 height 14
click at [910, 634] on button "OK" at bounding box center [924, 646] width 65 height 27
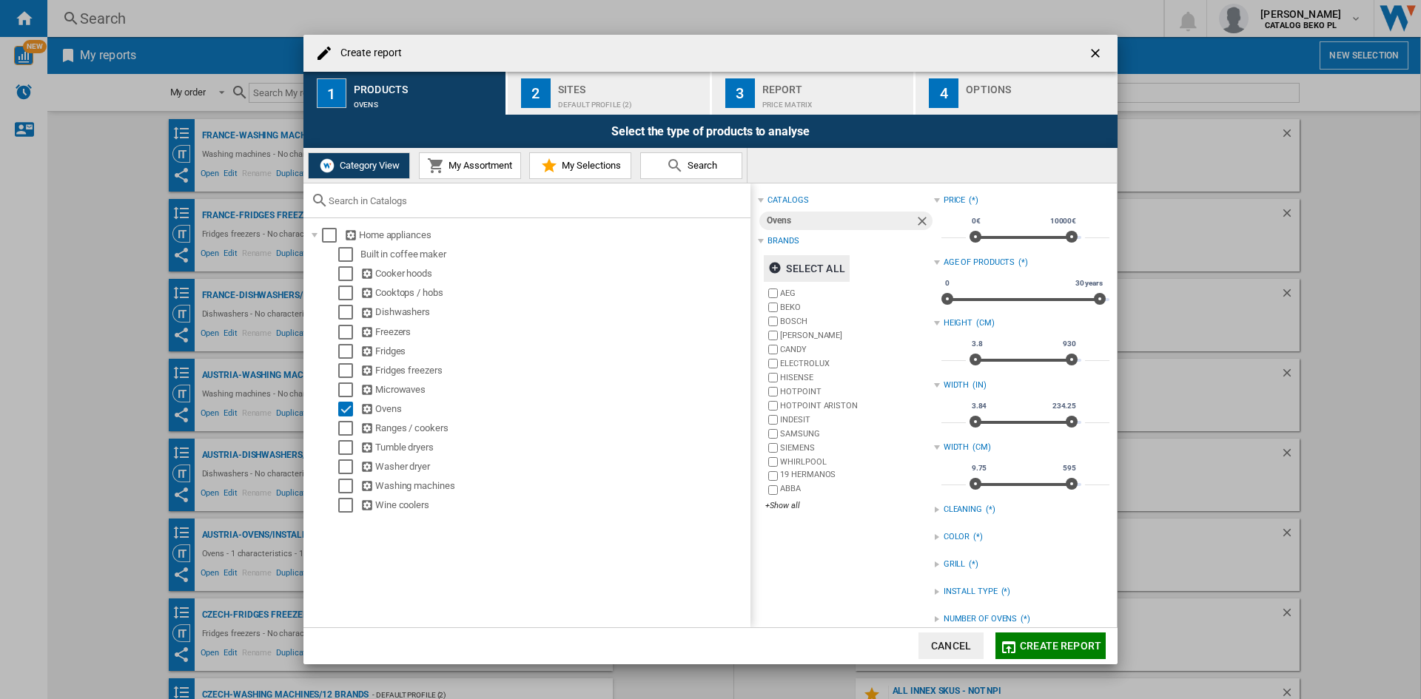
scroll to position [72, 0]
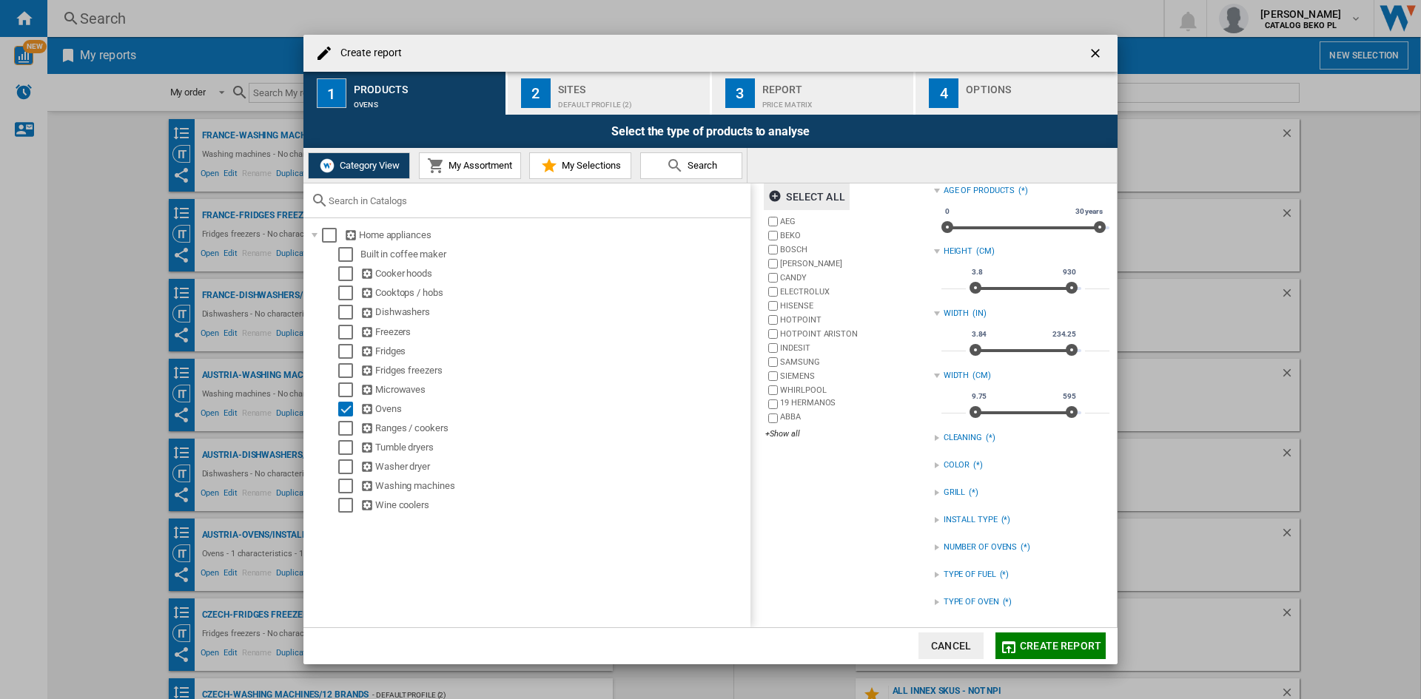
click at [972, 522] on div "INSTALL TYPE" at bounding box center [971, 520] width 54 height 12
click at [969, 534] on div "BUILT IN" at bounding box center [1032, 537] width 153 height 14
click at [970, 566] on div "NUMBER OF OVENS" at bounding box center [981, 569] width 74 height 12
click at [967, 610] on div "SINGLE" at bounding box center [1032, 614] width 153 height 14
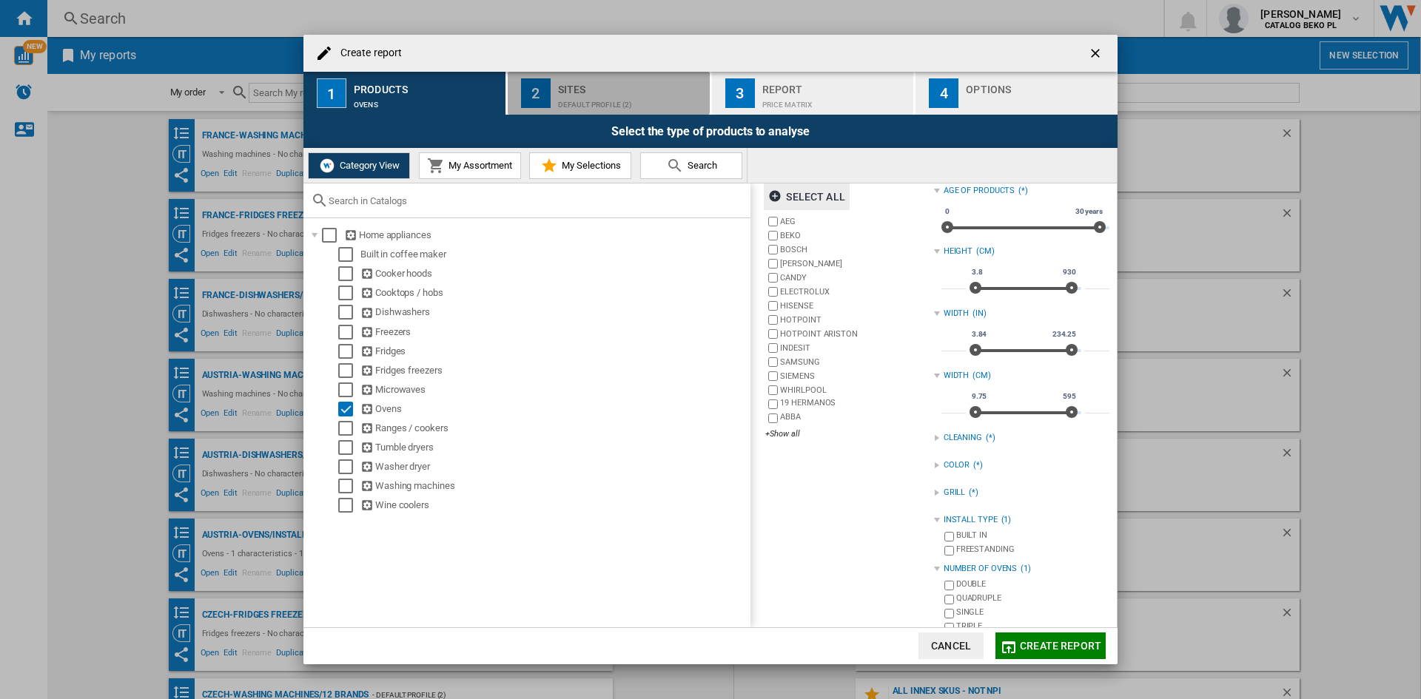
click at [597, 93] on div "Sites" at bounding box center [631, 86] width 146 height 16
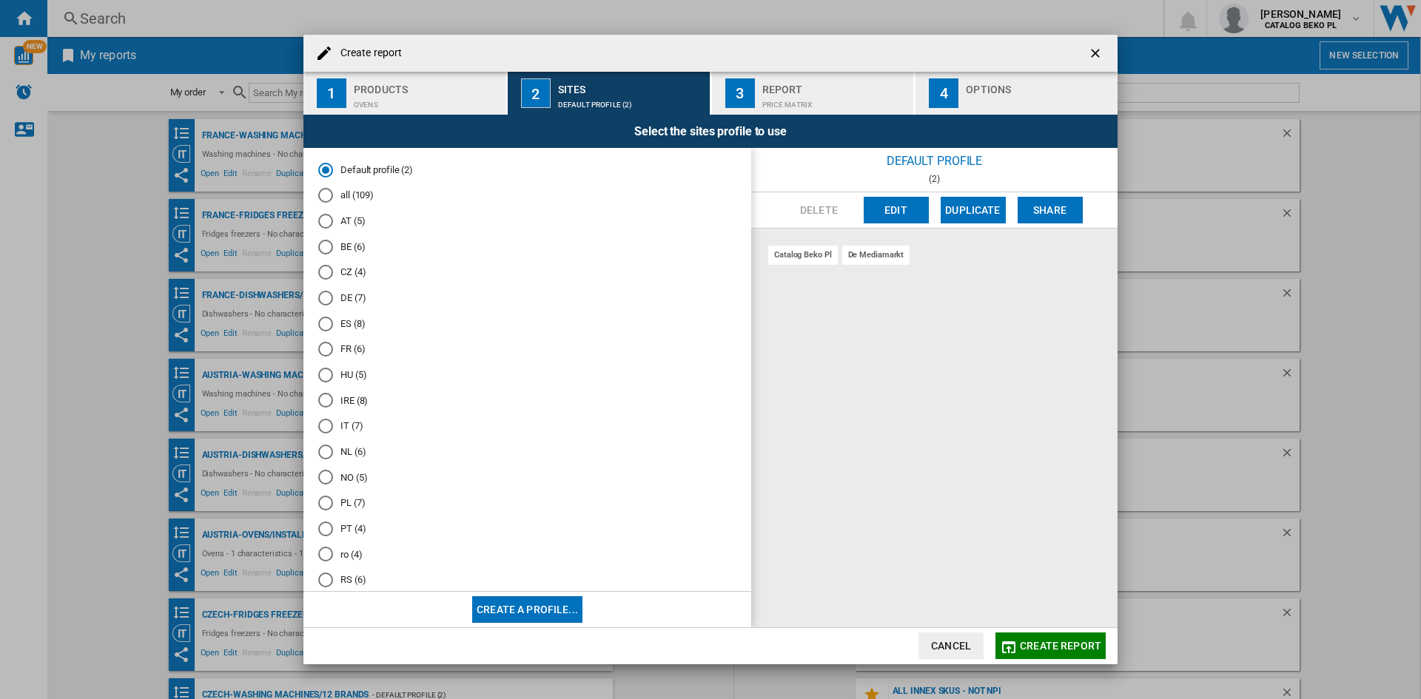
click at [352, 352] on md-radio-button "FR (6)" at bounding box center [527, 350] width 418 height 14
click at [1002, 93] on div "Options" at bounding box center [1039, 86] width 146 height 16
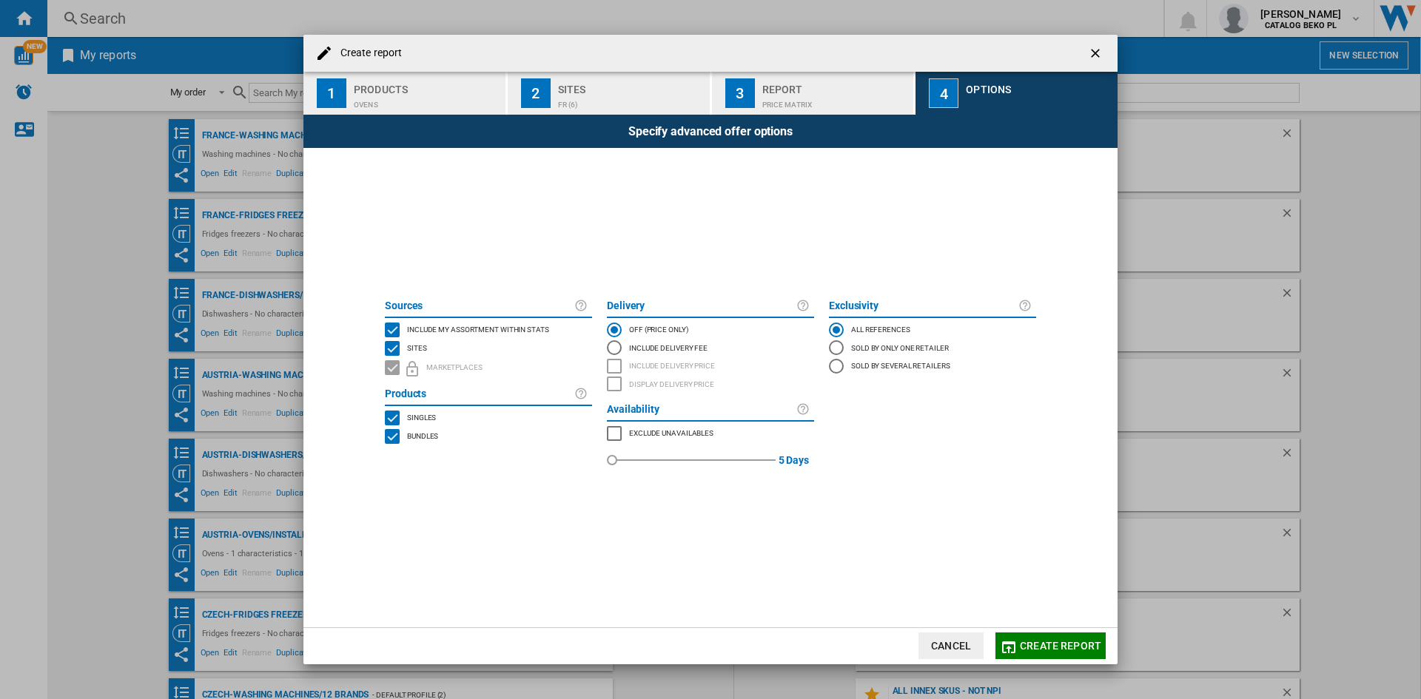
click at [485, 324] on span "Include my assortment within stats" at bounding box center [478, 328] width 142 height 10
click at [1032, 640] on span "Create report" at bounding box center [1060, 646] width 81 height 12
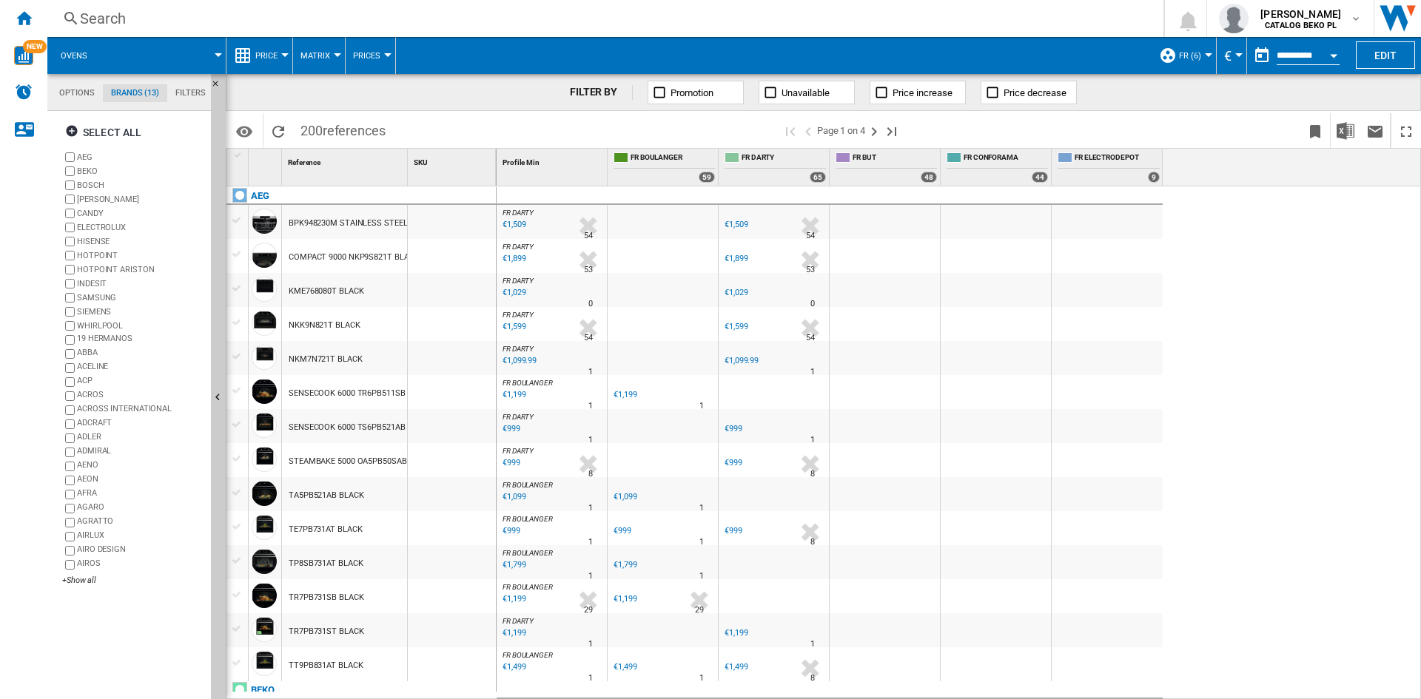
click at [261, 56] on span "Price" at bounding box center [266, 56] width 22 height 10
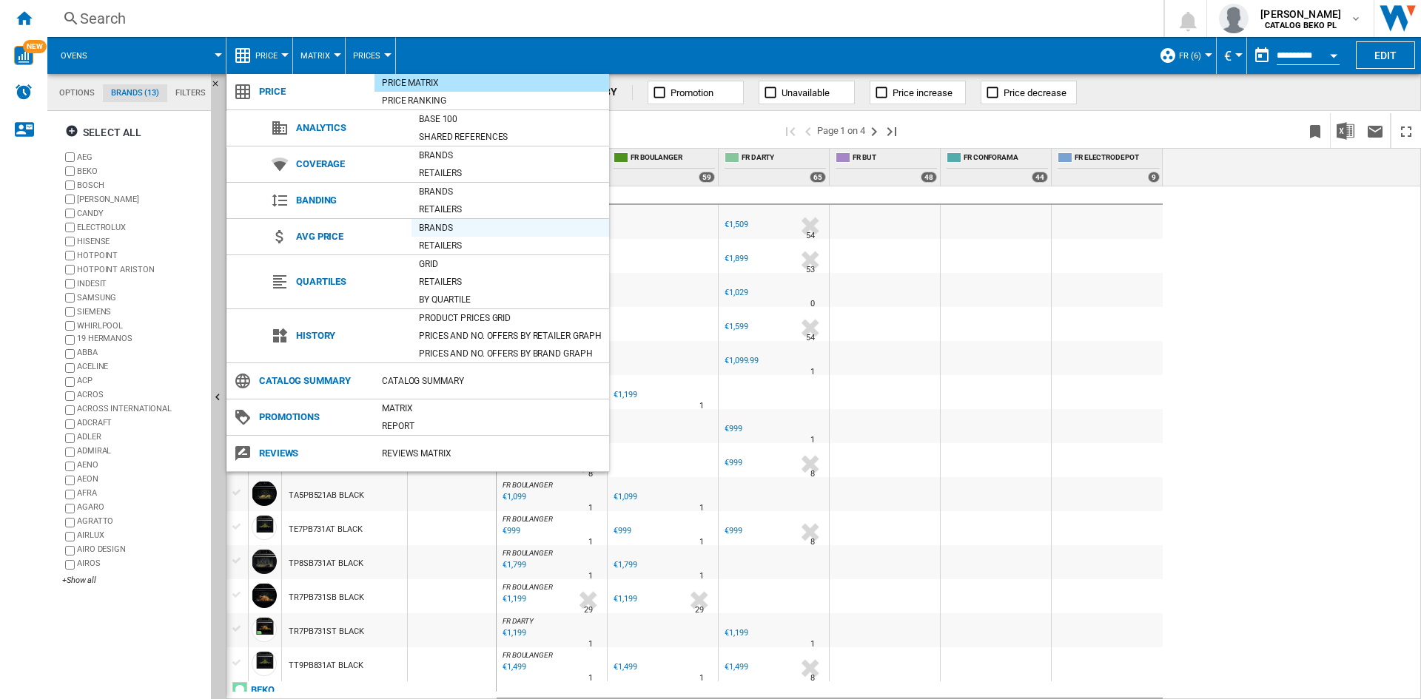
click at [458, 229] on div "Brands" at bounding box center [510, 228] width 198 height 15
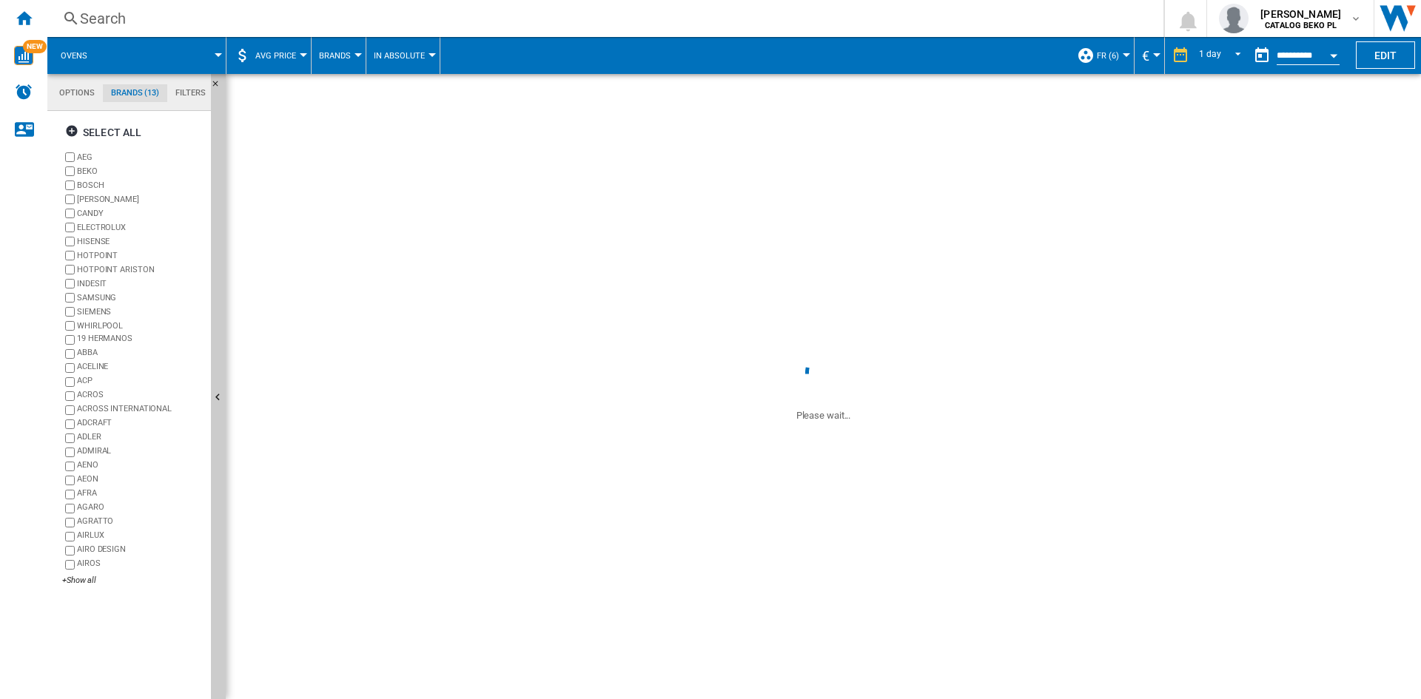
click at [322, 49] on button "Brands" at bounding box center [338, 55] width 39 height 37
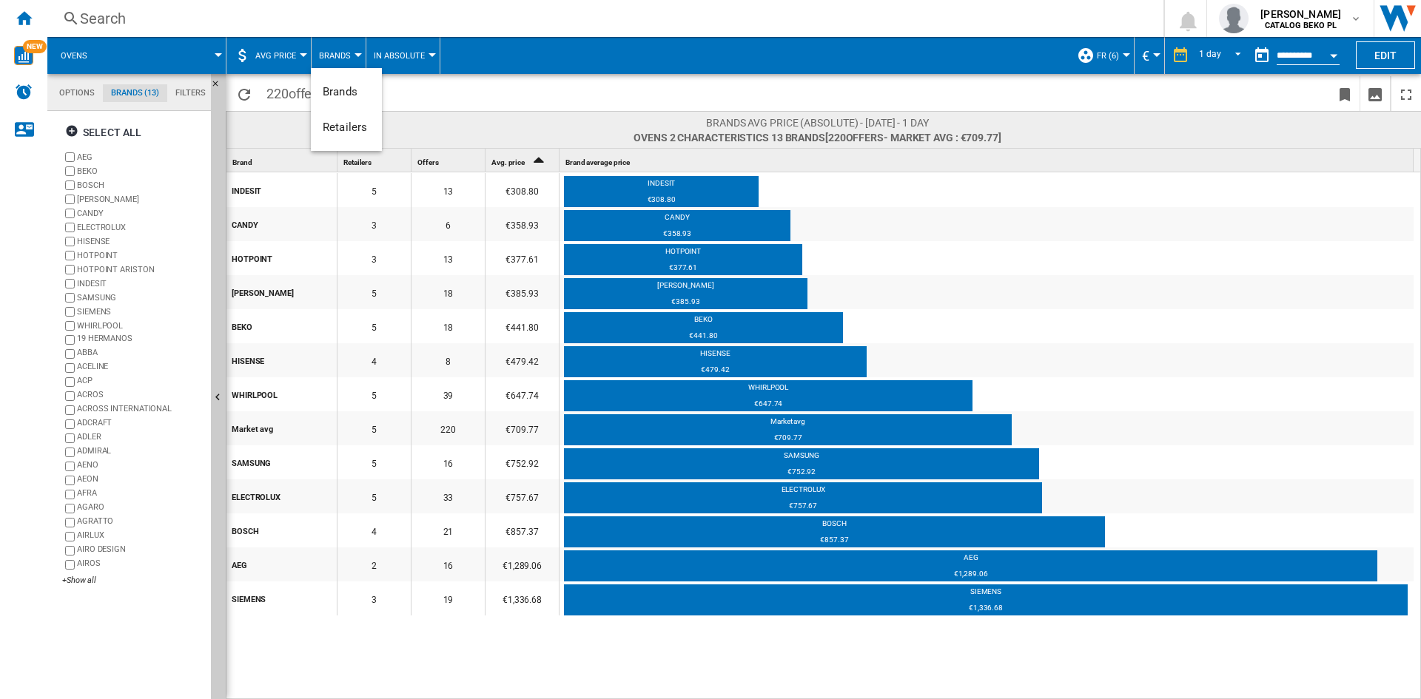
click at [593, 50] on md-backdrop at bounding box center [710, 349] width 1421 height 699
click at [288, 56] on span "AVG Price" at bounding box center [275, 56] width 41 height 10
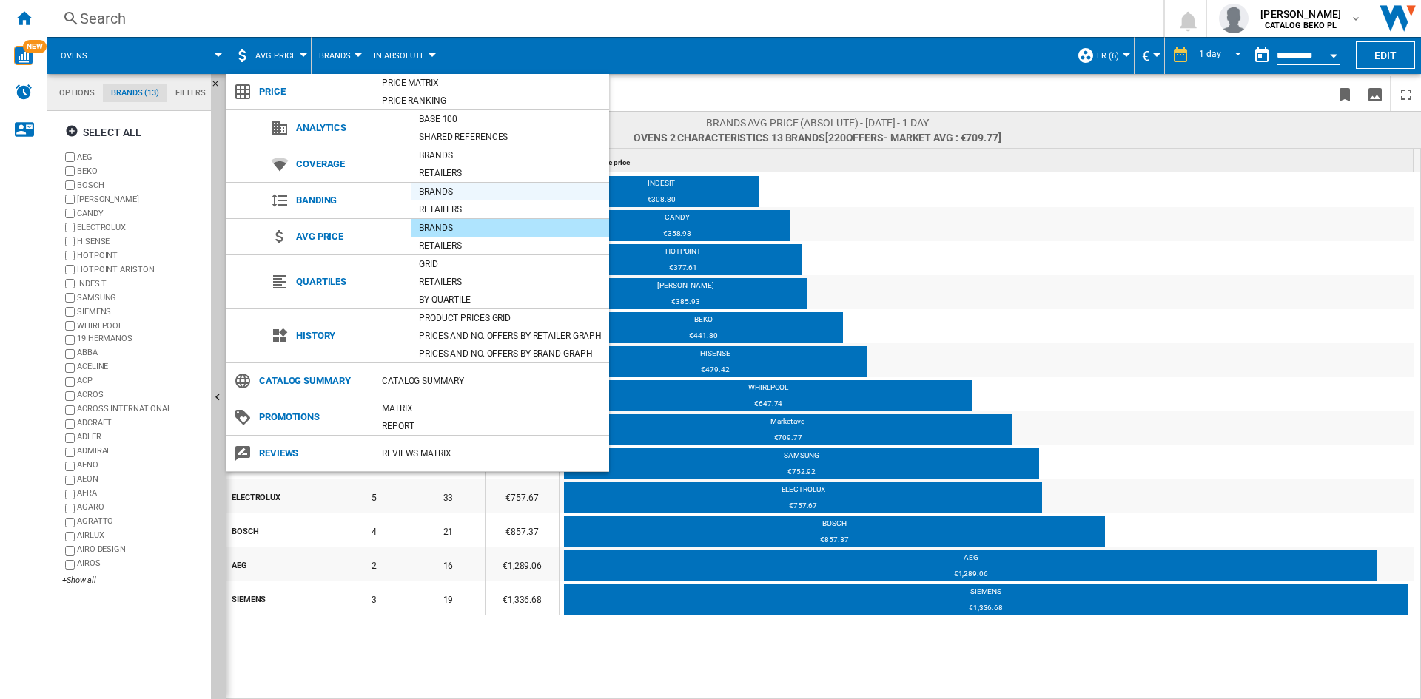
click at [429, 192] on div "Brands" at bounding box center [510, 191] width 198 height 15
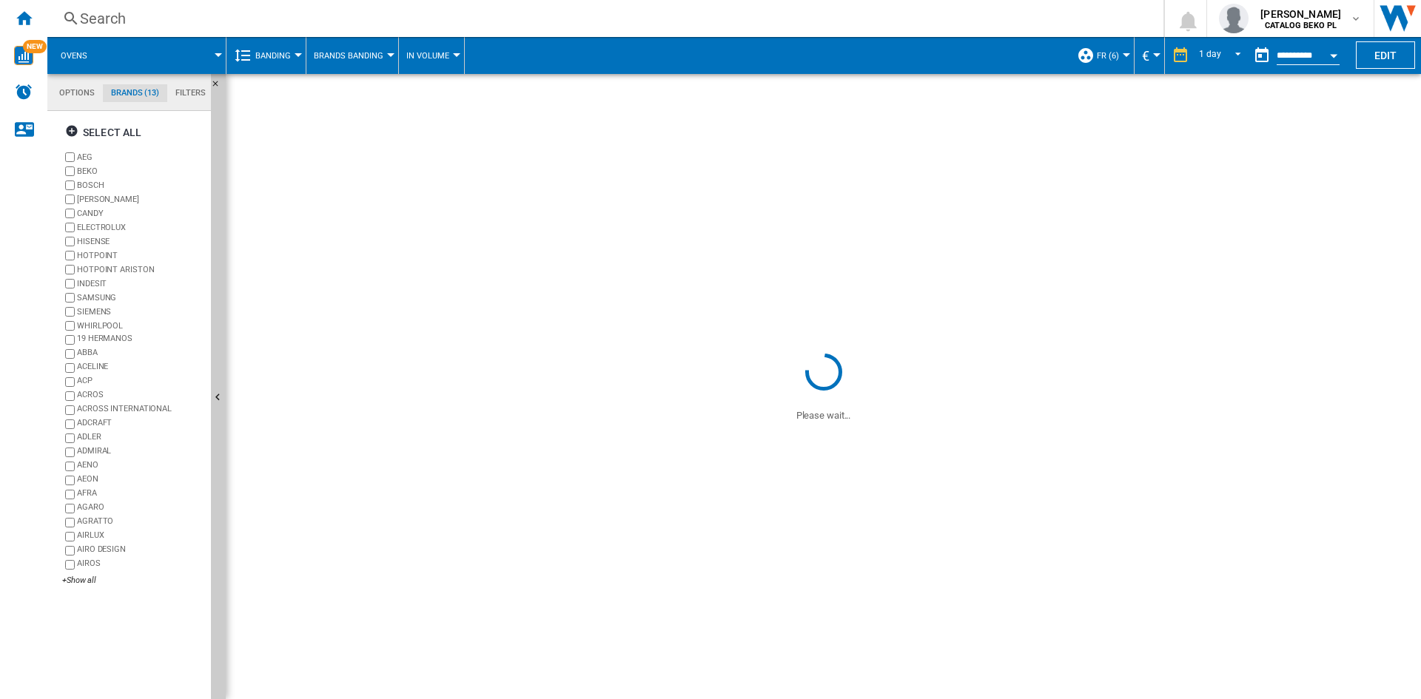
click at [351, 53] on span "Brands Banding" at bounding box center [349, 56] width 70 height 10
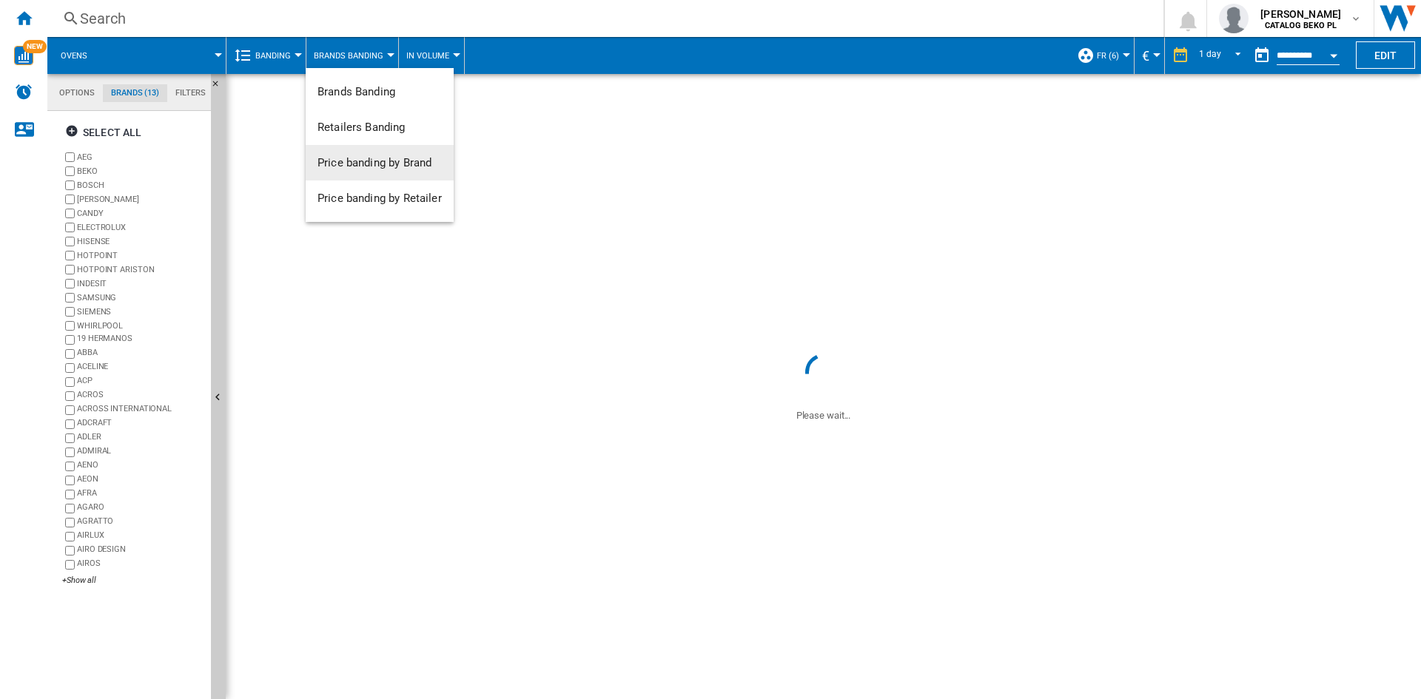
click at [367, 161] on span "Price banding by Brand" at bounding box center [374, 162] width 114 height 13
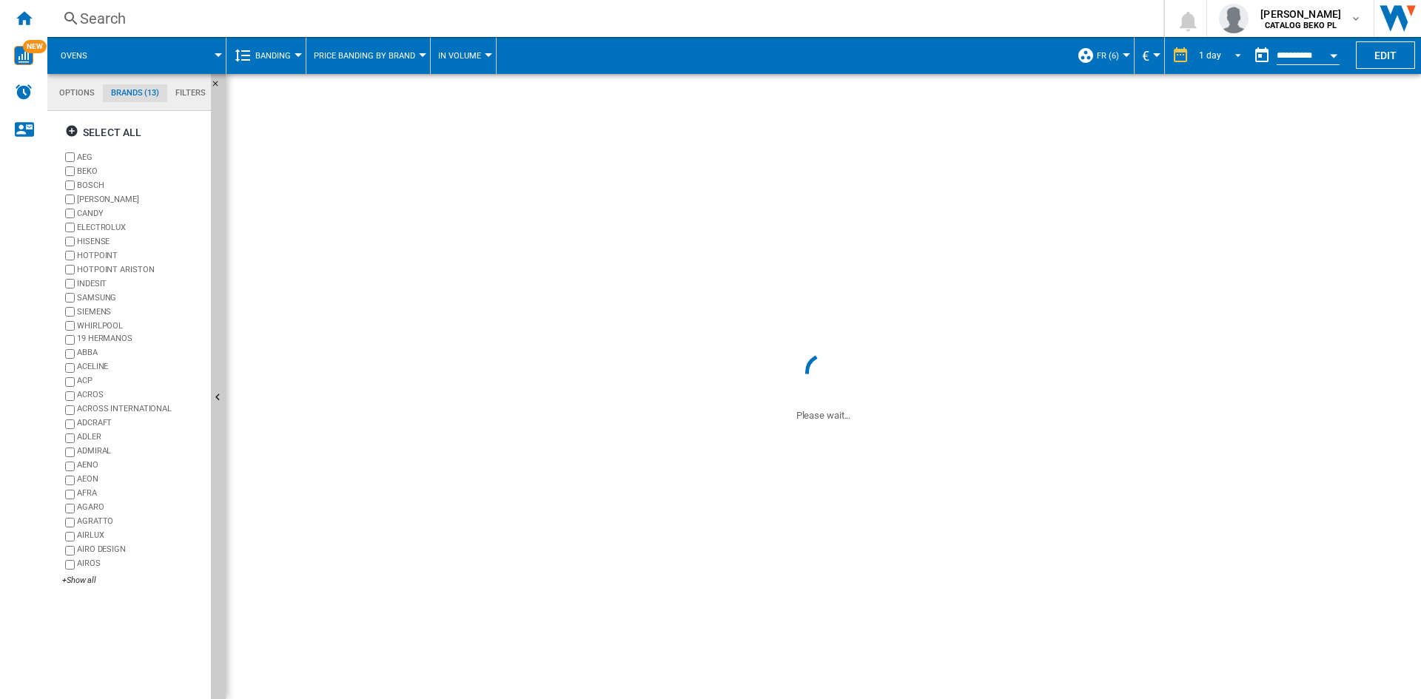
click at [1203, 53] on div "1 day" at bounding box center [1210, 55] width 22 height 10
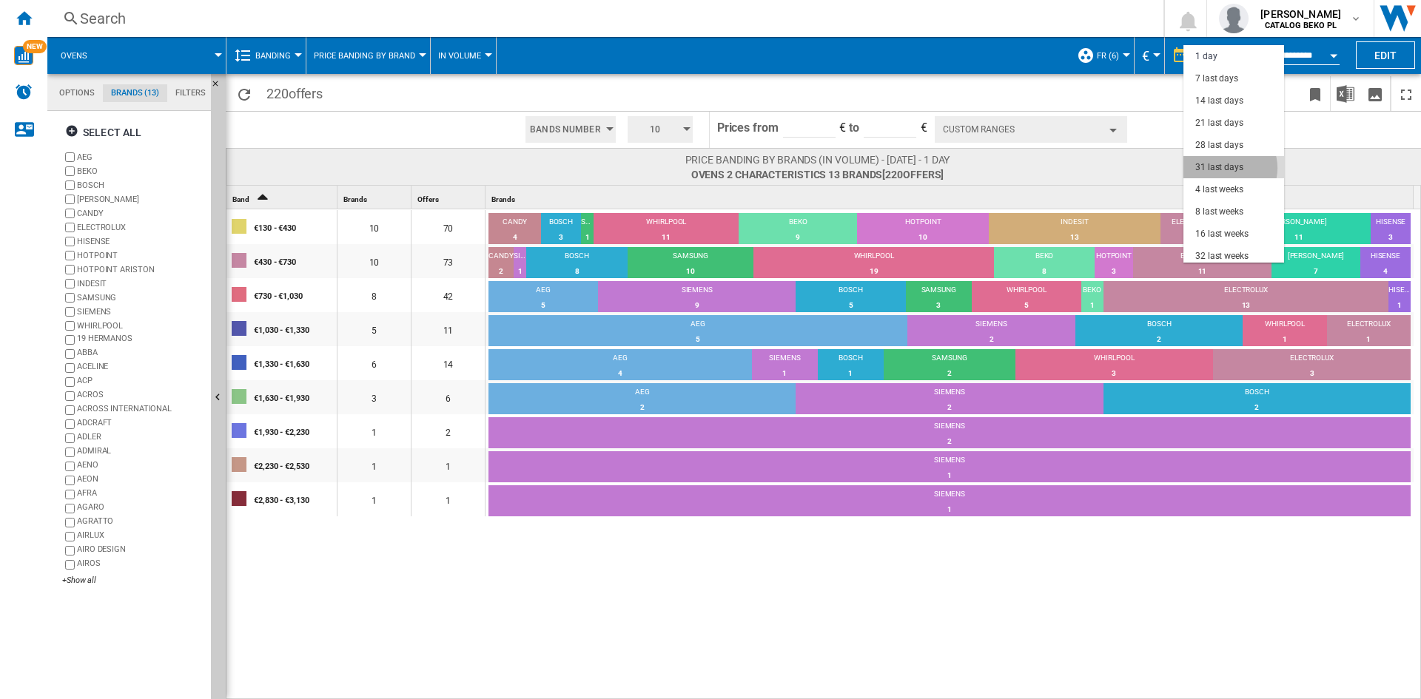
click at [1226, 168] on div "31 last days" at bounding box center [1219, 167] width 48 height 13
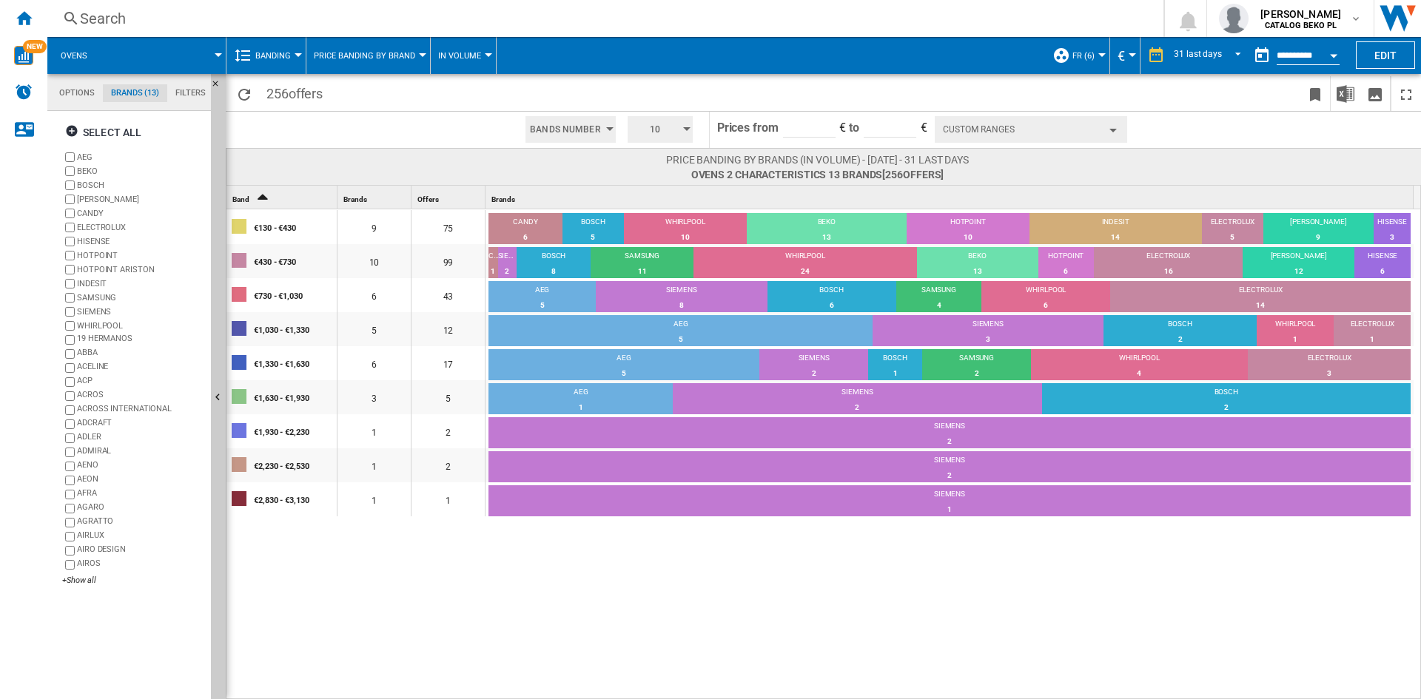
click at [683, 140] on button "10" at bounding box center [660, 129] width 65 height 27
click at [659, 189] on button "5" at bounding box center [661, 185] width 71 height 15
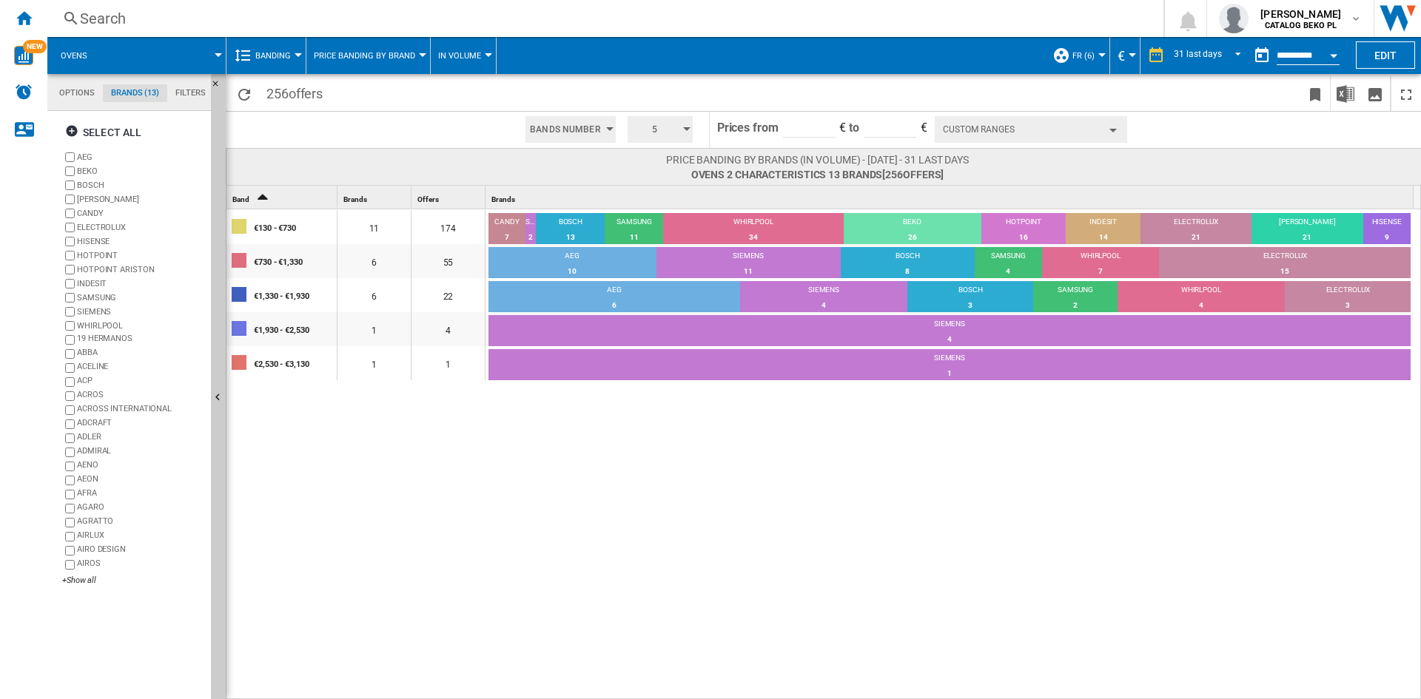
click at [748, 479] on div "€130 - €730 11 174 CANDY 7 4.02% SIEMENS 2 1.15% BOSCH 13 7.47% SAMSUNG 11 6.32…" at bounding box center [823, 454] width 1195 height 491
click at [852, 588] on div "€130 - €730 11 174 CANDY 7 4.02% SIEMENS 2 1.15% BOSCH 13 7.47% SAMSUNG 11 6.32…" at bounding box center [823, 454] width 1195 height 491
click at [617, 512] on div "€130 - €730 11 174 CANDY 7 4.02% SIEMENS 2 1.15% BOSCH 13 7.47% SAMSUNG 11 6.32…" at bounding box center [823, 454] width 1195 height 491
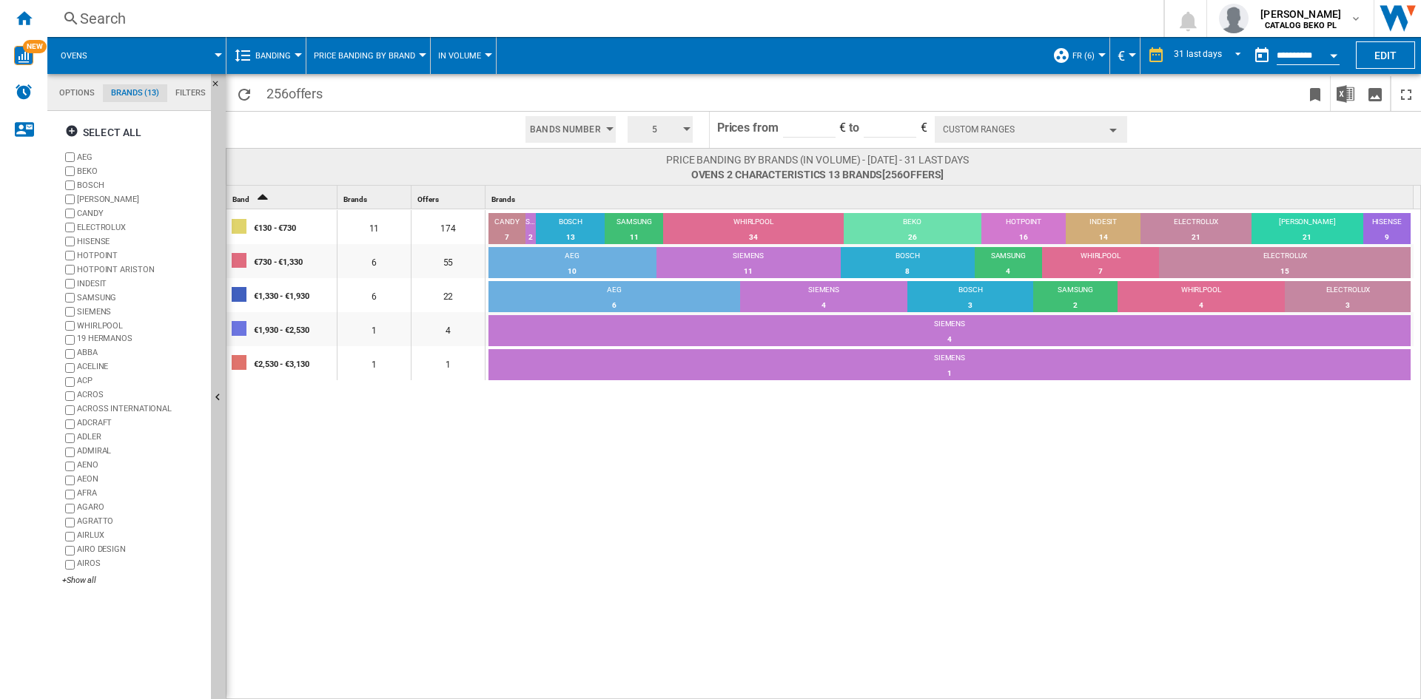
click at [91, 309] on label "SIEMENS" at bounding box center [141, 311] width 128 height 11
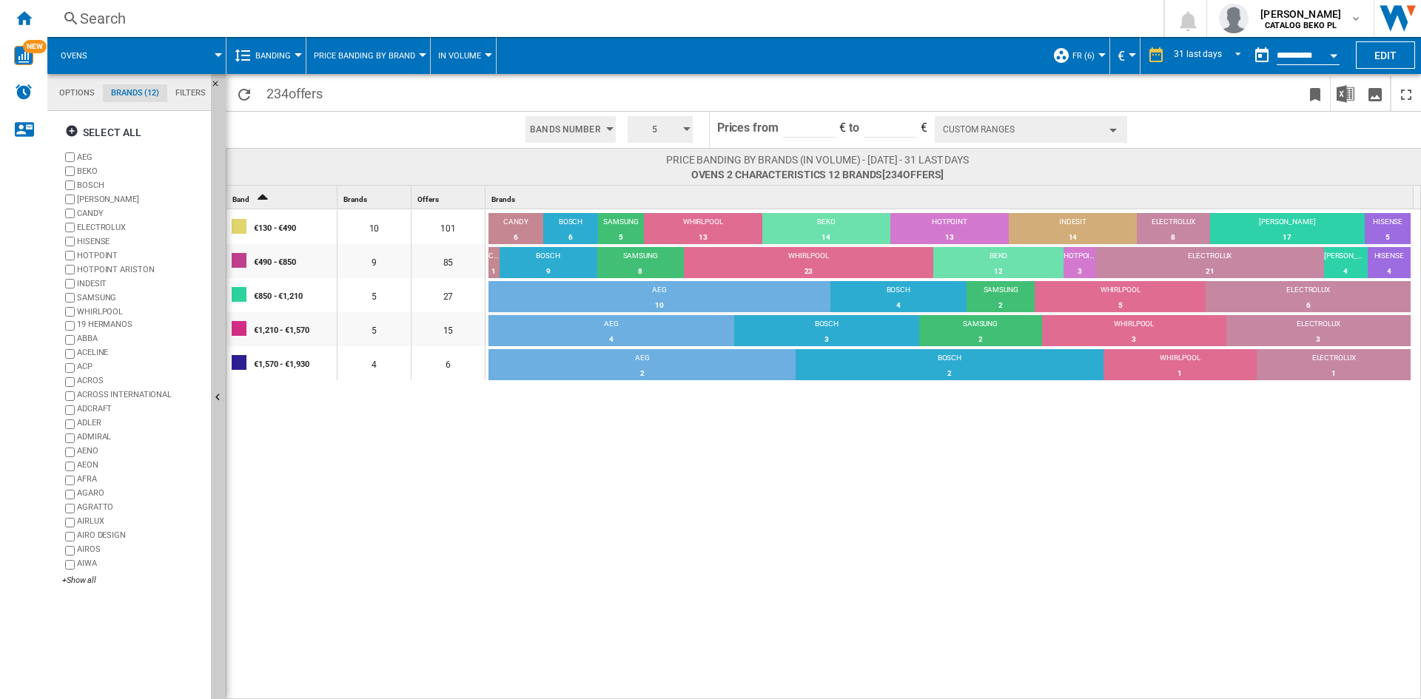
click at [100, 298] on label "SAMSUNG" at bounding box center [141, 297] width 128 height 11
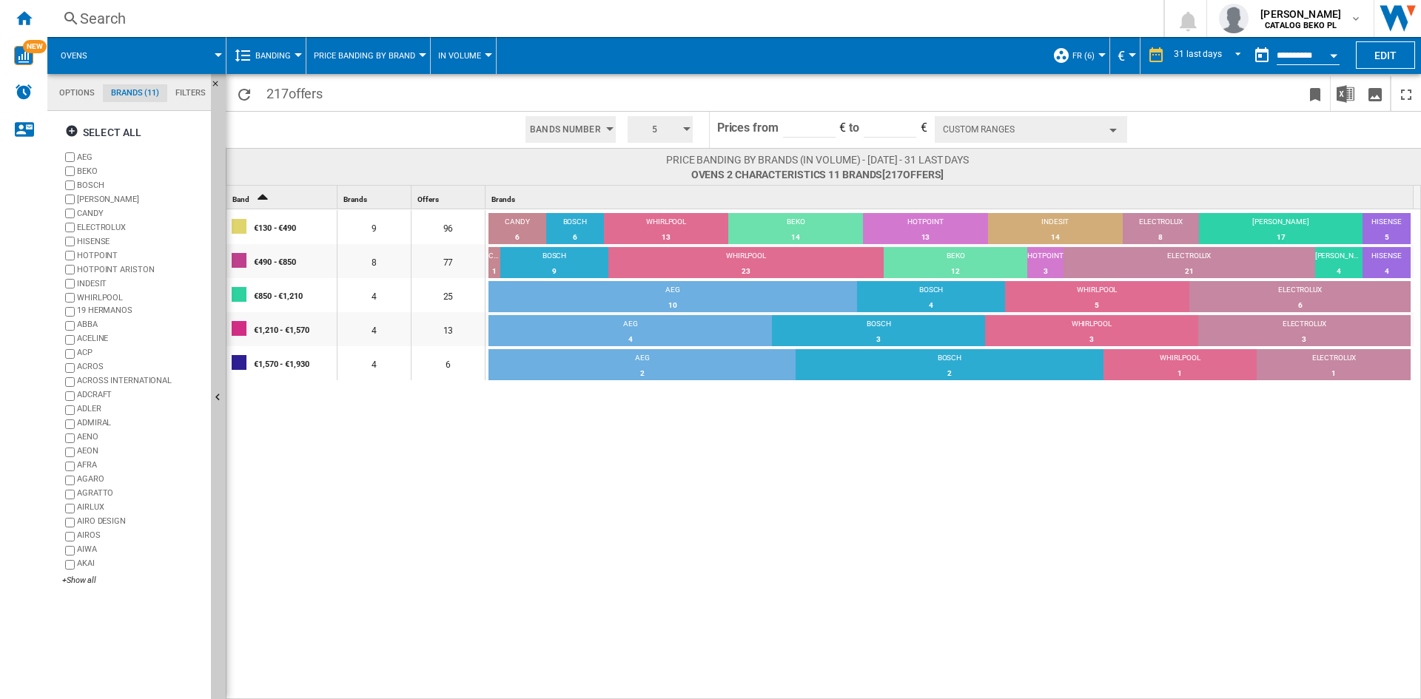
click at [90, 152] on label "AEG" at bounding box center [141, 157] width 128 height 11
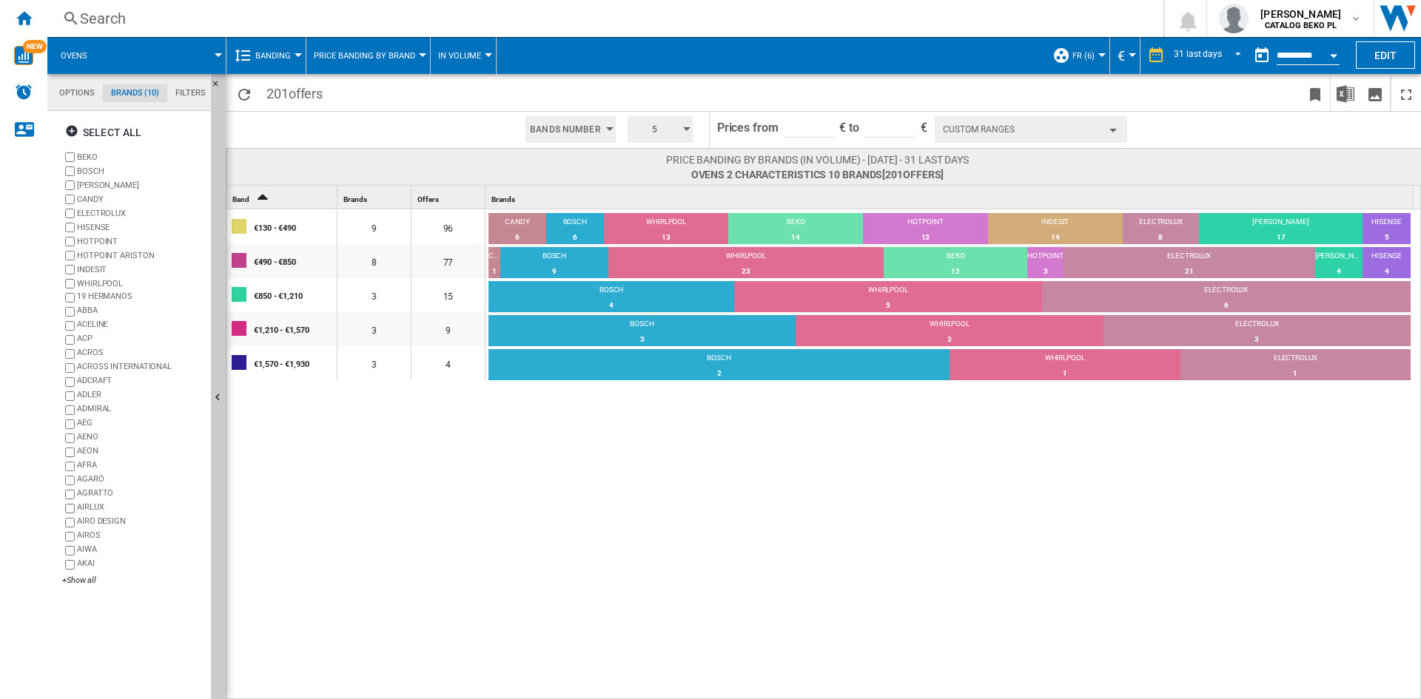
click at [102, 252] on label "HOTPOINT ARISTON" at bounding box center [141, 255] width 128 height 11
click at [542, 468] on div "€130 - €490 9 96 CANDY 6 6.25% BOSCH 6 6.25% WHIRLPOOL 13 13.54% BEKO 14 14.58%…" at bounding box center [823, 454] width 1195 height 491
click at [1052, 135] on button "Custom Ranges" at bounding box center [1031, 129] width 192 height 27
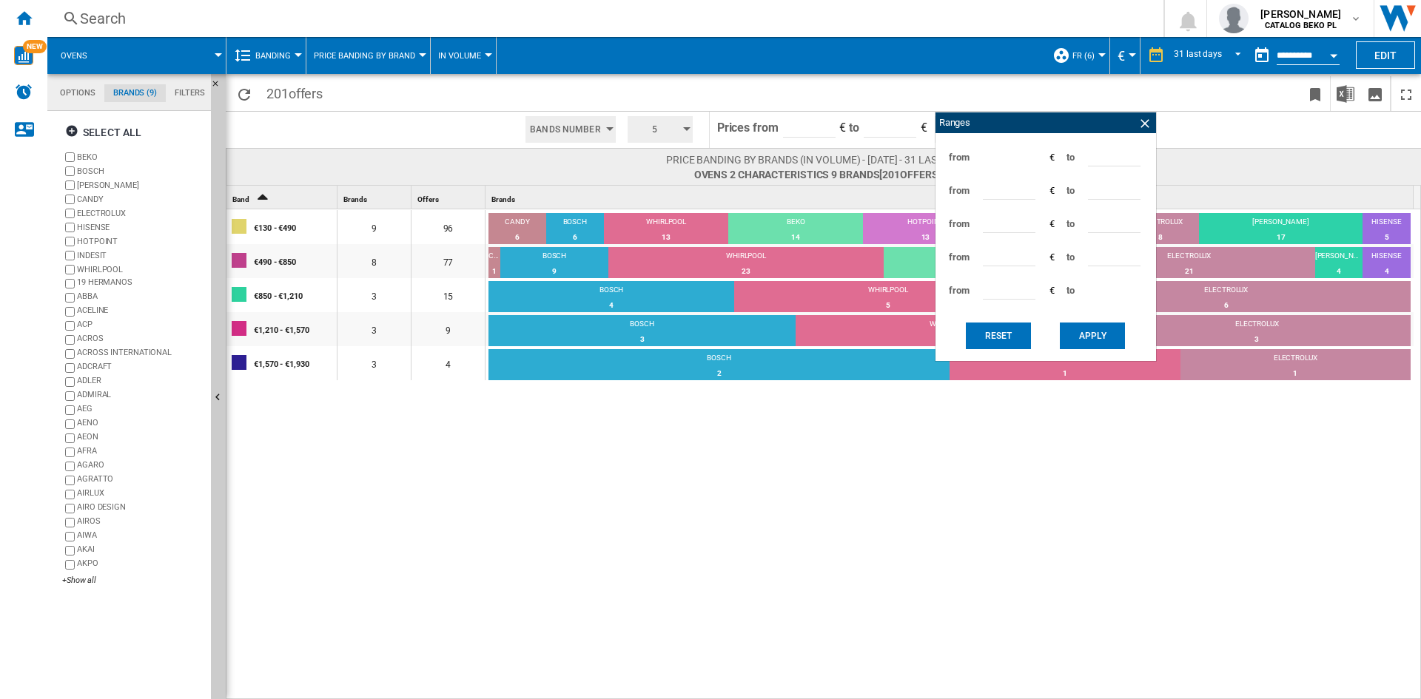
click at [1100, 156] on input "***" at bounding box center [1114, 155] width 53 height 22
type input "***"
click at [1097, 155] on input "***" at bounding box center [1114, 155] width 53 height 22
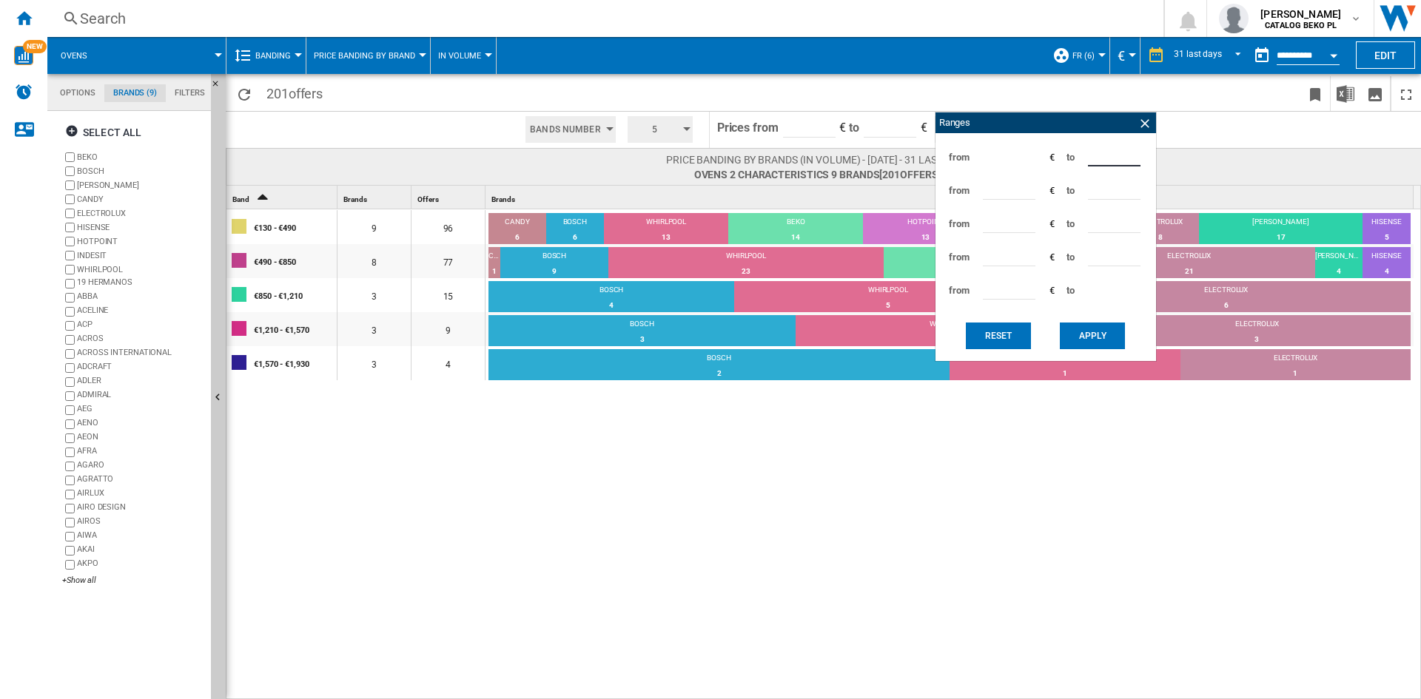
type input "***"
type input "*"
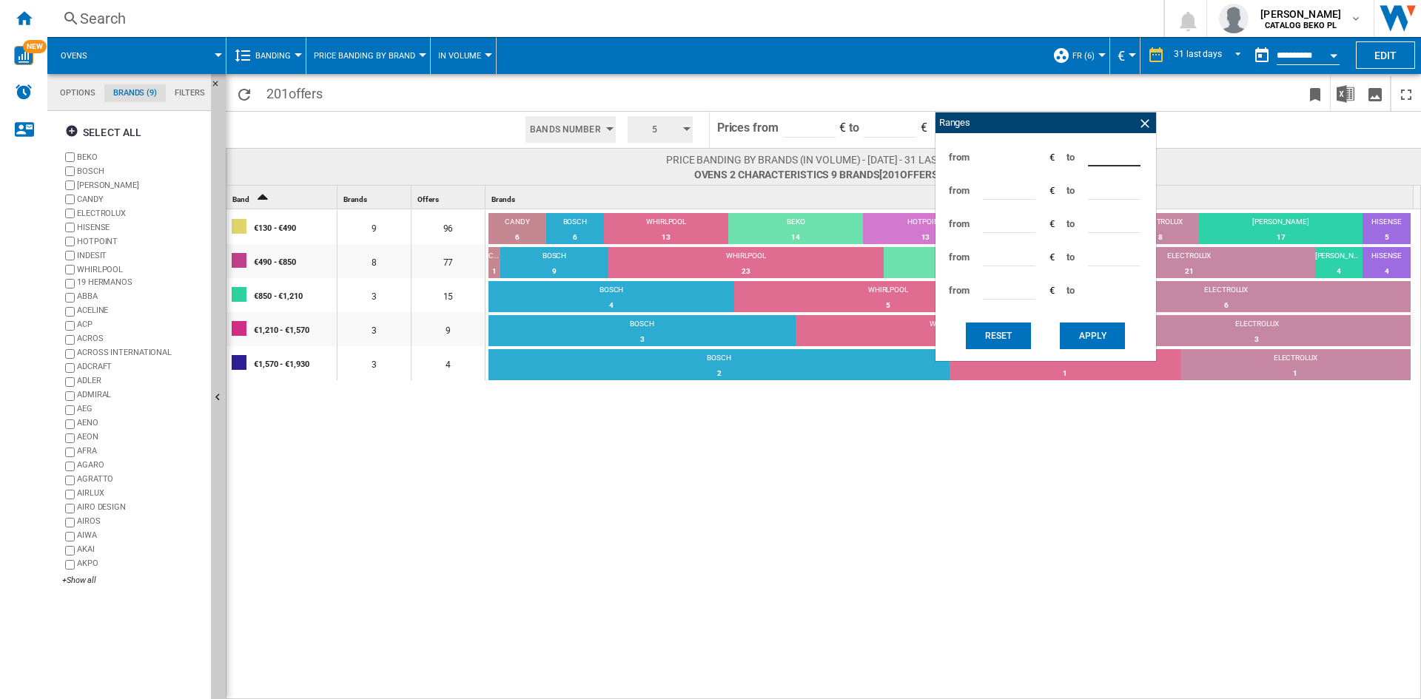
type input "***"
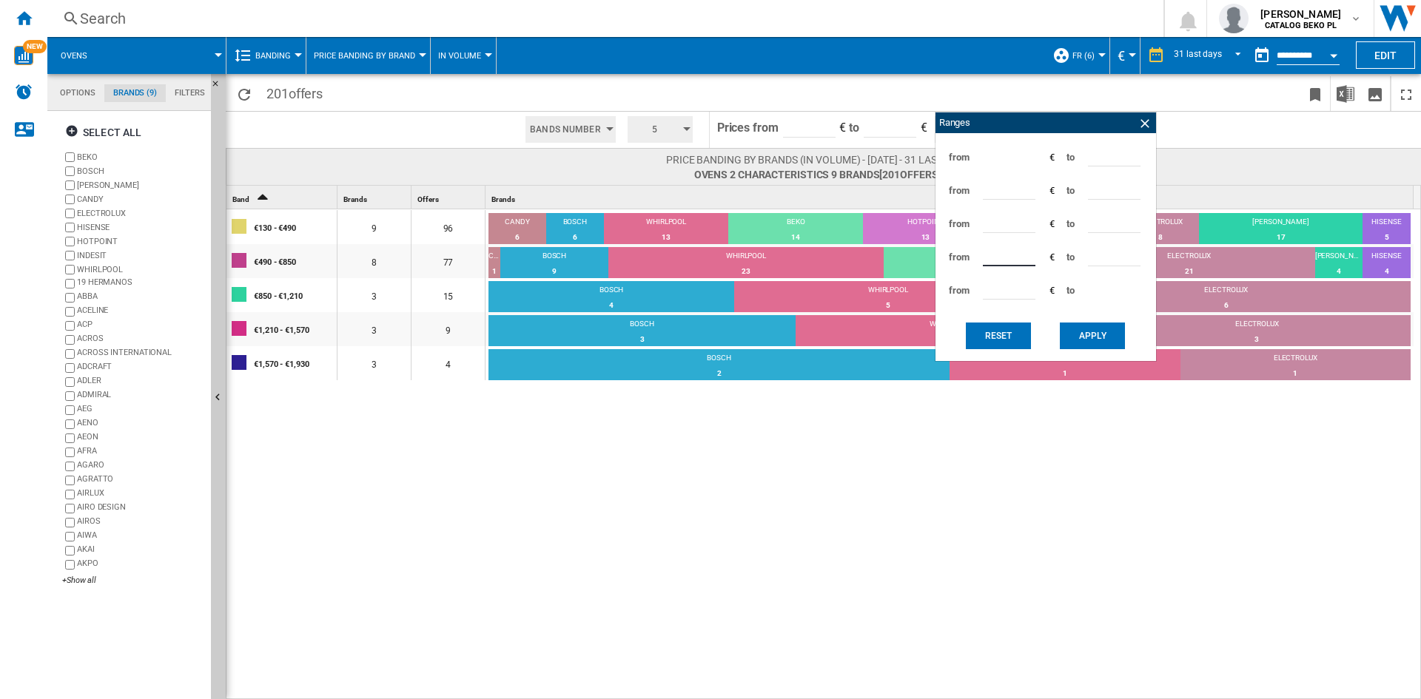
type input "***"
click at [1114, 327] on button "Apply" at bounding box center [1092, 336] width 65 height 27
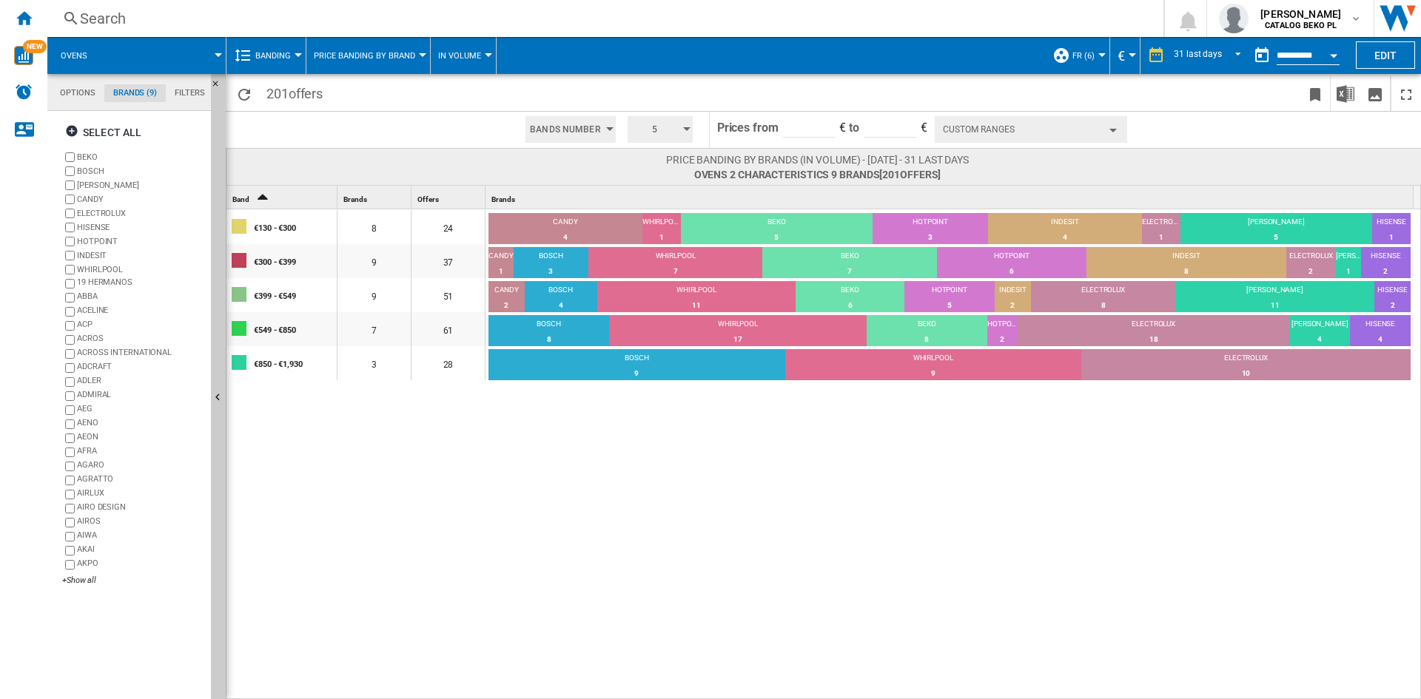
click at [891, 448] on div "€130 - €300 8 24 CANDY 4 16.67% WHIRLPOOL 1 4.17% BEKO 5 20.83% HOTPOINT 3 12.5…" at bounding box center [823, 454] width 1195 height 491
drag, startPoint x: 226, startPoint y: 189, endPoint x: 0, endPoint y: 377, distance: 294.3
click at [0, 289] on div "NEW Search Search 0 ugur colak CATALOG BEKO PL CATALOG BEKO PL Logout" at bounding box center [710, 349] width 1421 height 699
click at [406, 605] on div "€130 - €300 8 24 CANDY 4 16.67% WHIRLPOOL 1 4.17% BEKO 5 20.83% HOTPOINT 3 12.5…" at bounding box center [823, 454] width 1195 height 491
click at [622, 537] on div "€130 - €300 8 24 CANDY 4 16.67% WHIRLPOOL 1 4.17% BEKO 5 20.83% HOTPOINT 3 12.5…" at bounding box center [823, 454] width 1195 height 491
